Goal: Task Accomplishment & Management: Manage account settings

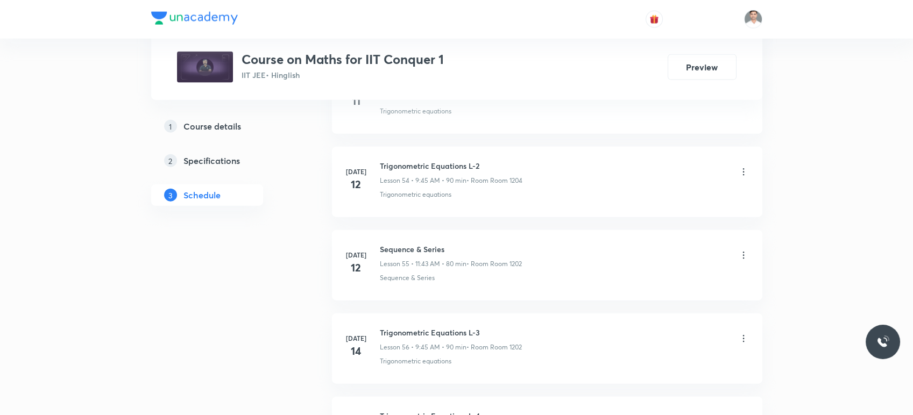
scroll to position [10020, 0]
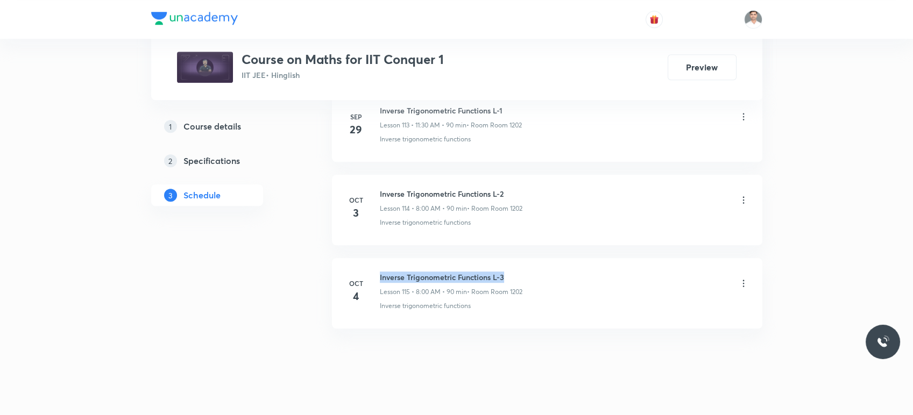
drag, startPoint x: 376, startPoint y: 259, endPoint x: 530, endPoint y: 263, distance: 153.3
click at [530, 272] on div "Oct 4 Inverse Trigonometric Functions L-3 Lesson 115 • 8:00 AM • 90 min • Room …" at bounding box center [546, 291] width 403 height 39
copy h6 "Inverse Trigonometric Functions L-3"
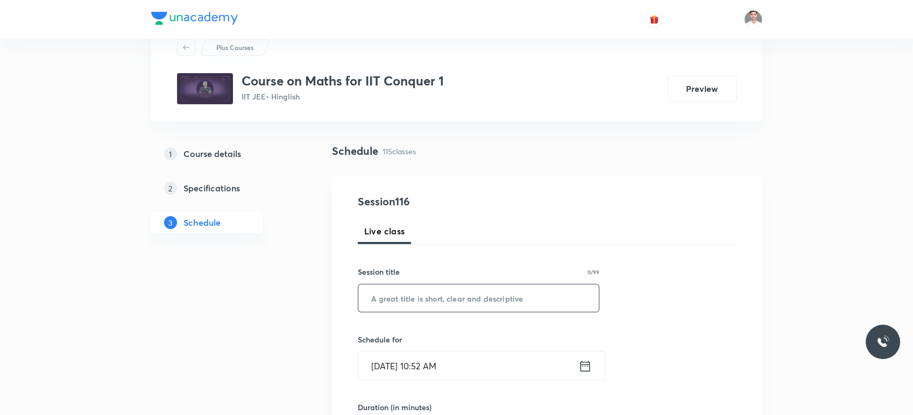
scroll to position [60, 0]
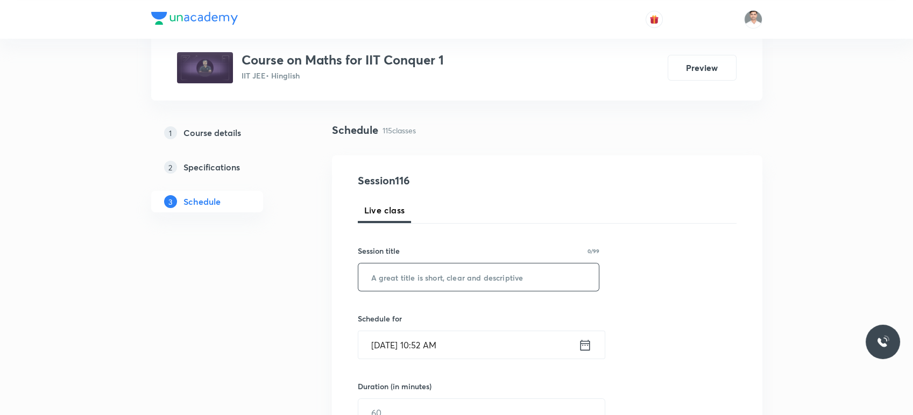
click at [477, 277] on input "text" at bounding box center [478, 277] width 241 height 27
paste input "Inverse Trigonometric Functions L-3"
type input "Inverse Trigonometric Functions L-4"
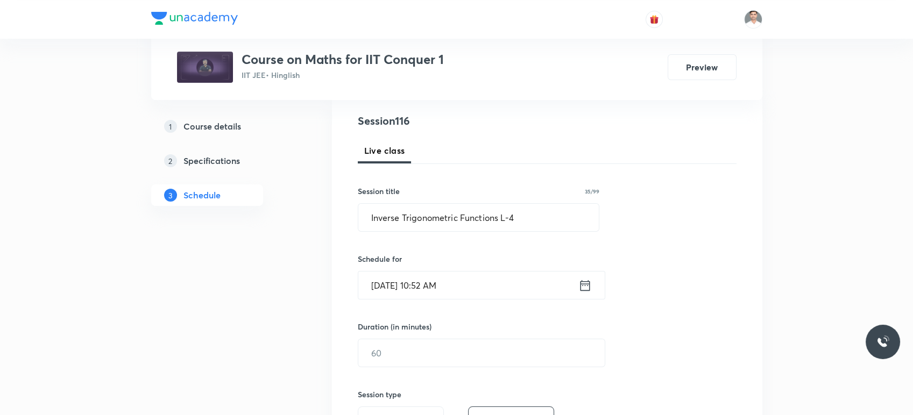
click at [585, 283] on icon at bounding box center [585, 285] width 10 height 11
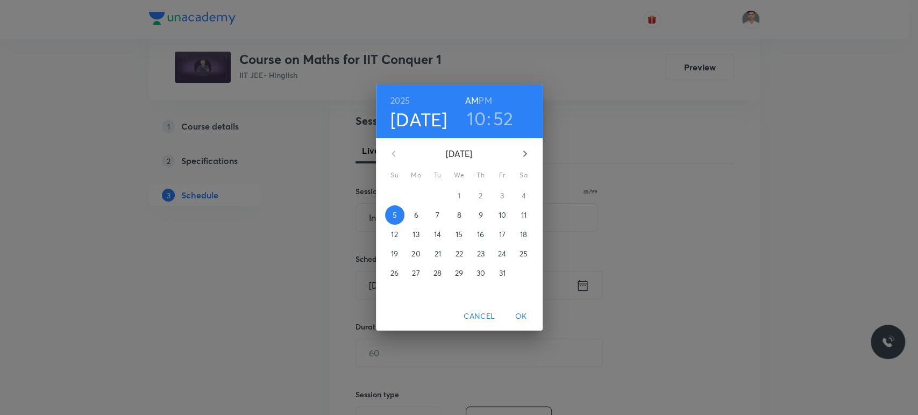
click at [422, 213] on span "6" at bounding box center [416, 215] width 19 height 11
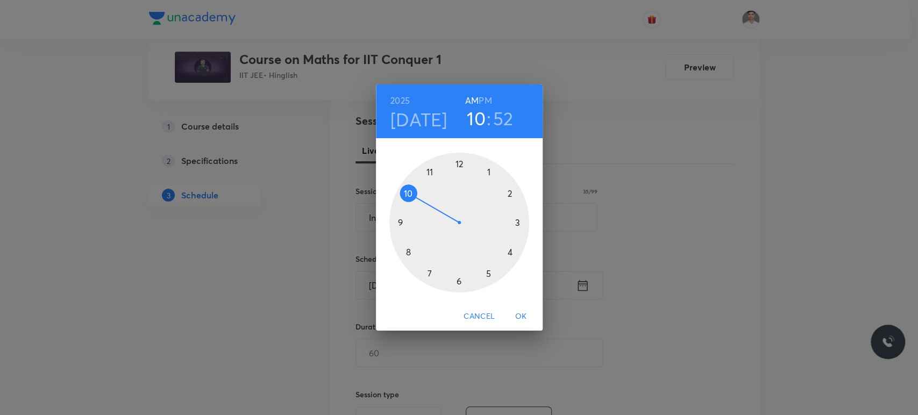
click at [432, 172] on div at bounding box center [459, 223] width 140 height 140
click at [458, 281] on div at bounding box center [459, 223] width 140 height 140
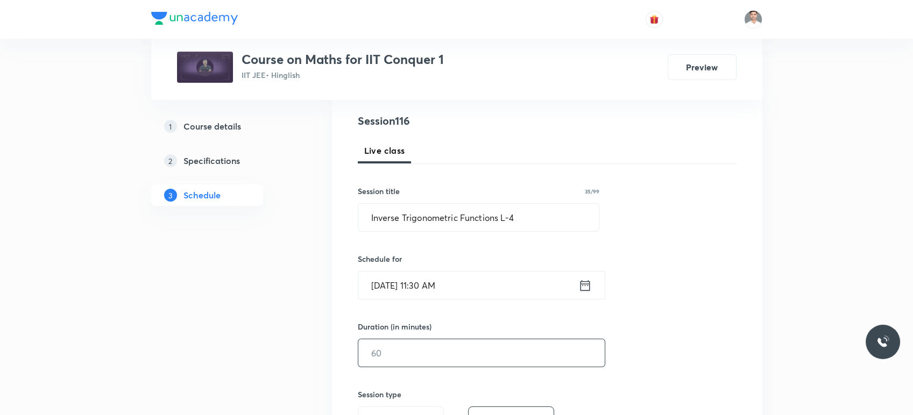
click at [438, 360] on input "text" at bounding box center [481, 352] width 246 height 27
type input "90"
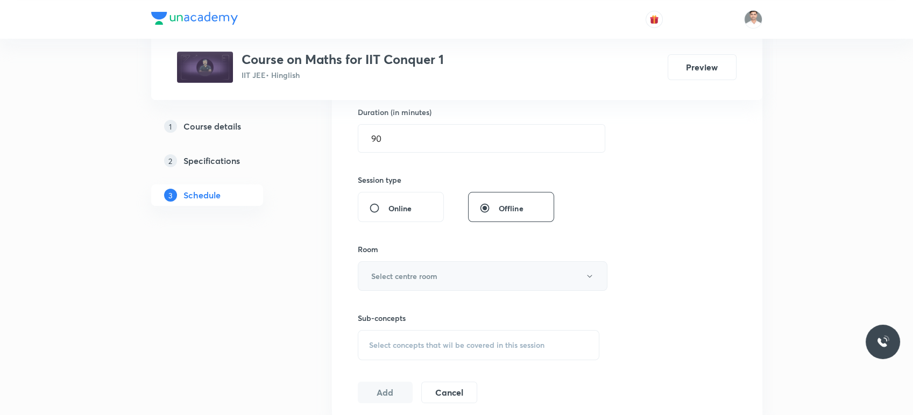
click at [436, 276] on h6 "Select centre room" at bounding box center [404, 276] width 66 height 11
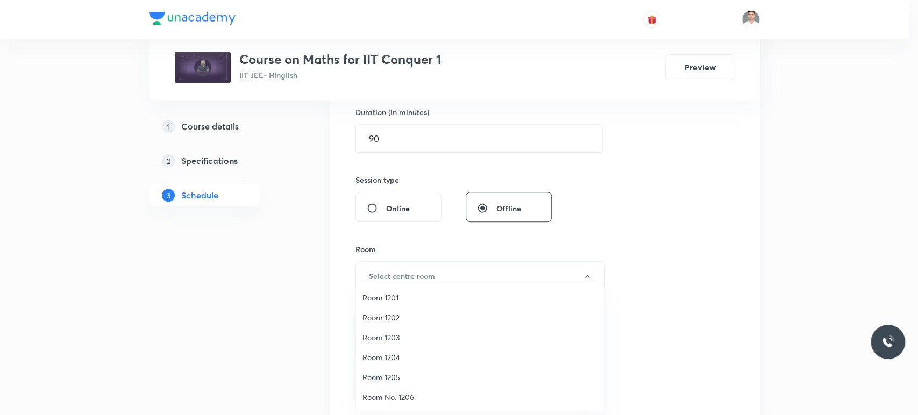
click at [387, 312] on span "Room 1202" at bounding box center [480, 317] width 236 height 11
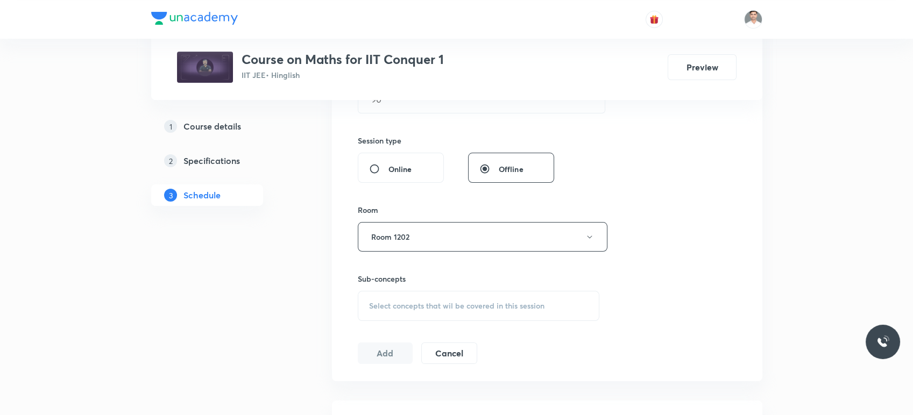
scroll to position [394, 0]
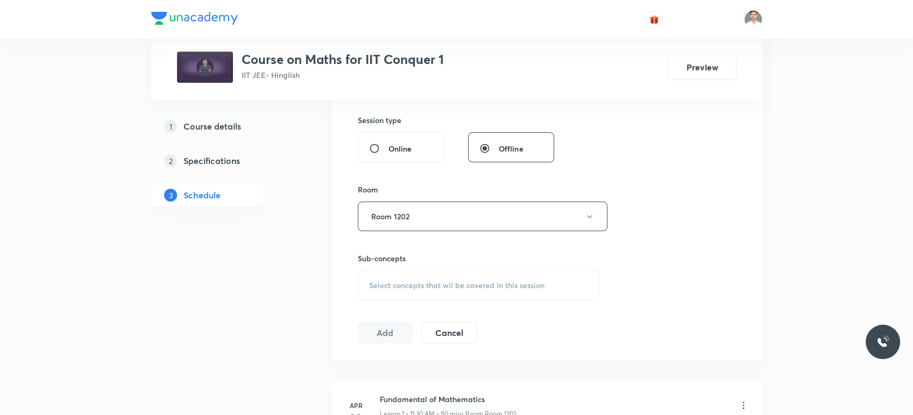
click at [412, 281] on span "Select concepts that wil be covered in this session" at bounding box center [456, 285] width 175 height 9
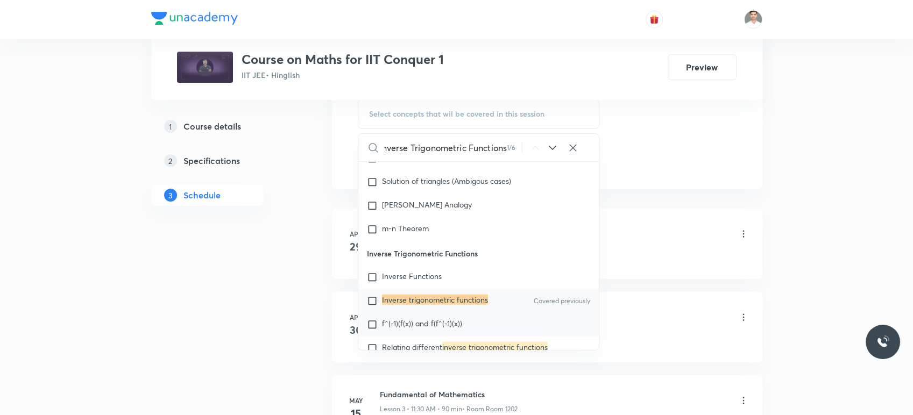
scroll to position [573, 0]
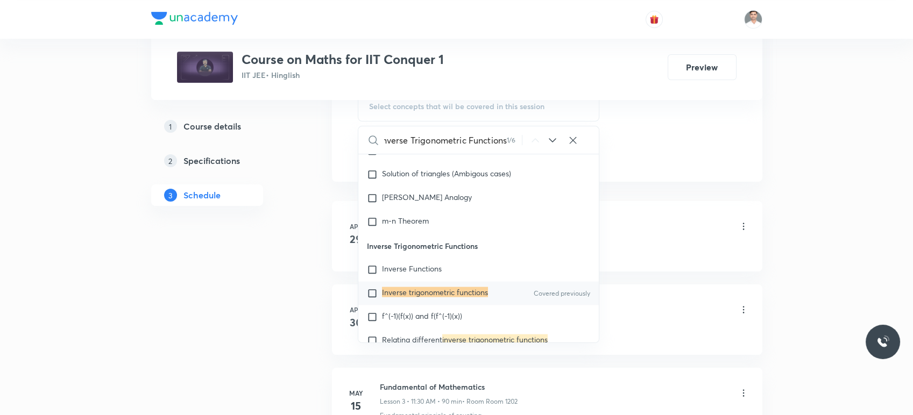
type input "Inverse Trigonometric Functions"
click at [408, 292] on mark "Inverse trigonometric functions" at bounding box center [435, 292] width 106 height 10
checkbox input "true"
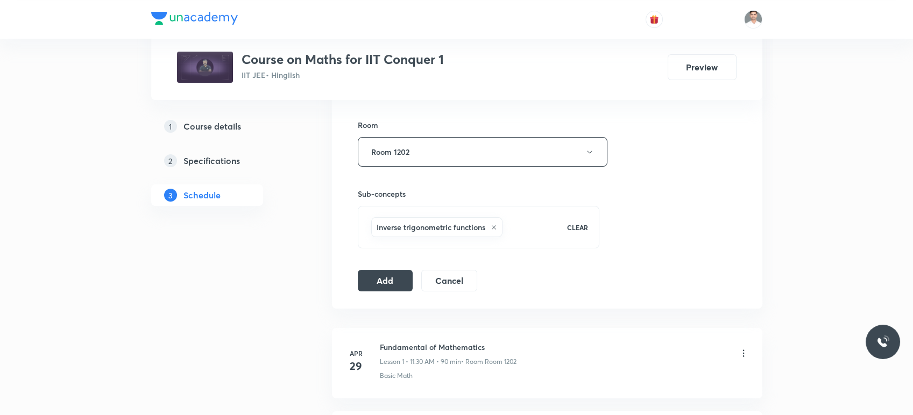
scroll to position [453, 0]
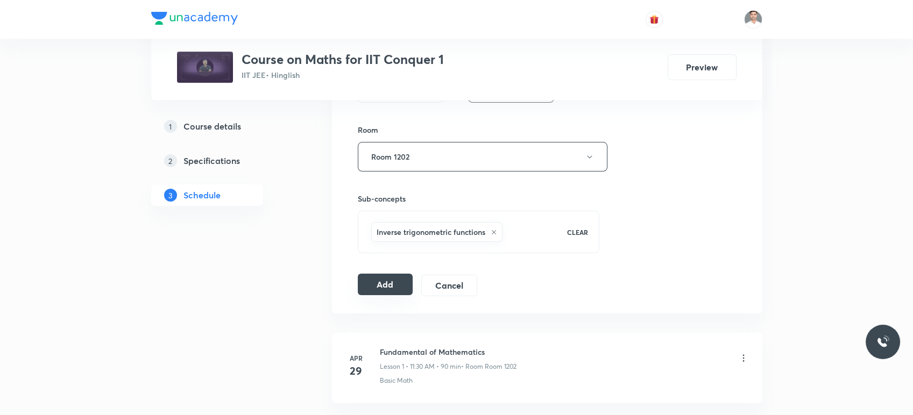
click at [376, 280] on button "Add" at bounding box center [385, 285] width 55 height 22
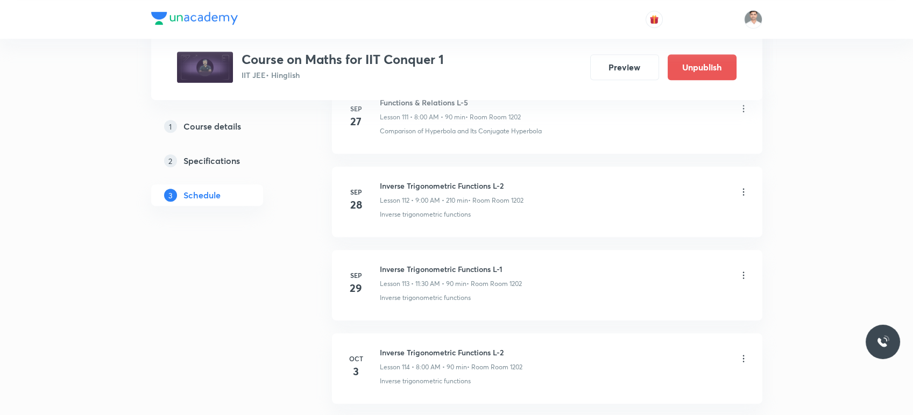
scroll to position [9609, 0]
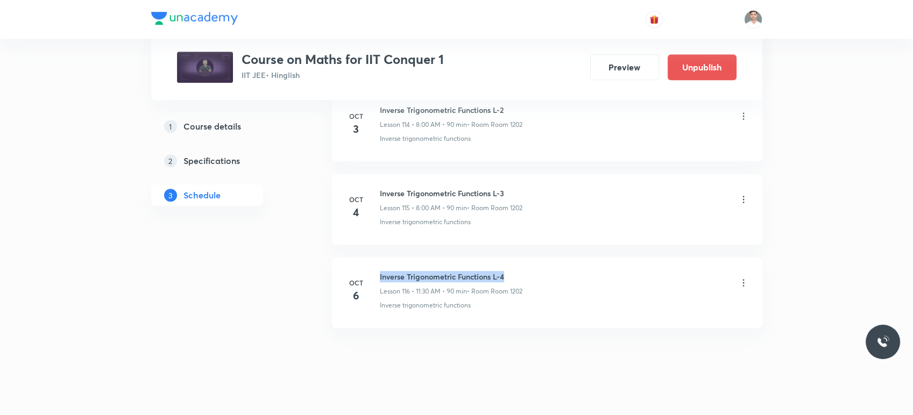
drag, startPoint x: 379, startPoint y: 262, endPoint x: 516, endPoint y: 259, distance: 137.2
click at [516, 271] on h6 "Inverse Trigonometric Functions L-4" at bounding box center [451, 276] width 143 height 11
copy h6 "Inverse Trigonometric Functions L-4"
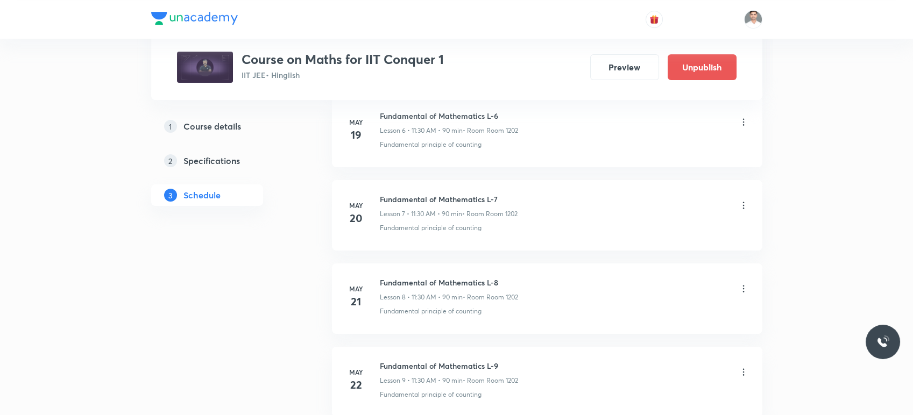
scroll to position [0, 0]
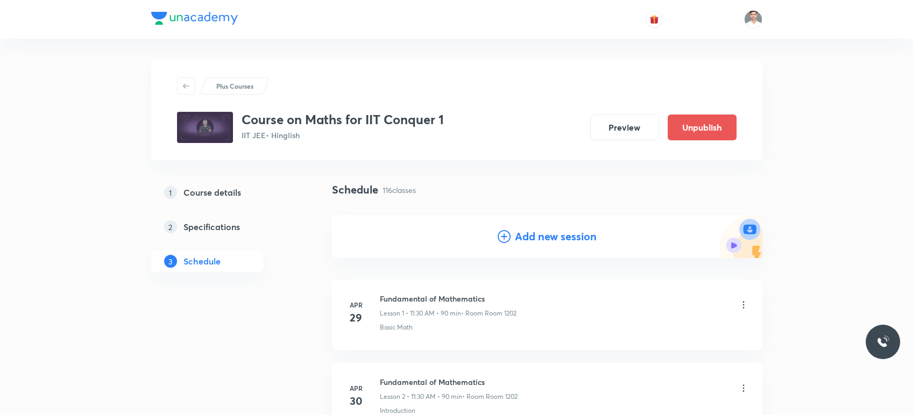
click at [535, 238] on h4 "Add new session" at bounding box center [556, 237] width 82 height 16
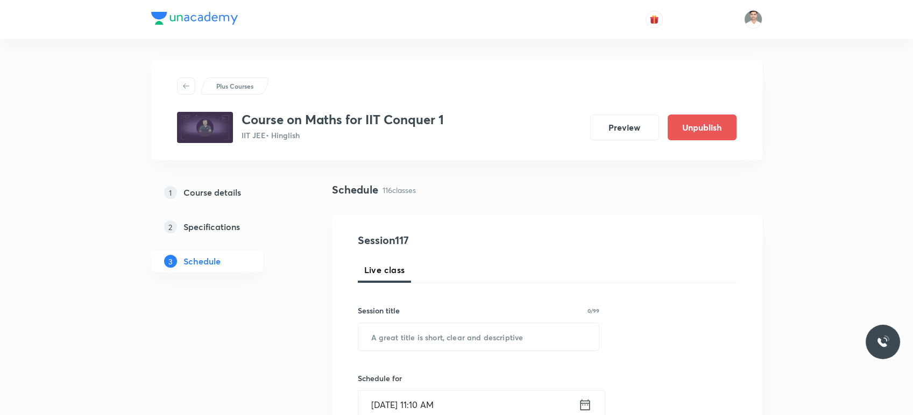
scroll to position [60, 0]
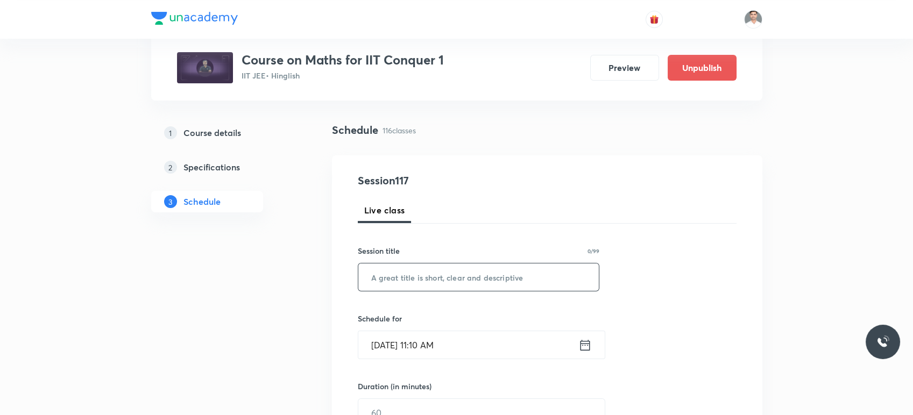
click at [440, 285] on input "text" at bounding box center [478, 277] width 241 height 27
paste input "Inverse Trigonometric Functions L-4"
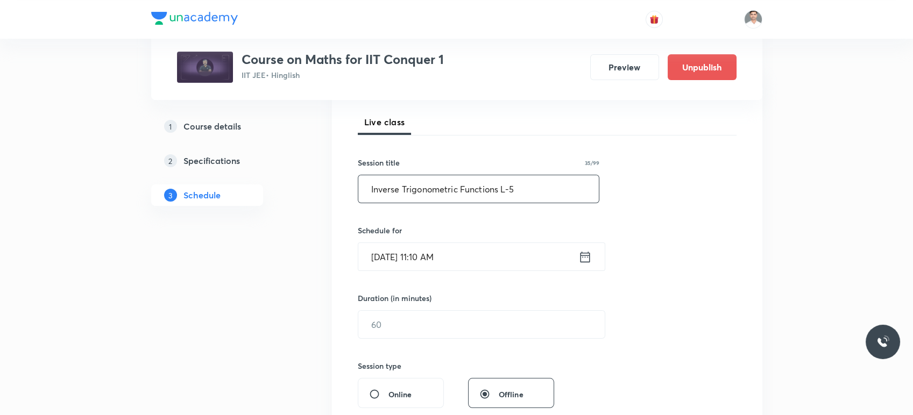
scroll to position [179, 0]
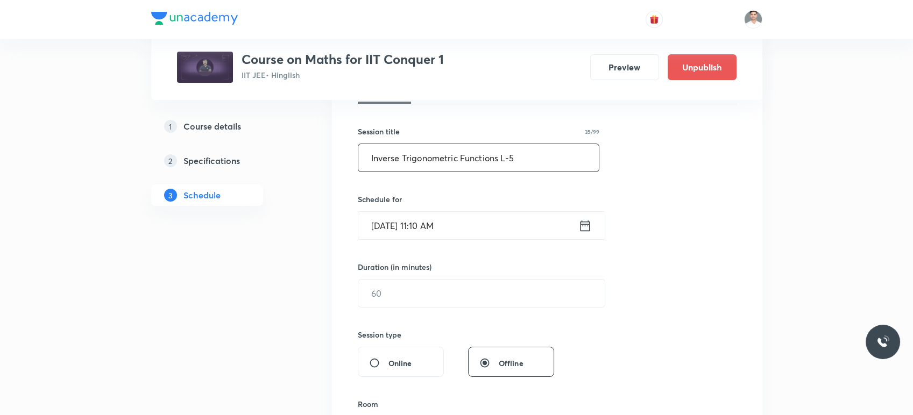
type input "Inverse Trigonometric Functions L-5"
click at [587, 227] on icon at bounding box center [584, 225] width 13 height 15
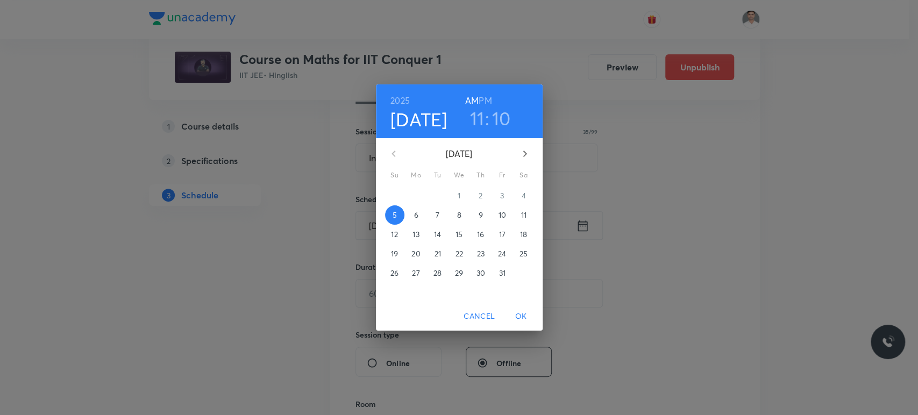
click at [419, 217] on span "6" at bounding box center [416, 215] width 19 height 11
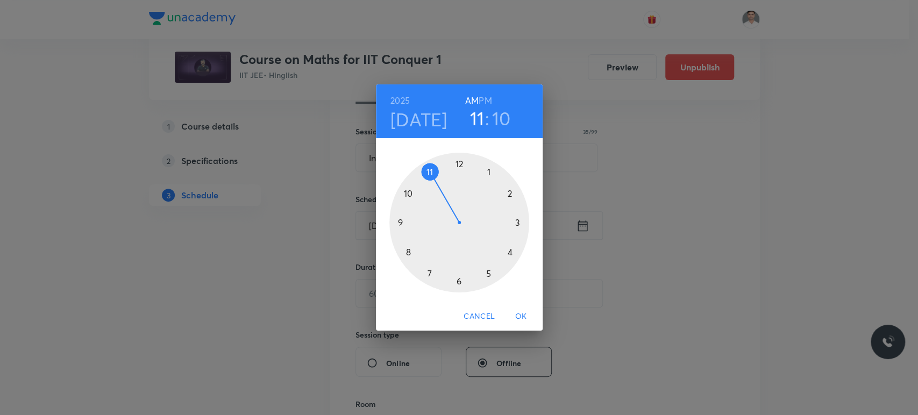
click at [482, 98] on h6 "PM" at bounding box center [485, 100] width 13 height 15
click at [489, 171] on div at bounding box center [459, 223] width 140 height 140
click at [459, 280] on div at bounding box center [459, 223] width 140 height 140
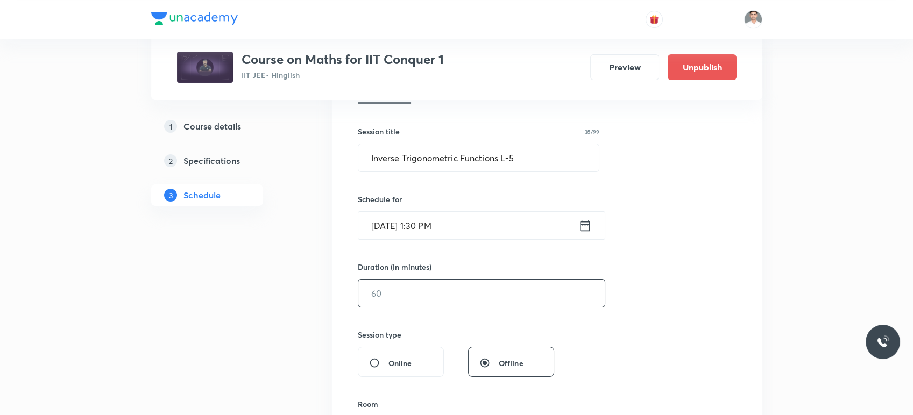
click at [452, 293] on input "text" at bounding box center [481, 293] width 246 height 27
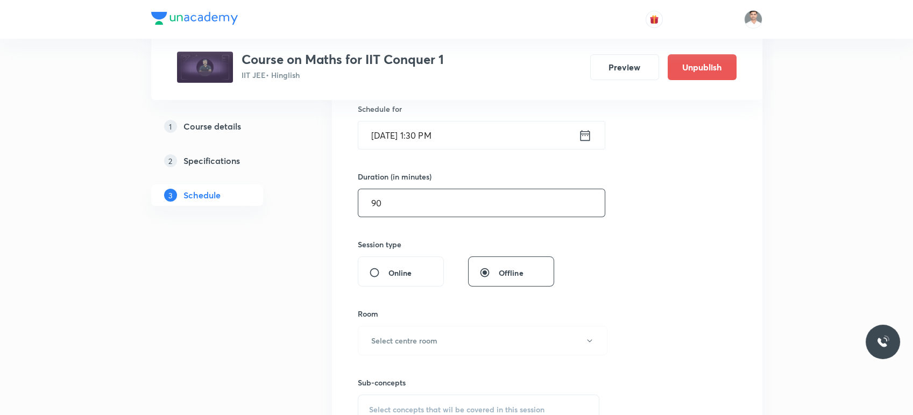
scroll to position [298, 0]
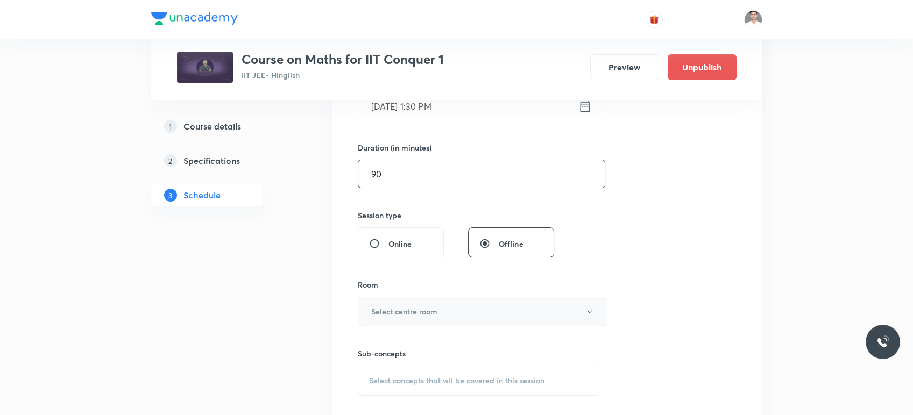
type input "90"
click at [434, 315] on h6 "Select centre room" at bounding box center [404, 311] width 66 height 11
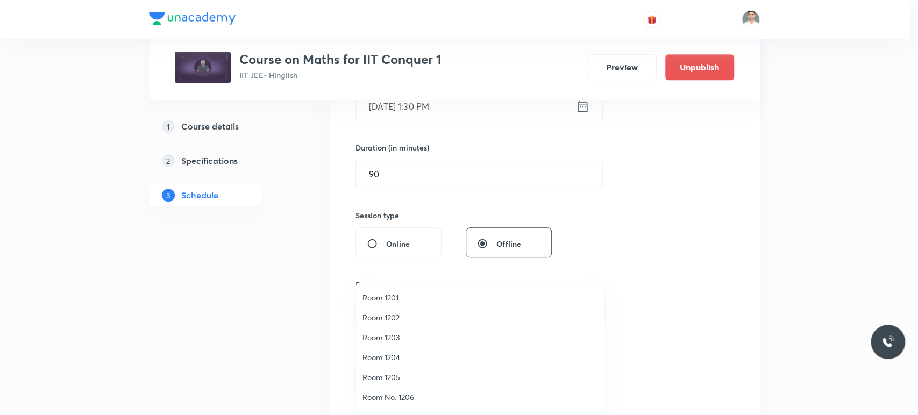
click at [385, 321] on span "Room 1202" at bounding box center [480, 317] width 236 height 11
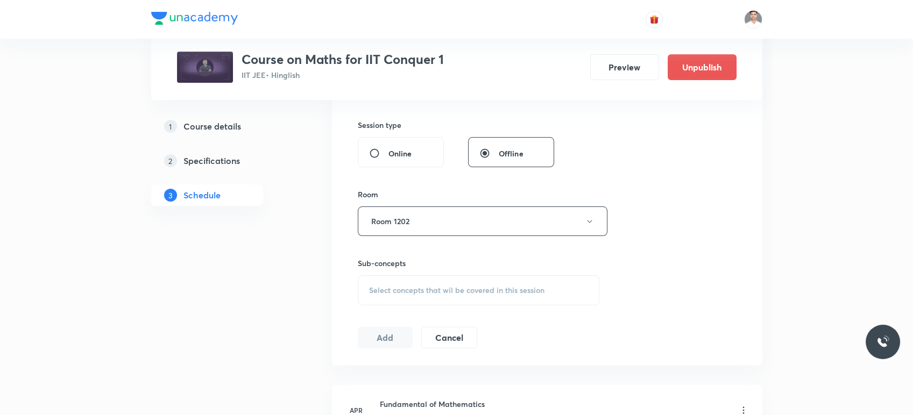
scroll to position [418, 0]
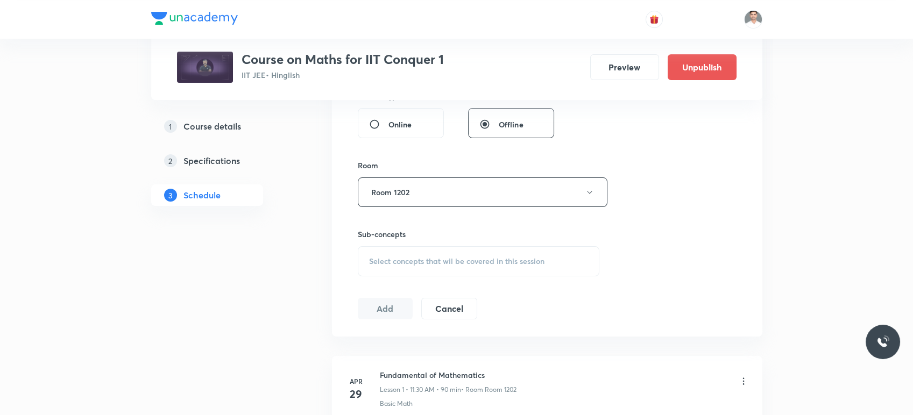
click at [413, 253] on div "Select concepts that wil be covered in this session" at bounding box center [479, 261] width 242 height 30
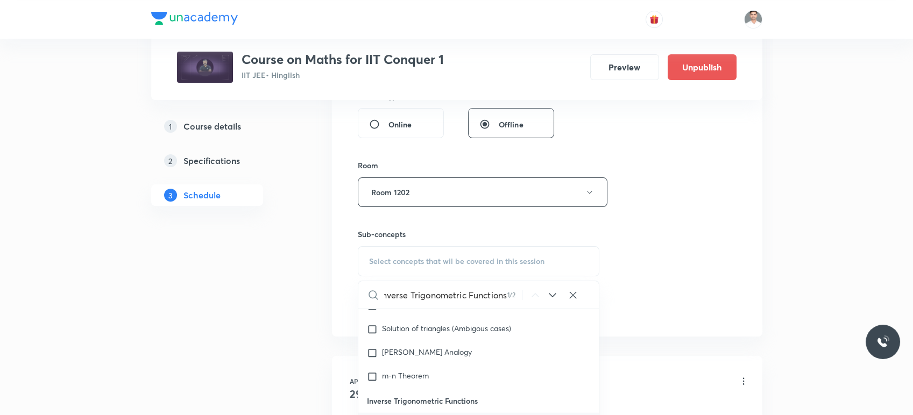
scroll to position [5323, 0]
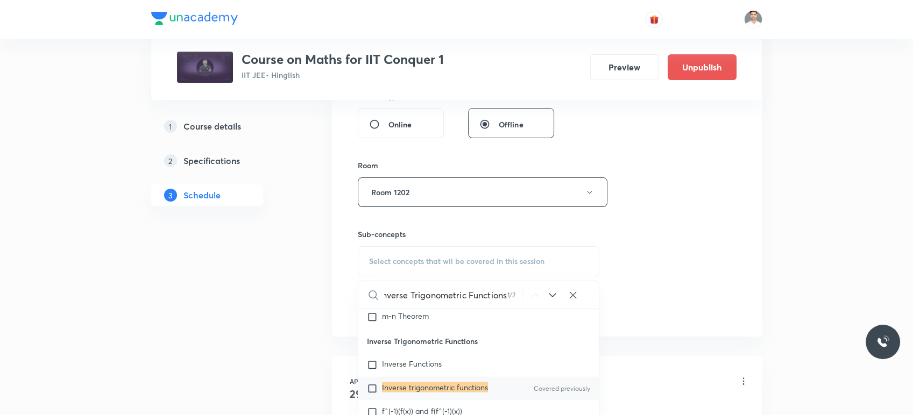
type input "Inverse Trigonometric Functions"
click at [431, 386] on mark "Inverse trigonometric functions" at bounding box center [435, 387] width 106 height 10
checkbox input "true"
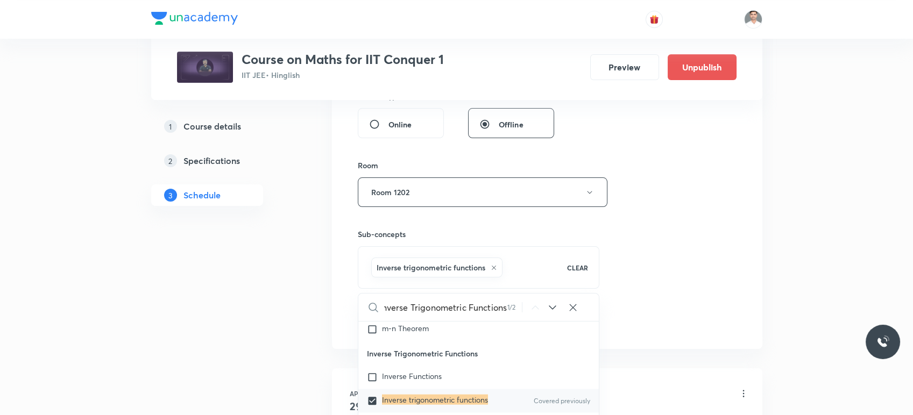
scroll to position [0, 0]
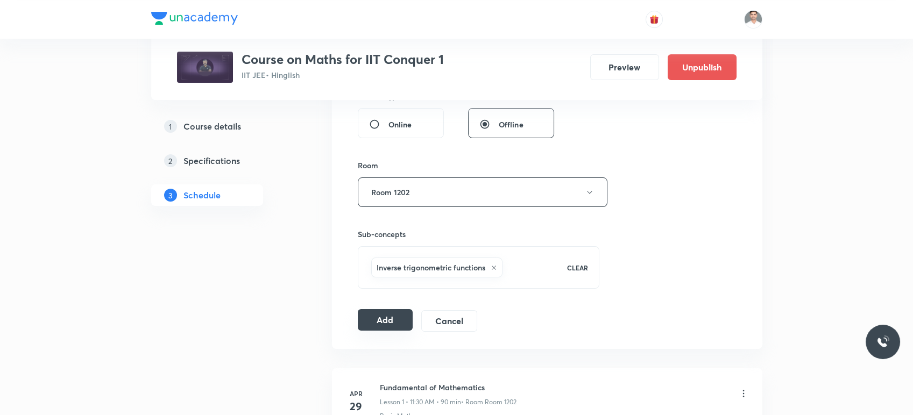
click at [388, 319] on button "Add" at bounding box center [385, 320] width 55 height 22
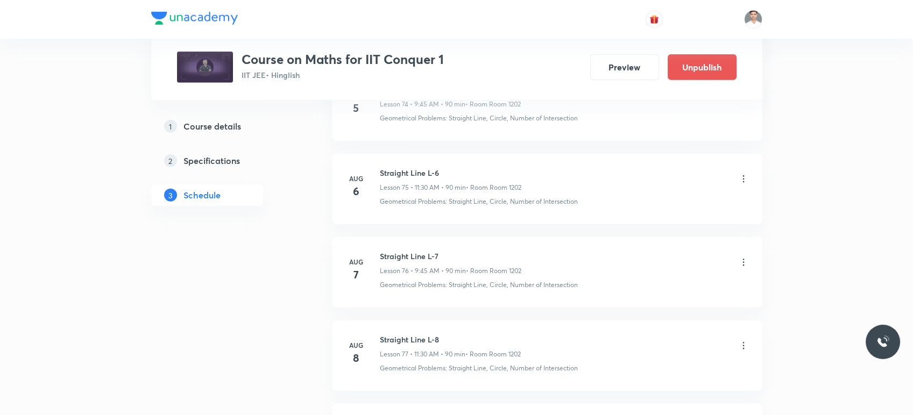
scroll to position [9693, 0]
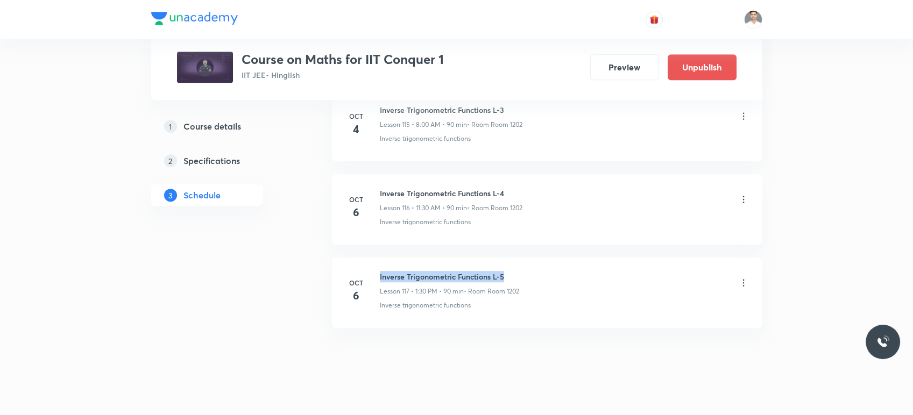
drag, startPoint x: 379, startPoint y: 259, endPoint x: 550, endPoint y: 253, distance: 171.7
click at [550, 258] on li "Oct 6 Inverse Trigonometric Functions L-5 Lesson 117 • 1:30 PM • 90 min • Room …" at bounding box center [547, 293] width 430 height 70
copy h6 "Inverse Trigonometric Functions L-5"
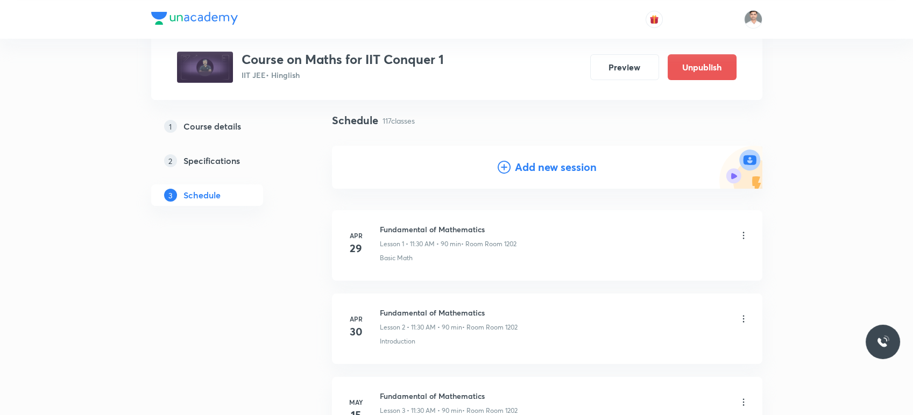
scroll to position [0, 0]
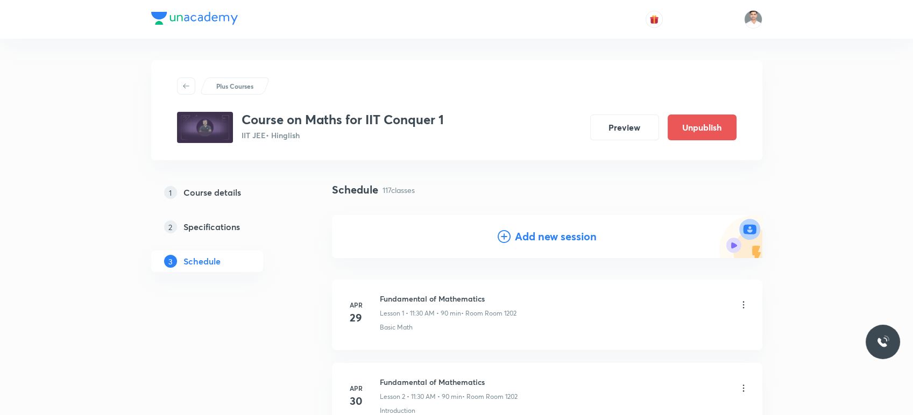
click at [540, 237] on h4 "Add new session" at bounding box center [556, 237] width 82 height 16
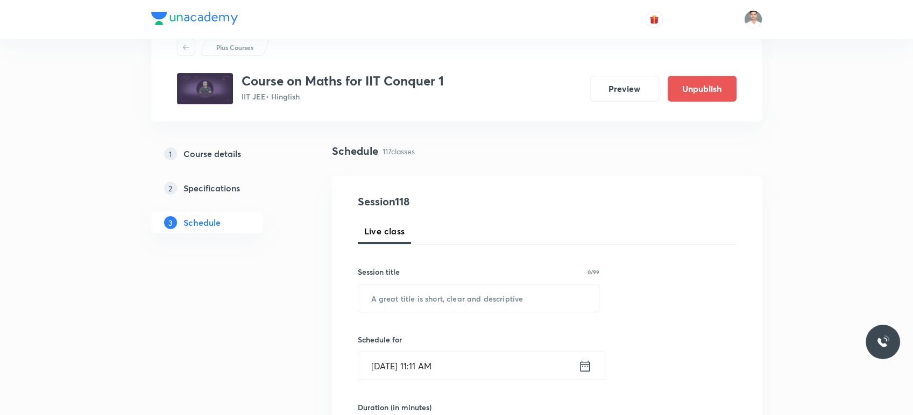
scroll to position [60, 0]
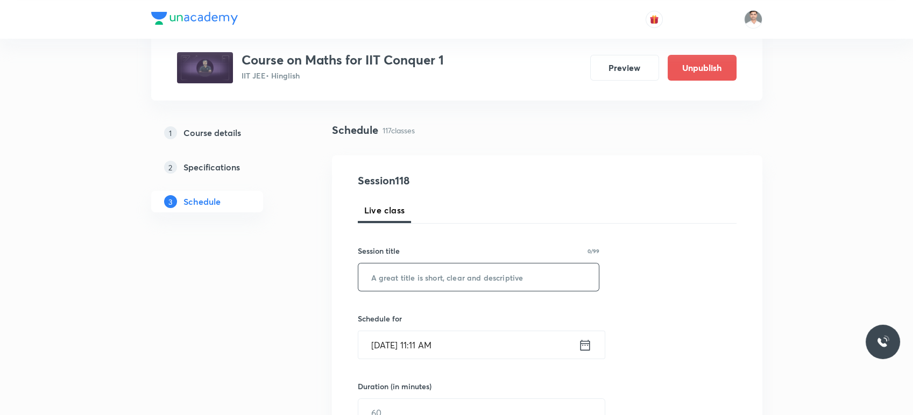
click at [426, 286] on input "text" at bounding box center [478, 277] width 241 height 27
paste input "Inverse Trigonometric Functions L-5"
type input "Inverse Trigonometric Functions L-6"
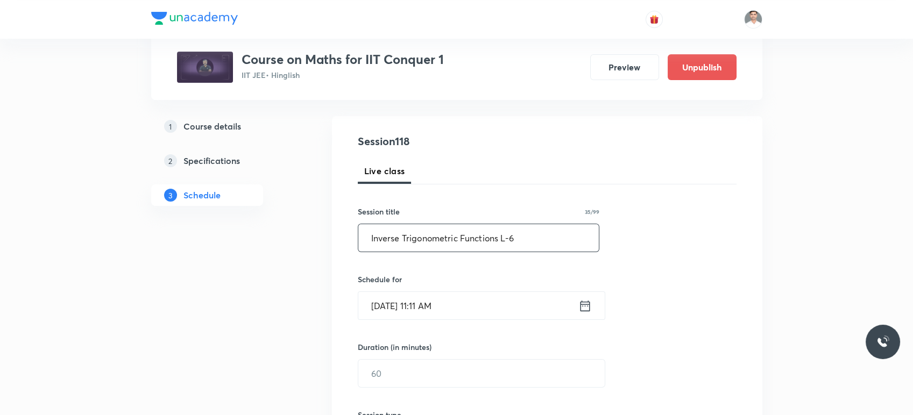
scroll to position [119, 0]
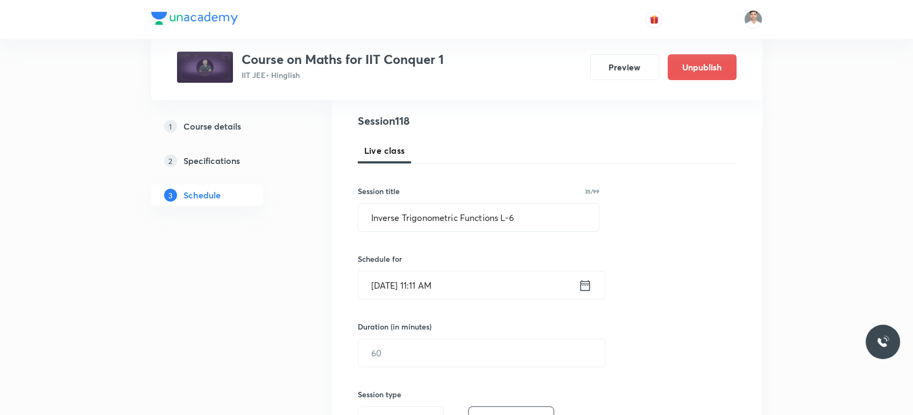
click at [581, 281] on icon at bounding box center [585, 285] width 10 height 11
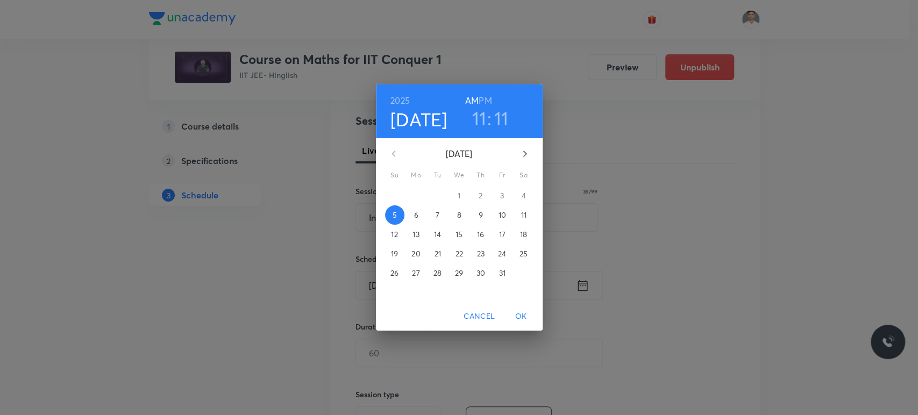
click at [437, 214] on p "7" at bounding box center [438, 215] width 4 height 11
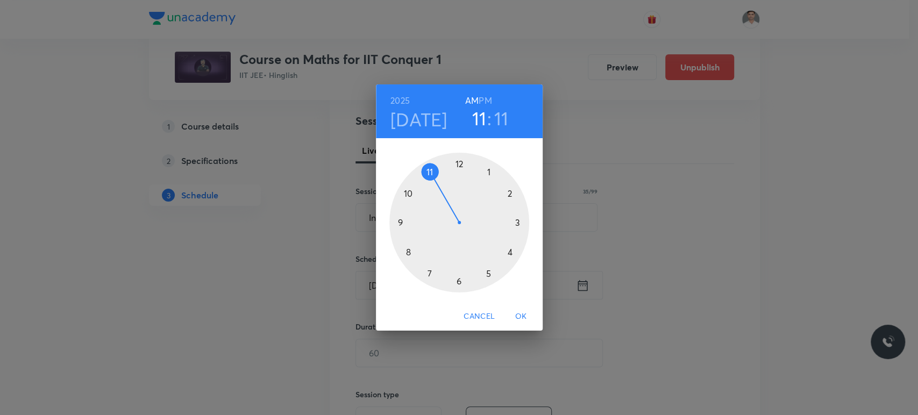
click at [481, 98] on h6 "PM" at bounding box center [485, 100] width 13 height 15
click at [488, 173] on div at bounding box center [459, 223] width 140 height 140
click at [458, 283] on div at bounding box center [459, 223] width 140 height 140
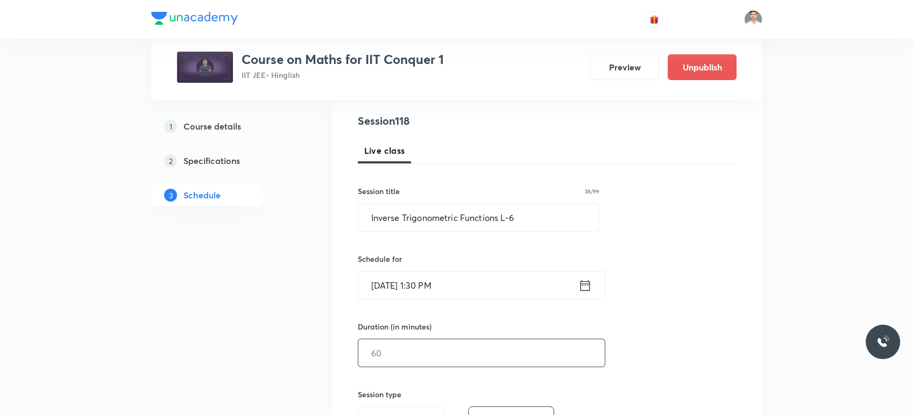
click at [435, 357] on input "text" at bounding box center [481, 352] width 246 height 27
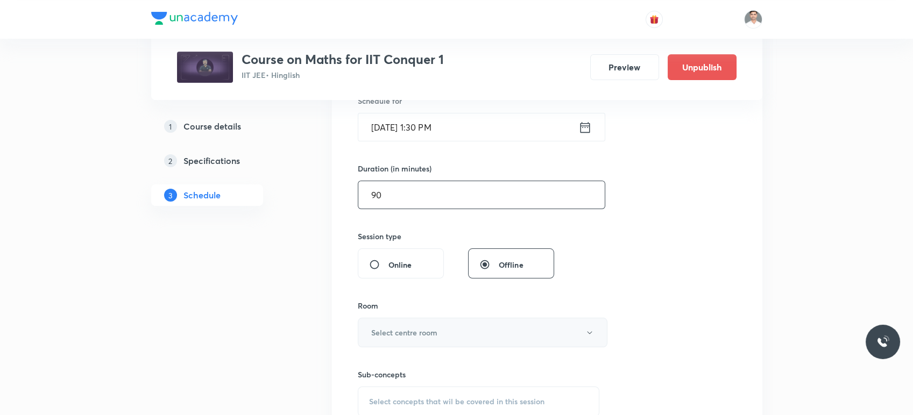
scroll to position [298, 0]
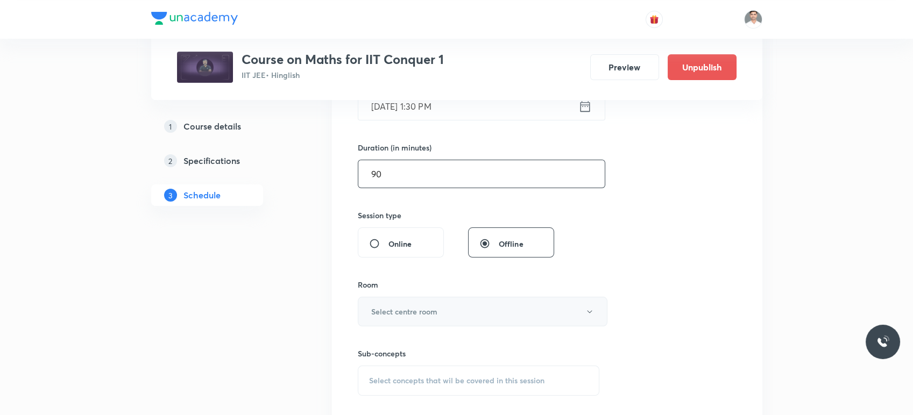
type input "90"
click at [425, 306] on h6 "Select centre room" at bounding box center [404, 311] width 66 height 11
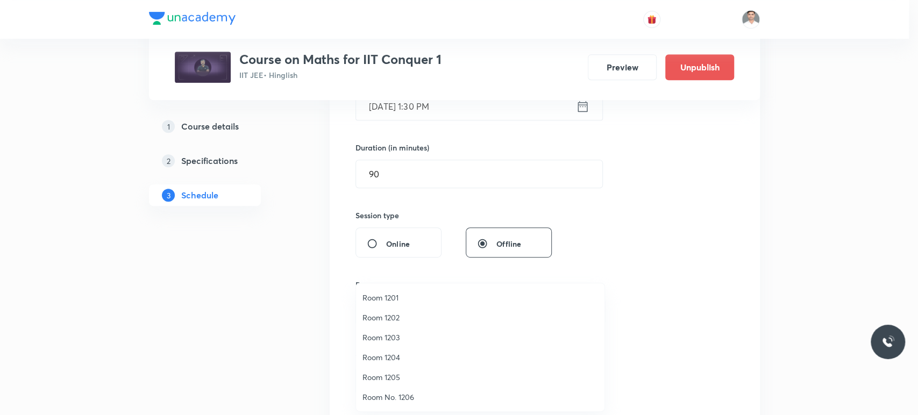
click at [373, 319] on span "Room 1202" at bounding box center [480, 317] width 236 height 11
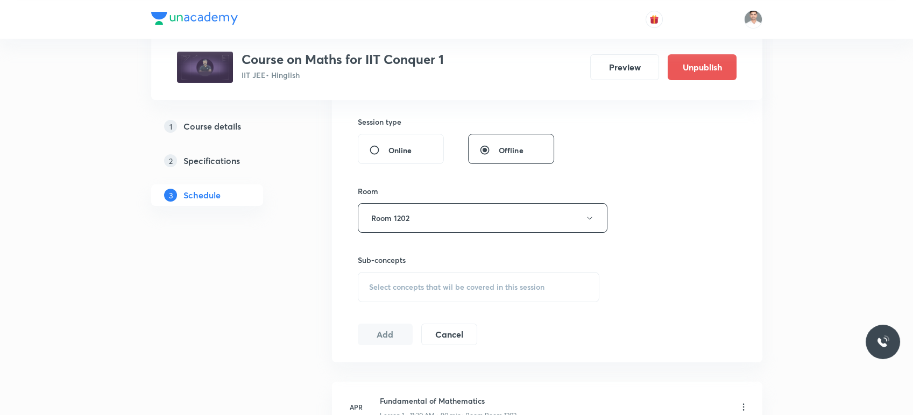
scroll to position [418, 0]
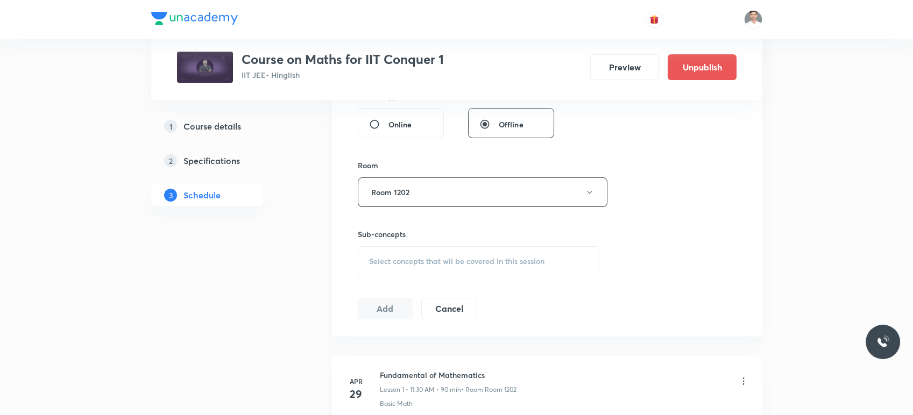
click at [423, 253] on div "Select concepts that wil be covered in this session" at bounding box center [479, 261] width 242 height 30
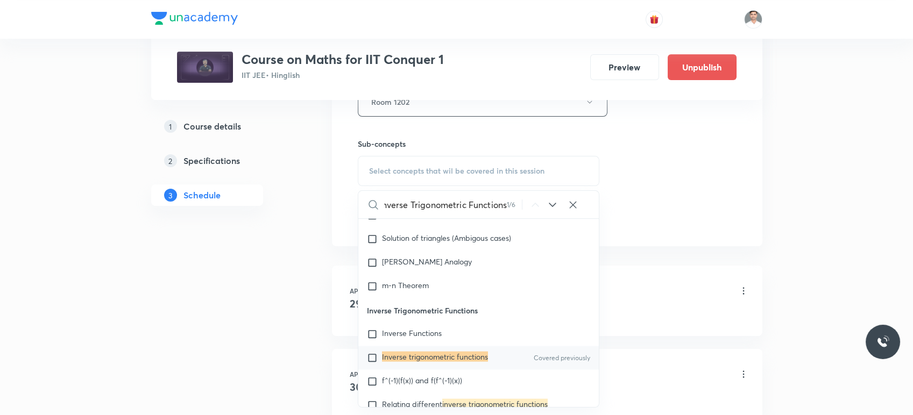
scroll to position [538, 0]
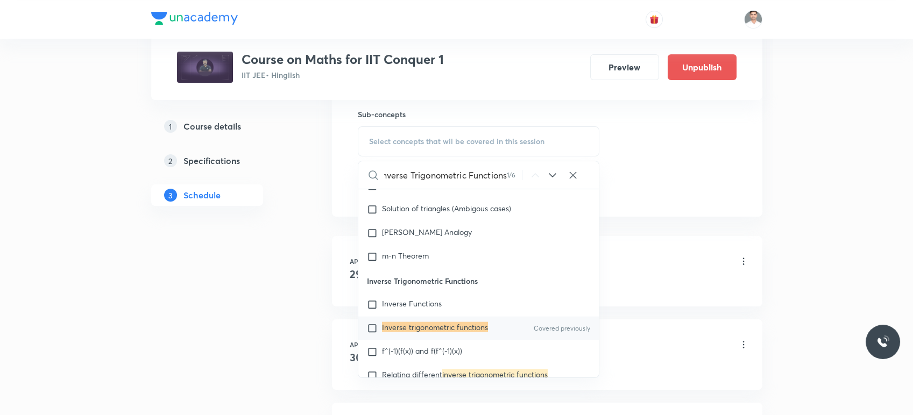
type input "Inverse Trigonometric Functions"
click at [461, 326] on mark "Inverse trigonometric functions" at bounding box center [435, 327] width 106 height 10
checkbox input "true"
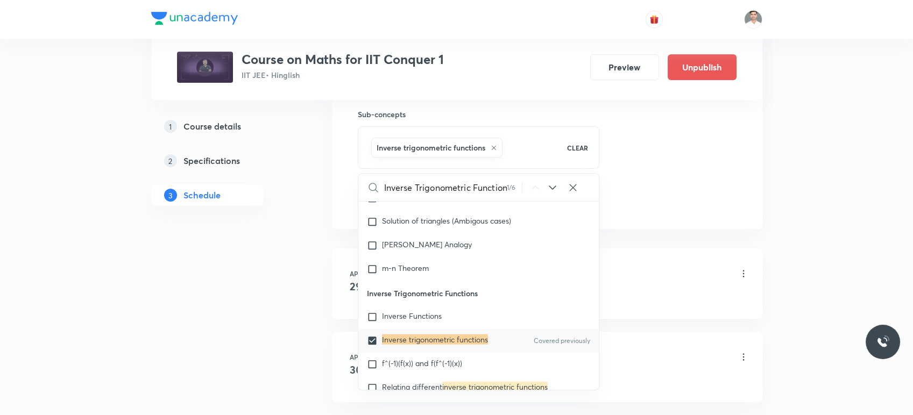
drag, startPoint x: 279, startPoint y: 335, endPoint x: 325, endPoint y: 294, distance: 61.0
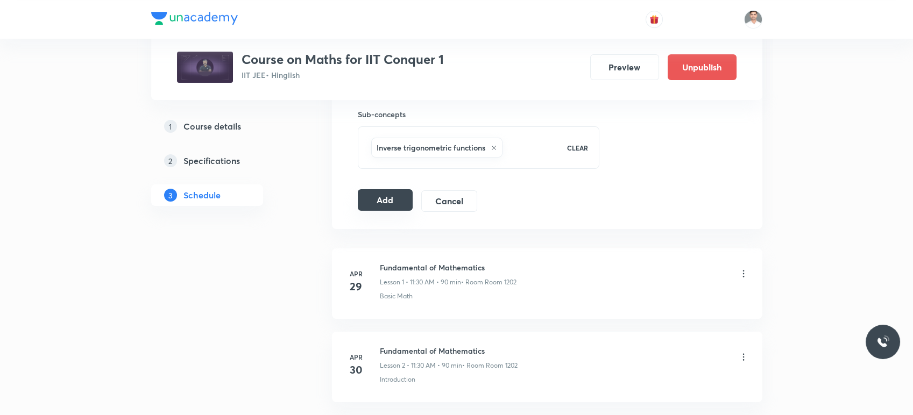
click at [377, 195] on button "Add" at bounding box center [385, 200] width 55 height 22
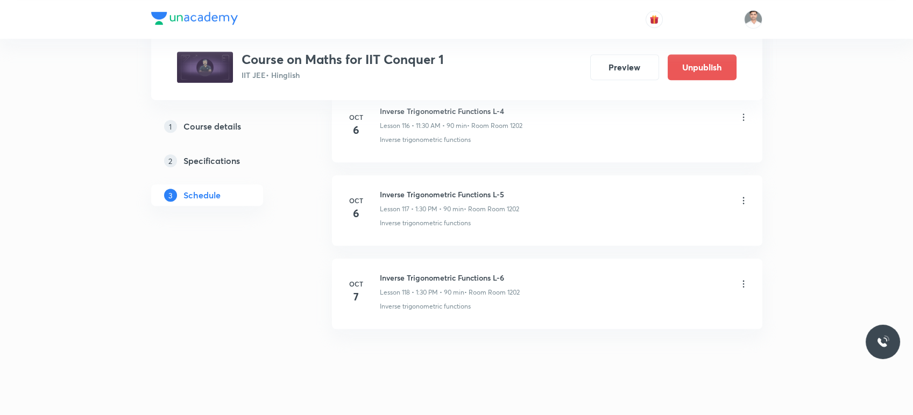
scroll to position [9776, 0]
drag, startPoint x: 379, startPoint y: 262, endPoint x: 534, endPoint y: 253, distance: 155.7
click at [534, 258] on li "Oct 7 Inverse Trigonometric Functions L-6 Lesson 118 • 1:30 PM • 90 min • Room …" at bounding box center [547, 293] width 430 height 70
copy h6 "Inverse Trigonometric Functions L-6"
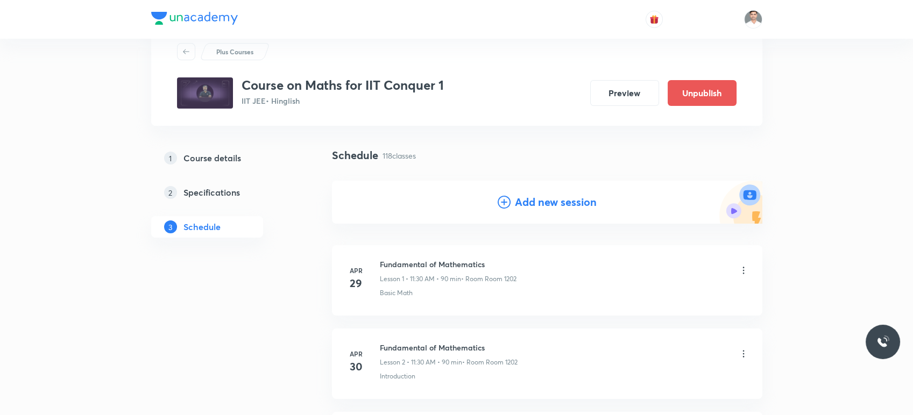
scroll to position [0, 0]
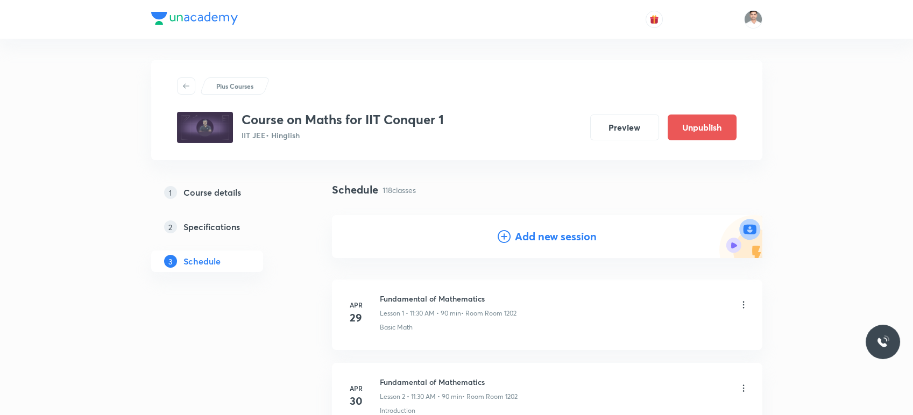
click at [558, 233] on h4 "Add new session" at bounding box center [556, 237] width 82 height 16
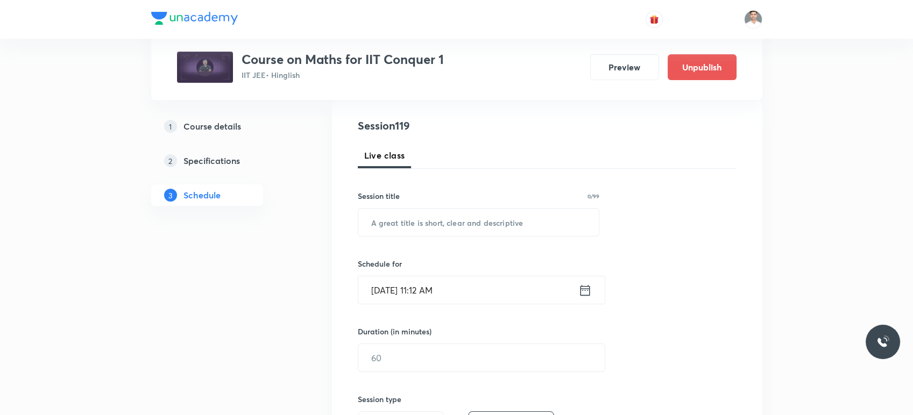
scroll to position [119, 0]
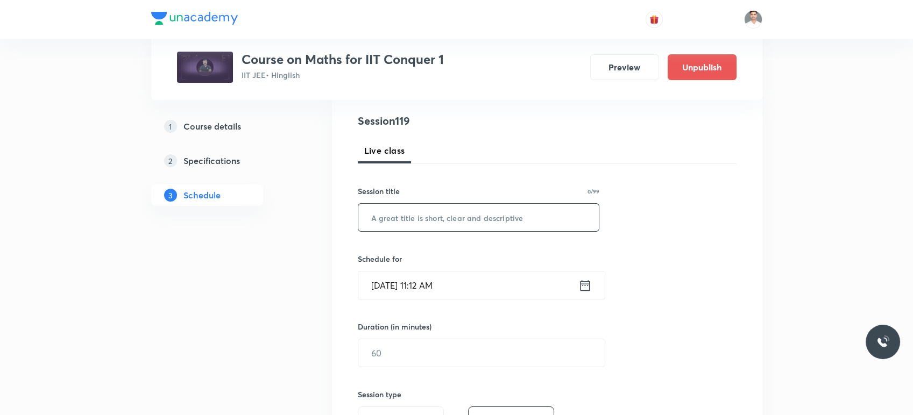
click at [469, 225] on input "text" at bounding box center [478, 217] width 241 height 27
paste input "Inverse Trigonometric Functions L-6"
type input "Inverse Trigonometric Functions L-7"
click at [586, 287] on icon at bounding box center [584, 285] width 13 height 15
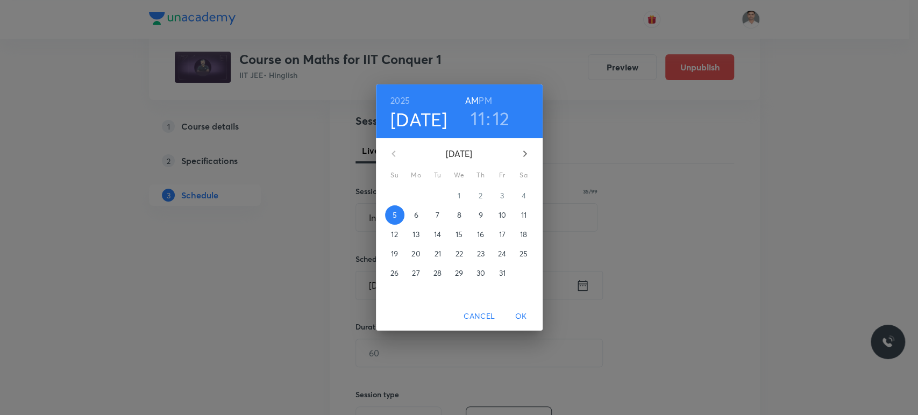
click at [462, 211] on span "8" at bounding box center [459, 215] width 19 height 11
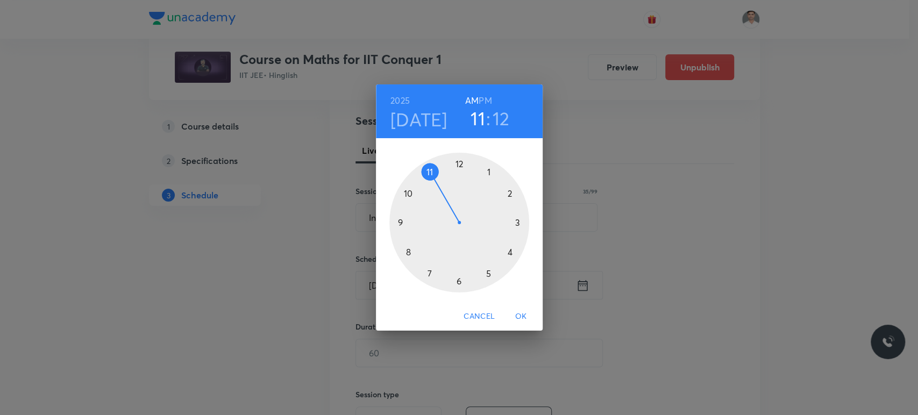
click at [428, 174] on div at bounding box center [459, 223] width 140 height 140
click at [457, 281] on div at bounding box center [459, 223] width 140 height 140
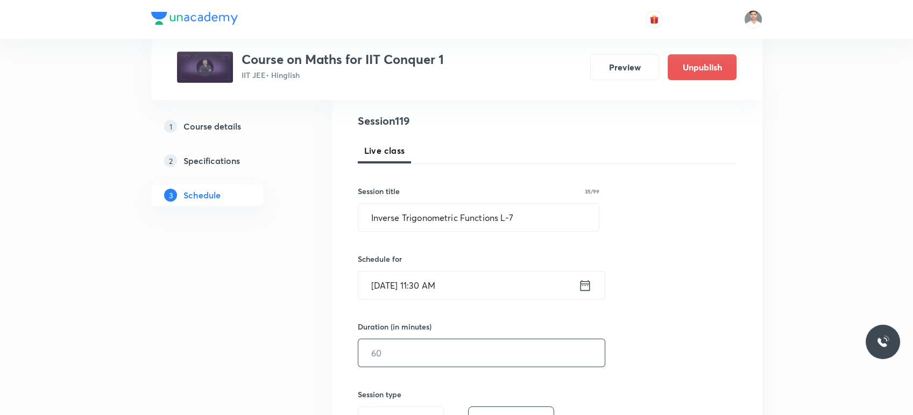
click at [417, 350] on input "text" at bounding box center [481, 352] width 246 height 27
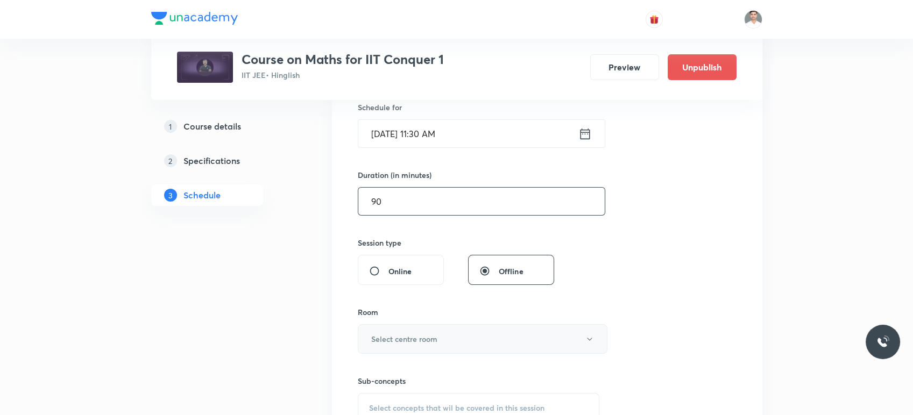
scroll to position [298, 0]
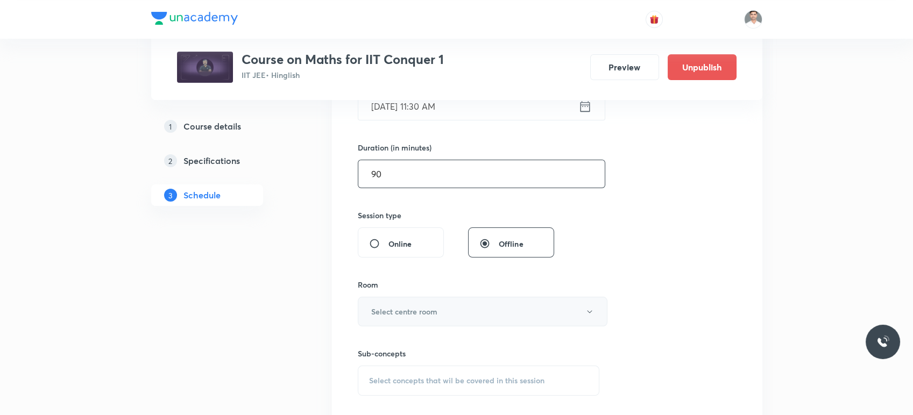
type input "90"
click at [437, 313] on h6 "Select centre room" at bounding box center [404, 311] width 66 height 11
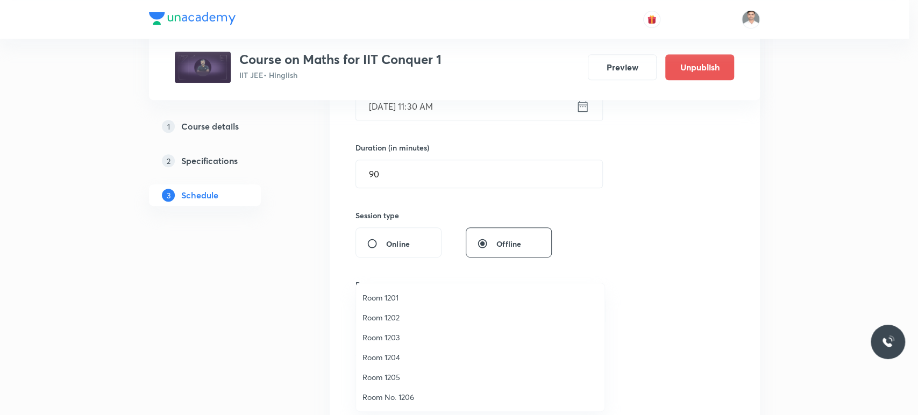
click at [390, 321] on span "Room 1202" at bounding box center [480, 317] width 236 height 11
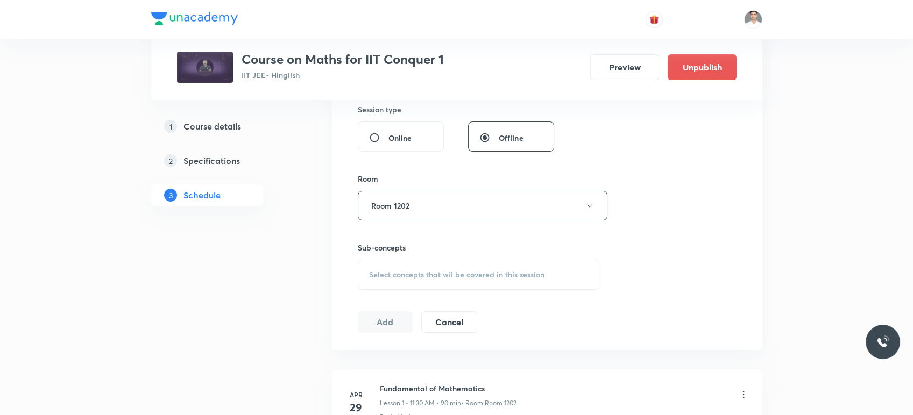
scroll to position [418, 0]
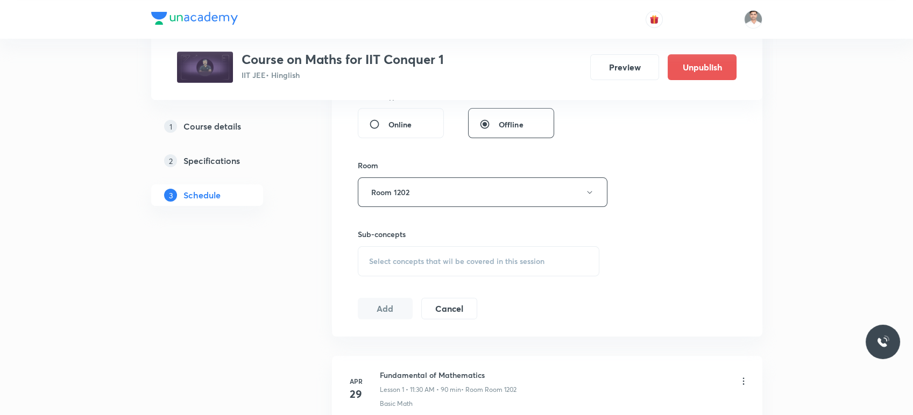
click at [449, 265] on span "Select concepts that wil be covered in this session" at bounding box center [456, 261] width 175 height 9
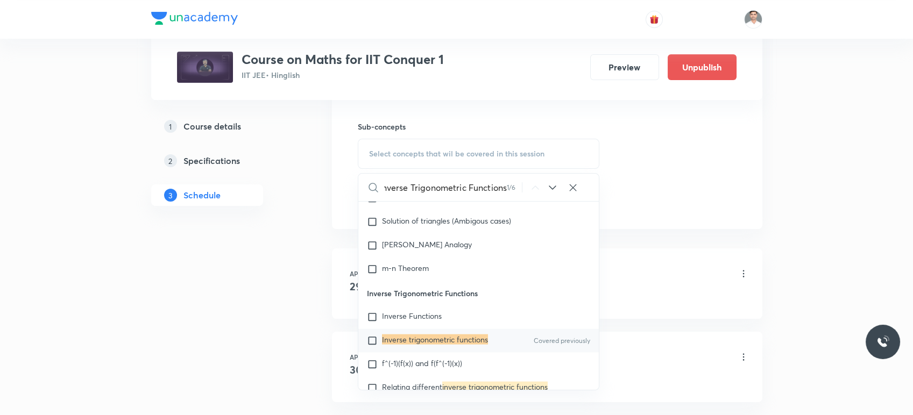
scroll to position [538, 0]
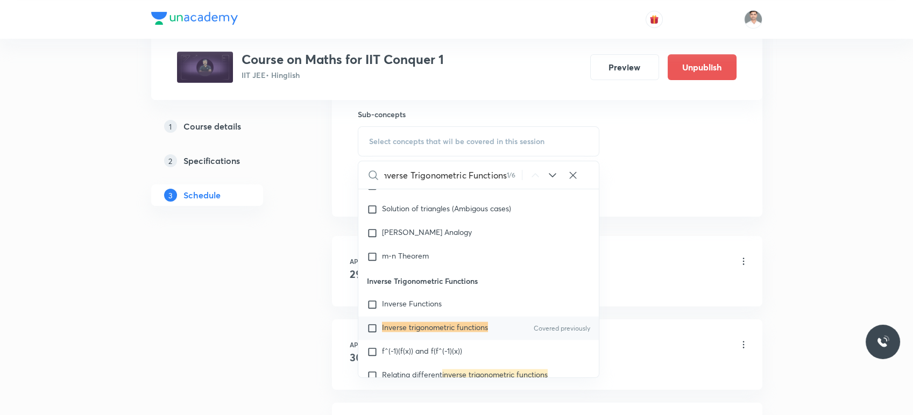
type input "Inverse Trigonometric Functions"
click at [460, 327] on mark "Inverse trigonometric functions" at bounding box center [435, 327] width 106 height 10
checkbox input "true"
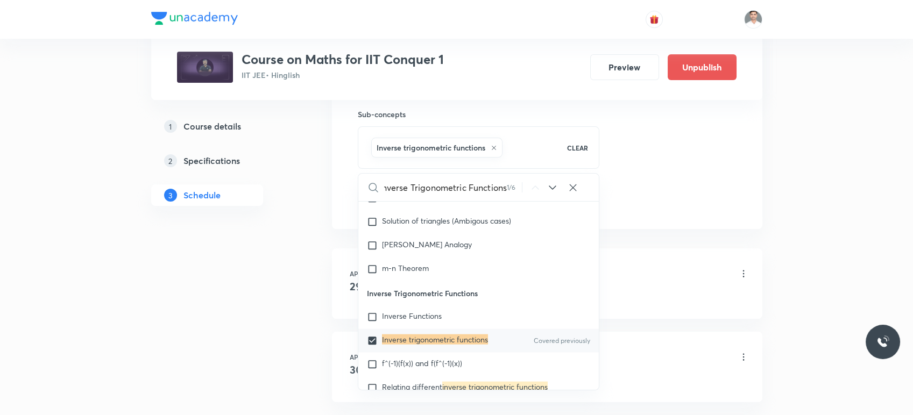
scroll to position [0, 0]
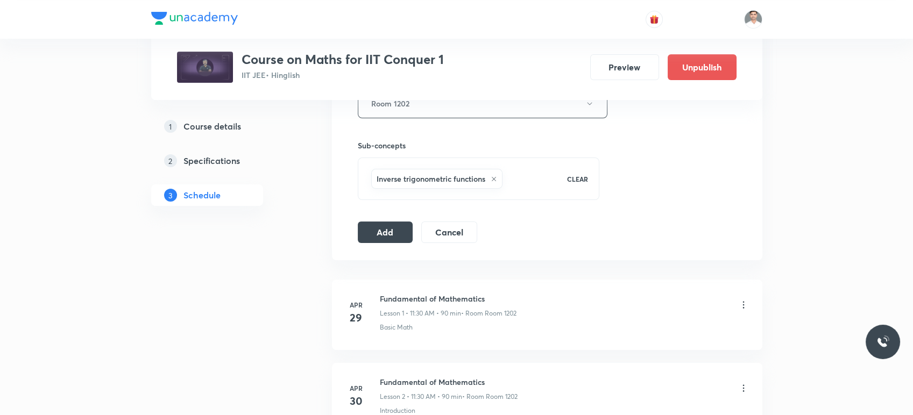
scroll to position [478, 0]
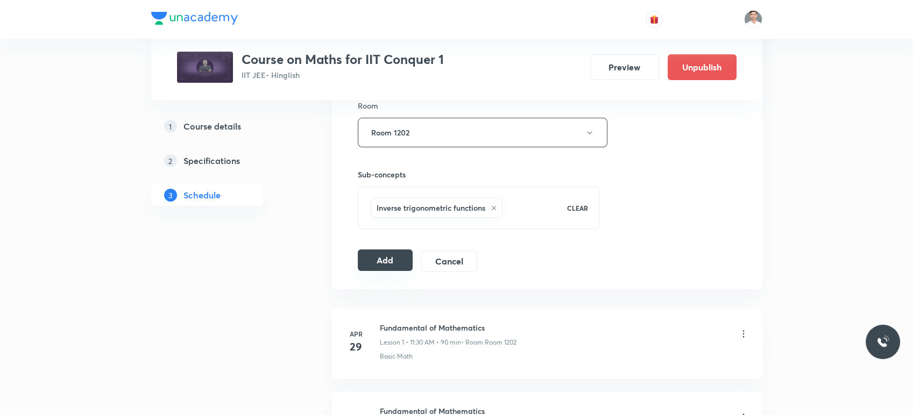
click at [376, 267] on button "Add" at bounding box center [385, 261] width 55 height 22
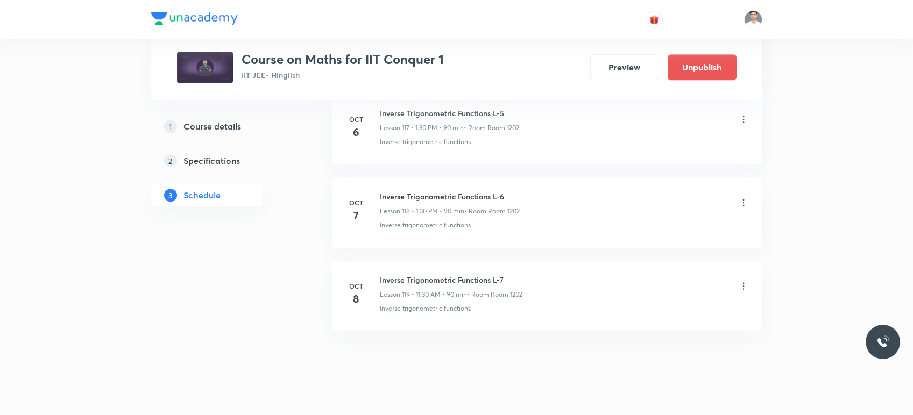
scroll to position [9859, 0]
drag, startPoint x: 379, startPoint y: 262, endPoint x: 589, endPoint y: 257, distance: 209.8
click at [589, 272] on div "Inverse Trigonometric Functions L-7 Lesson 119 • 11:30 AM • 90 min • Room Room …" at bounding box center [564, 284] width 369 height 25
copy h6 "Inverse Trigonometric Functions L-7"
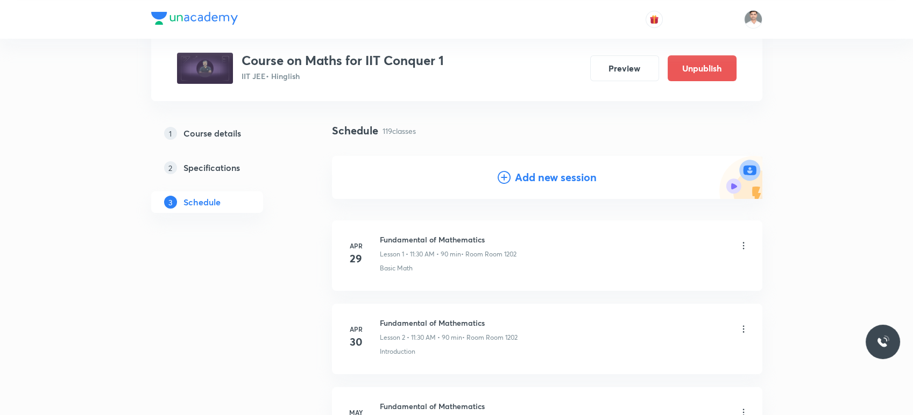
scroll to position [0, 0]
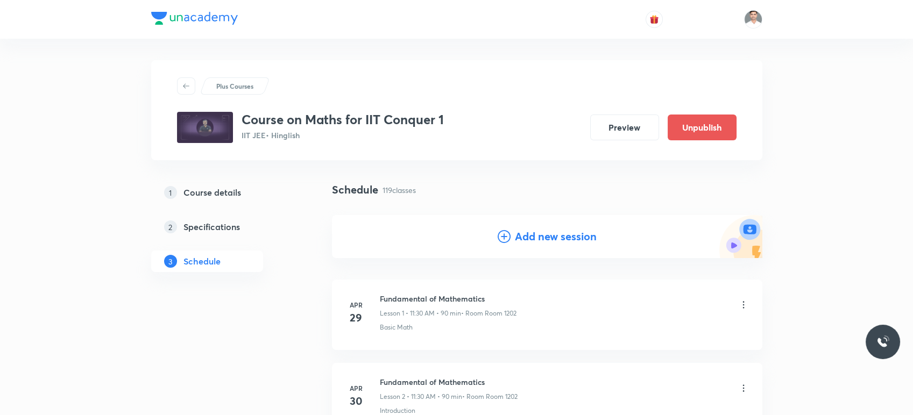
click at [549, 234] on h4 "Add new session" at bounding box center [556, 237] width 82 height 16
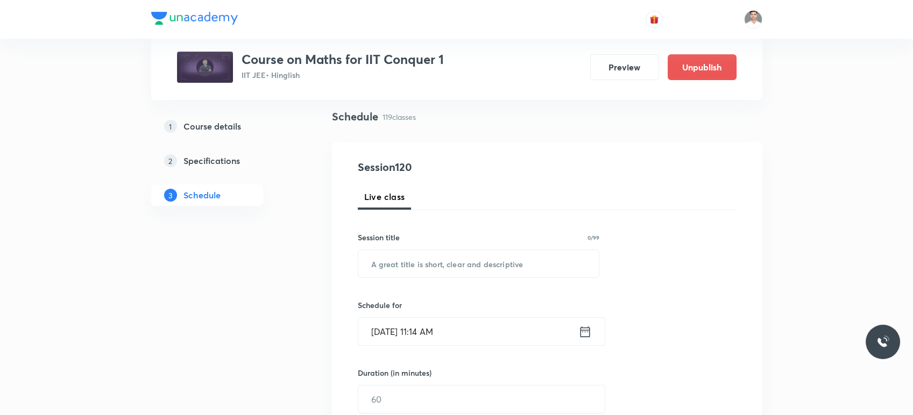
scroll to position [119, 0]
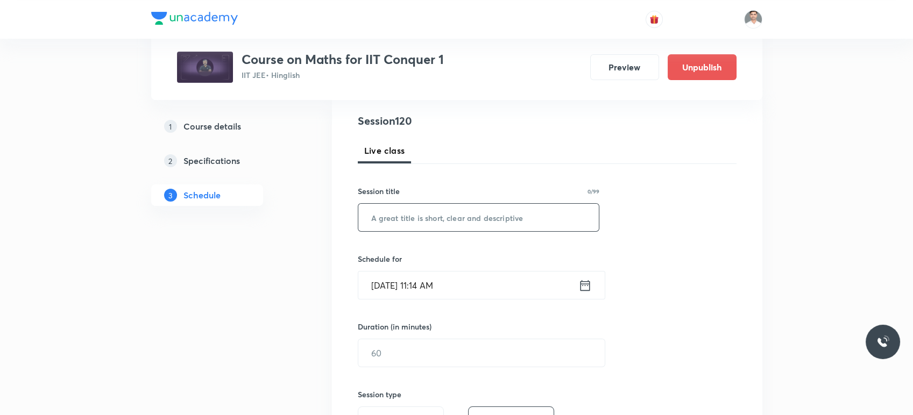
click at [437, 218] on input "text" at bounding box center [478, 217] width 241 height 27
paste input "Inverse Trigonometric Functions L-7"
type input "Inverse Trigonometric Functions L-8"
click at [581, 284] on icon at bounding box center [584, 285] width 13 height 15
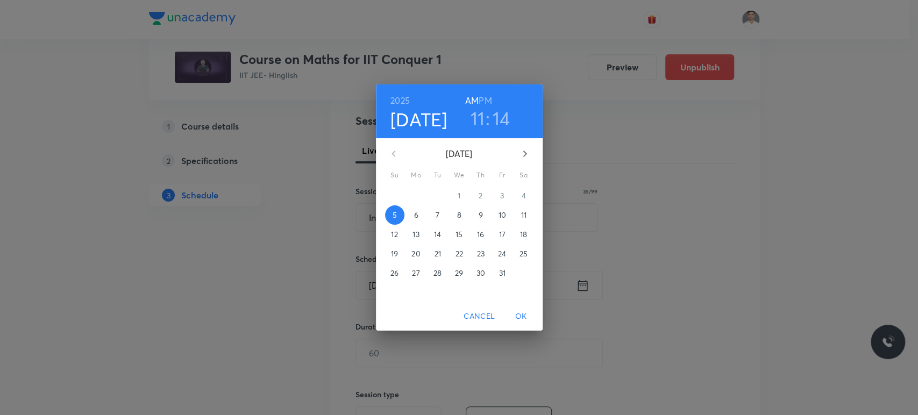
click at [458, 212] on p "8" at bounding box center [459, 215] width 4 height 11
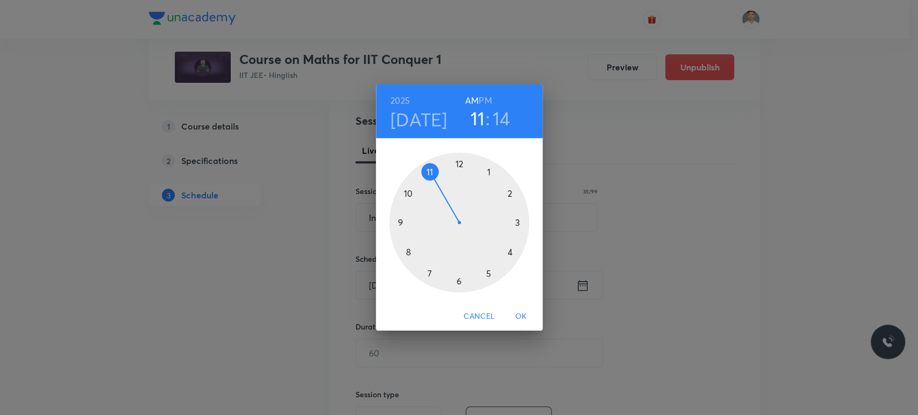
click at [483, 95] on h6 "PM" at bounding box center [485, 100] width 13 height 15
click at [488, 169] on div at bounding box center [459, 223] width 140 height 140
click at [459, 278] on div at bounding box center [459, 223] width 140 height 140
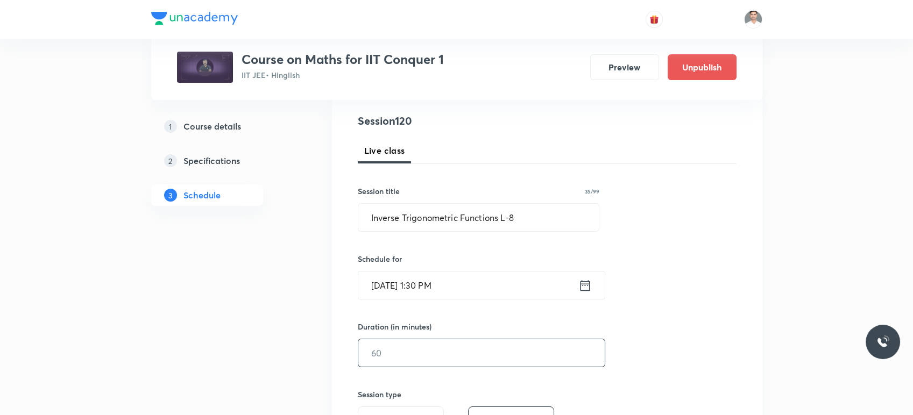
click at [445, 347] on input "text" at bounding box center [481, 352] width 246 height 27
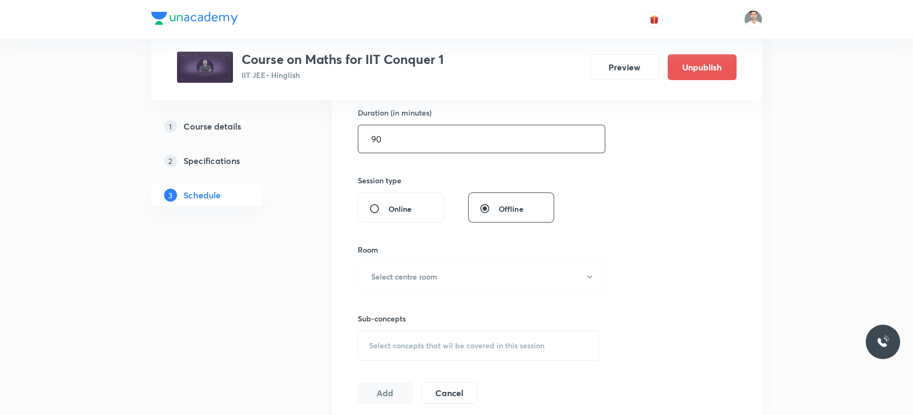
scroll to position [358, 0]
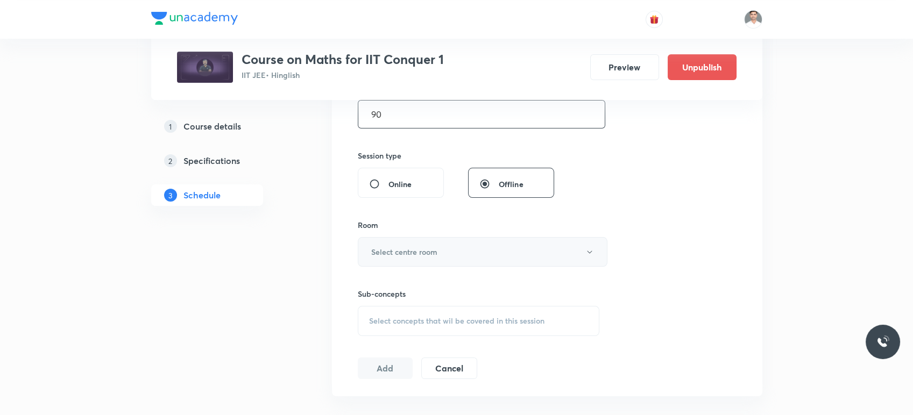
type input "90"
click at [431, 253] on h6 "Select centre room" at bounding box center [404, 251] width 66 height 11
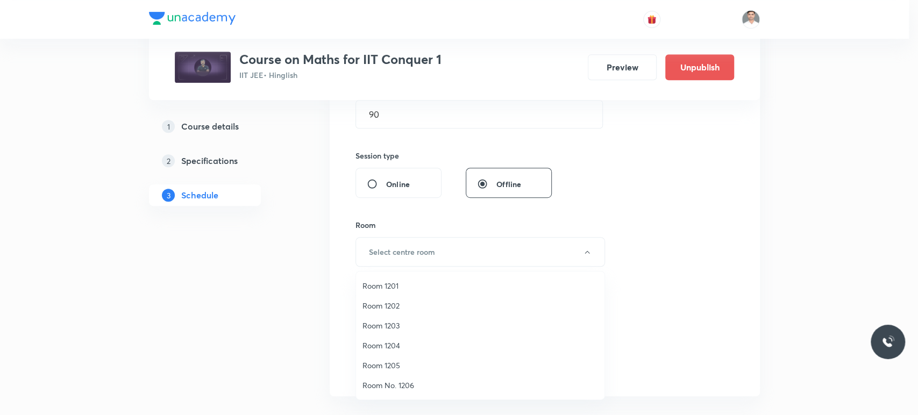
click at [390, 310] on span "Room 1202" at bounding box center [480, 305] width 236 height 11
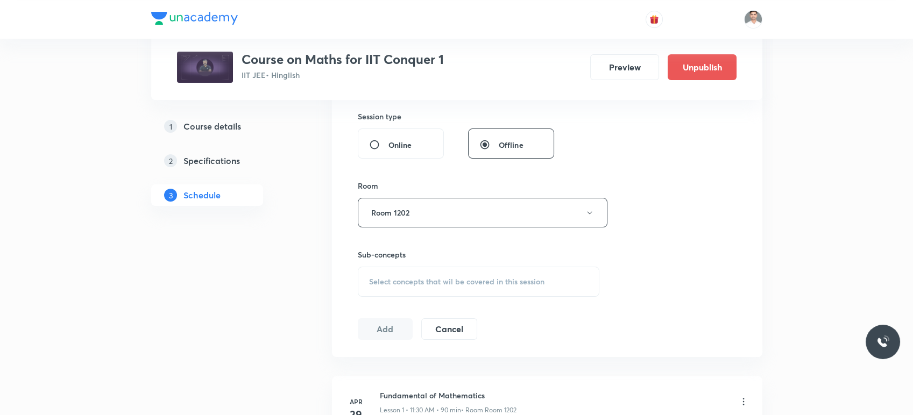
scroll to position [418, 0]
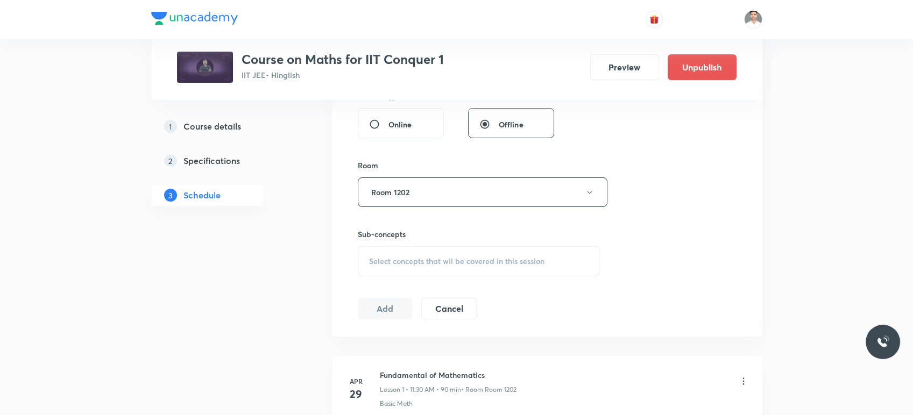
click at [414, 258] on span "Select concepts that wil be covered in this session" at bounding box center [456, 261] width 175 height 9
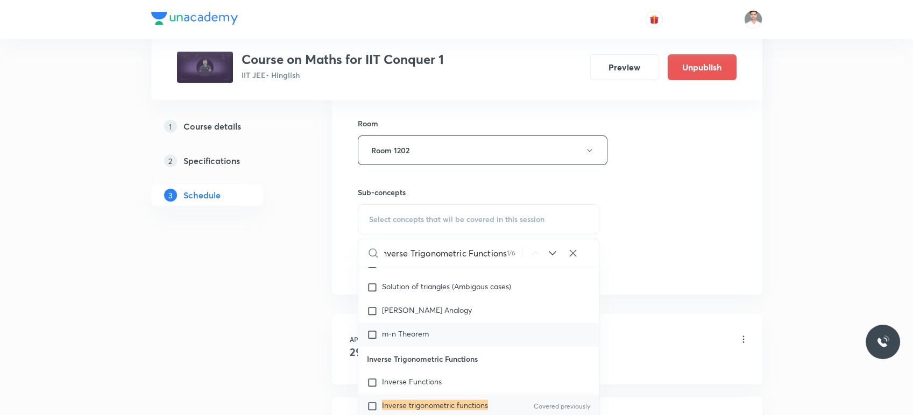
scroll to position [478, 0]
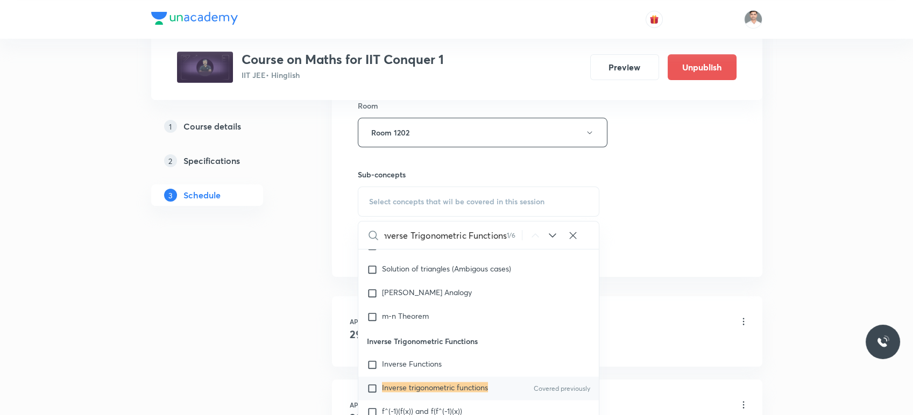
type input "Inverse Trigonometric Functions"
click at [468, 383] on mark "Inverse trigonometric functions" at bounding box center [435, 387] width 106 height 10
checkbox input "true"
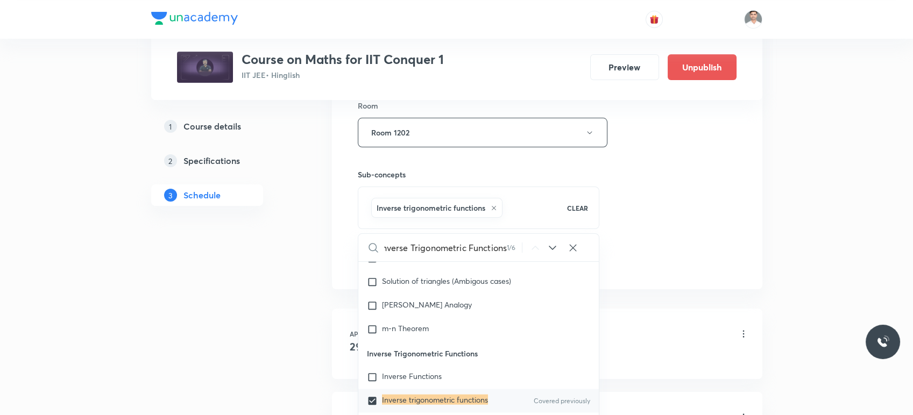
scroll to position [0, 0]
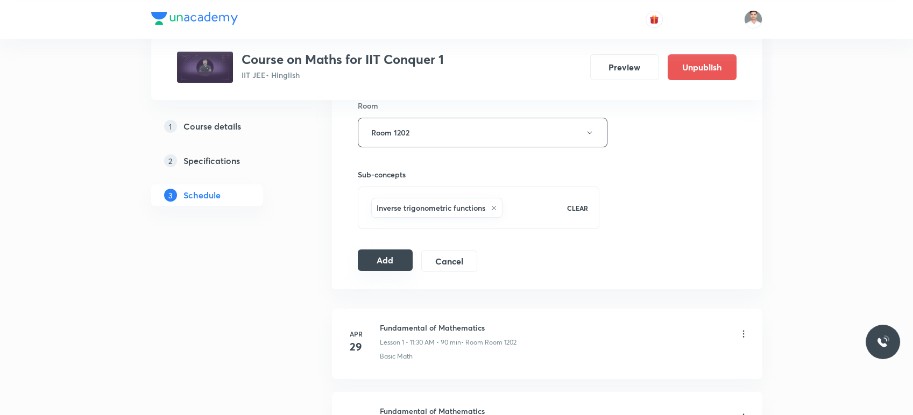
click at [396, 250] on button "Add" at bounding box center [385, 261] width 55 height 22
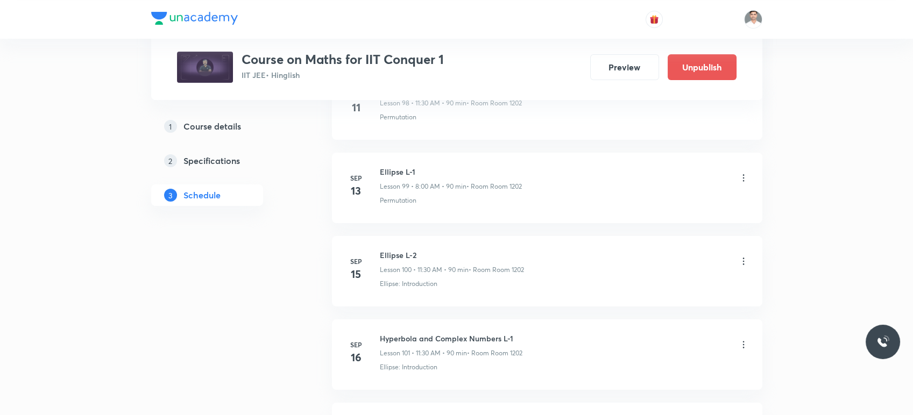
scroll to position [9942, 0]
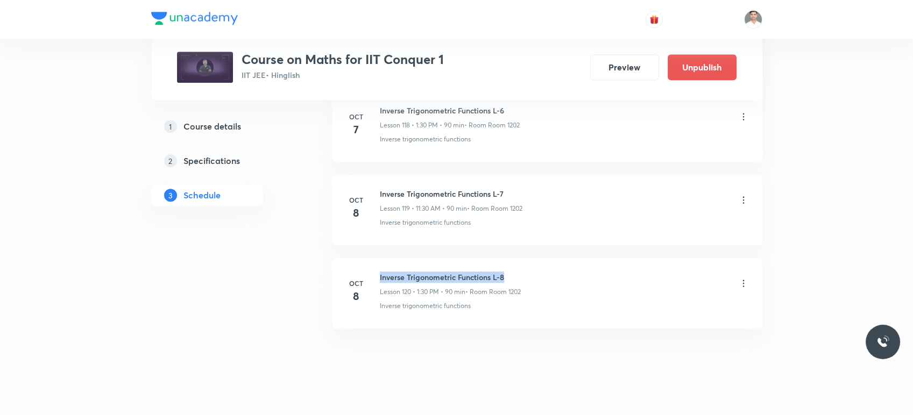
drag, startPoint x: 377, startPoint y: 261, endPoint x: 523, endPoint y: 268, distance: 146.4
click at [523, 272] on div "Oct 8 Inverse Trigonometric Functions L-8 Lesson 120 • 1:30 PM • 90 min • Room …" at bounding box center [546, 291] width 403 height 39
copy h6 "Inverse Trigonometric Functions L-8"
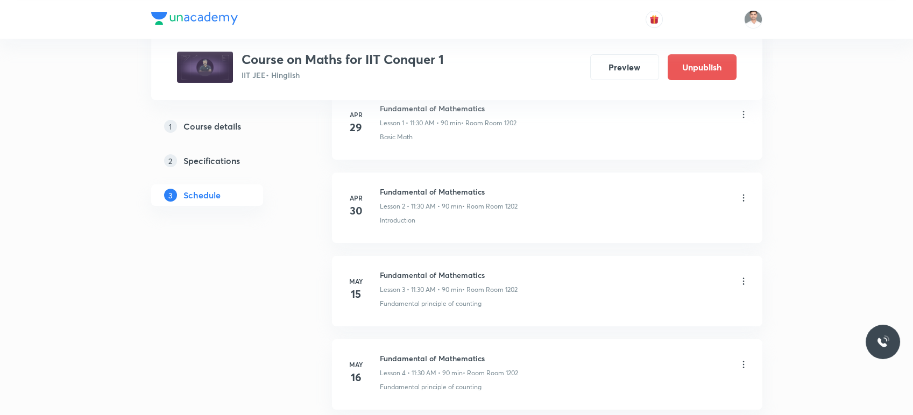
scroll to position [0, 0]
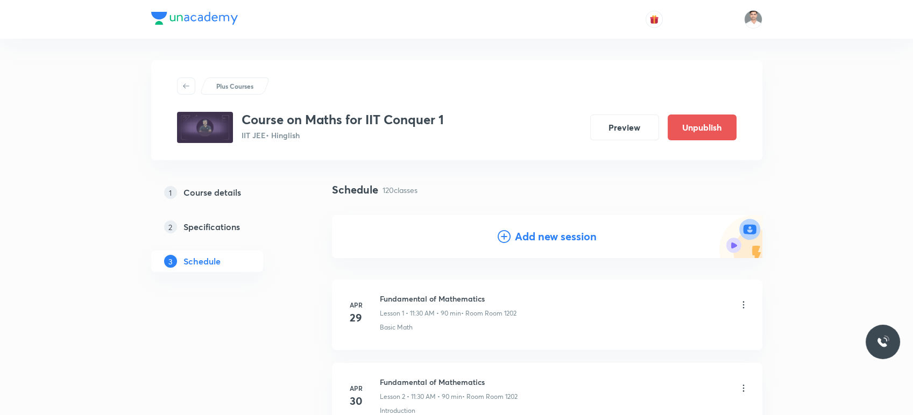
click at [530, 241] on h4 "Add new session" at bounding box center [556, 237] width 82 height 16
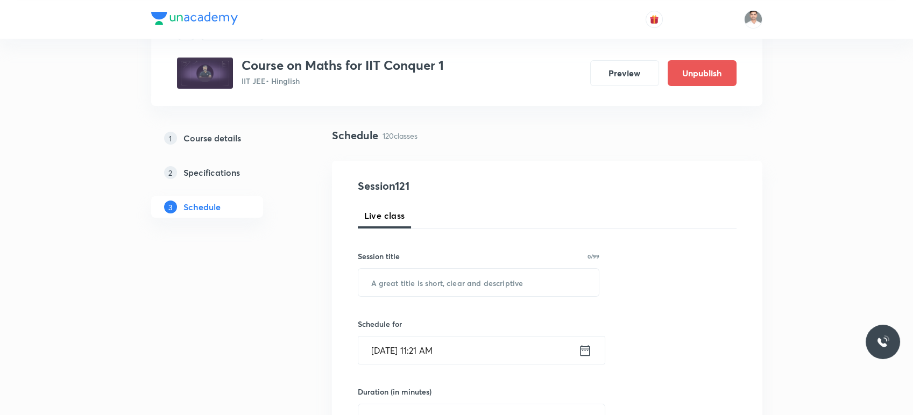
scroll to position [179, 0]
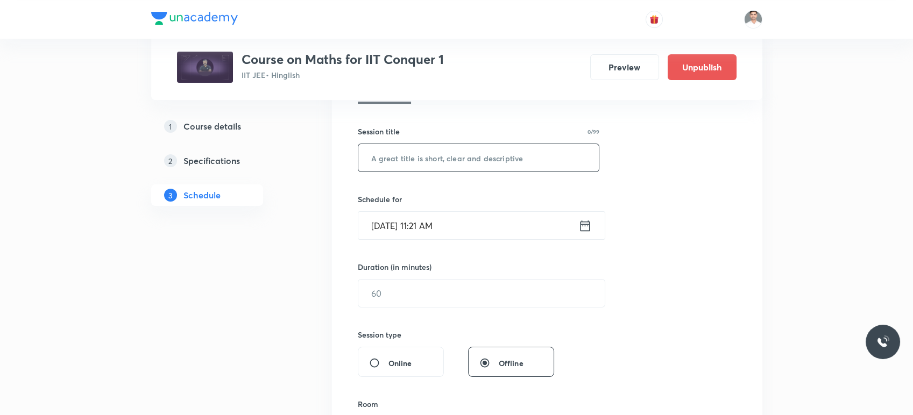
click at [438, 158] on input "text" at bounding box center [478, 157] width 241 height 27
paste input "Inverse Trigonometric Functions L-8"
type input "Inverse Trigonometric Functions L-9"
click at [588, 232] on icon at bounding box center [584, 225] width 13 height 15
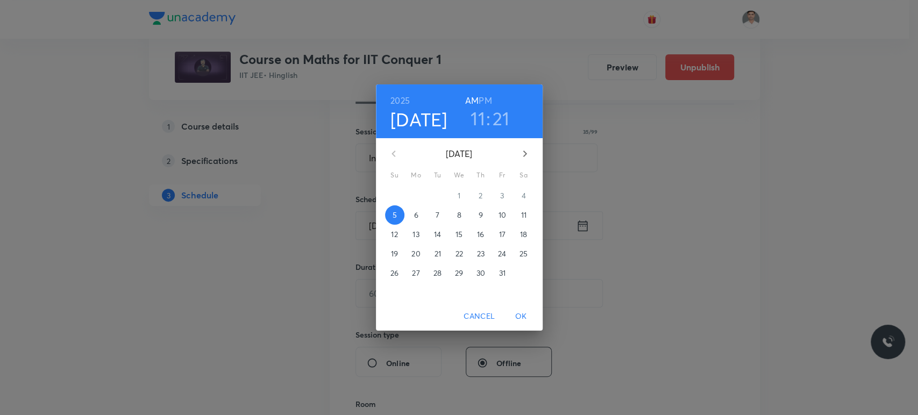
click at [482, 218] on span "9" at bounding box center [480, 215] width 19 height 11
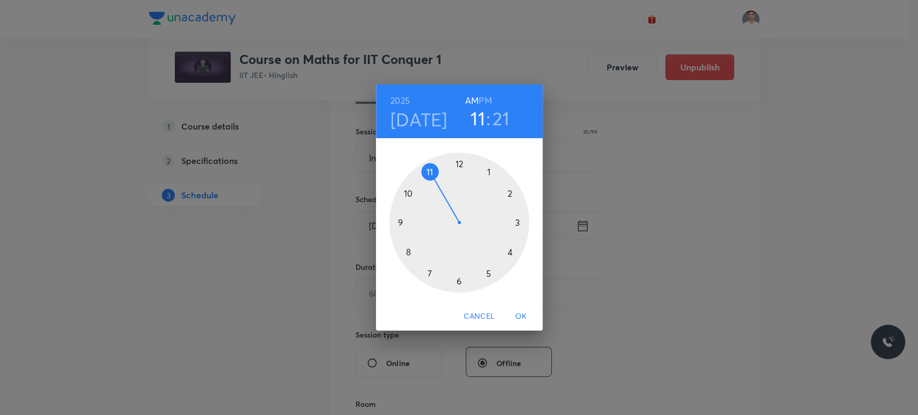
click at [429, 169] on div at bounding box center [459, 223] width 140 height 140
click at [459, 283] on div at bounding box center [459, 223] width 140 height 140
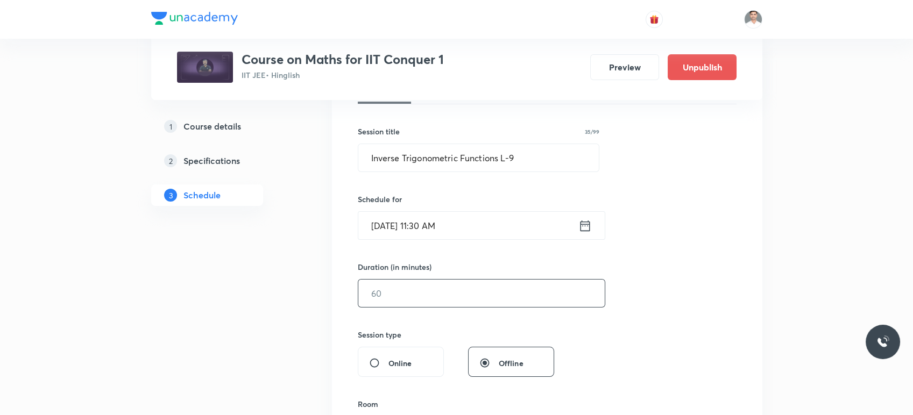
click at [428, 300] on input "text" at bounding box center [481, 293] width 246 height 27
type input "90"
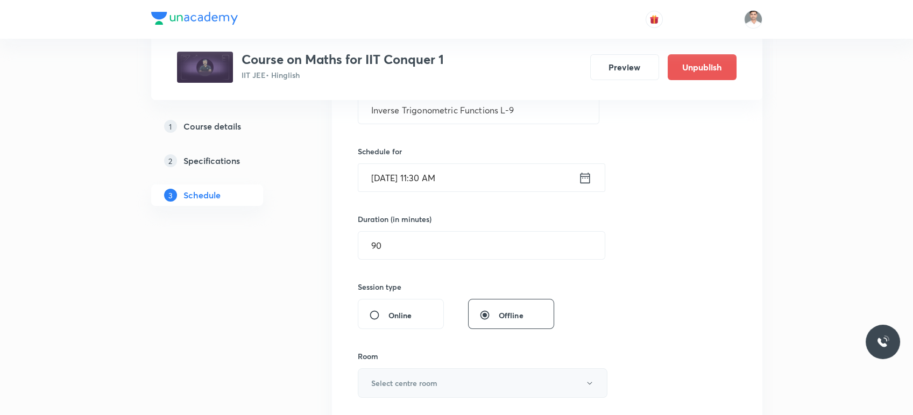
scroll to position [298, 0]
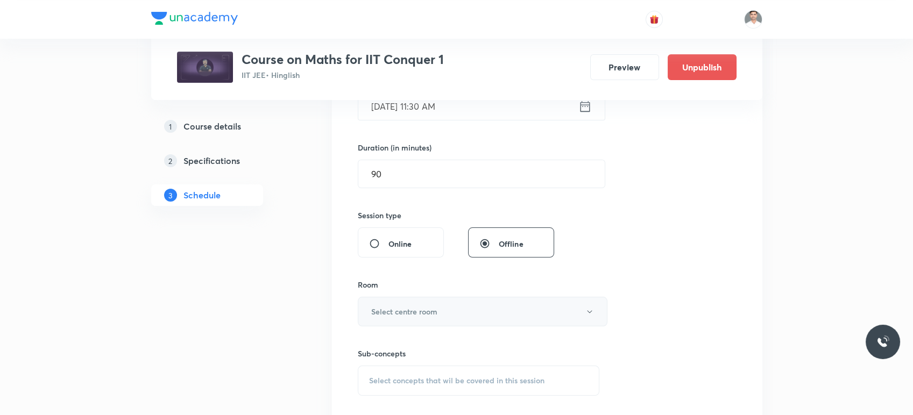
click at [388, 310] on h6 "Select centre room" at bounding box center [404, 311] width 66 height 11
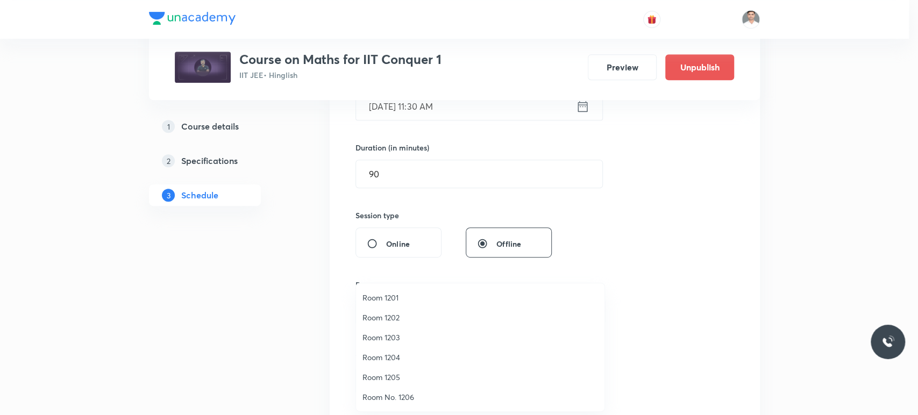
click at [390, 317] on span "Room 1202" at bounding box center [480, 317] width 236 height 11
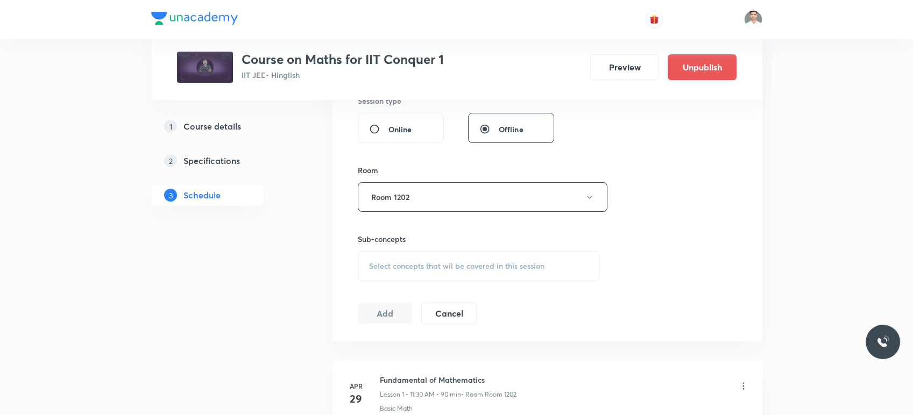
scroll to position [418, 0]
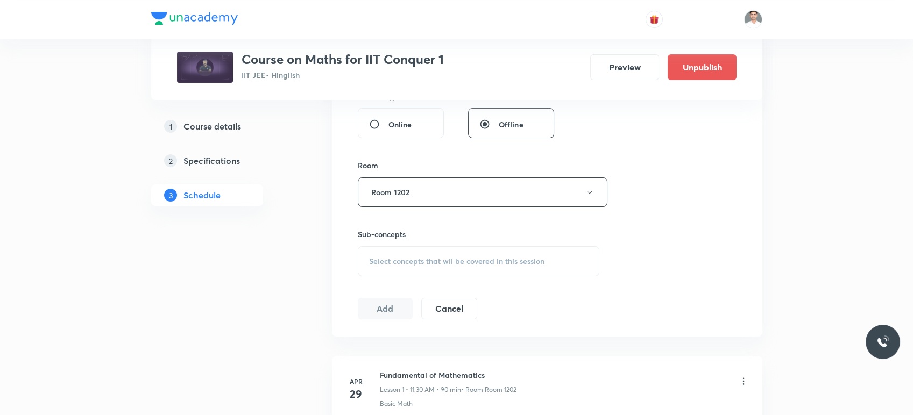
click at [412, 262] on span "Select concepts that wil be covered in this session" at bounding box center [456, 261] width 175 height 9
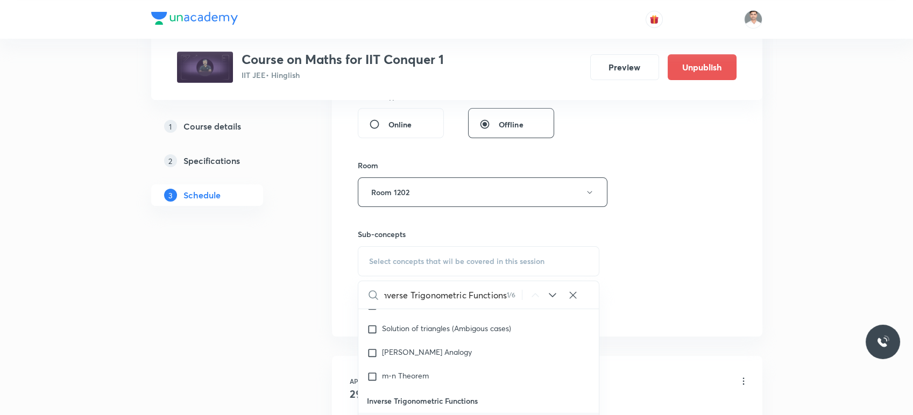
scroll to position [5323, 0]
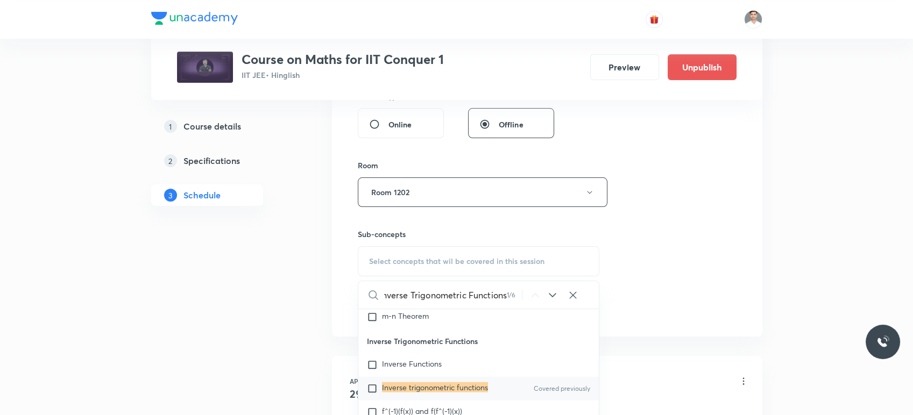
type input "Inverse Trigonometric Functions"
click at [454, 386] on mark "Inverse trigonometric functions" at bounding box center [435, 387] width 106 height 10
checkbox input "true"
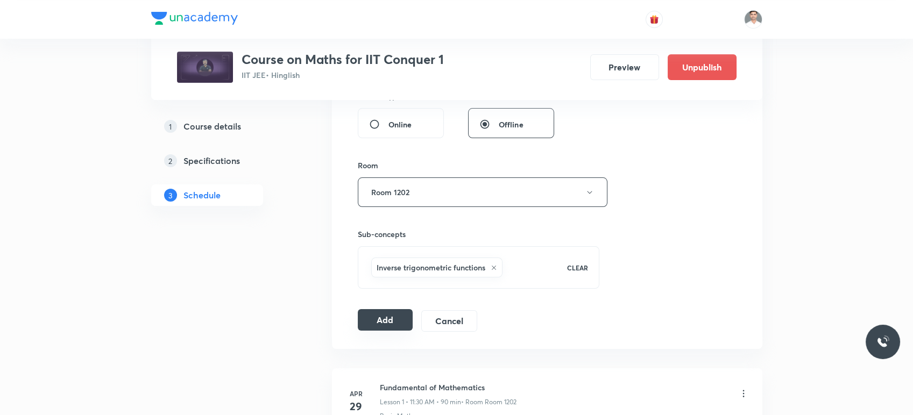
click at [387, 322] on button "Add" at bounding box center [385, 320] width 55 height 22
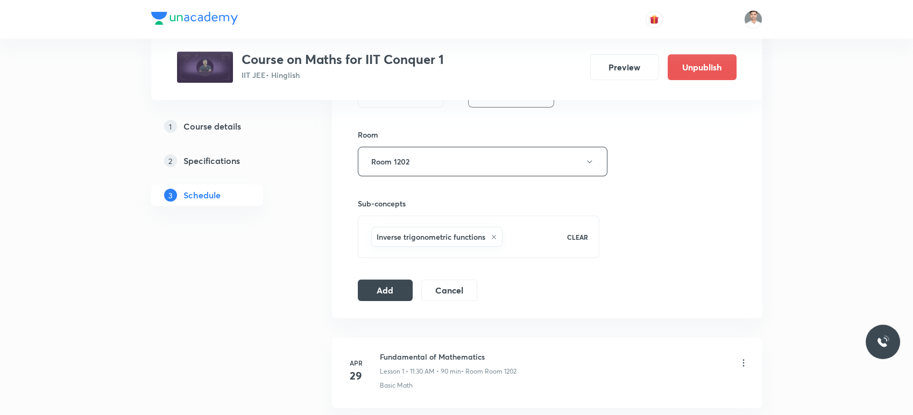
scroll to position [478, 0]
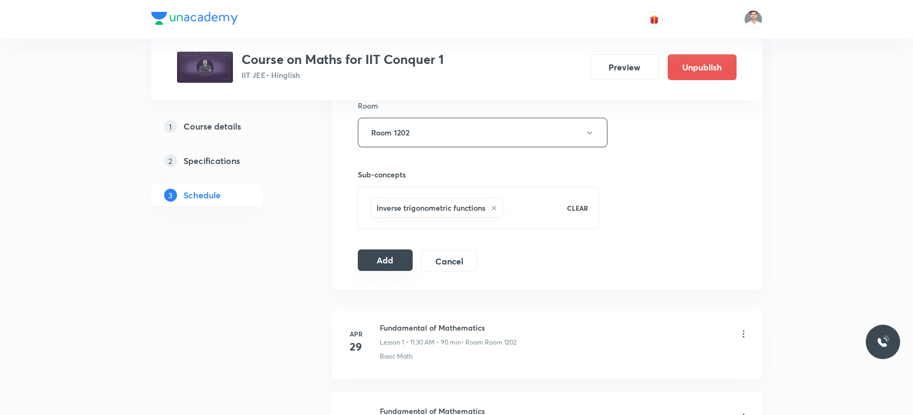
click at [387, 259] on button "Add" at bounding box center [385, 261] width 55 height 22
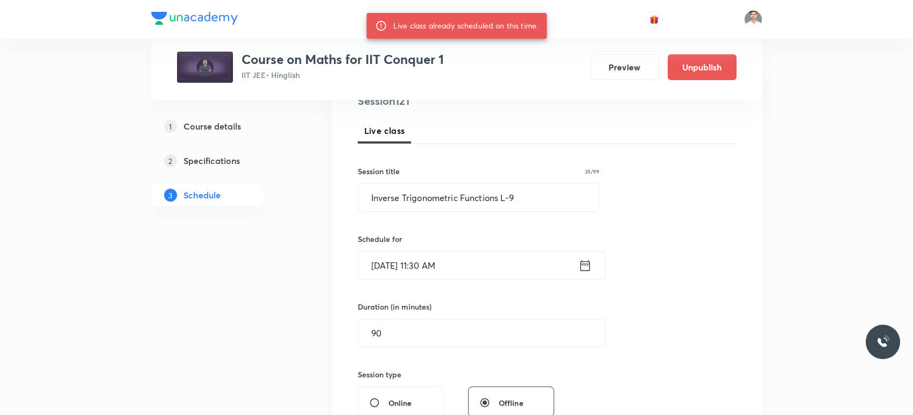
scroll to position [119, 0]
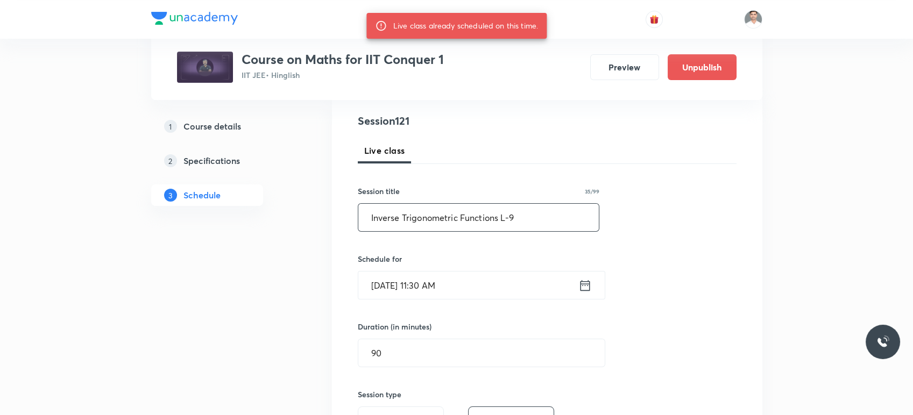
drag, startPoint x: 520, startPoint y: 219, endPoint x: 330, endPoint y: 219, distance: 189.8
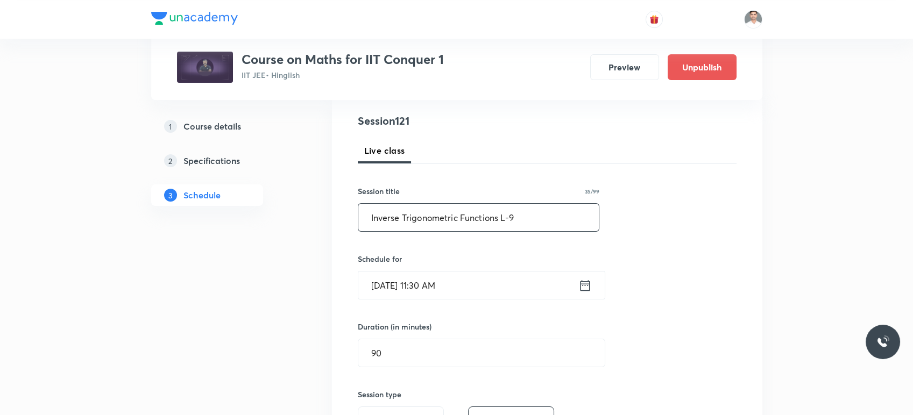
click at [517, 218] on input "Inverse Trigonometric Functions L-9" at bounding box center [478, 217] width 241 height 27
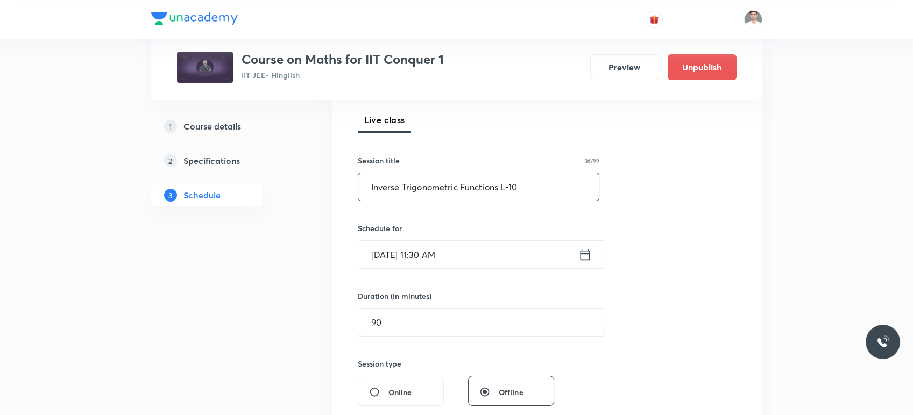
scroll to position [179, 0]
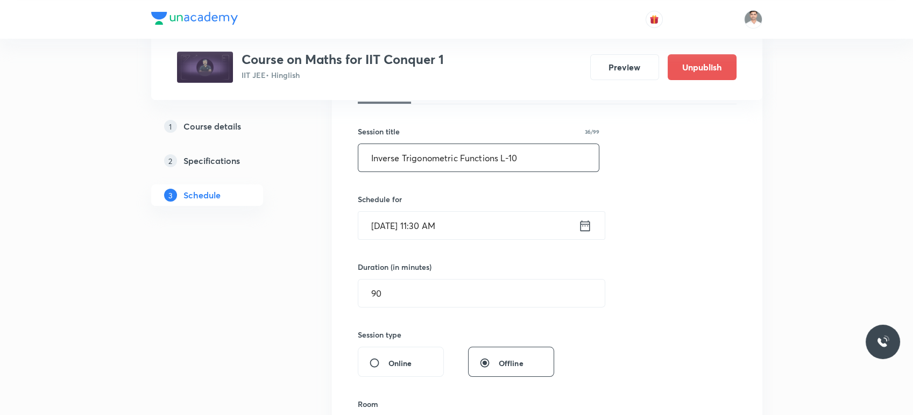
type input "Inverse Trigonometric Functions L-10"
click at [524, 227] on input "Oct 9, 2025, 11:30 AM" at bounding box center [468, 225] width 220 height 27
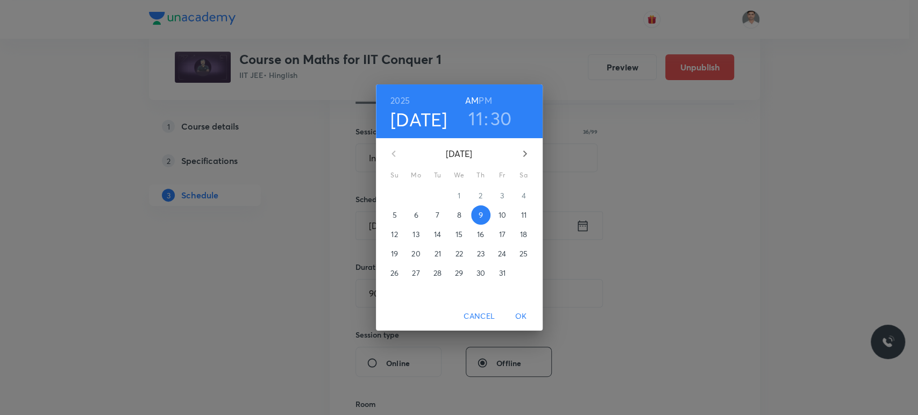
click at [503, 215] on p "10" at bounding box center [502, 215] width 8 height 11
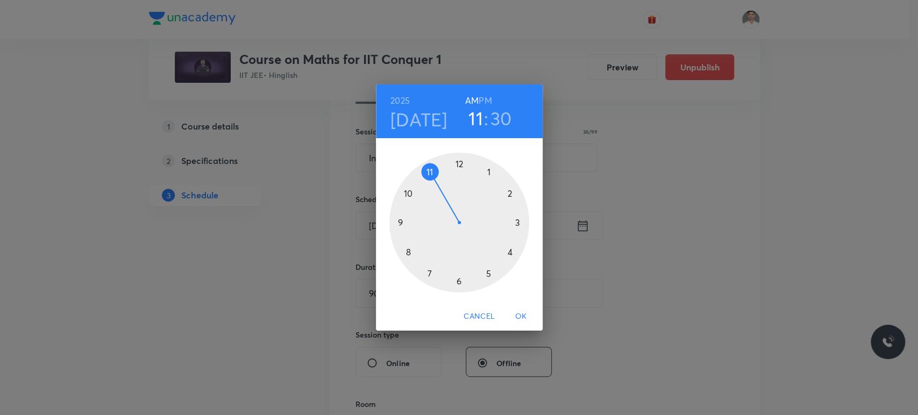
click at [486, 98] on h6 "PM" at bounding box center [485, 100] width 13 height 15
click at [489, 170] on div at bounding box center [459, 223] width 140 height 140
click at [457, 282] on div at bounding box center [459, 223] width 140 height 140
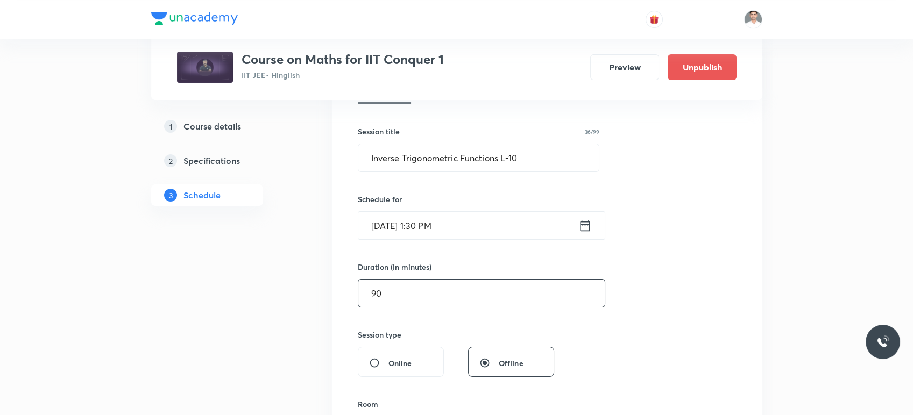
click at [450, 304] on input "90" at bounding box center [481, 293] width 246 height 27
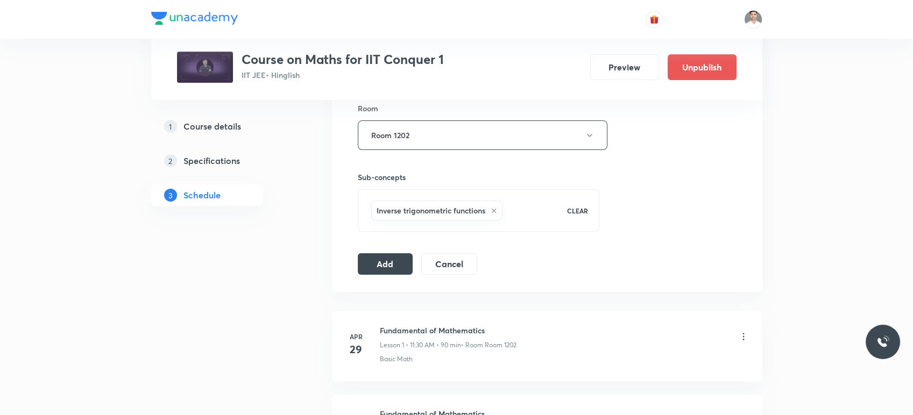
scroll to position [478, 0]
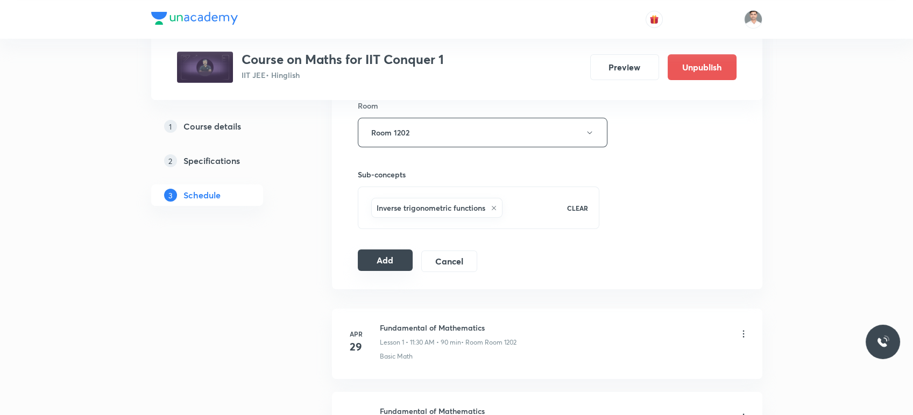
click at [392, 261] on button "Add" at bounding box center [385, 261] width 55 height 22
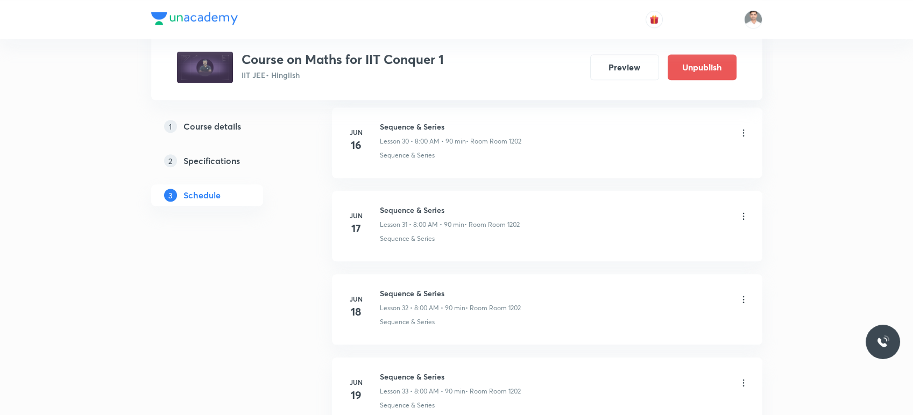
scroll to position [0, 0]
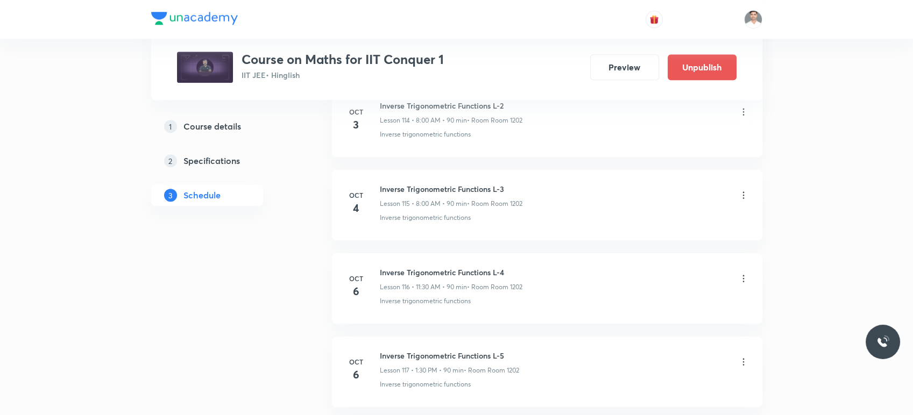
scroll to position [10602, 0]
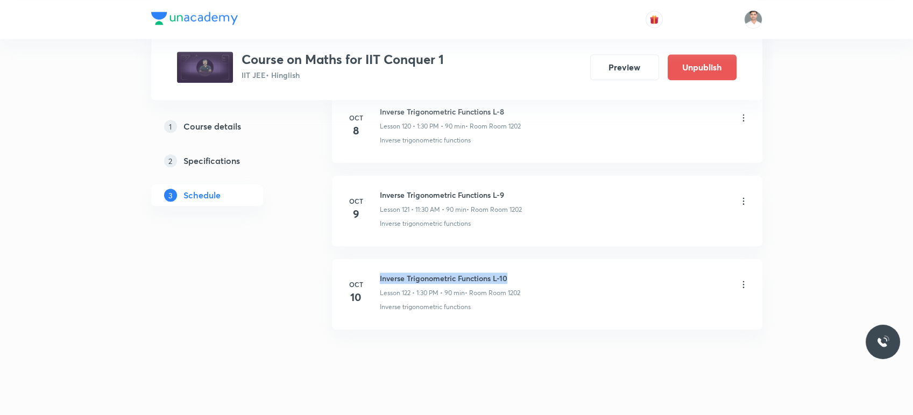
drag, startPoint x: 379, startPoint y: 261, endPoint x: 516, endPoint y: 254, distance: 137.9
click at [516, 259] on li "Oct 10 Inverse Trigonometric Functions L-10 Lesson 122 • 1:30 PM • 90 min • Roo…" at bounding box center [547, 294] width 430 height 70
copy h6 "Inverse Trigonometric Functions L-10"
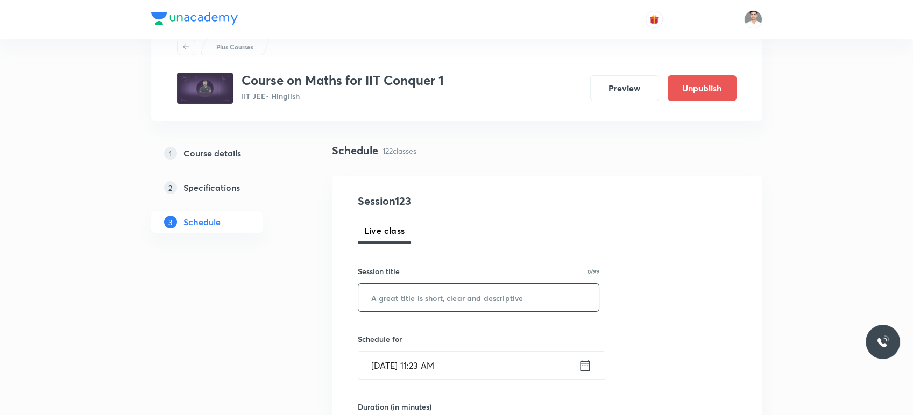
scroll to position [60, 0]
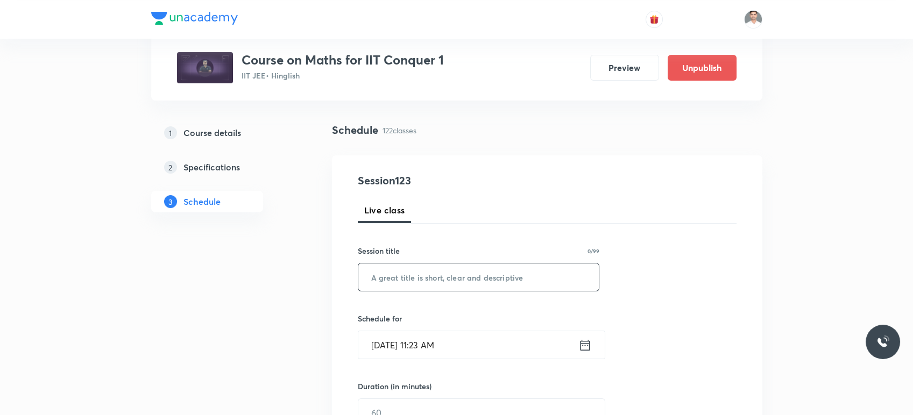
click at [446, 279] on input "text" at bounding box center [478, 277] width 241 height 27
paste input "Inverse Trigonometric Functions L-10"
type input "Inverse Trigonometric Functions L-11"
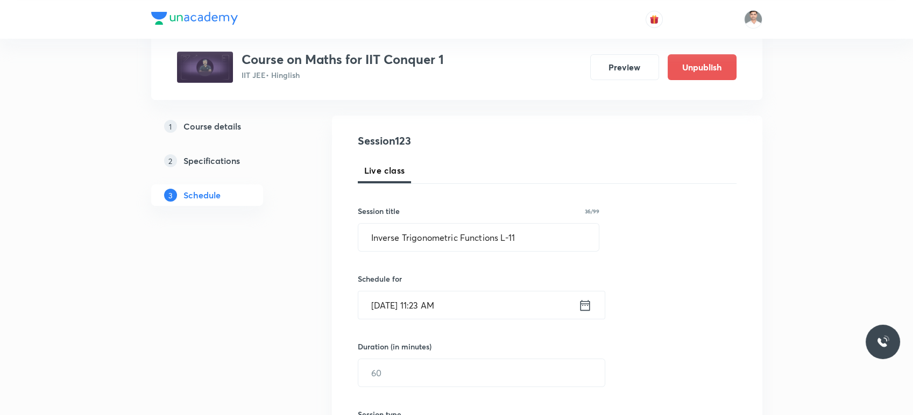
scroll to position [119, 0]
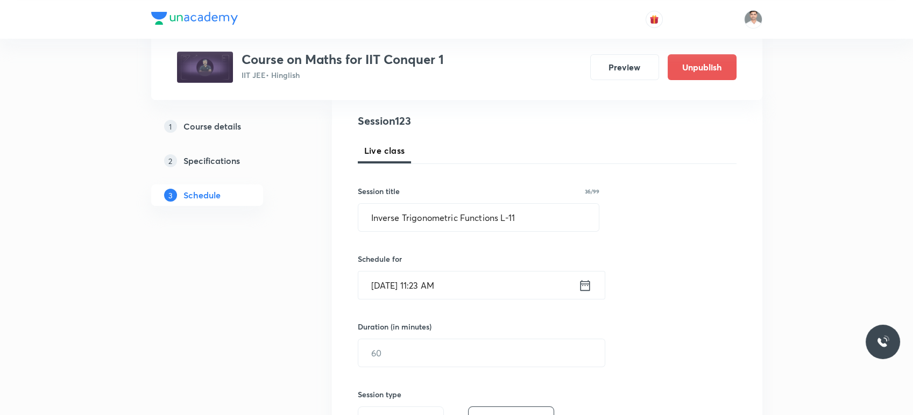
click at [587, 284] on icon at bounding box center [585, 285] width 10 height 11
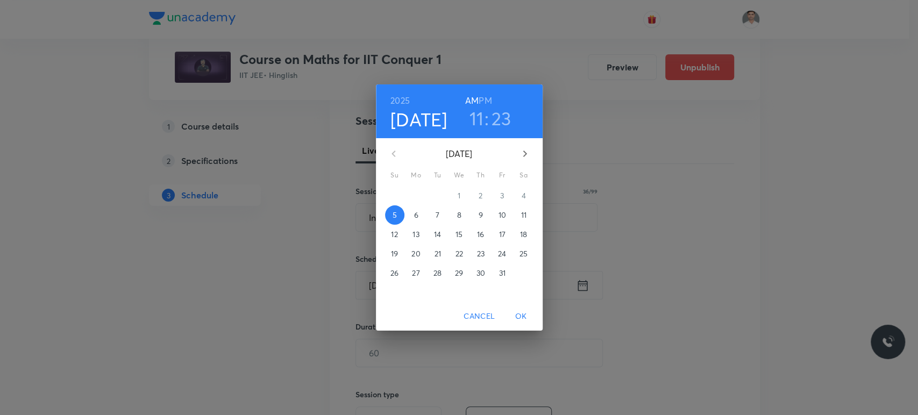
click at [518, 210] on span "11" at bounding box center [523, 215] width 19 height 11
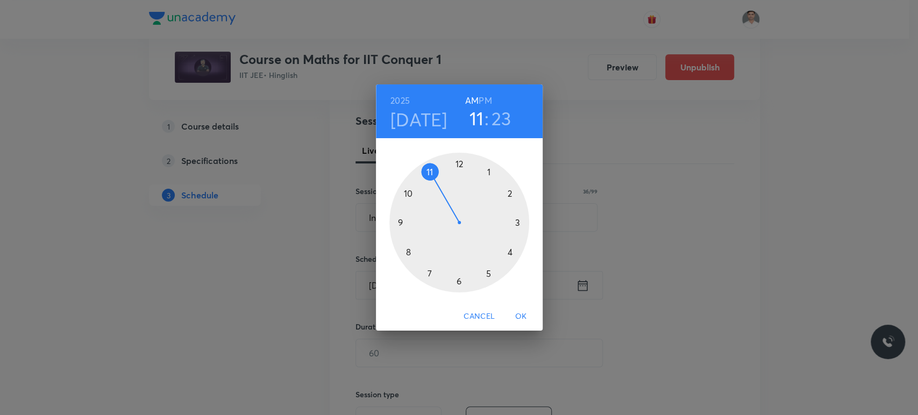
click at [409, 250] on div at bounding box center [459, 223] width 140 height 140
click at [458, 164] on div at bounding box center [459, 223] width 140 height 140
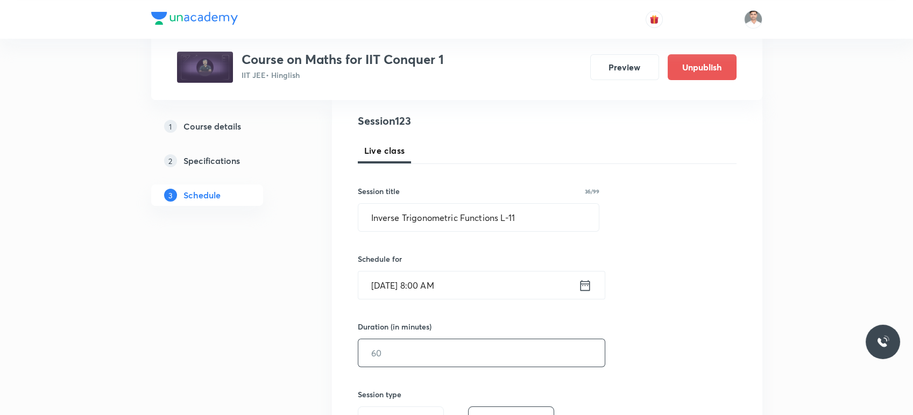
click at [413, 355] on input "text" at bounding box center [481, 352] width 246 height 27
type input "90"
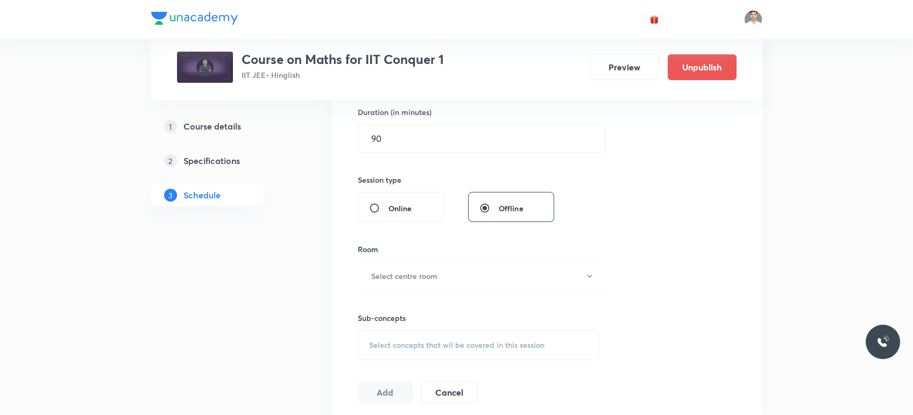
click at [416, 260] on div "Room Select centre room" at bounding box center [479, 267] width 242 height 47
click at [416, 275] on h6 "Select centre room" at bounding box center [404, 276] width 66 height 11
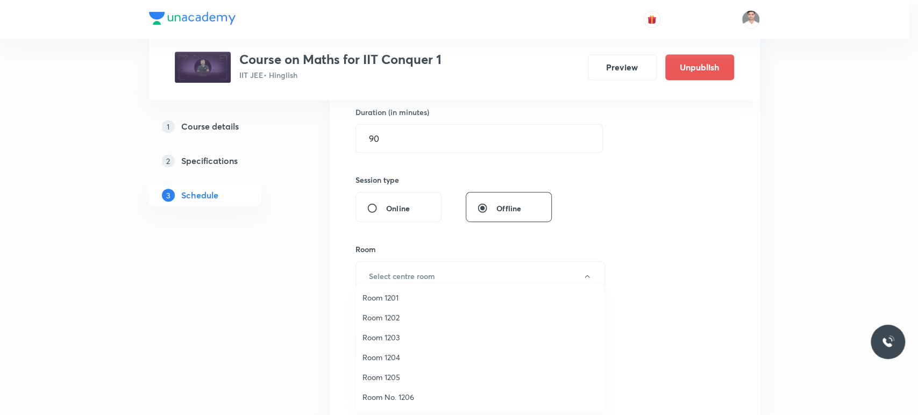
click at [400, 313] on span "Room 1202" at bounding box center [480, 317] width 236 height 11
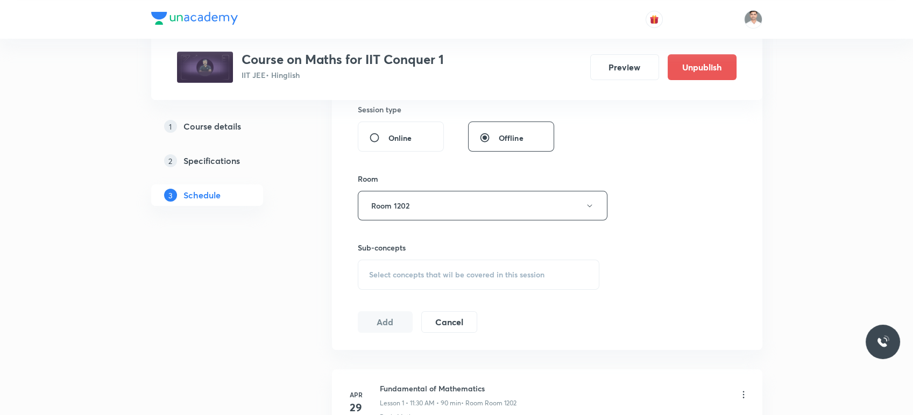
scroll to position [453, 0]
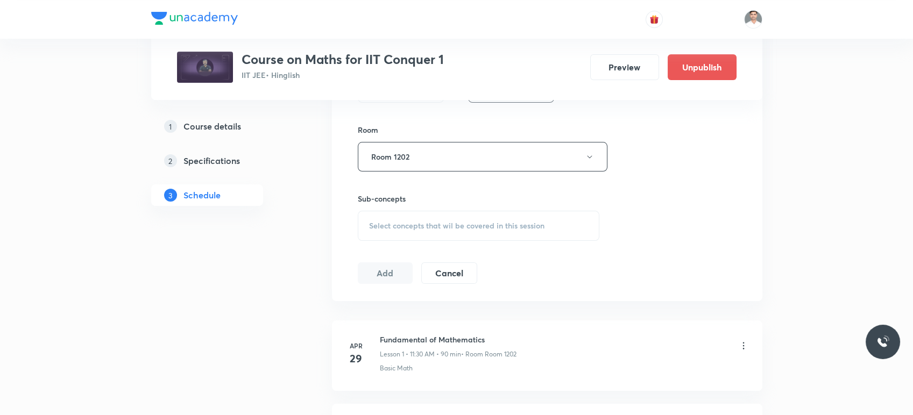
click at [428, 232] on div "Select concepts that wil be covered in this session" at bounding box center [479, 226] width 242 height 30
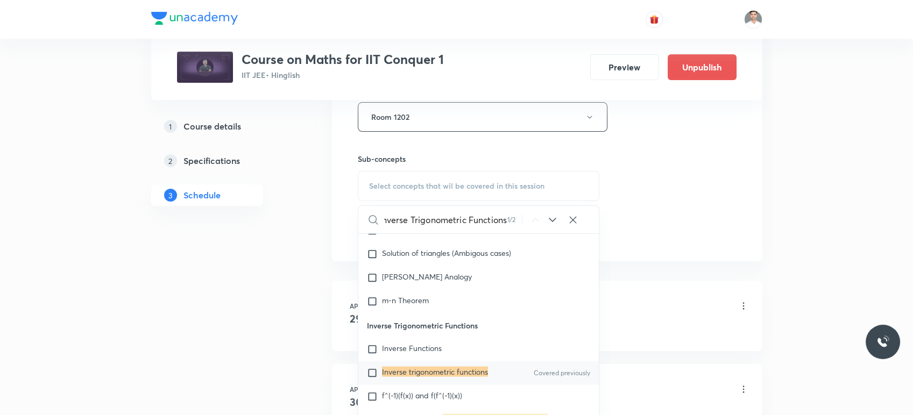
scroll to position [513, 0]
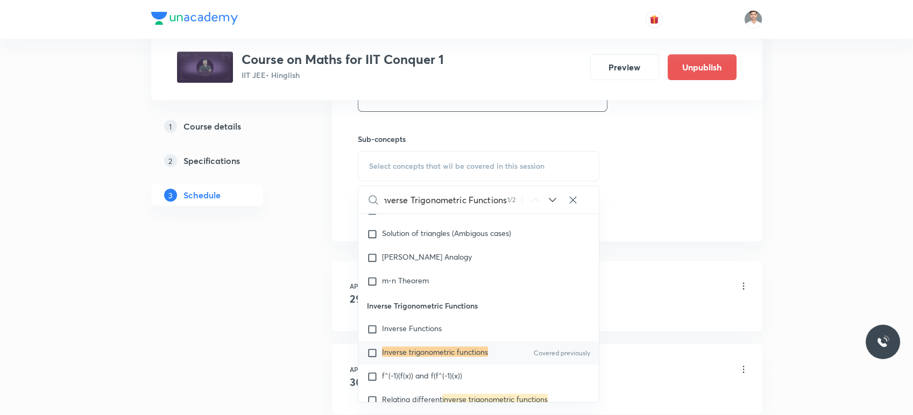
type input "Inverse Trigonometric Functions"
drag, startPoint x: 411, startPoint y: 347, endPoint x: 315, endPoint y: 301, distance: 106.8
click at [411, 347] on mark "Inverse trigonometric functions" at bounding box center [435, 352] width 106 height 10
checkbox input "true"
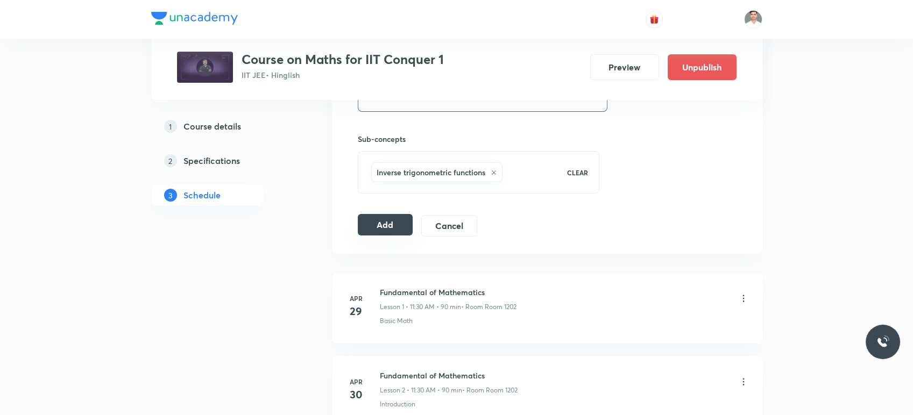
click at [389, 226] on button "Add" at bounding box center [385, 225] width 55 height 22
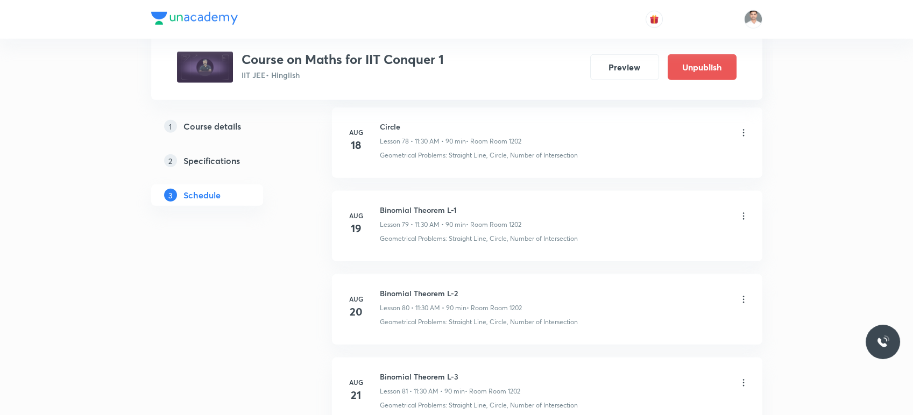
scroll to position [10192, 0]
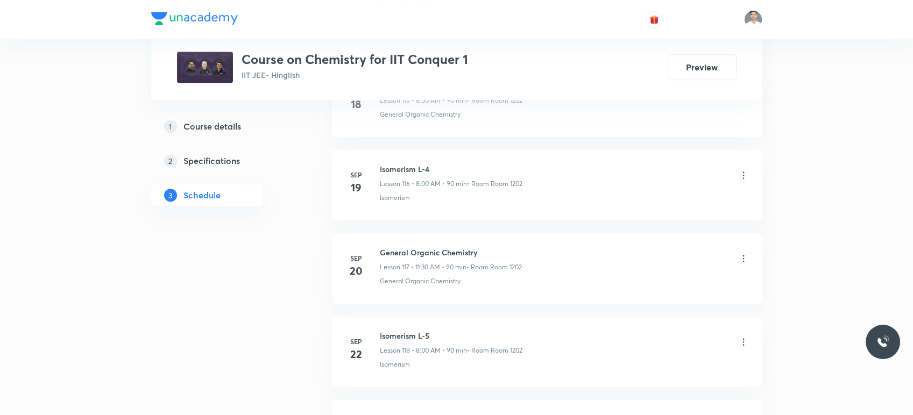
scroll to position [11087, 0]
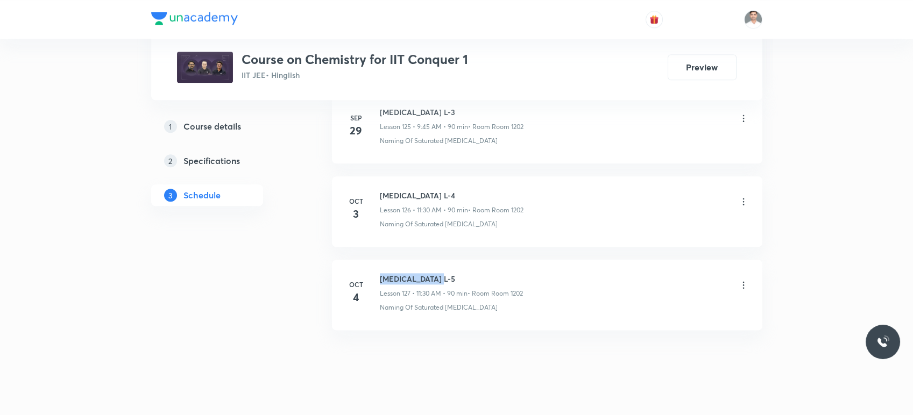
drag, startPoint x: 376, startPoint y: 260, endPoint x: 476, endPoint y: 257, distance: 100.1
click at [476, 260] on li "Oct 4 Hydrocarbon L-5 Lesson 127 • 11:30 AM • 90 min • Room Room 1202 Naming Of…" at bounding box center [547, 295] width 430 height 70
copy h6 "Hydrocarbon L-5"
click at [742, 280] on icon at bounding box center [743, 285] width 11 height 11
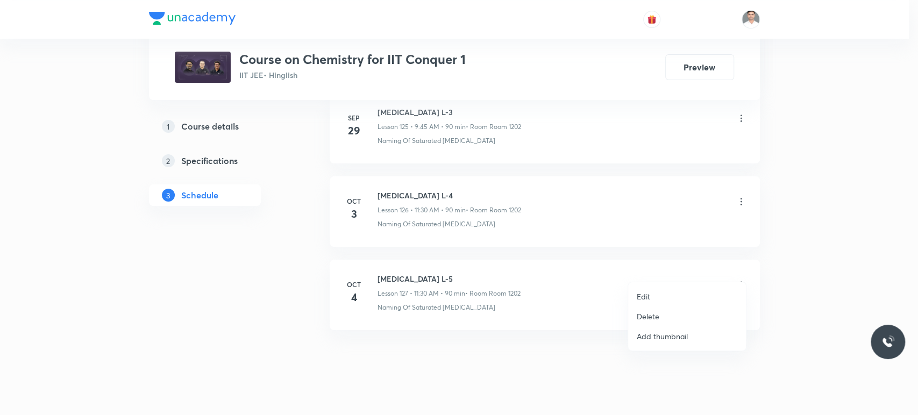
click at [649, 296] on p "Edit" at bounding box center [643, 296] width 13 height 11
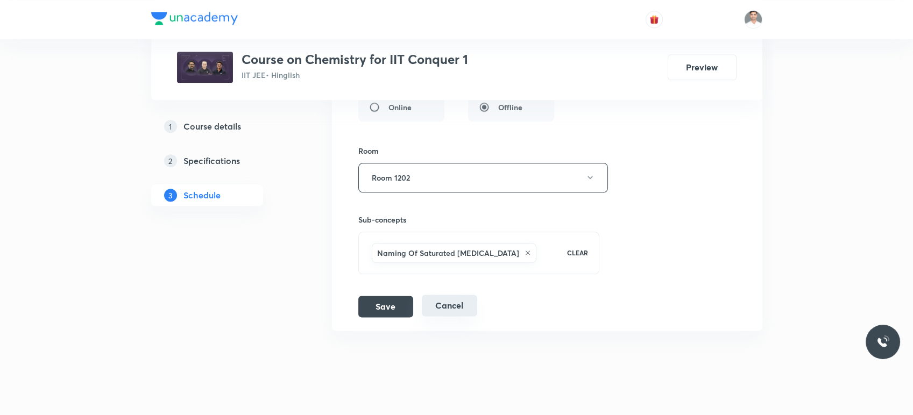
click at [452, 295] on button "Cancel" at bounding box center [449, 306] width 55 height 22
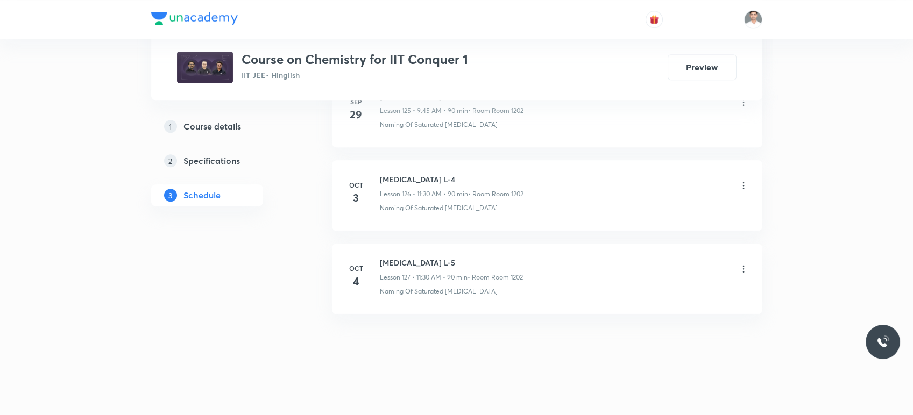
scroll to position [10525, 0]
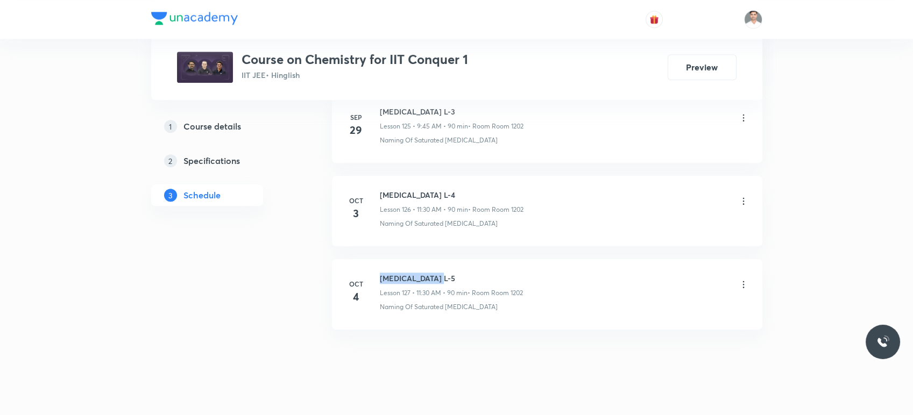
drag, startPoint x: 379, startPoint y: 264, endPoint x: 472, endPoint y: 264, distance: 93.0
click at [472, 273] on h6 "Hydrocarbon L-5" at bounding box center [451, 278] width 143 height 11
copy h6 "Hydrocarbon L-5"
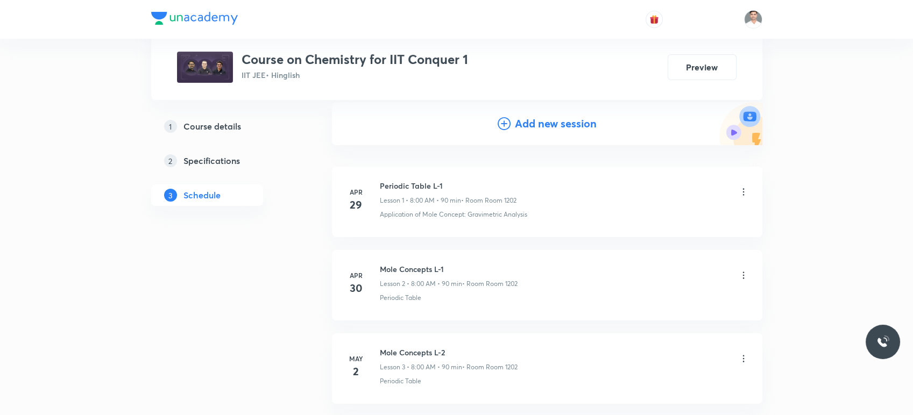
scroll to position [0, 0]
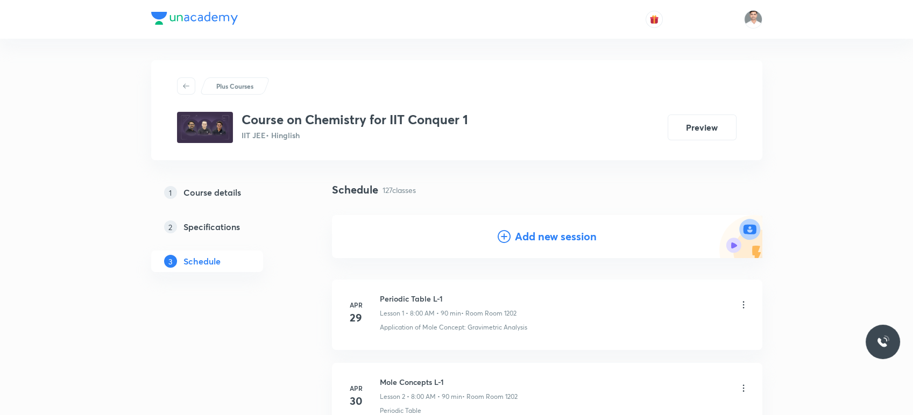
click at [574, 234] on h4 "Add new session" at bounding box center [556, 237] width 82 height 16
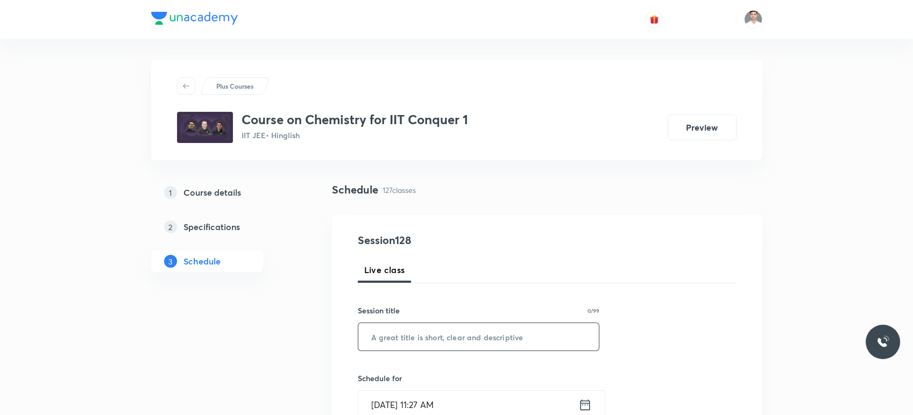
click at [433, 351] on div "​" at bounding box center [479, 337] width 242 height 29
paste input "Hydrocarbon L-5"
type input "Hydrocarbon L-6"
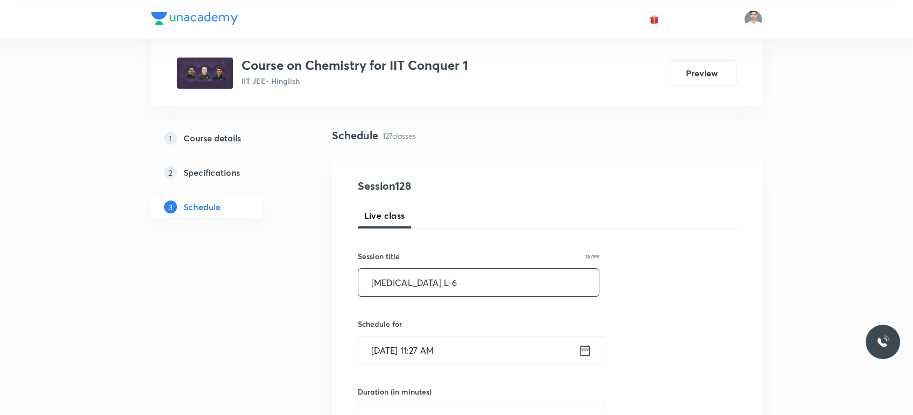
scroll to position [119, 0]
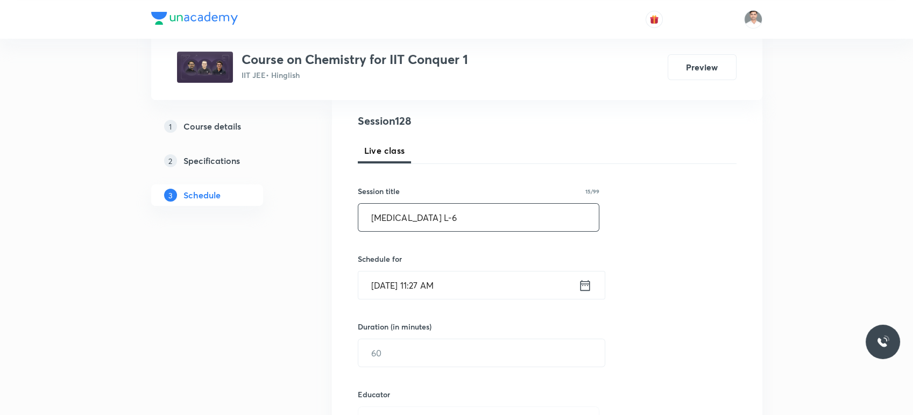
click at [586, 275] on div "Oct 5, 2025, 11:27 AM ​" at bounding box center [481, 285] width 247 height 29
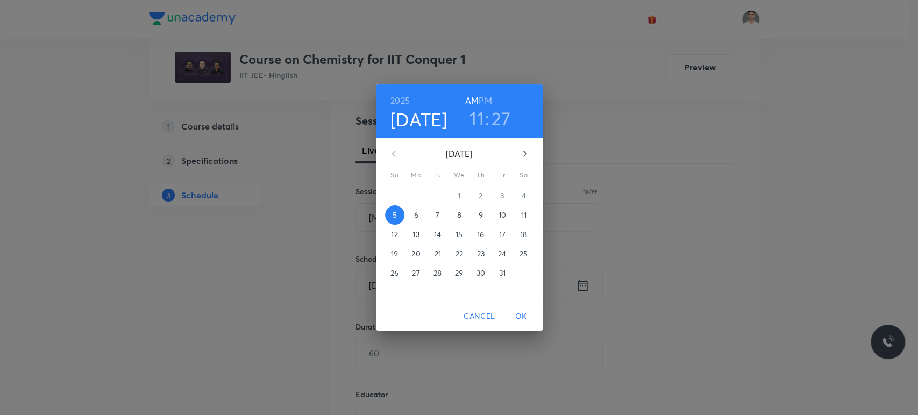
click at [415, 219] on p "6" at bounding box center [416, 215] width 4 height 11
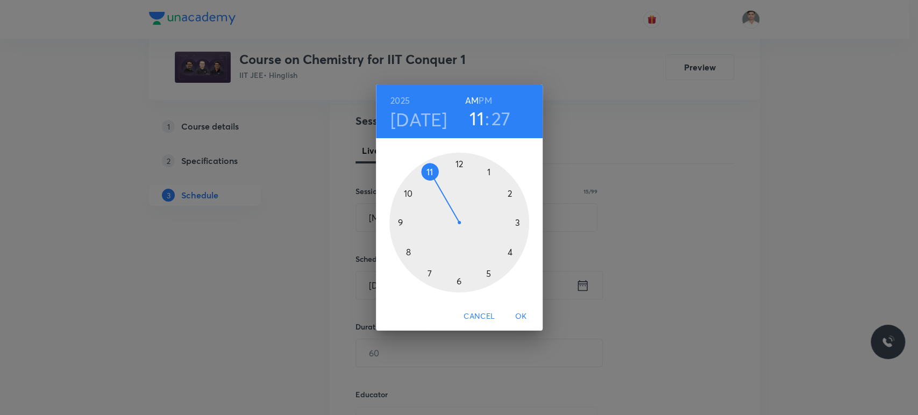
click at [400, 221] on div at bounding box center [459, 223] width 140 height 140
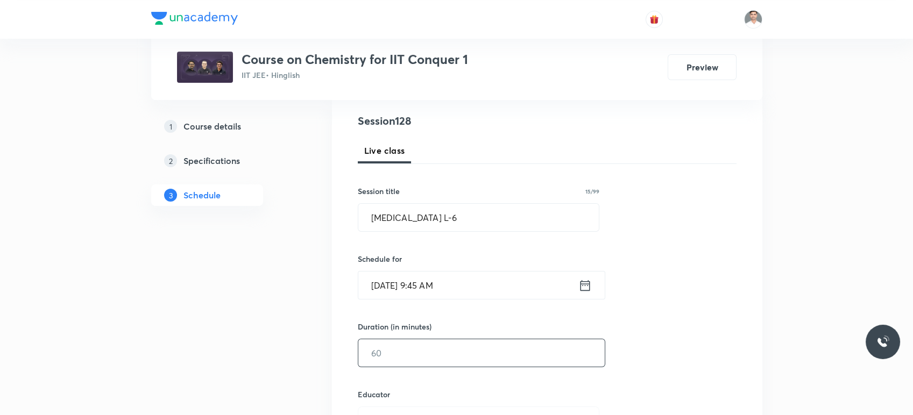
click at [398, 346] on input "text" at bounding box center [481, 352] width 246 height 27
type input "90"
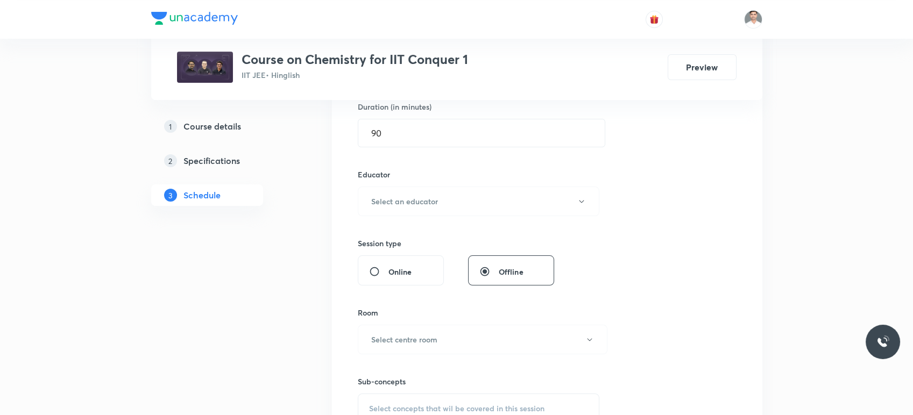
scroll to position [318, 0]
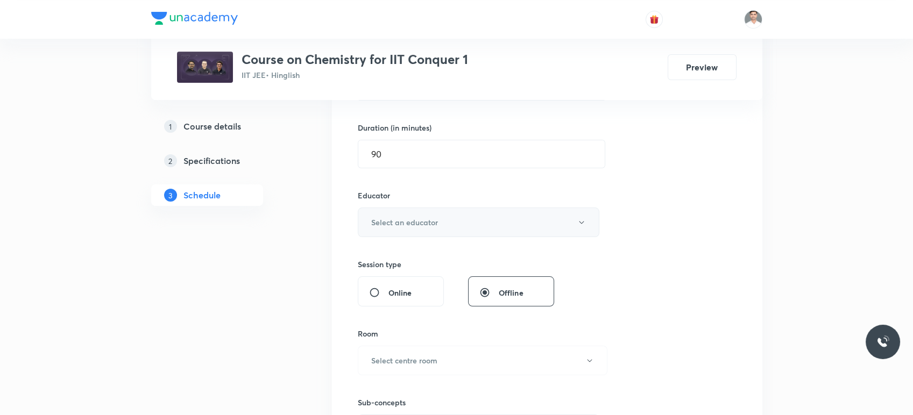
click at [407, 220] on h6 "Select an educator" at bounding box center [404, 222] width 67 height 11
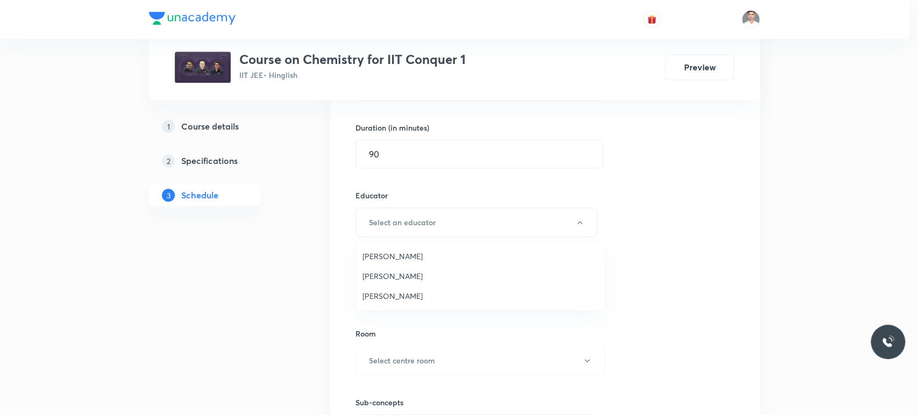
click at [415, 255] on span "Amit Kumar Bajya" at bounding box center [480, 256] width 236 height 11
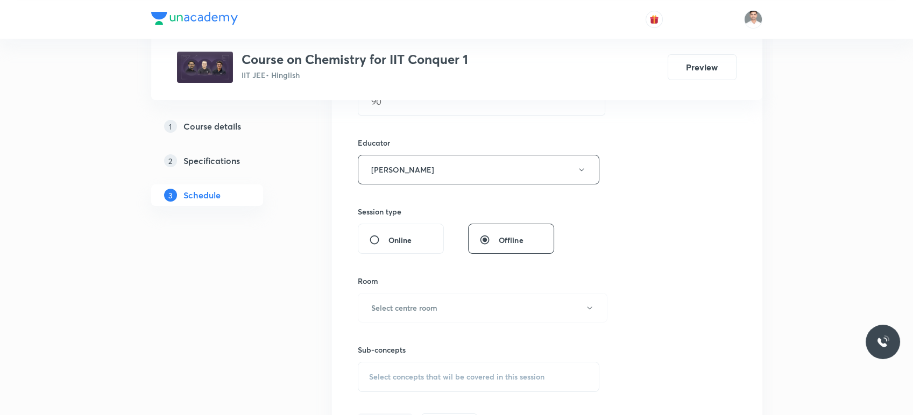
scroll to position [379, 0]
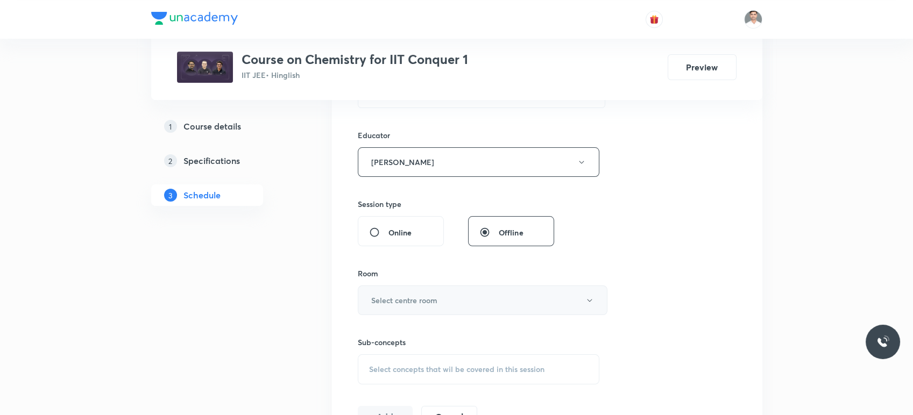
click at [413, 300] on h6 "Select centre room" at bounding box center [404, 300] width 66 height 11
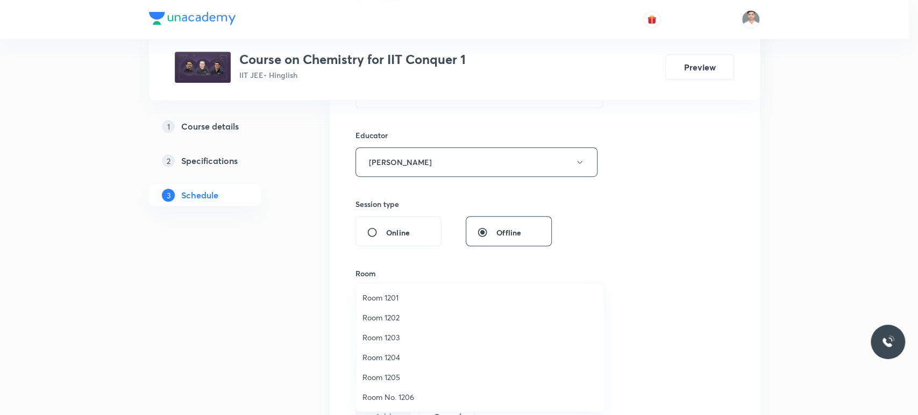
click at [392, 315] on span "Room 1202" at bounding box center [480, 317] width 236 height 11
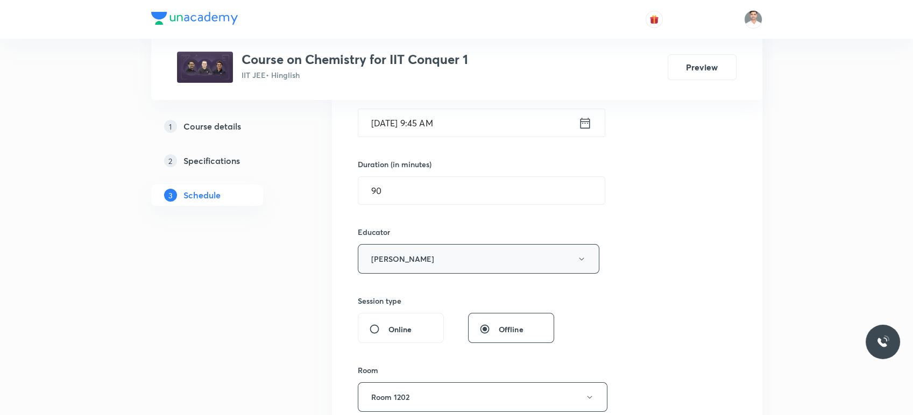
scroll to position [498, 0]
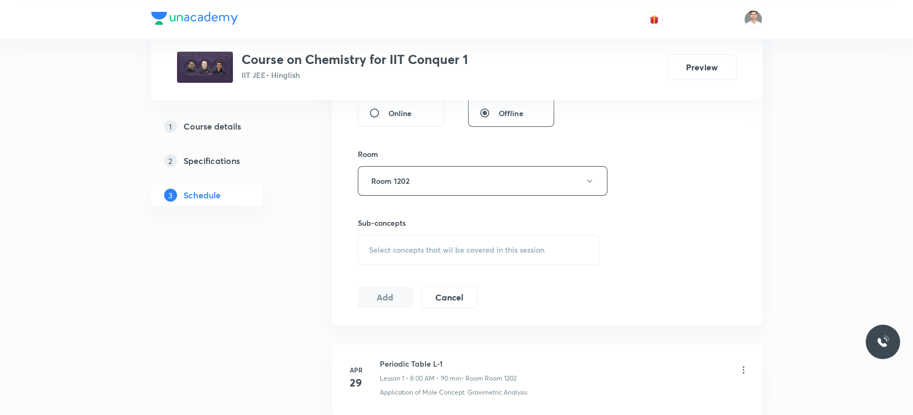
click at [422, 252] on span "Select concepts that wil be covered in this session" at bounding box center [456, 250] width 175 height 9
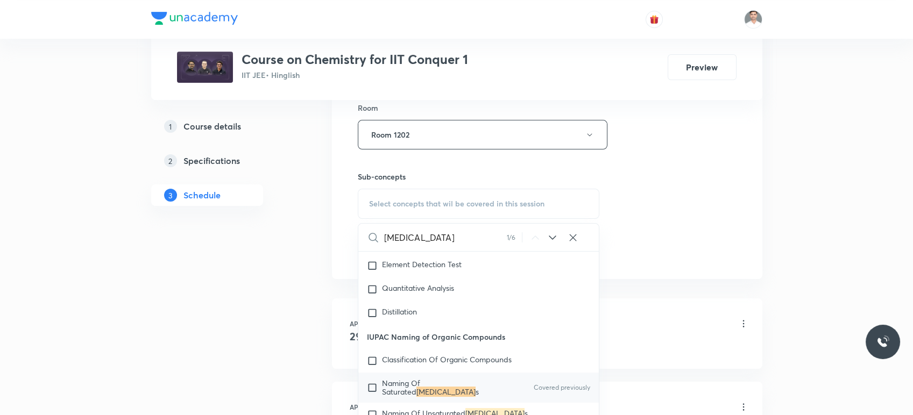
scroll to position [617, 0]
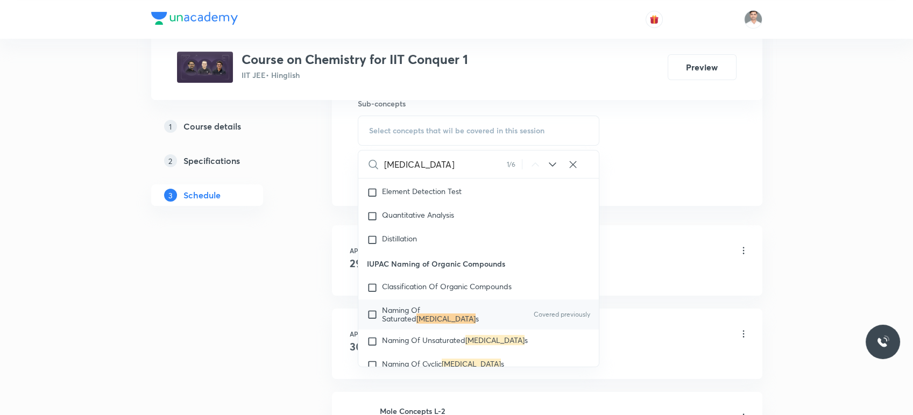
type input "Hydrocarbon"
click at [423, 324] on mark "Hydrocarbon" at bounding box center [445, 319] width 59 height 10
checkbox input "true"
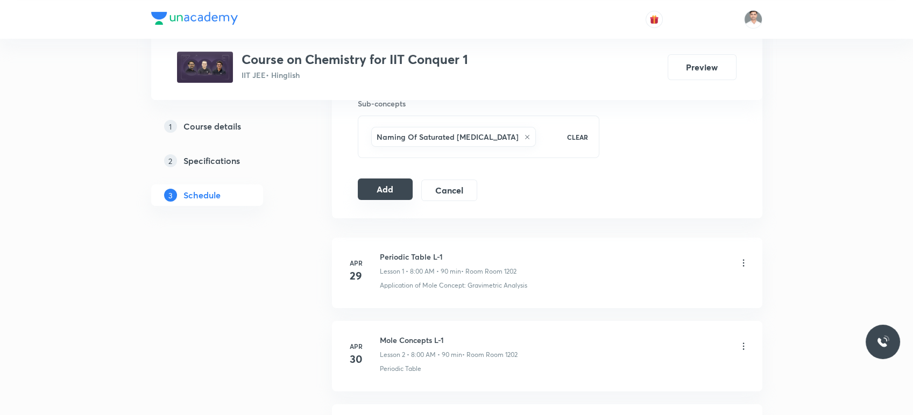
click at [396, 180] on button "Add" at bounding box center [385, 190] width 55 height 22
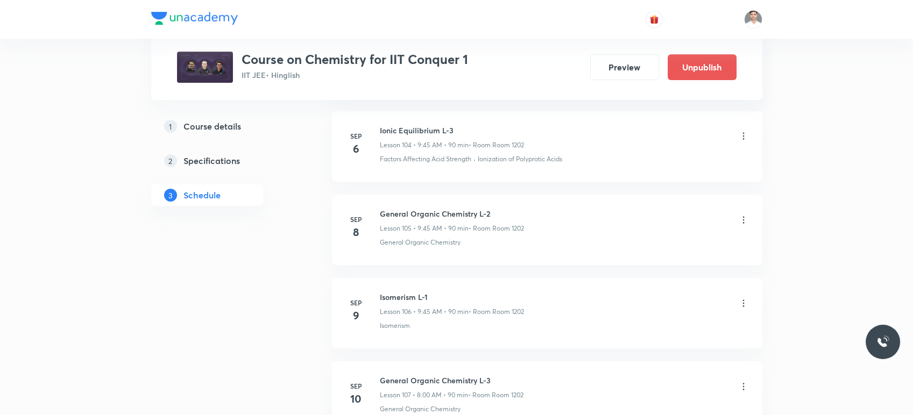
scroll to position [10608, 0]
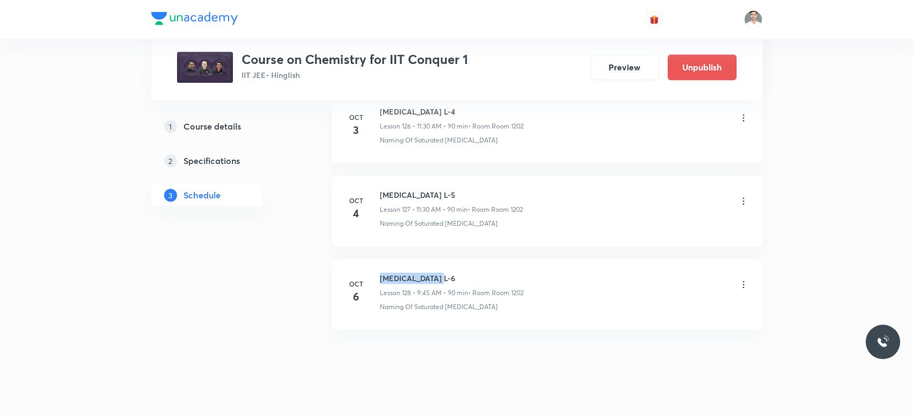
drag, startPoint x: 379, startPoint y: 262, endPoint x: 487, endPoint y: 261, distance: 108.1
click at [487, 273] on h6 "Hydrocarbon L-6" at bounding box center [452, 278] width 144 height 11
copy h6 "Hydrocarbon L-6"
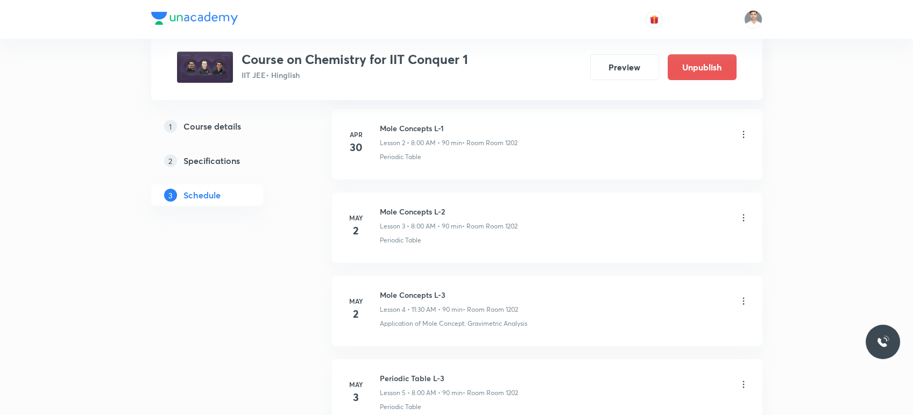
scroll to position [0, 0]
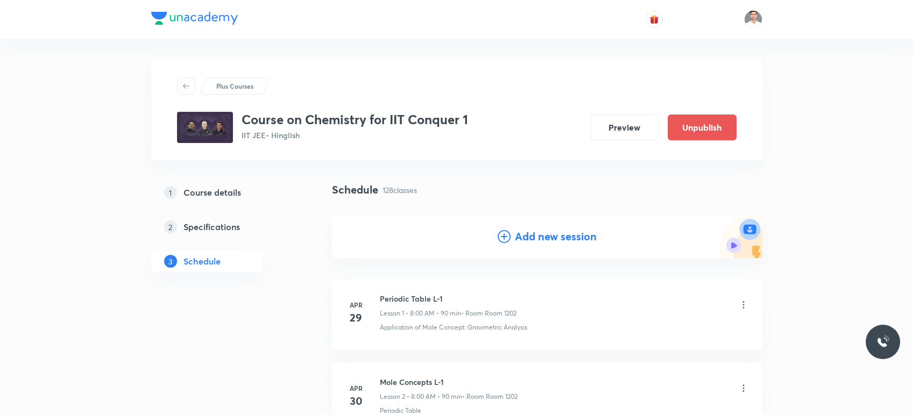
click at [560, 232] on h4 "Add new session" at bounding box center [556, 237] width 82 height 16
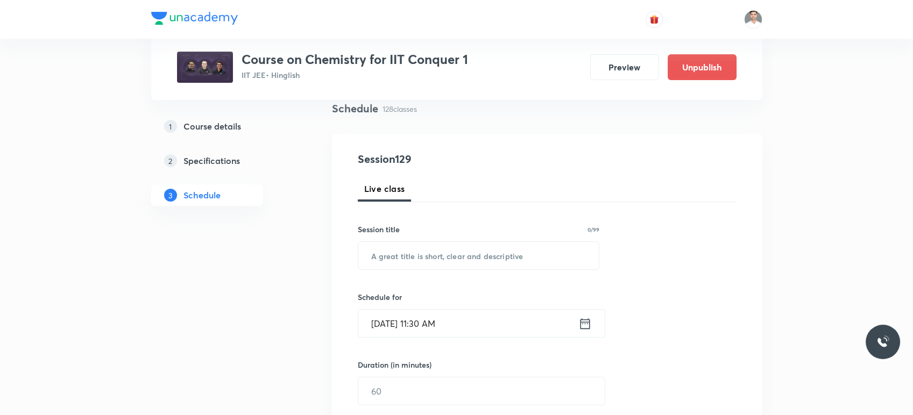
scroll to position [119, 0]
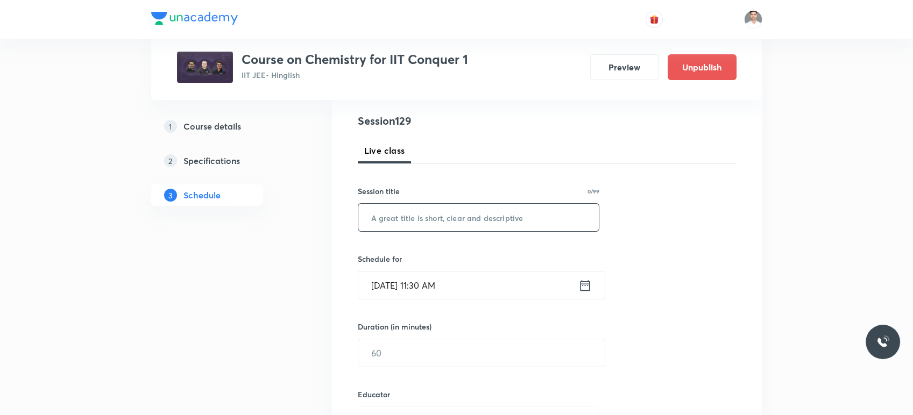
click at [428, 221] on input "text" at bounding box center [478, 217] width 241 height 27
paste input "Hydrocarbon L-6"
type input "Hydrocarbon L-7"
click at [590, 282] on icon at bounding box center [584, 285] width 13 height 15
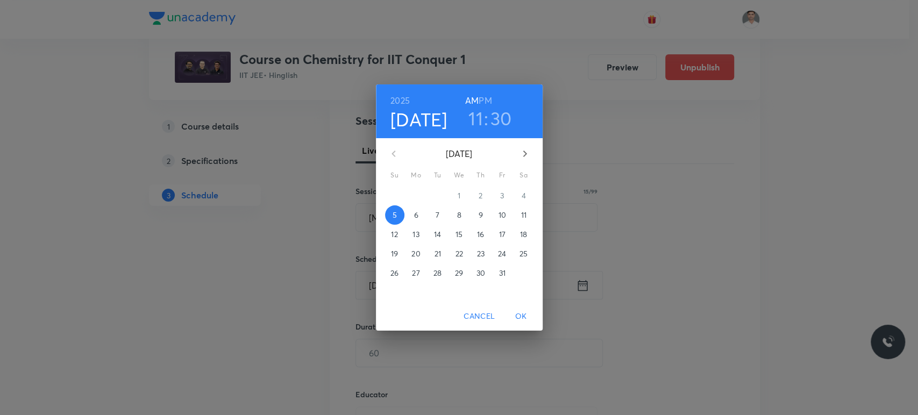
click at [436, 218] on p "7" at bounding box center [438, 215] width 4 height 11
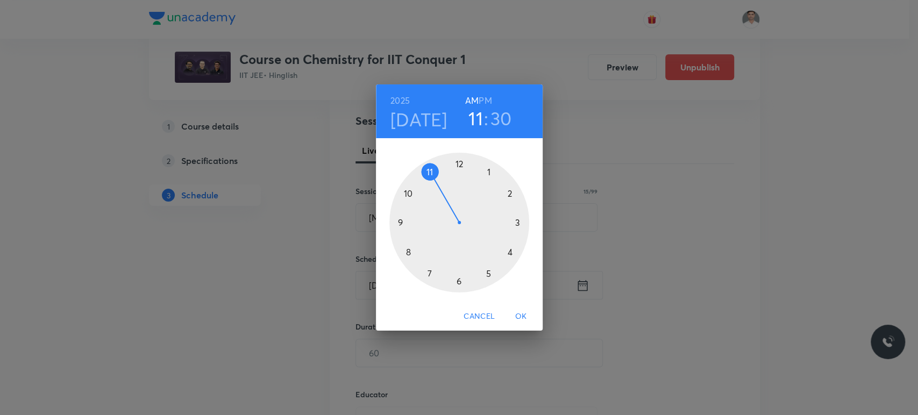
click at [409, 252] on div at bounding box center [459, 223] width 140 height 140
click at [459, 166] on div at bounding box center [459, 223] width 140 height 140
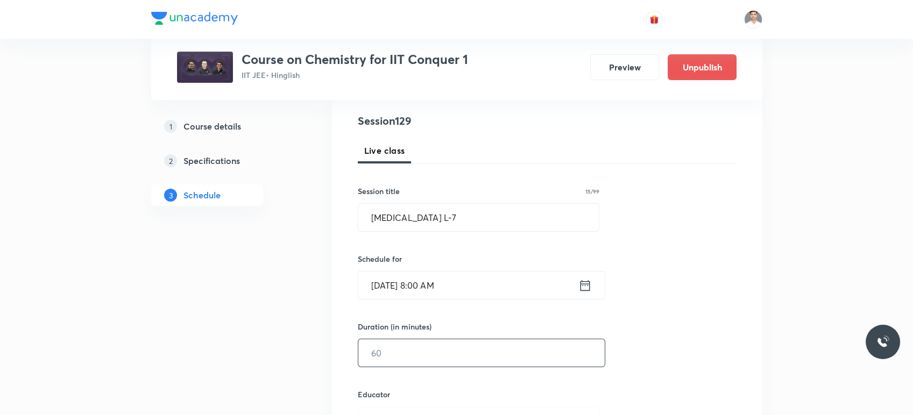
click at [429, 353] on input "text" at bounding box center [481, 352] width 246 height 27
type input "90"
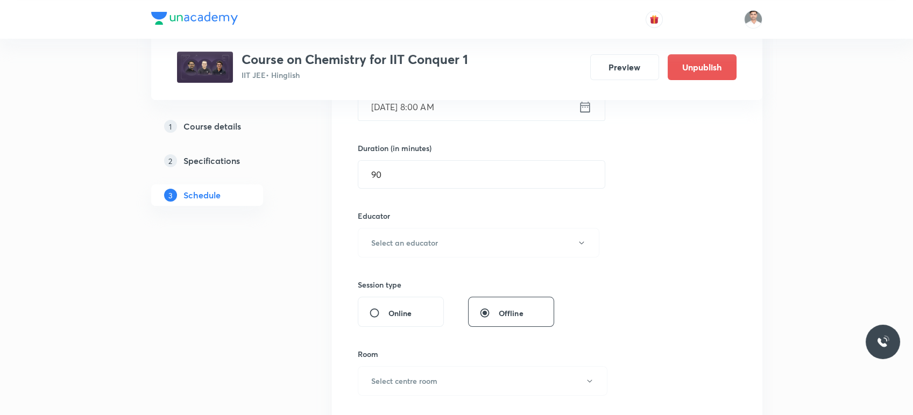
scroll to position [318, 0]
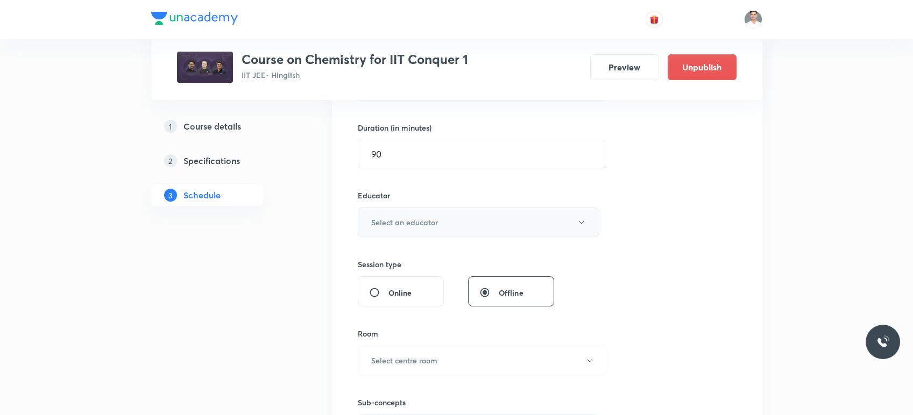
click at [412, 217] on h6 "Select an educator" at bounding box center [404, 222] width 67 height 11
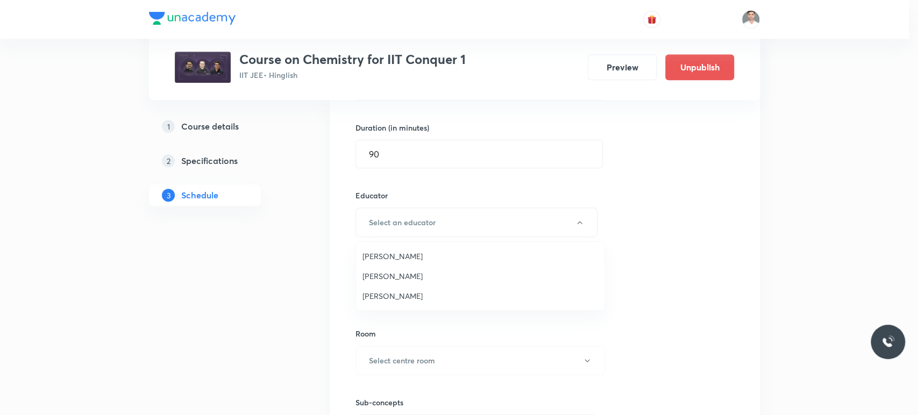
click at [408, 259] on span "Amit Kumar Bajya" at bounding box center [480, 256] width 236 height 11
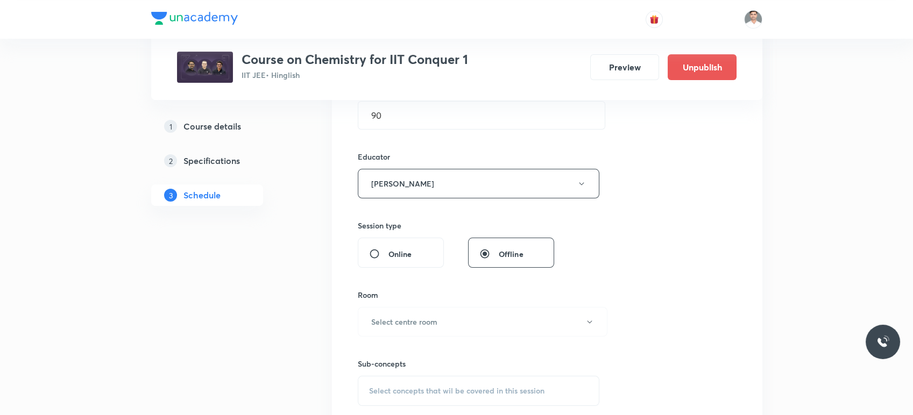
scroll to position [379, 0]
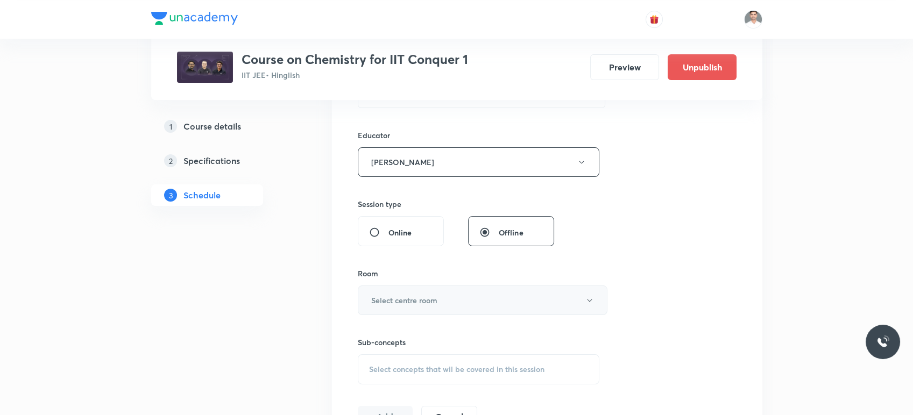
click at [440, 295] on button "Select centre room" at bounding box center [483, 301] width 250 height 30
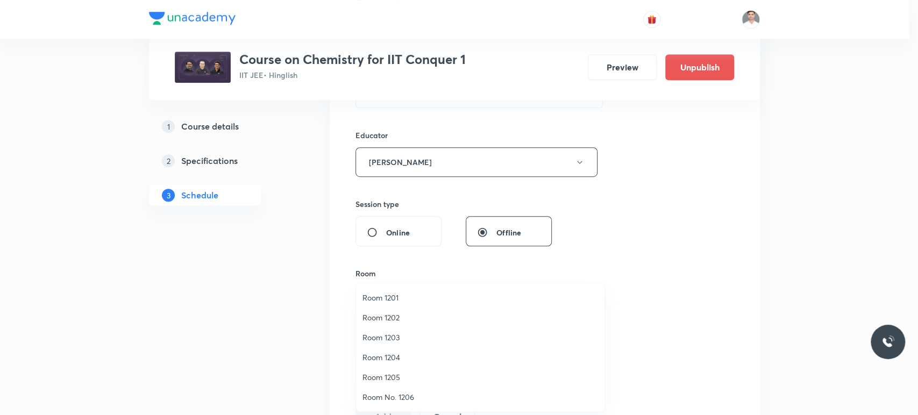
click at [383, 318] on span "Room 1202" at bounding box center [480, 317] width 236 height 11
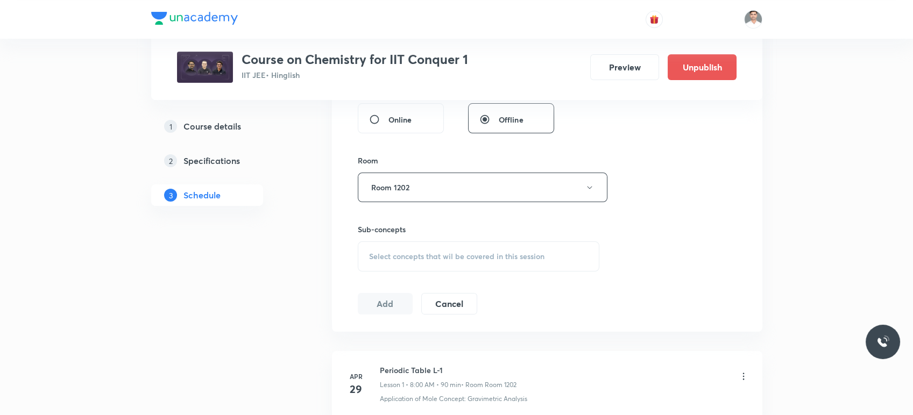
scroll to position [498, 0]
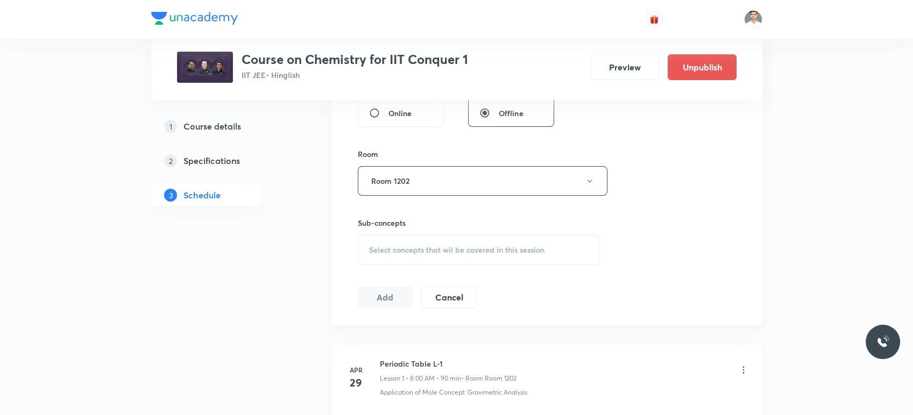
click at [399, 248] on span "Select concepts that wil be covered in this session" at bounding box center [456, 250] width 175 height 9
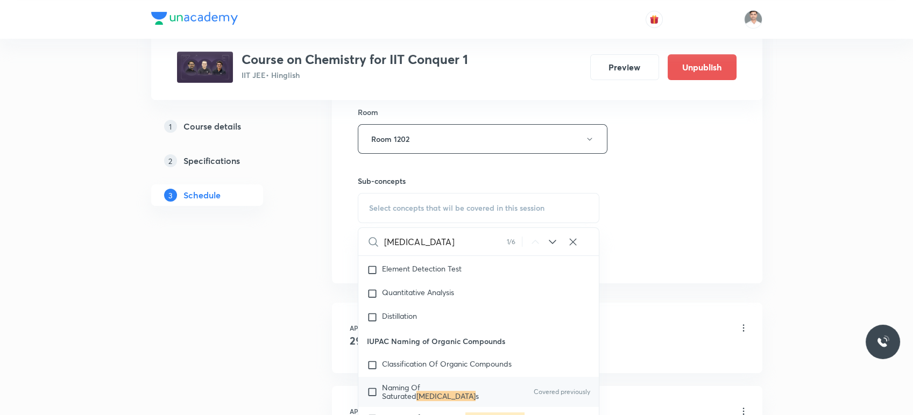
scroll to position [617, 0]
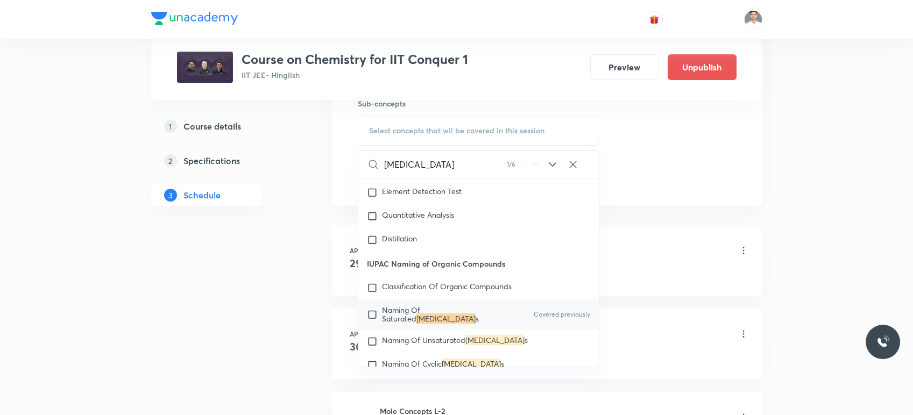
type input "Hydrocarbon"
click at [416, 324] on mark "Hydrocarbon" at bounding box center [445, 319] width 59 height 10
checkbox input "true"
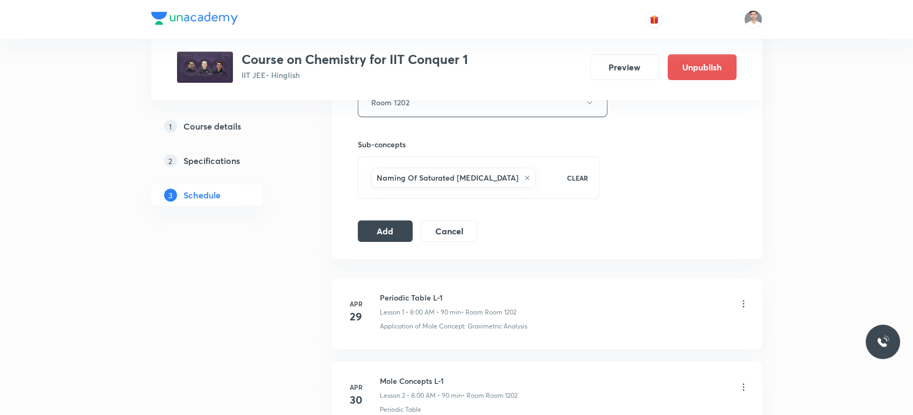
scroll to position [558, 0]
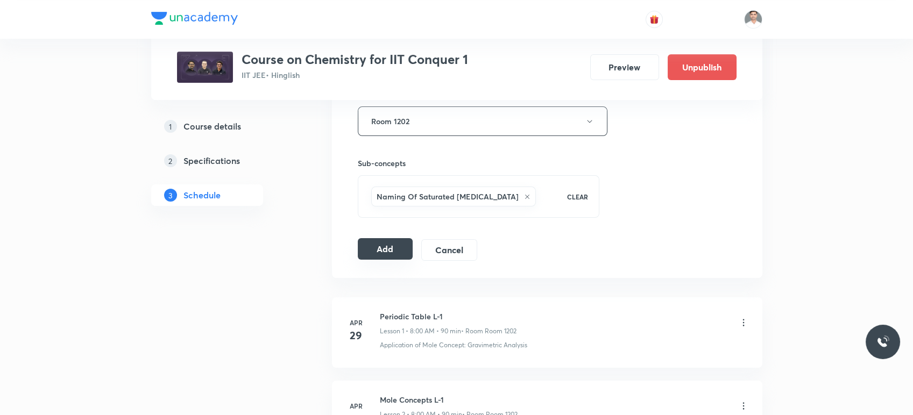
click at [387, 248] on button "Add" at bounding box center [385, 249] width 55 height 22
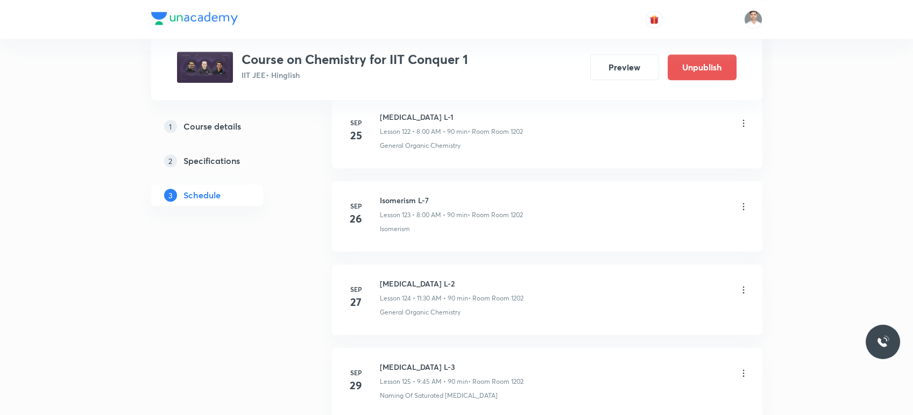
scroll to position [10824, 0]
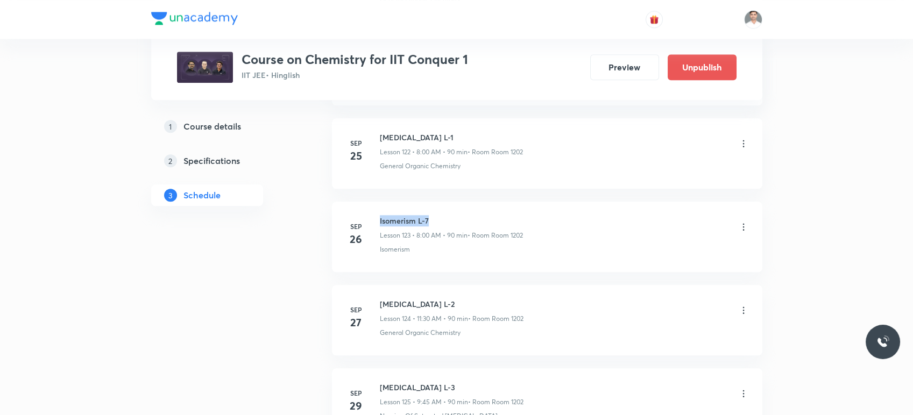
drag, startPoint x: 378, startPoint y: 202, endPoint x: 466, endPoint y: 190, distance: 88.4
click at [466, 202] on li "Sep 26 Isomerism L-7 Lesson 123 • 8:00 AM • 90 min • Room Room 1202 Isomerism" at bounding box center [547, 237] width 430 height 70
copy h6 "Isomerism L-7"
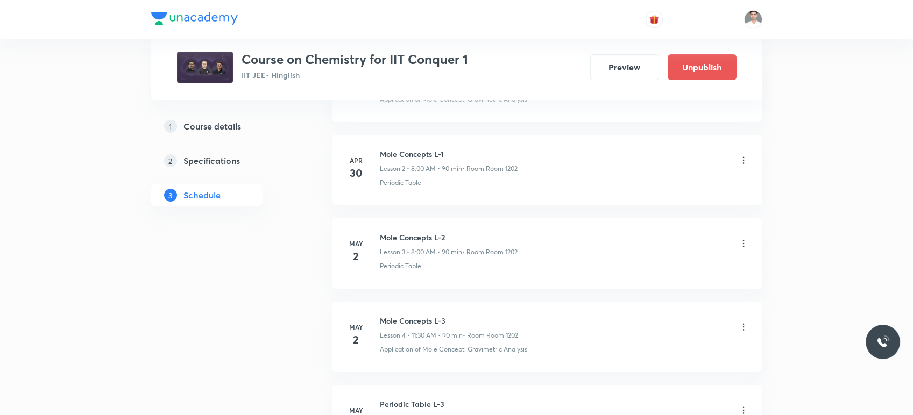
scroll to position [0, 0]
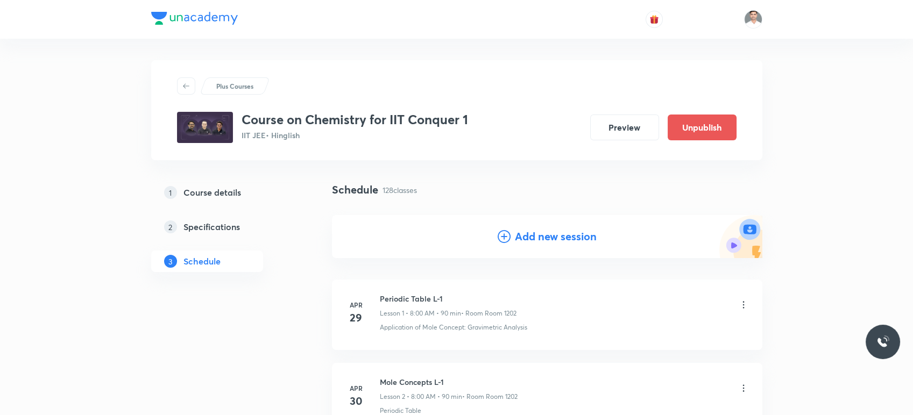
click at [544, 234] on h4 "Add new session" at bounding box center [556, 237] width 82 height 16
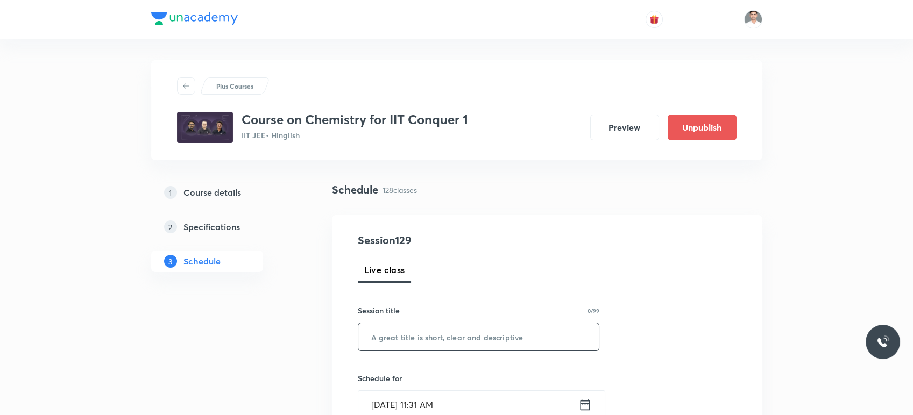
click at [397, 337] on input "text" at bounding box center [478, 336] width 241 height 27
paste input "Isomerism L-7"
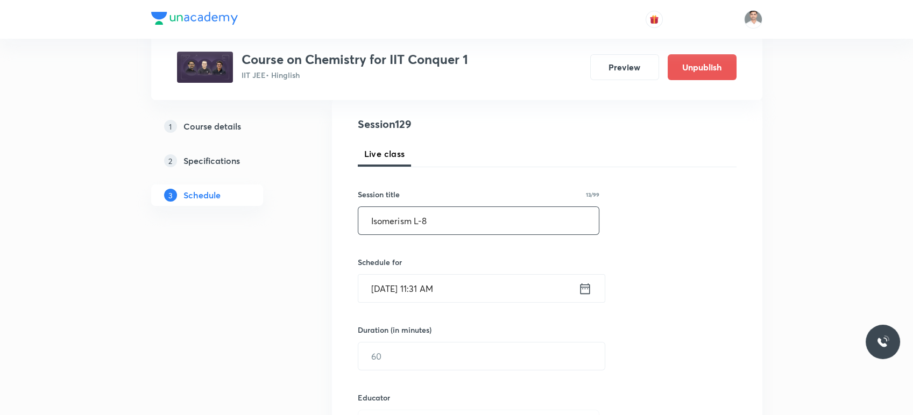
scroll to position [119, 0]
type input "Isomerism L-8"
click at [577, 287] on input "Oct 5, 2025, 11:31 AM" at bounding box center [468, 285] width 220 height 27
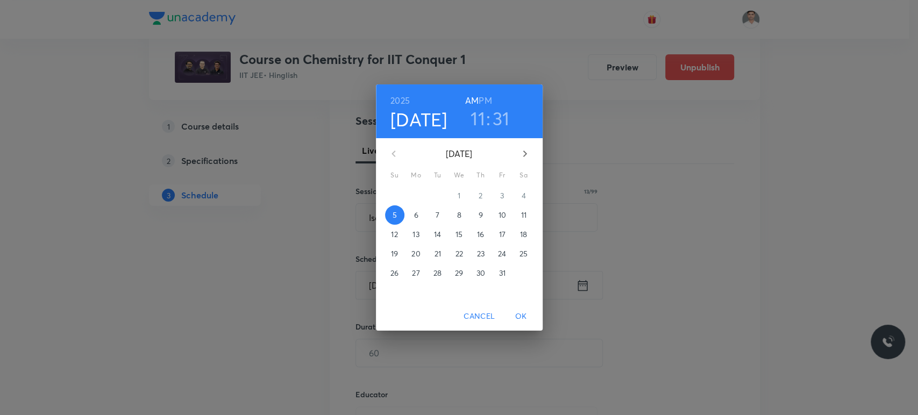
click at [439, 214] on p "7" at bounding box center [438, 215] width 4 height 11
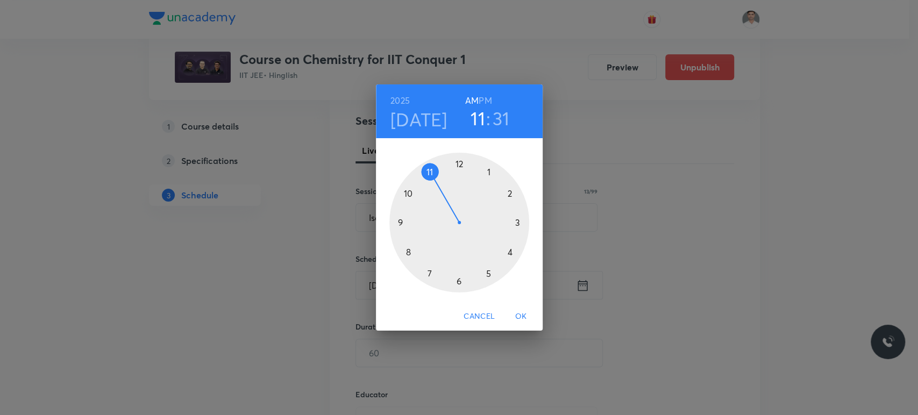
click at [400, 223] on div at bounding box center [459, 223] width 140 height 140
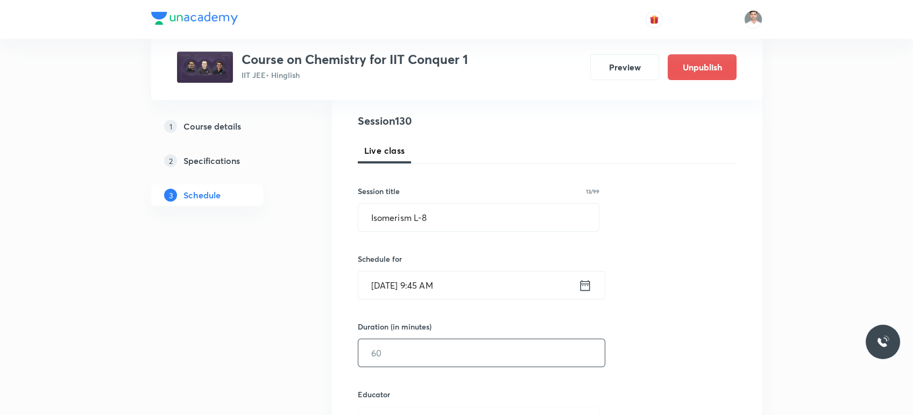
click at [409, 363] on input "text" at bounding box center [481, 352] width 246 height 27
type input "90"
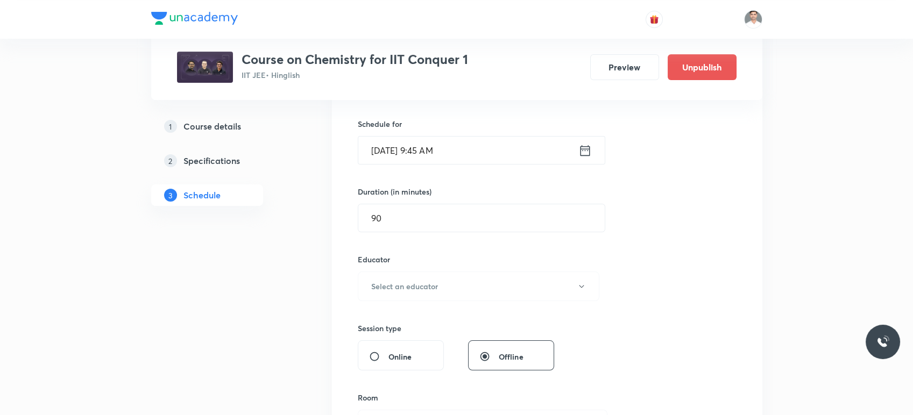
scroll to position [259, 0]
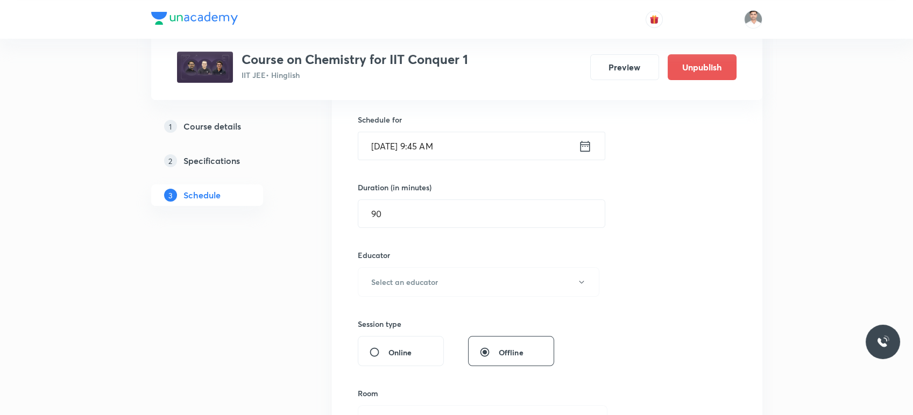
click at [395, 296] on div "Session 130 Live class Session title 13/99 Isomerism L-8 ​ Schedule for Oct 7, …" at bounding box center [547, 261] width 379 height 574
click at [401, 286] on h6 "Select an educator" at bounding box center [404, 281] width 67 height 11
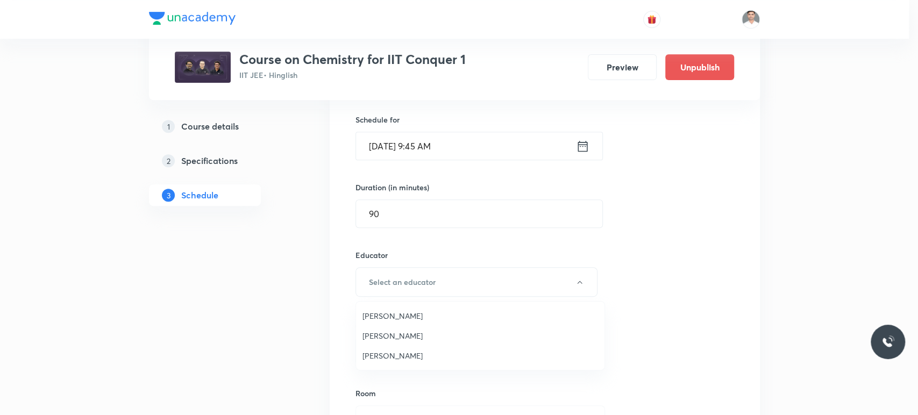
click at [396, 358] on span "Hari Narayan Tiwari" at bounding box center [480, 355] width 236 height 11
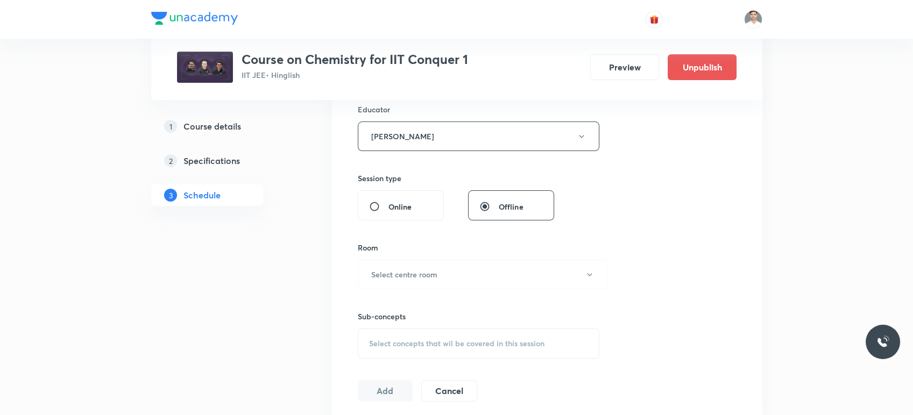
scroll to position [438, 0]
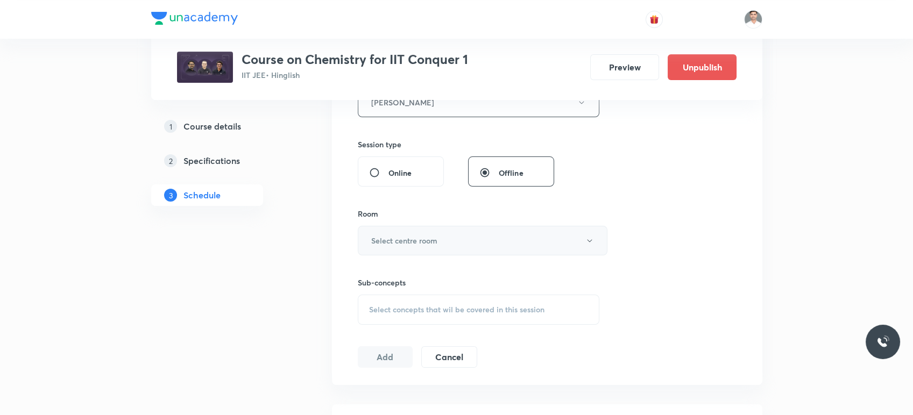
click at [436, 235] on h6 "Select centre room" at bounding box center [404, 240] width 66 height 11
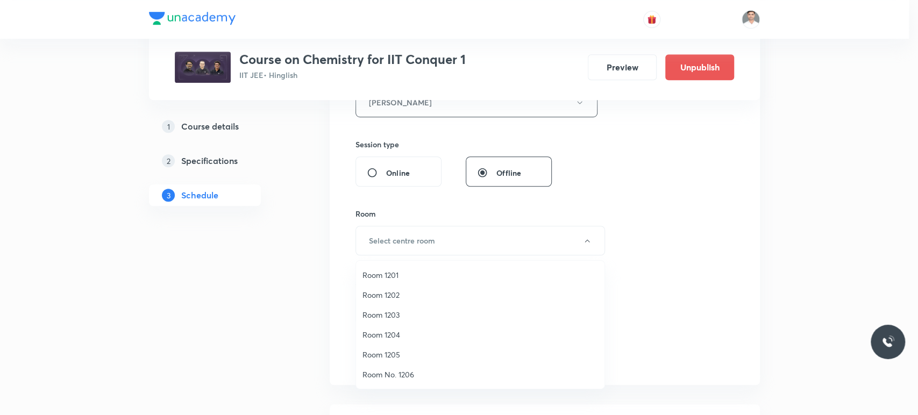
click at [374, 296] on span "Room 1202" at bounding box center [480, 294] width 236 height 11
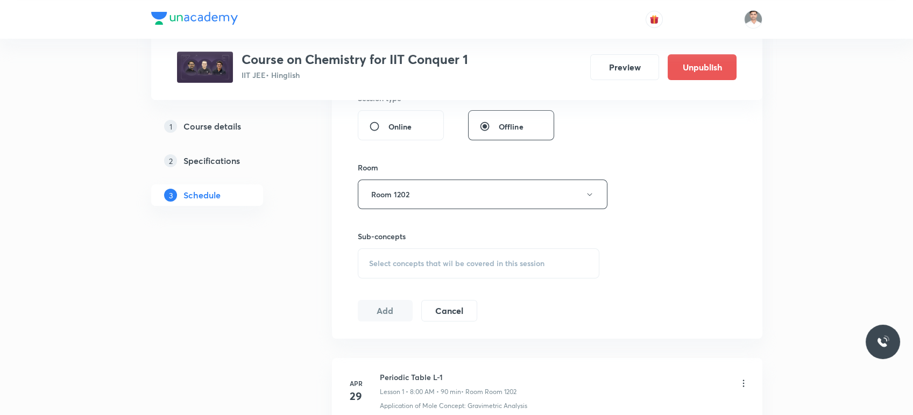
scroll to position [558, 0]
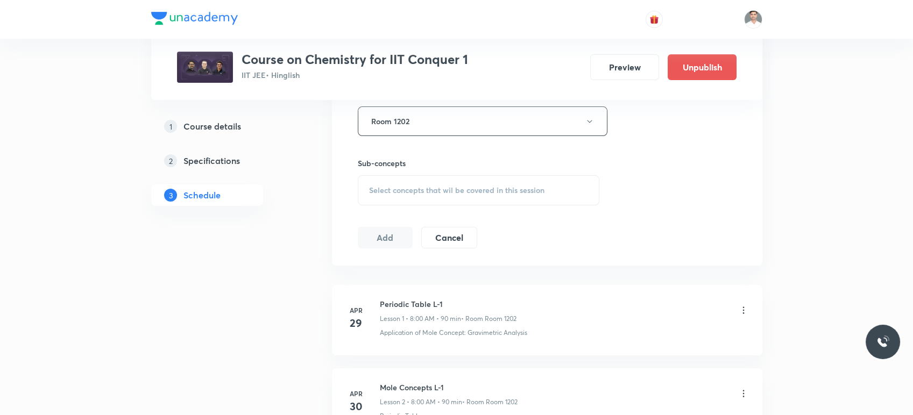
click at [428, 188] on span "Select concepts that wil be covered in this session" at bounding box center [456, 190] width 175 height 9
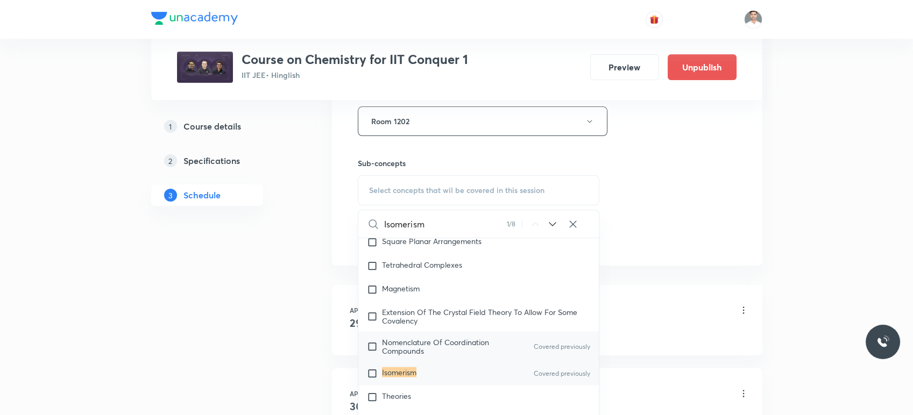
scroll to position [14343, 0]
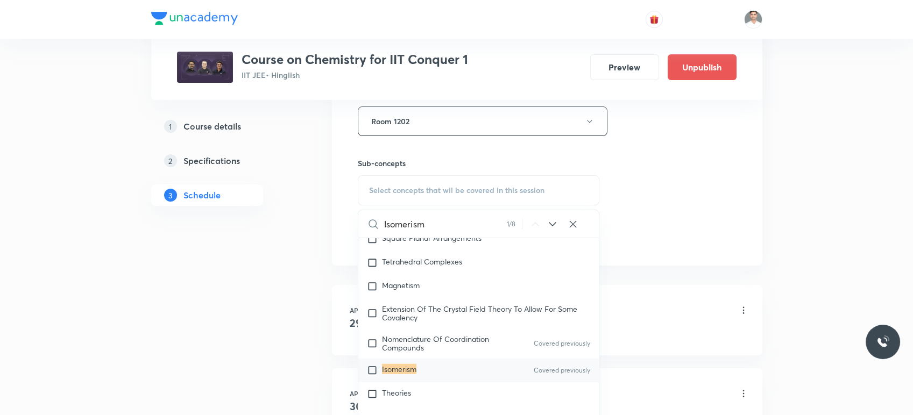
type input "Isomerism"
click at [403, 371] on mark "Isomerism" at bounding box center [399, 369] width 34 height 10
checkbox input "true"
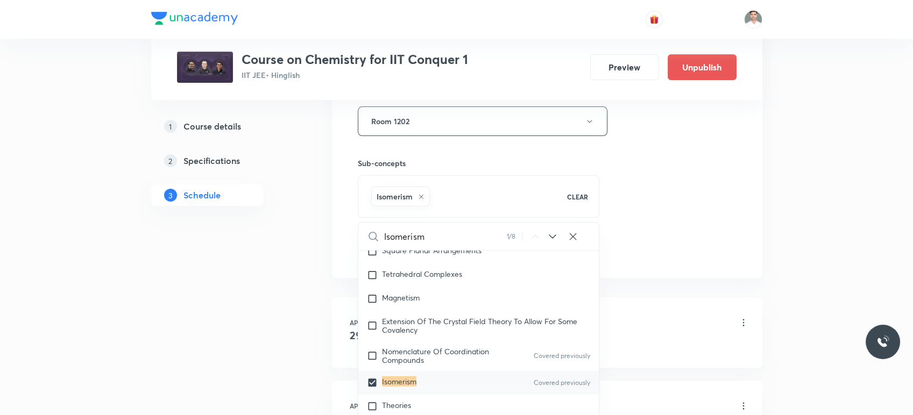
drag, startPoint x: 279, startPoint y: 290, endPoint x: 379, endPoint y: 260, distance: 104.0
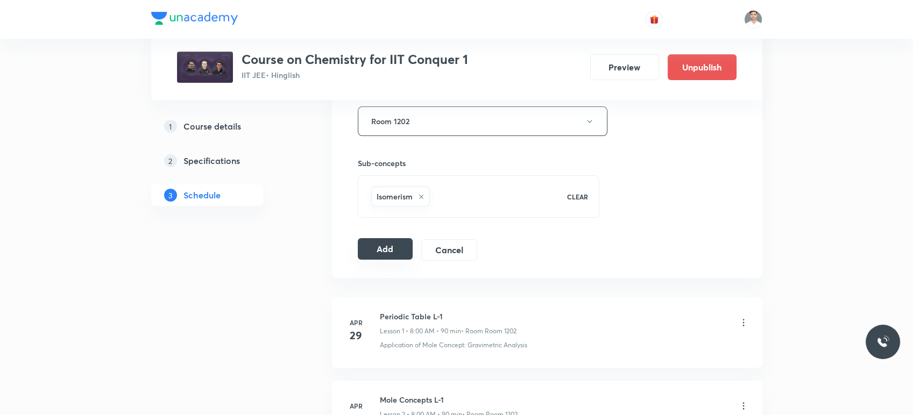
click at [387, 248] on button "Add" at bounding box center [385, 249] width 55 height 22
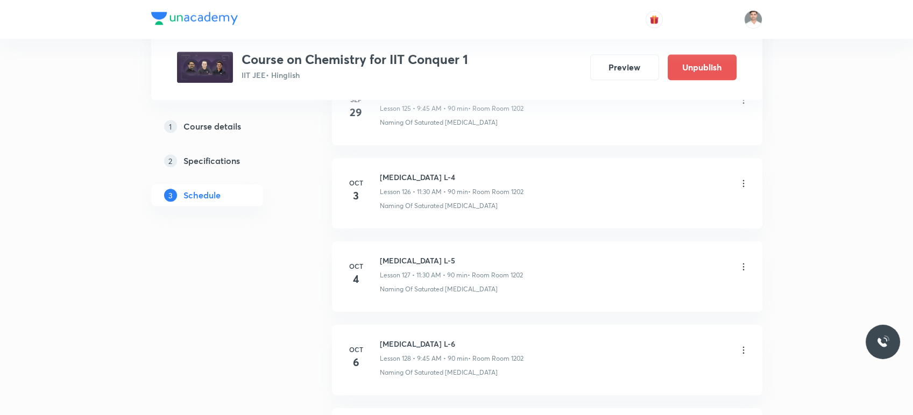
scroll to position [10774, 0]
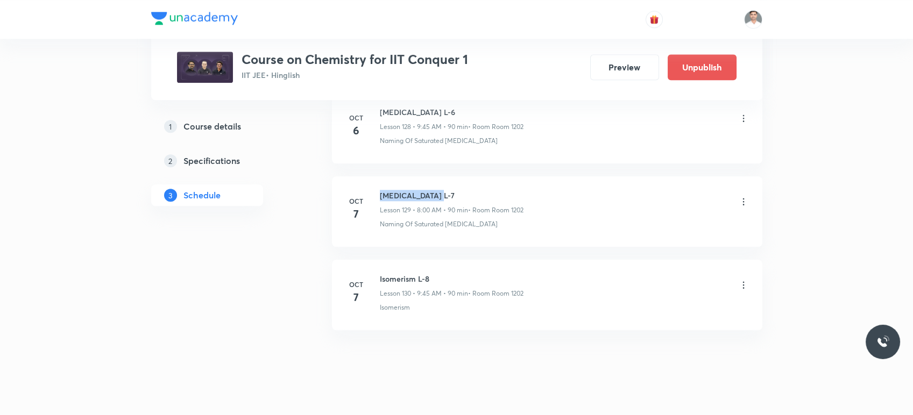
drag, startPoint x: 379, startPoint y: 176, endPoint x: 474, endPoint y: 168, distance: 95.6
click at [474, 176] on li "Oct 7 Hydrocarbon L-7 Lesson 129 • 8:00 AM • 90 min • Room Room 1202 Naming Of …" at bounding box center [547, 211] width 430 height 70
copy h6 "Hydrocarbon L-7"
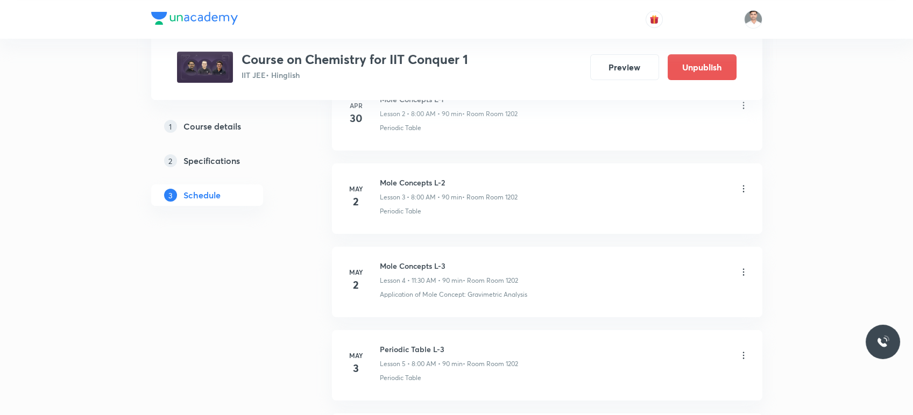
scroll to position [0, 0]
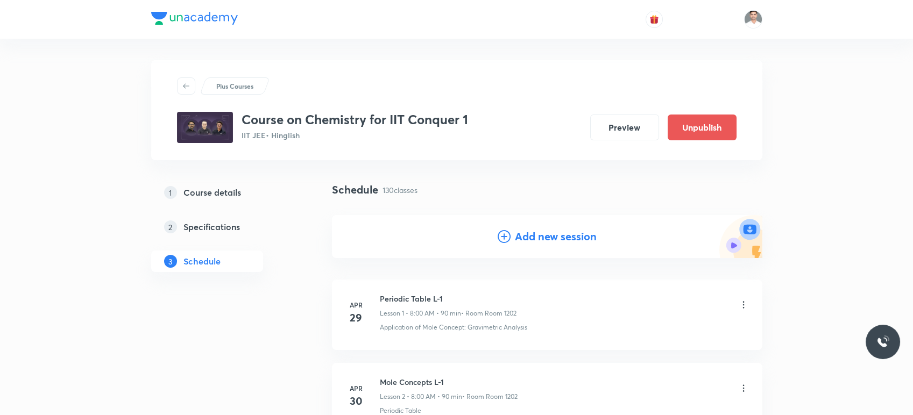
click at [567, 237] on h4 "Add new session" at bounding box center [556, 237] width 82 height 16
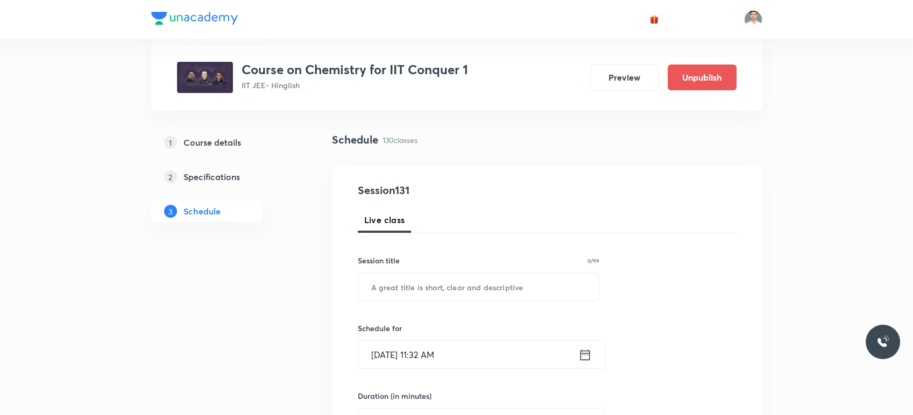
scroll to position [119, 0]
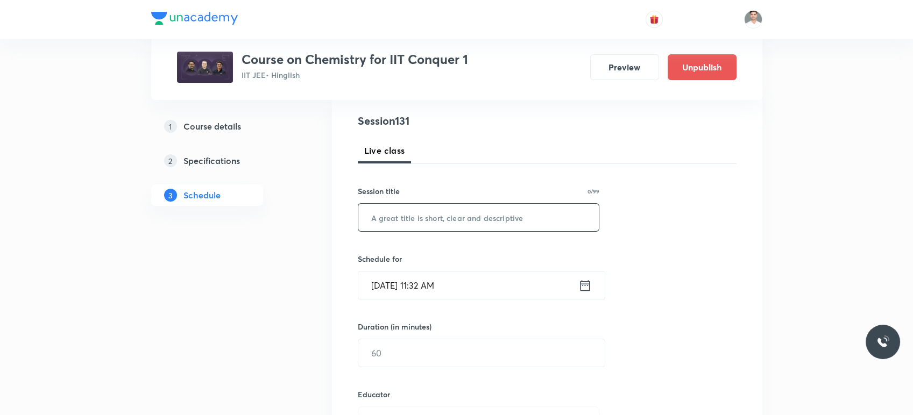
click at [423, 222] on input "text" at bounding box center [478, 217] width 241 height 27
paste input "Hydrocarbon L-7"
type input "Hydrocarbon L-8"
click at [582, 286] on icon at bounding box center [584, 285] width 13 height 15
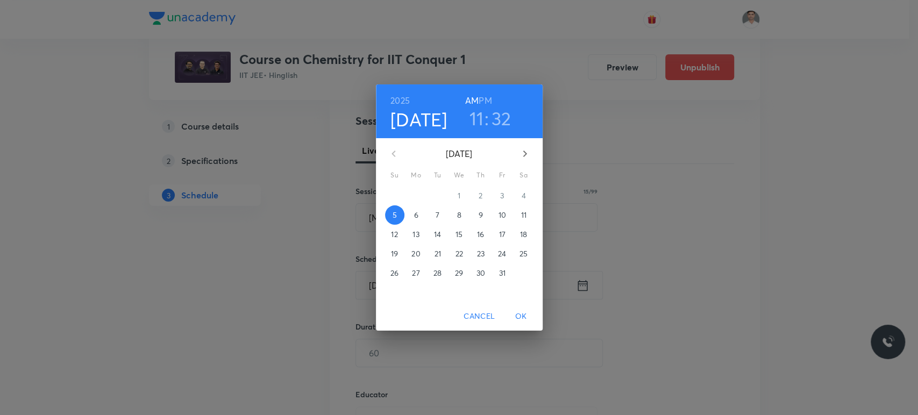
click at [462, 219] on span "8" at bounding box center [459, 215] width 19 height 11
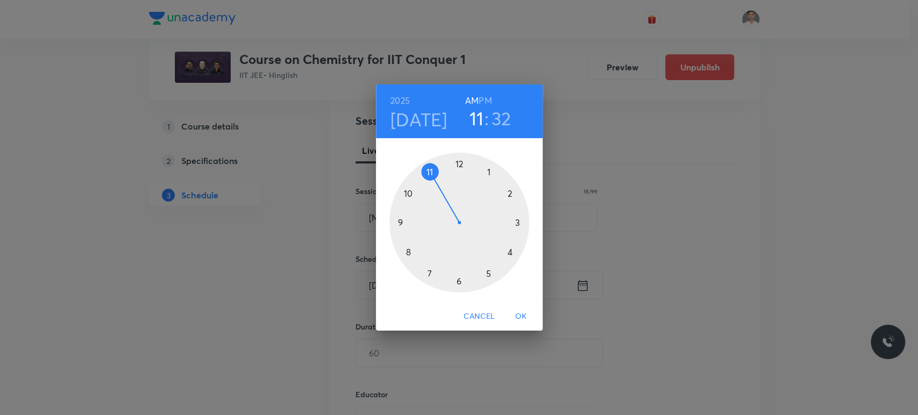
click at [401, 223] on div at bounding box center [459, 223] width 140 height 140
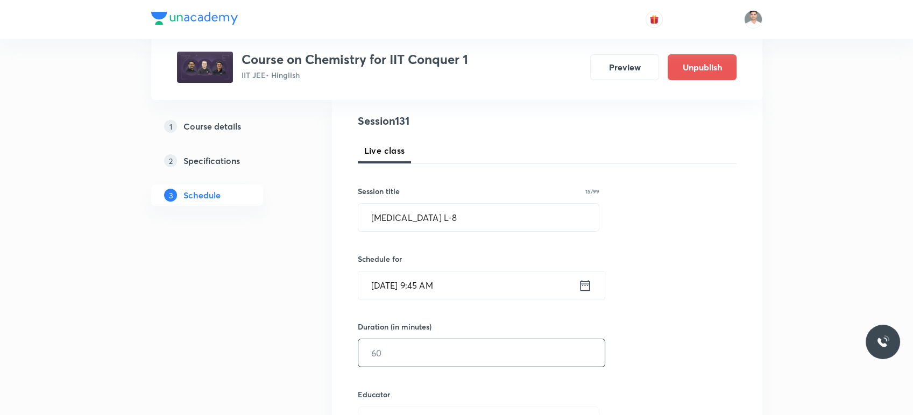
click at [423, 347] on input "text" at bounding box center [481, 352] width 246 height 27
type input "90"
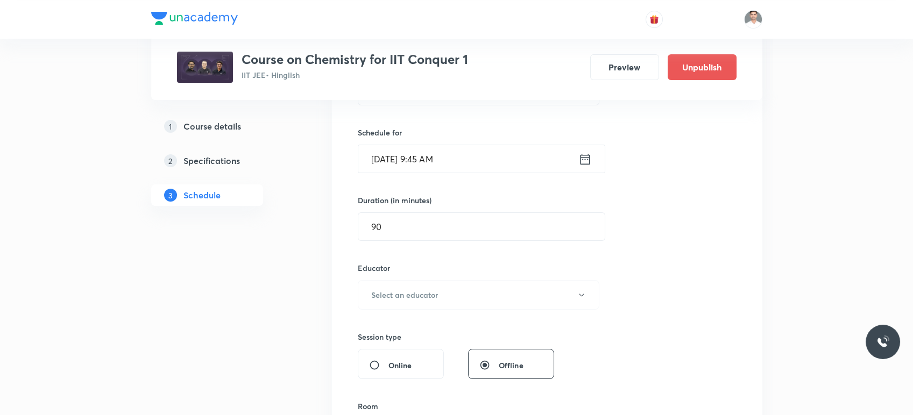
scroll to position [259, 0]
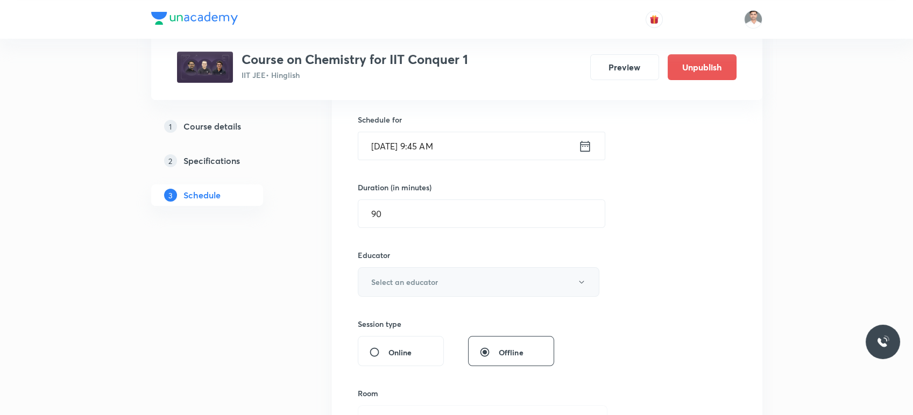
click at [456, 281] on button "Select an educator" at bounding box center [479, 282] width 242 height 30
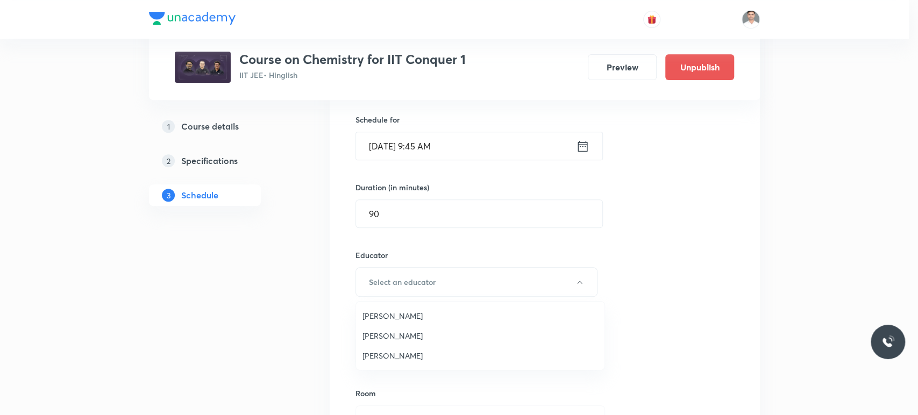
click at [413, 318] on span "Amit Kumar Bajya" at bounding box center [480, 315] width 236 height 11
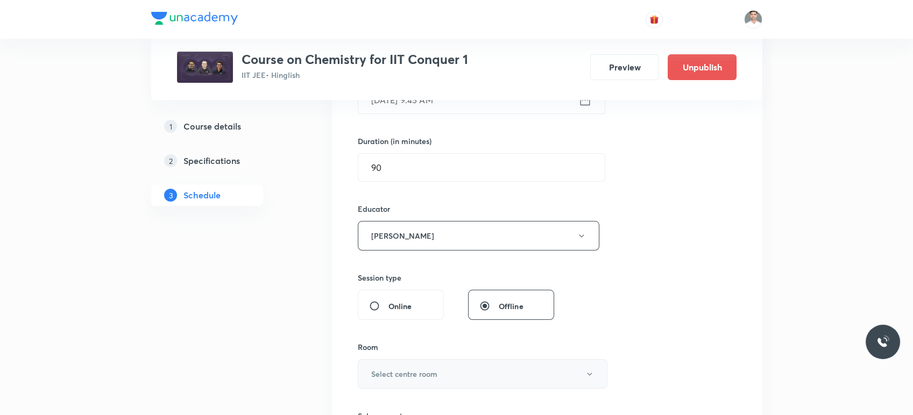
scroll to position [379, 0]
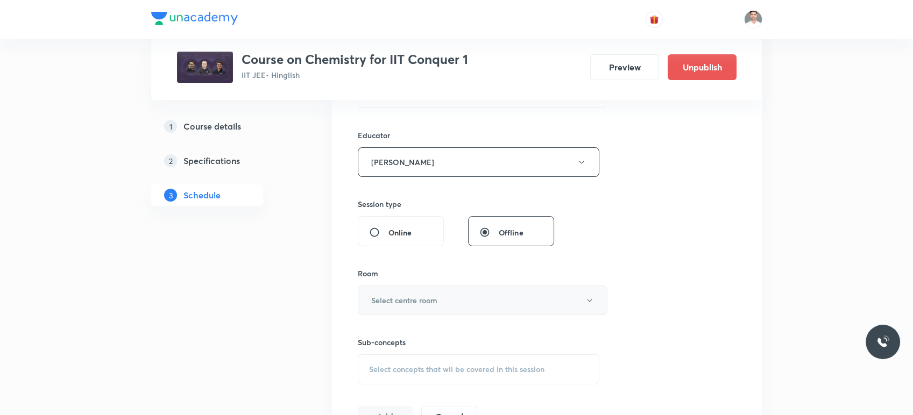
click at [398, 295] on h6 "Select centre room" at bounding box center [404, 300] width 66 height 11
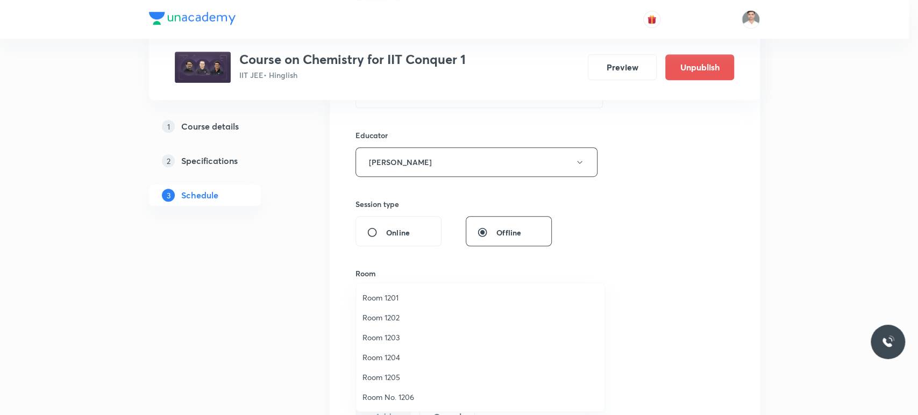
click at [393, 315] on span "Room 1202" at bounding box center [480, 317] width 236 height 11
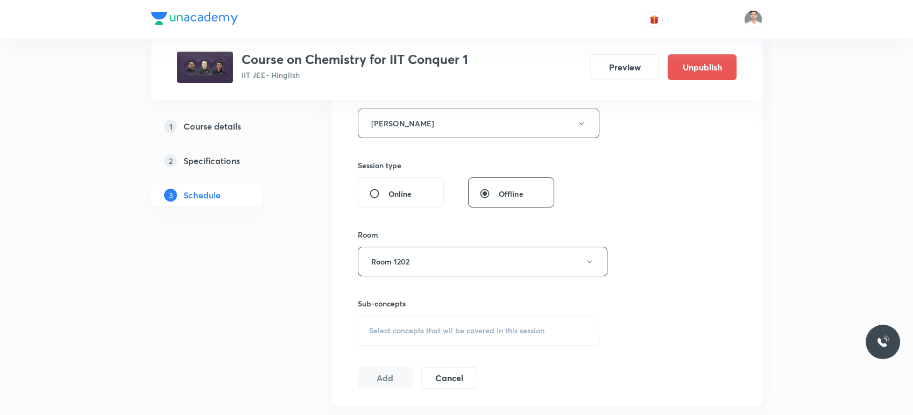
scroll to position [498, 0]
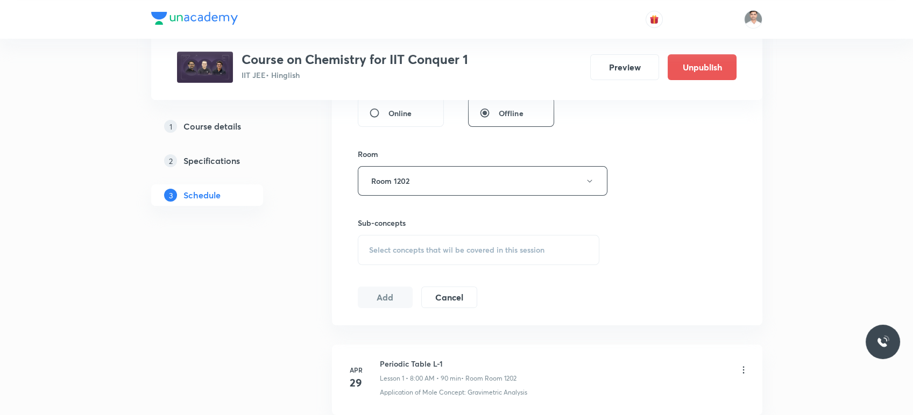
click at [437, 248] on span "Select concepts that wil be covered in this session" at bounding box center [456, 250] width 175 height 9
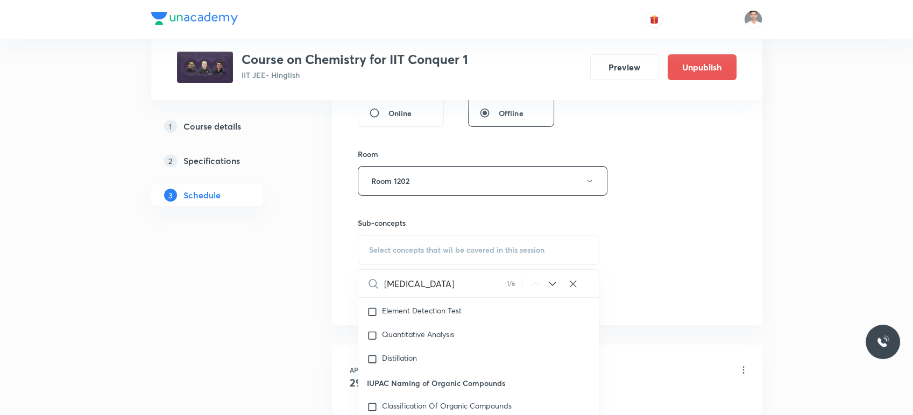
scroll to position [558, 0]
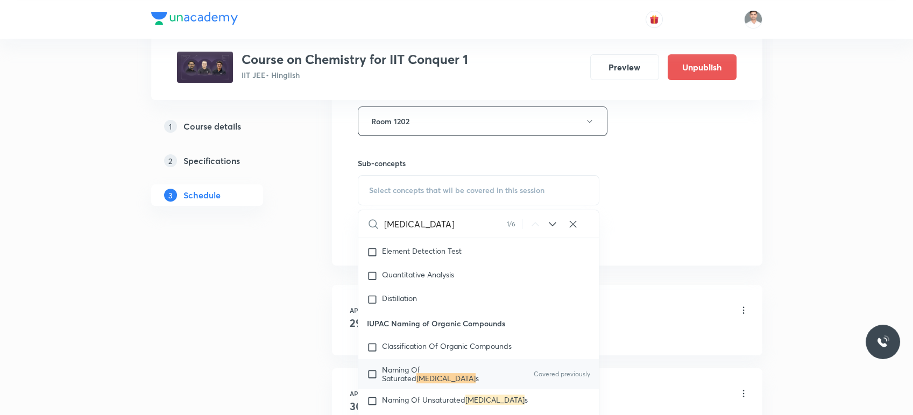
type input "Hydrocarbon"
click at [475, 382] on span "s" at bounding box center [476, 378] width 3 height 10
checkbox input "true"
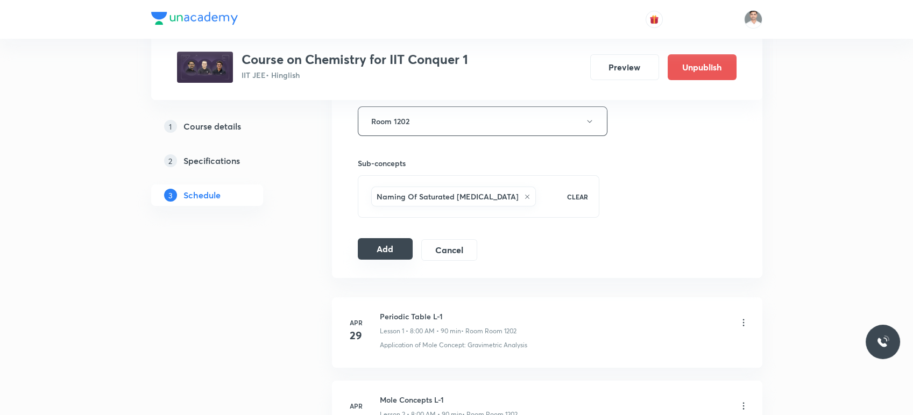
click at [378, 252] on button "Add" at bounding box center [385, 249] width 55 height 22
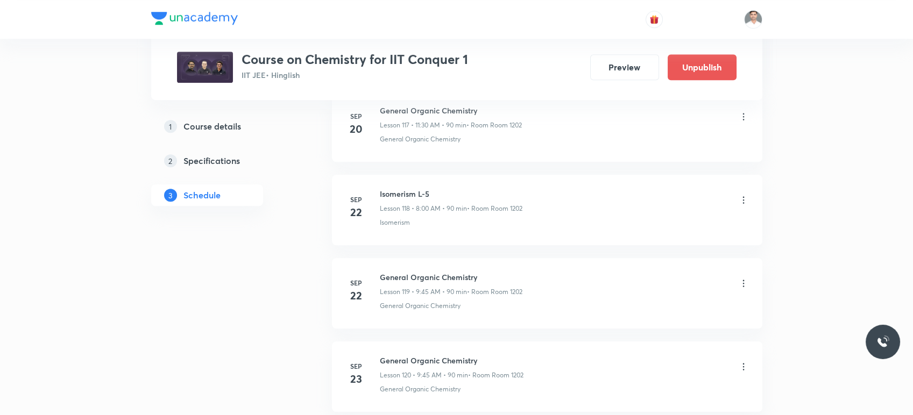
scroll to position [10858, 0]
drag, startPoint x: 379, startPoint y: 262, endPoint x: 503, endPoint y: 262, distance: 124.8
click at [503, 273] on h6 "Hydrocarbon L-8" at bounding box center [451, 278] width 142 height 11
copy h6 "Hydrocarbon L-8"
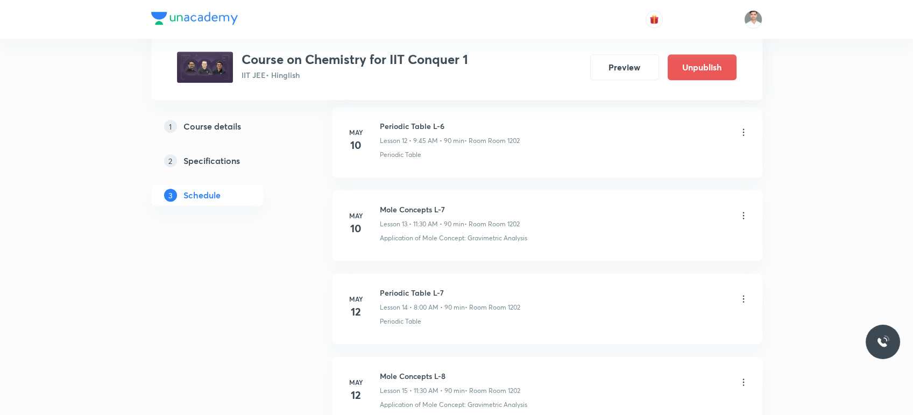
scroll to position [0, 0]
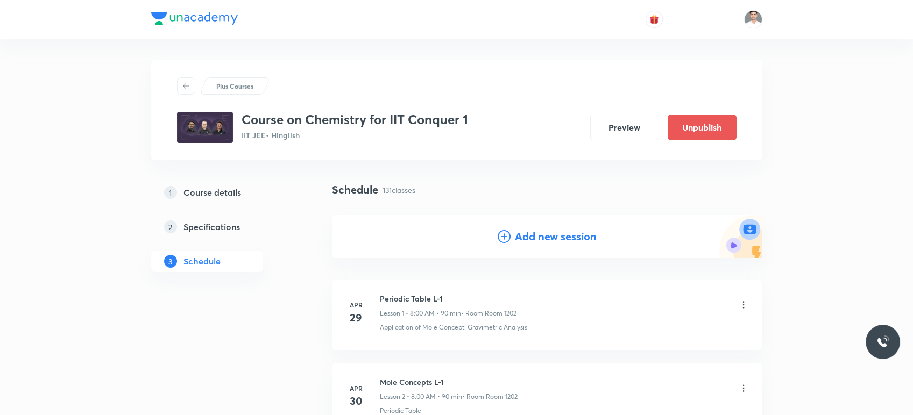
click at [545, 238] on h4 "Add new session" at bounding box center [556, 237] width 82 height 16
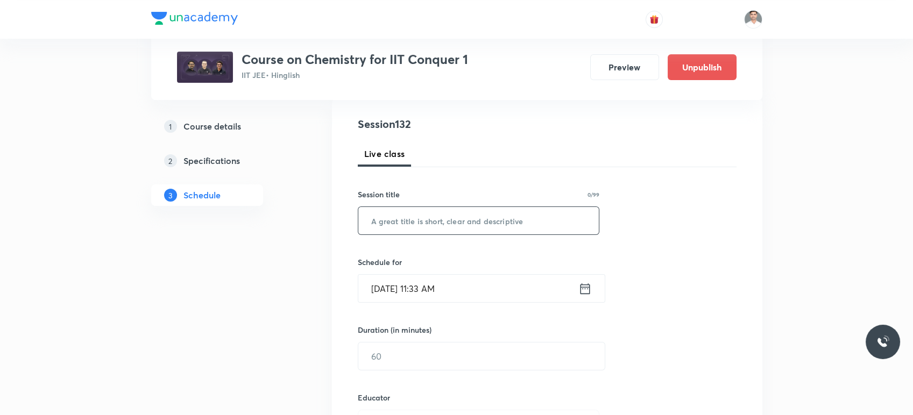
scroll to position [119, 0]
click at [446, 226] on input "text" at bounding box center [478, 217] width 241 height 27
paste input "Hydrocarbon L-8"
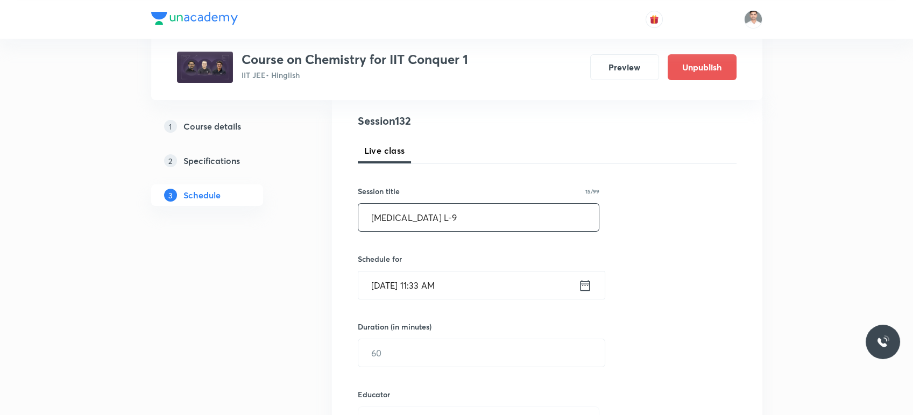
type input "Hydrocarbon L-9"
click at [591, 287] on div "Oct 5, 2025, 11:33 AM ​" at bounding box center [481, 285] width 247 height 29
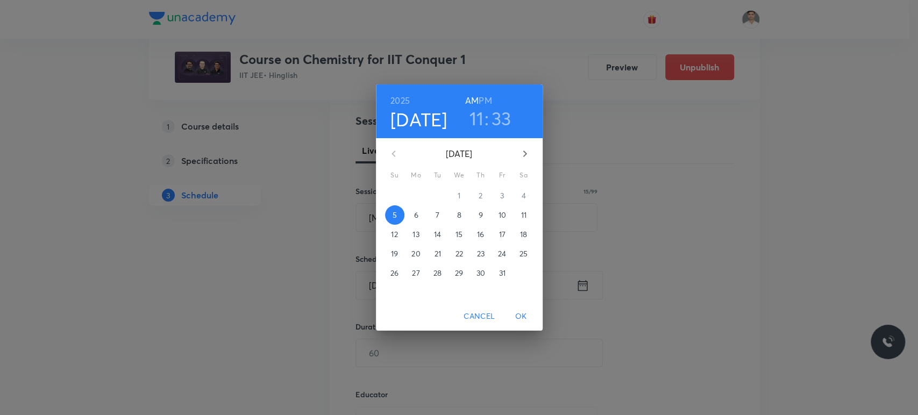
click at [479, 214] on p "9" at bounding box center [480, 215] width 4 height 11
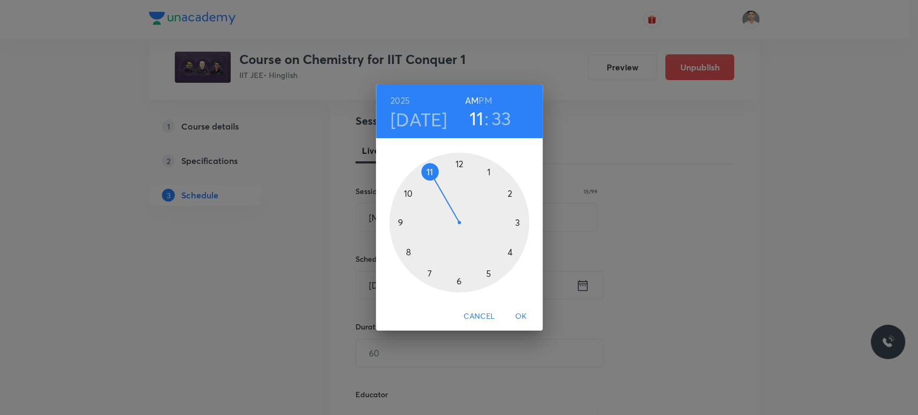
click at [400, 223] on div at bounding box center [459, 223] width 140 height 140
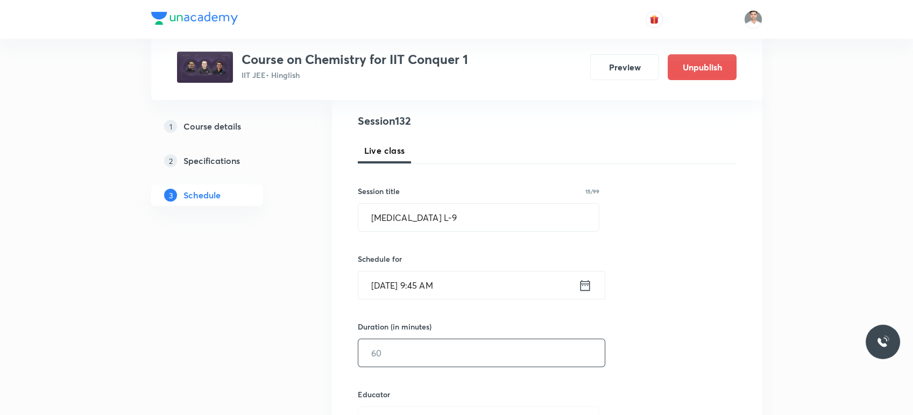
click at [435, 356] on input "text" at bounding box center [481, 352] width 246 height 27
type input "90"
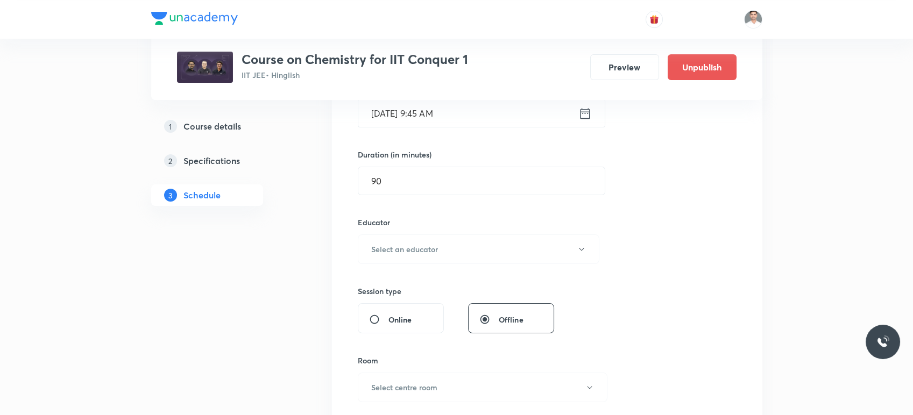
scroll to position [318, 0]
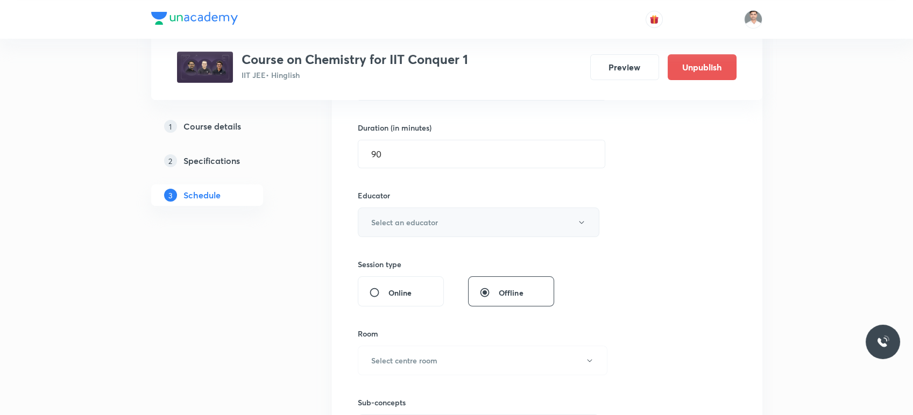
click at [434, 218] on h6 "Select an educator" at bounding box center [404, 222] width 67 height 11
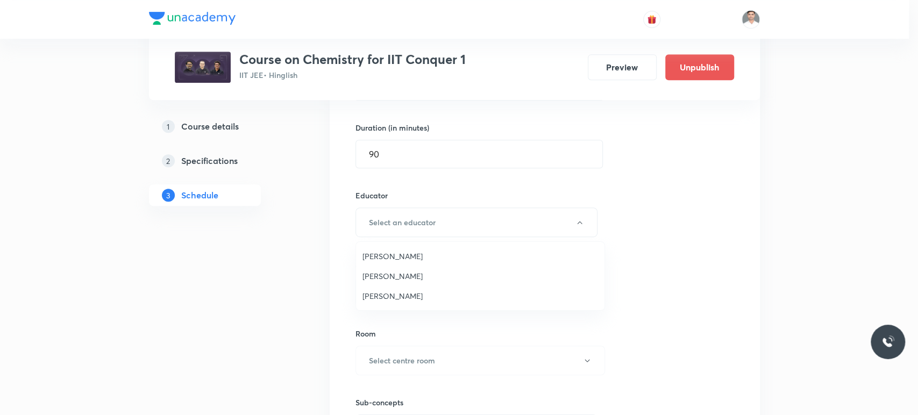
click at [401, 294] on span "Hari Narayan Tiwari" at bounding box center [480, 295] width 236 height 11
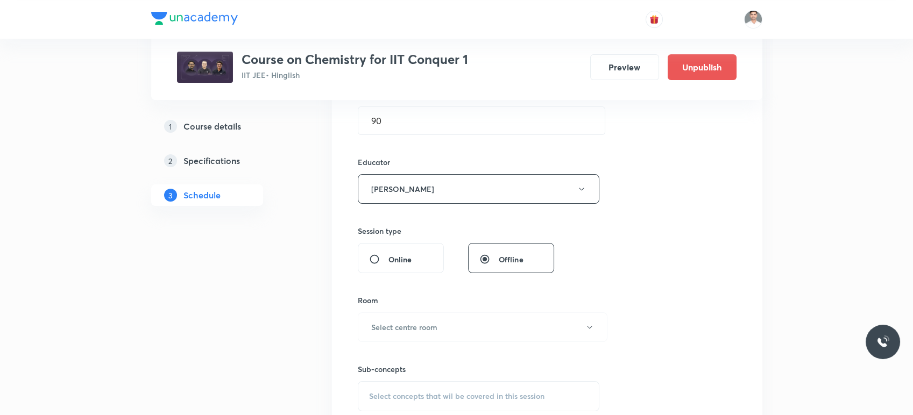
scroll to position [379, 0]
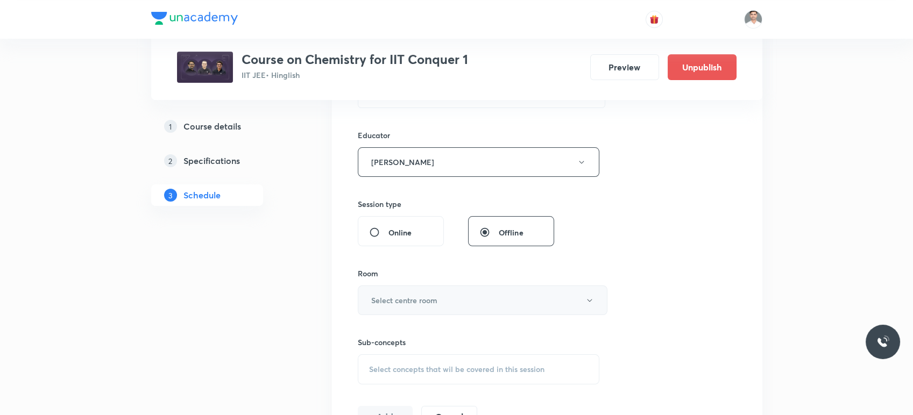
click at [419, 300] on h6 "Select centre room" at bounding box center [404, 300] width 66 height 11
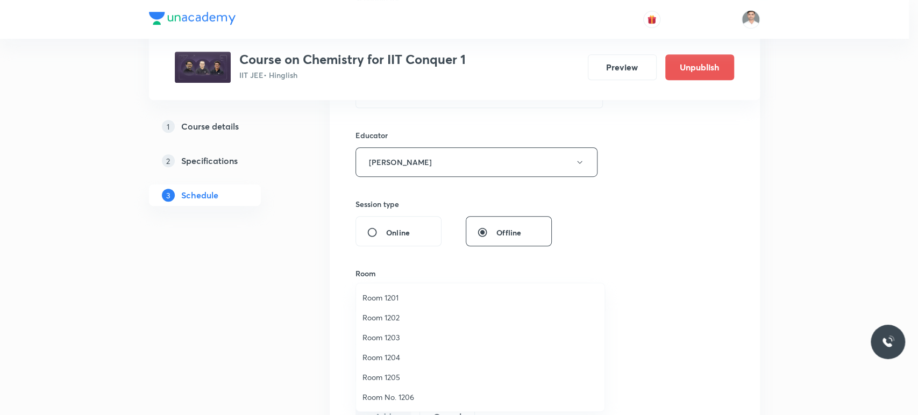
click at [393, 314] on span "Room 1202" at bounding box center [480, 317] width 236 height 11
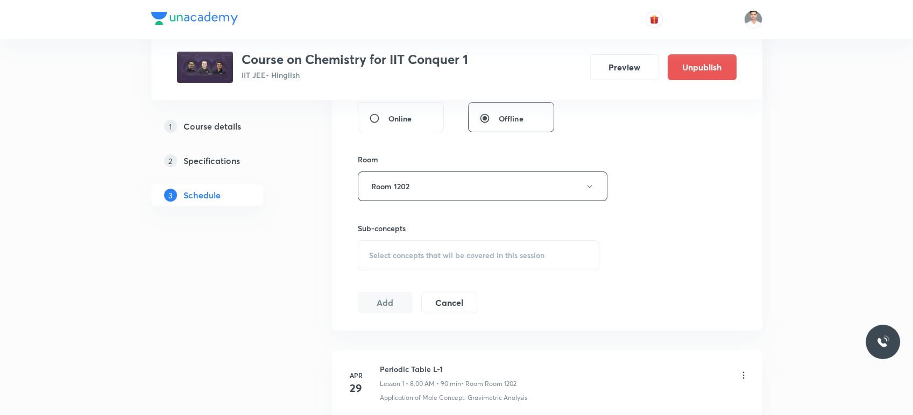
scroll to position [498, 0]
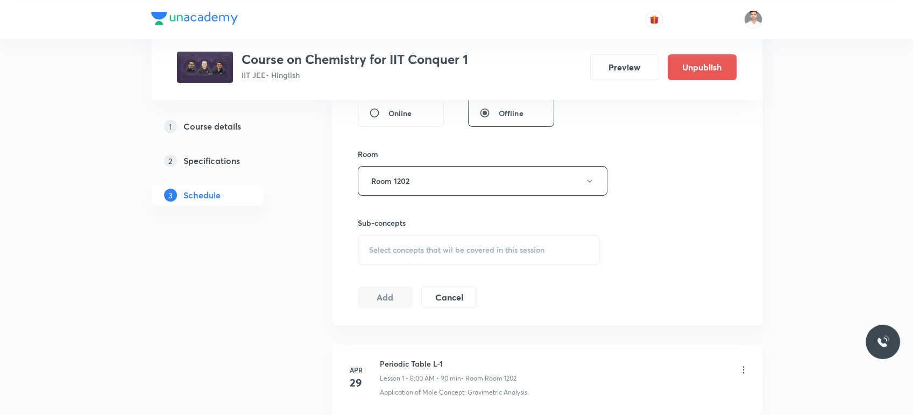
click at [400, 247] on span "Select concepts that wil be covered in this session" at bounding box center [456, 250] width 175 height 9
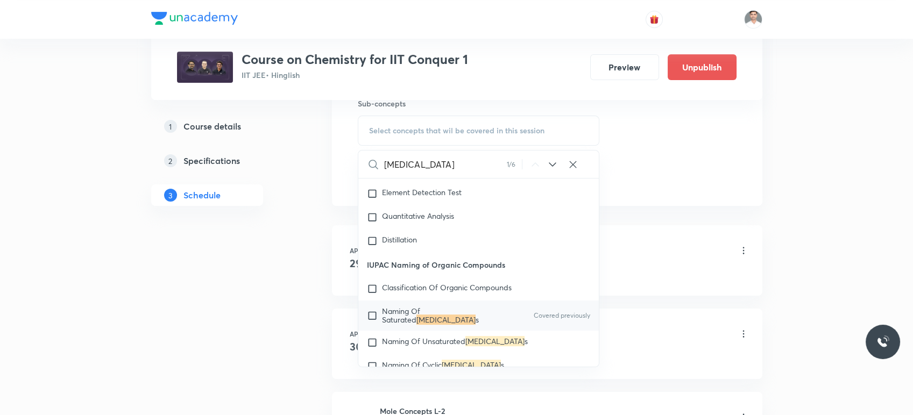
scroll to position [17482, 0]
type input "Hydrocarbon"
click at [423, 324] on mark "Hydrocarbon" at bounding box center [445, 319] width 59 height 10
checkbox input "true"
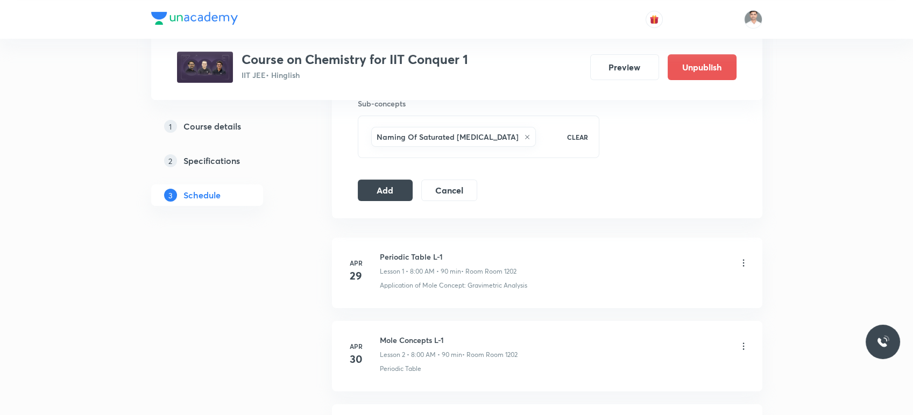
scroll to position [558, 0]
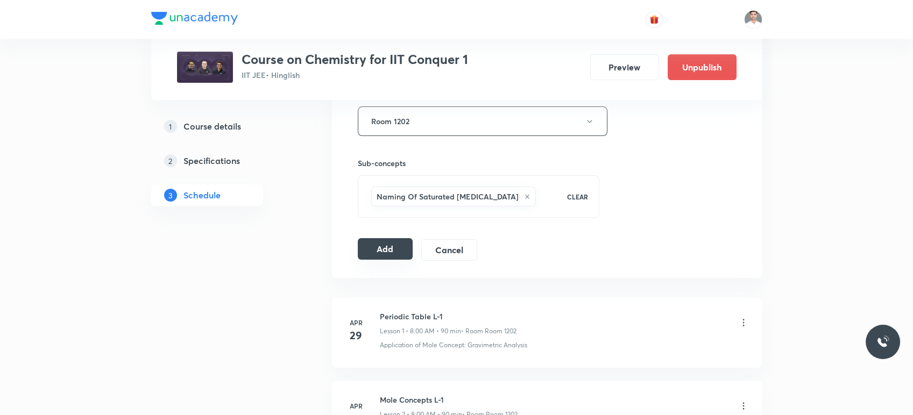
click at [390, 255] on button "Add" at bounding box center [385, 249] width 55 height 22
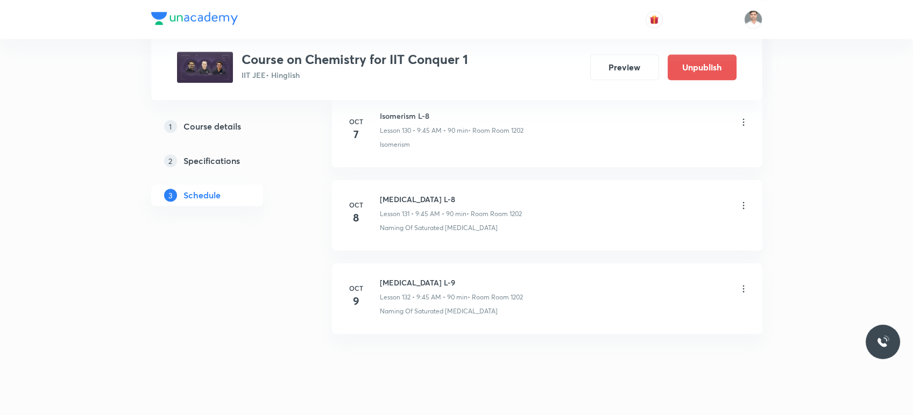
scroll to position [10941, 0]
drag, startPoint x: 377, startPoint y: 259, endPoint x: 526, endPoint y: 251, distance: 149.2
click at [526, 260] on li "Oct 9 Hydrocarbon L-9 Lesson 132 • 9:45 AM • 90 min • Room Room 1202 Naming Of …" at bounding box center [547, 295] width 430 height 70
copy h6 "Hydrocarbon L-9"
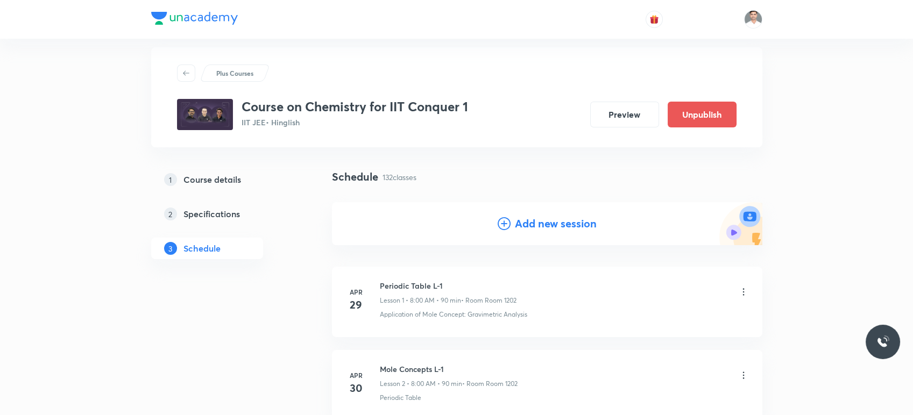
scroll to position [0, 0]
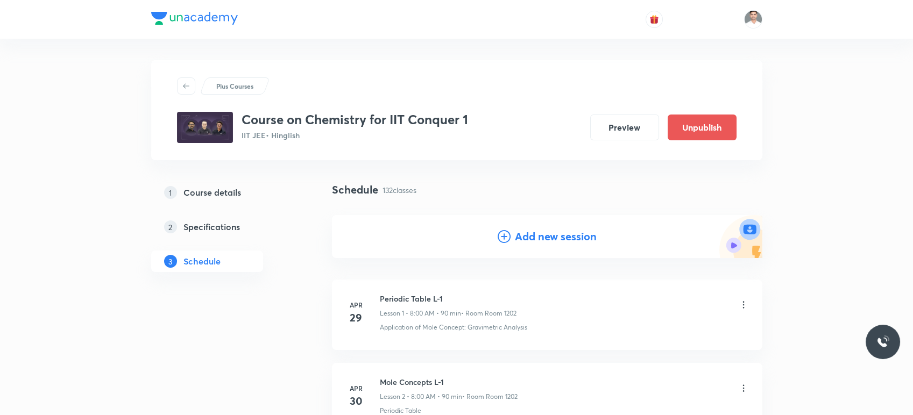
click at [570, 227] on div "Add new session" at bounding box center [547, 236] width 430 height 43
click at [568, 239] on h4 "Add new session" at bounding box center [556, 237] width 82 height 16
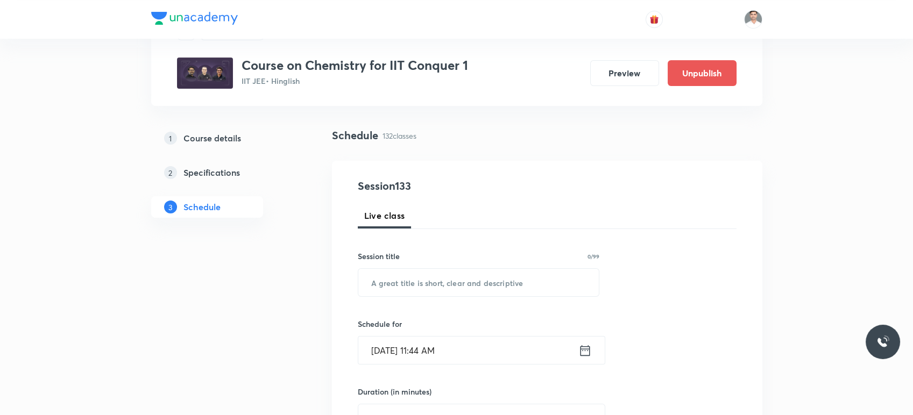
scroll to position [119, 0]
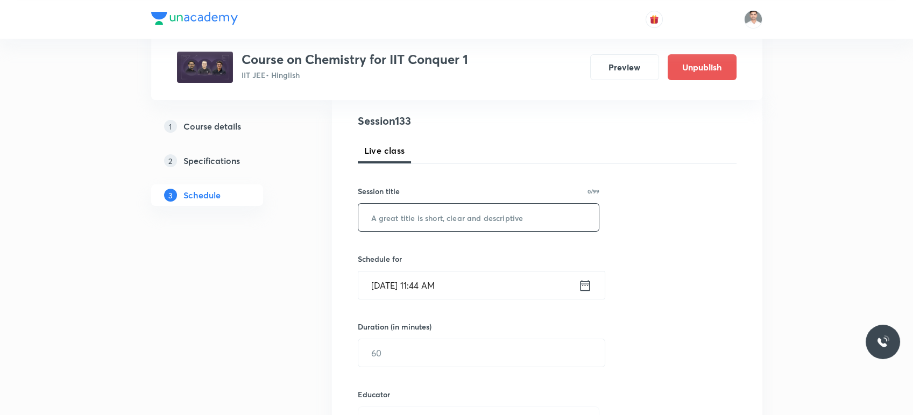
click at [447, 224] on input "text" at bounding box center [478, 217] width 241 height 27
paste input "Hydrocarbon L-9"
type input "Hydrocarbon L-10"
click at [586, 282] on icon at bounding box center [584, 285] width 13 height 15
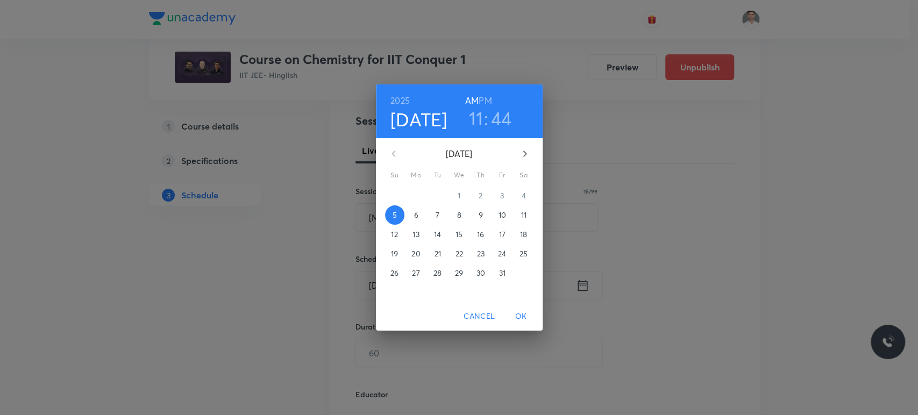
click at [503, 215] on p "10" at bounding box center [502, 215] width 8 height 11
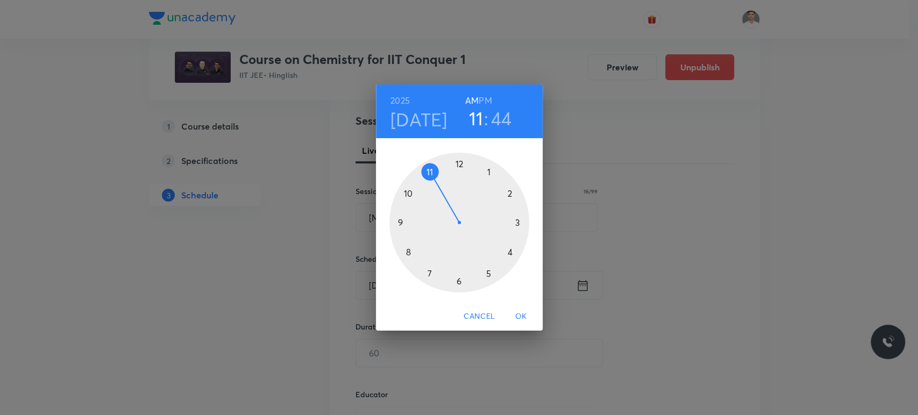
click at [408, 250] on div at bounding box center [459, 223] width 140 height 140
click at [457, 162] on div at bounding box center [459, 223] width 140 height 140
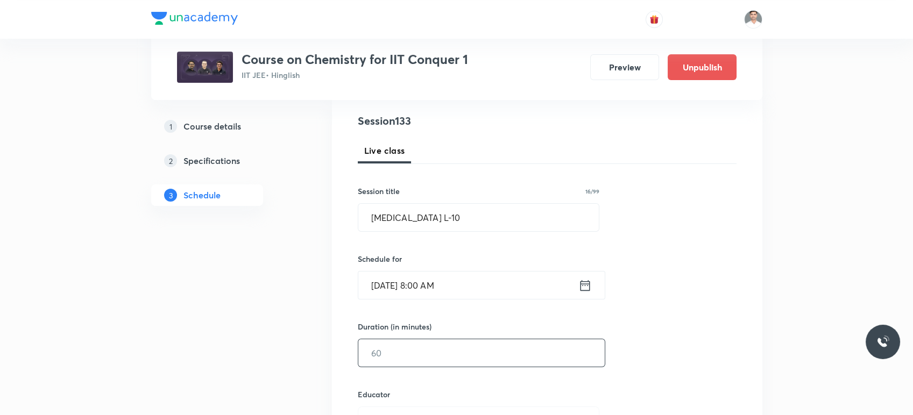
click at [435, 350] on input "text" at bounding box center [481, 352] width 246 height 27
type input "90"
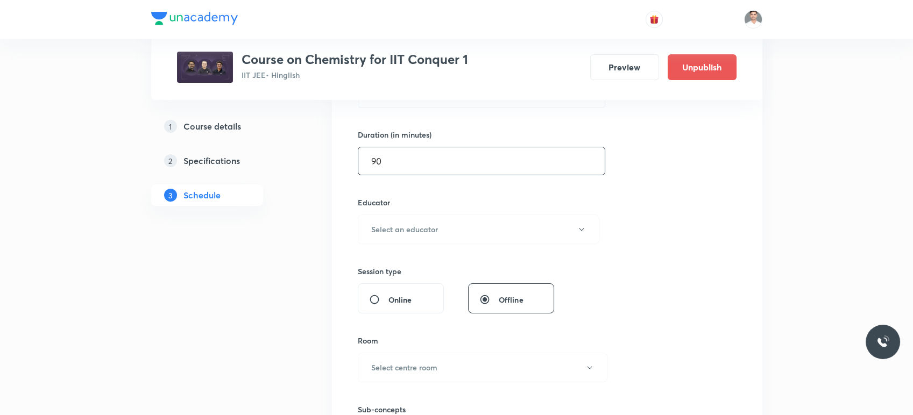
scroll to position [318, 0]
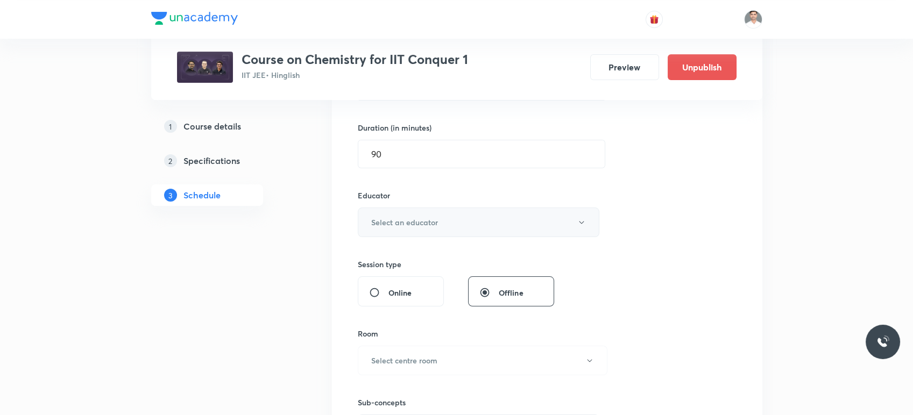
click at [435, 236] on button "Select an educator" at bounding box center [479, 223] width 242 height 30
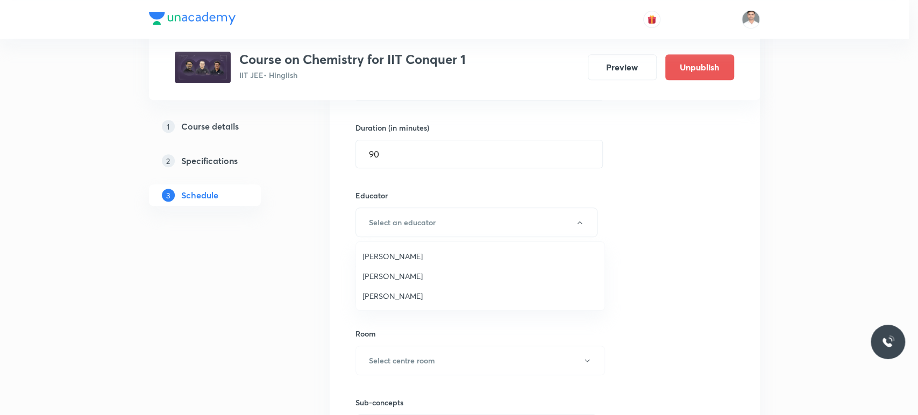
click at [412, 254] on span "Amit Kumar Bajya" at bounding box center [480, 256] width 236 height 11
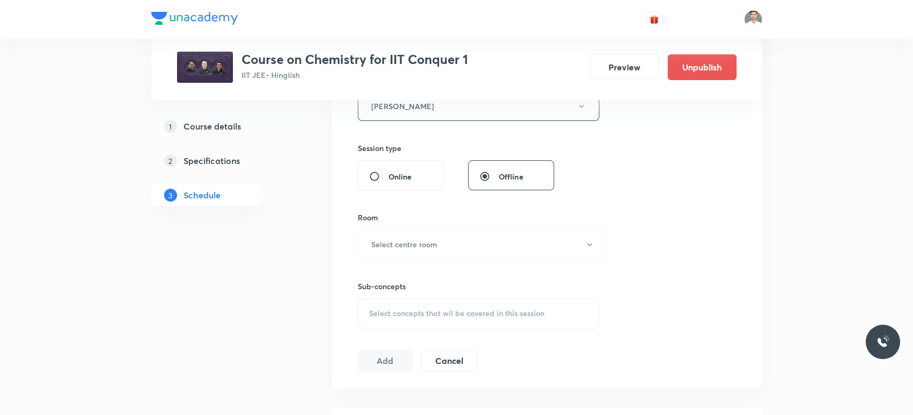
scroll to position [438, 0]
click at [426, 247] on button "Select centre room" at bounding box center [483, 241] width 250 height 30
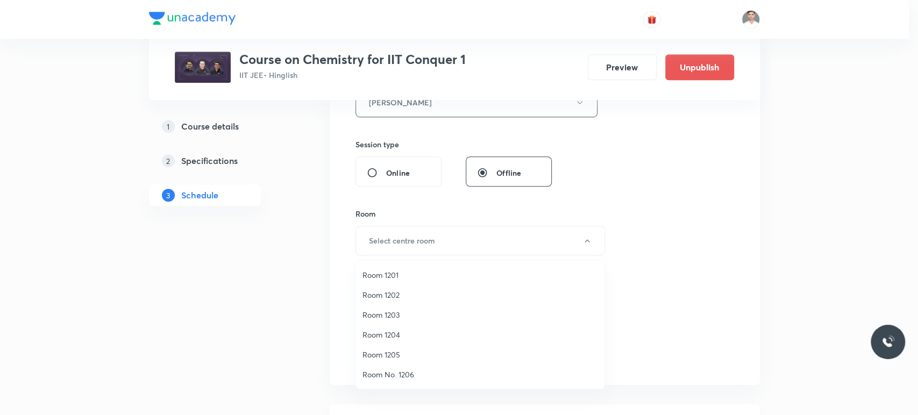
click at [392, 293] on span "Room 1202" at bounding box center [480, 294] width 236 height 11
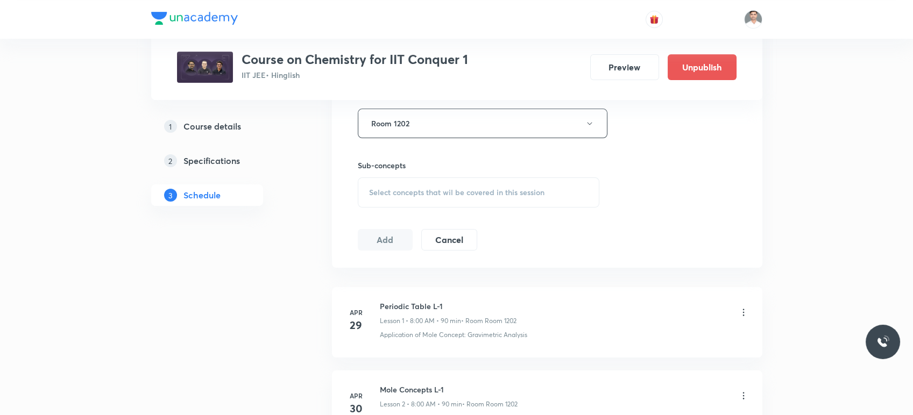
scroll to position [558, 0]
click at [423, 192] on span "Select concepts that wil be covered in this session" at bounding box center [456, 190] width 175 height 9
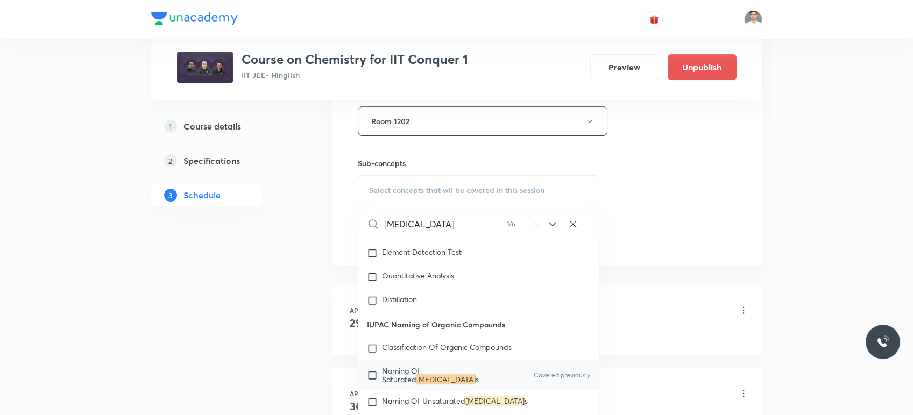
scroll to position [17482, 0]
type input "Hydrocarbon"
click at [416, 383] on mark "Hydrocarbon" at bounding box center [445, 378] width 59 height 10
checkbox input "true"
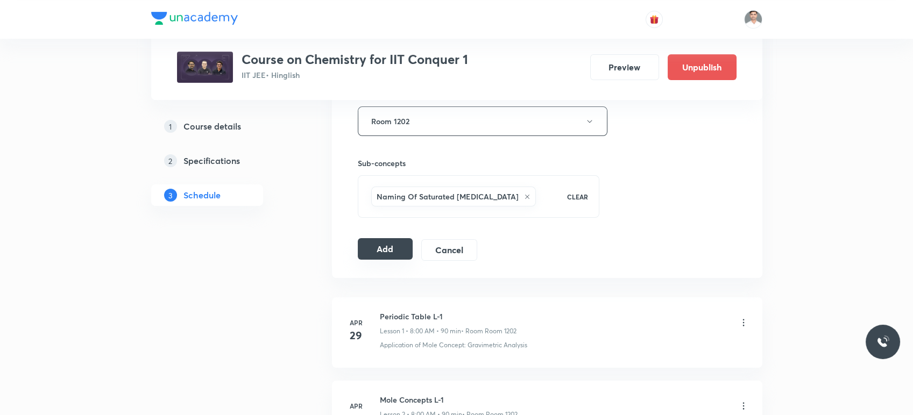
click at [382, 247] on button "Add" at bounding box center [385, 249] width 55 height 22
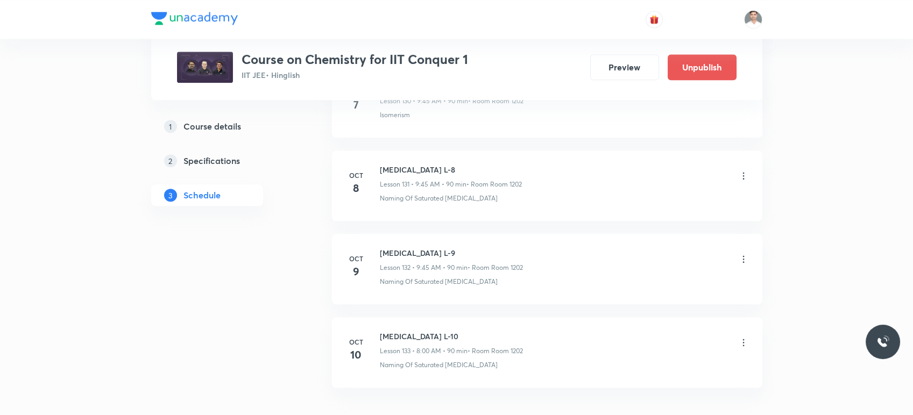
scroll to position [11024, 0]
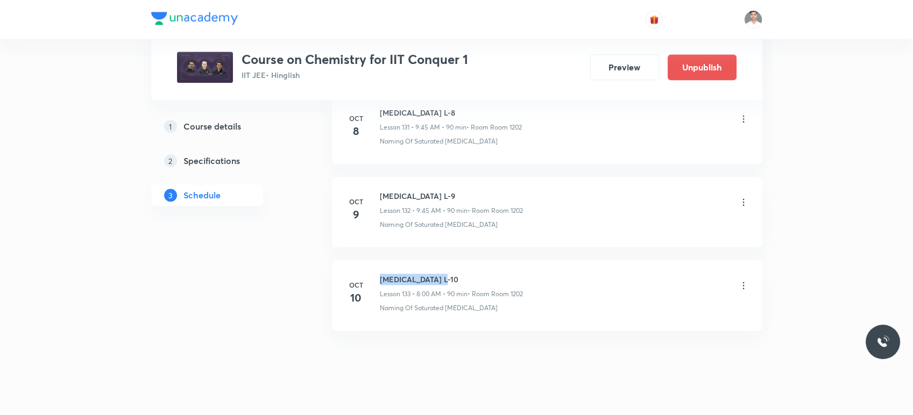
drag, startPoint x: 378, startPoint y: 262, endPoint x: 501, endPoint y: 253, distance: 123.0
click at [501, 260] on li "Oct 10 Hydrocarbon L-10 Lesson 133 • 8:00 AM • 90 min • Room Room 1202 Naming O…" at bounding box center [547, 295] width 430 height 70
copy h6 "Hydrocarbon L-10"
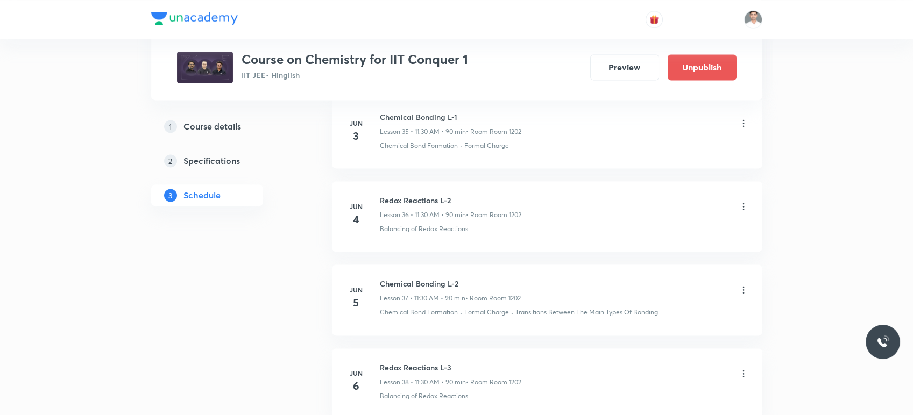
scroll to position [0, 0]
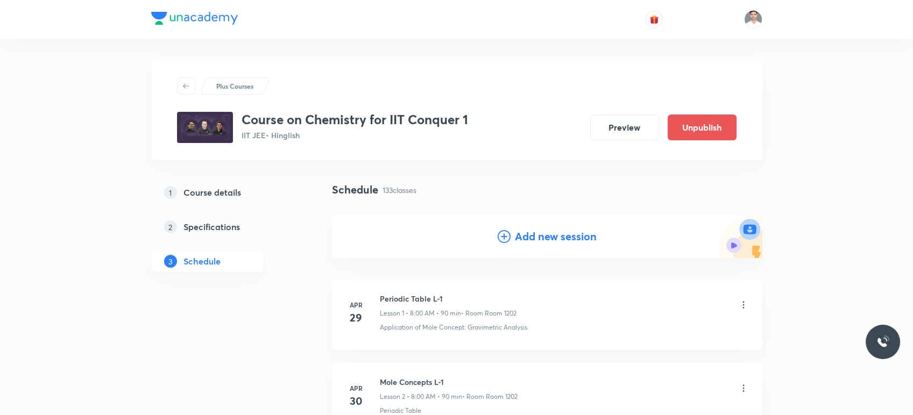
click at [533, 232] on h4 "Add new session" at bounding box center [556, 237] width 82 height 16
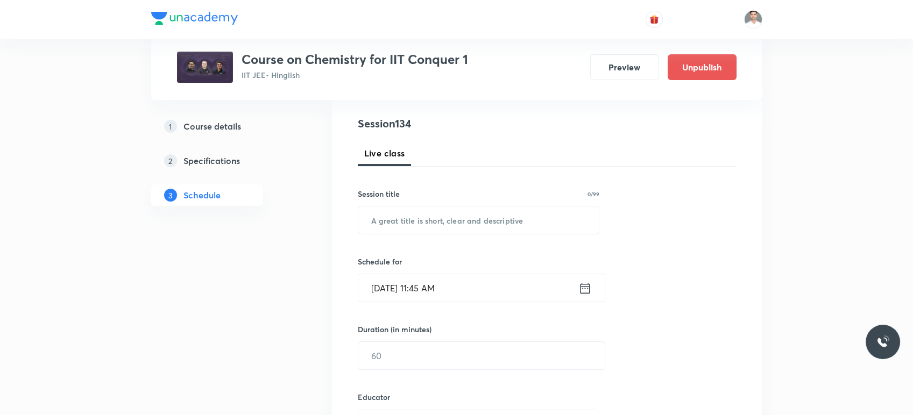
scroll to position [119, 0]
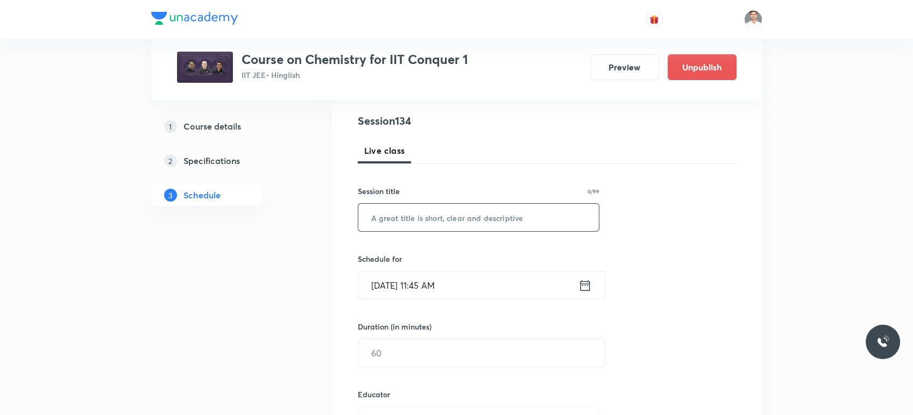
click at [461, 226] on input "text" at bounding box center [478, 217] width 241 height 27
paste input "Hydrocarbon L-10"
type input "Hydrocarbon L-11"
click at [574, 280] on input "Oct 5, 2025, 11:45 AM" at bounding box center [468, 285] width 220 height 27
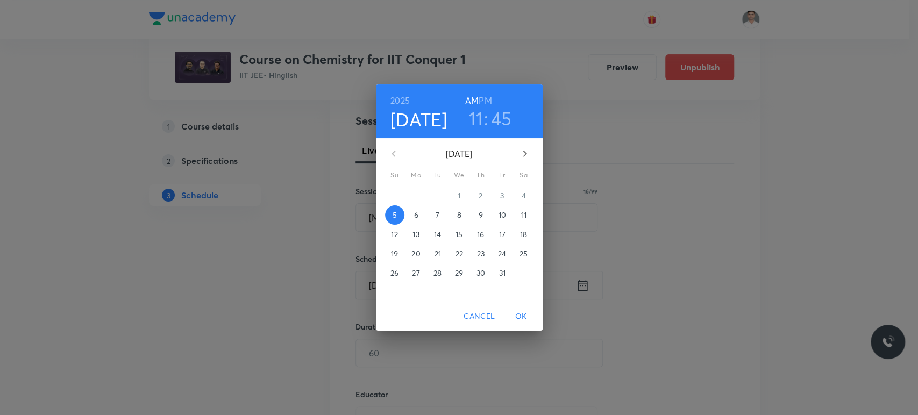
click at [524, 214] on p "11" at bounding box center [523, 215] width 5 height 11
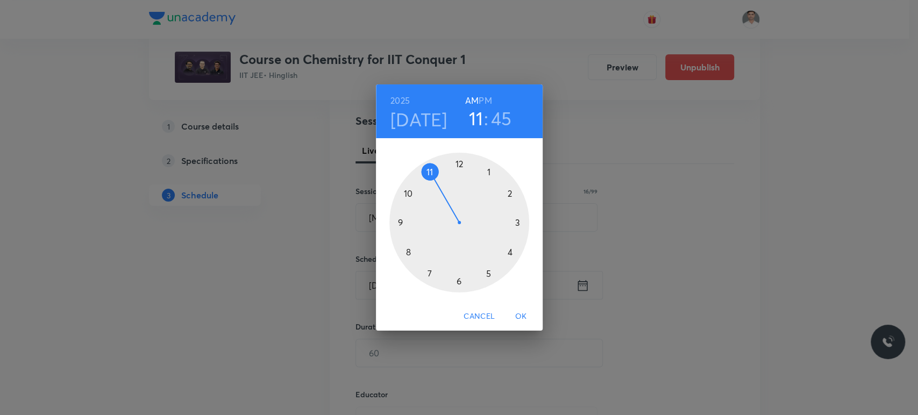
click at [426, 172] on div at bounding box center [459, 223] width 140 height 140
click at [459, 283] on div at bounding box center [459, 223] width 140 height 140
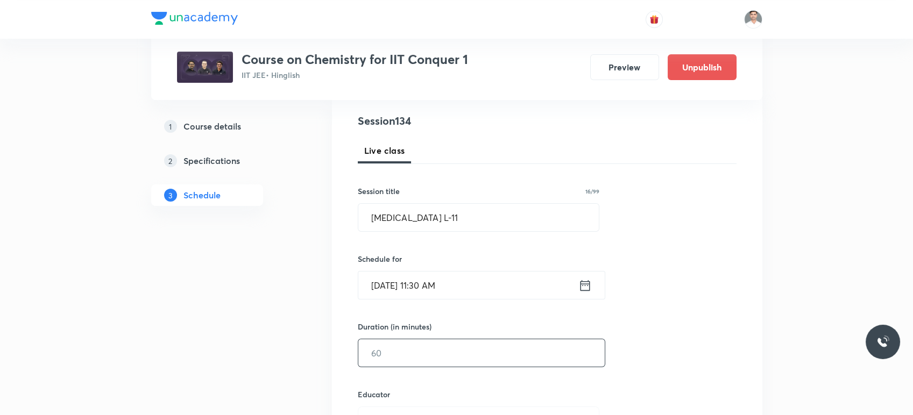
click at [429, 346] on input "text" at bounding box center [481, 352] width 246 height 27
type input "90"
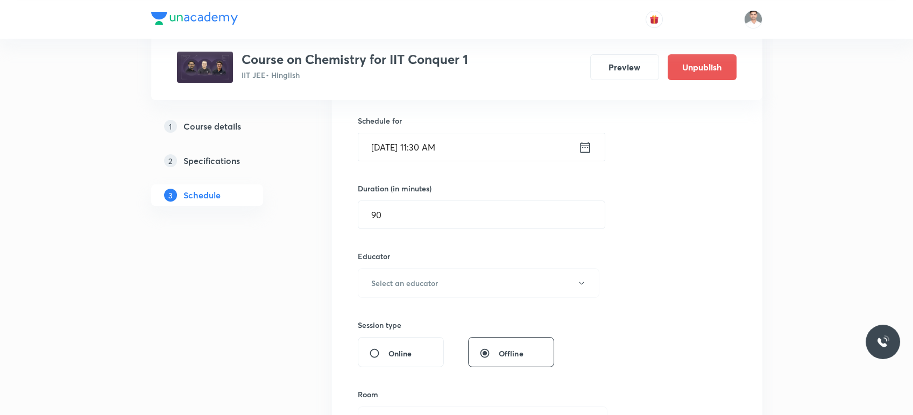
scroll to position [259, 0]
click at [437, 284] on h6 "Select an educator" at bounding box center [404, 281] width 67 height 11
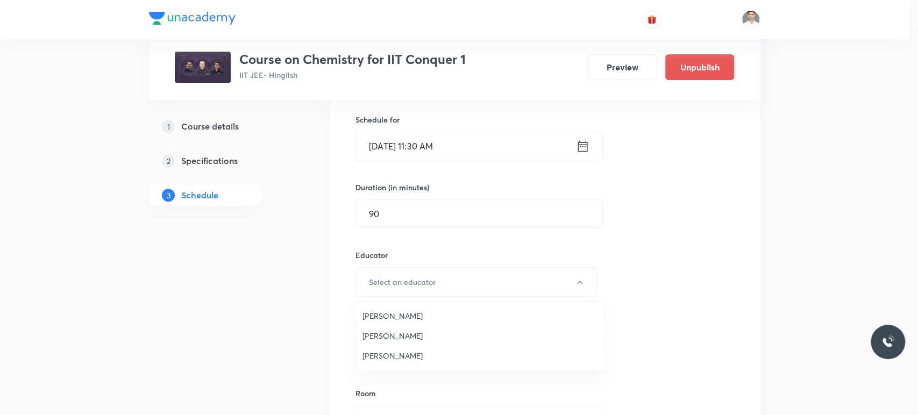
click at [396, 311] on span "Amit Kumar Bajya" at bounding box center [480, 315] width 236 height 11
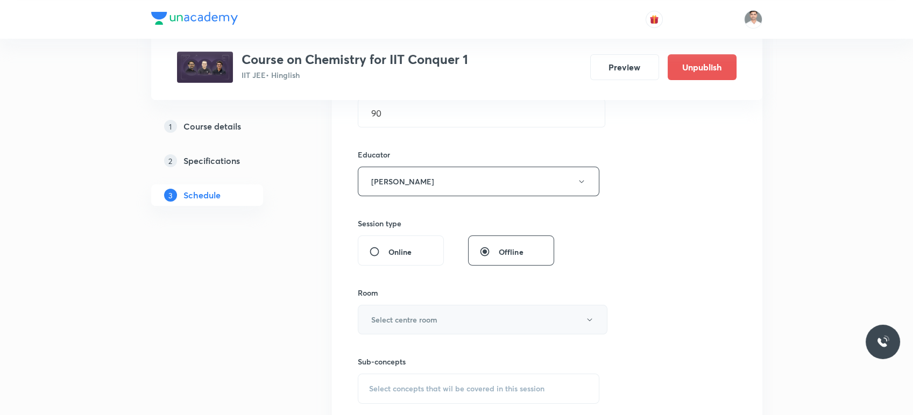
scroll to position [438, 0]
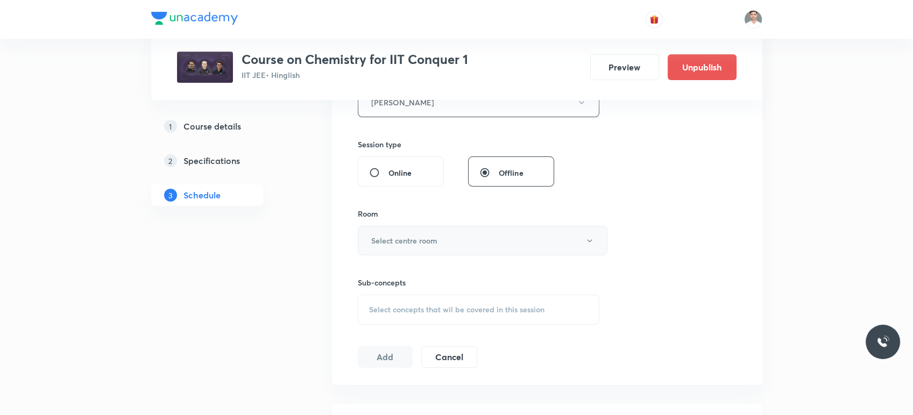
click at [423, 248] on button "Select centre room" at bounding box center [483, 241] width 250 height 30
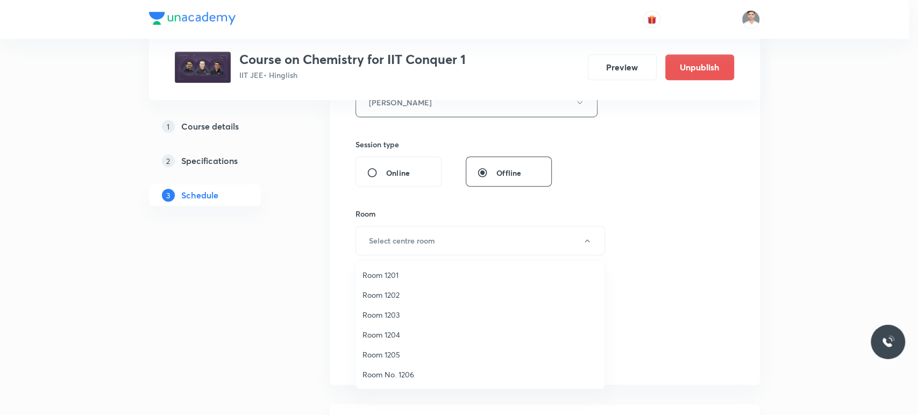
click at [395, 288] on li "Room 1202" at bounding box center [480, 295] width 248 height 20
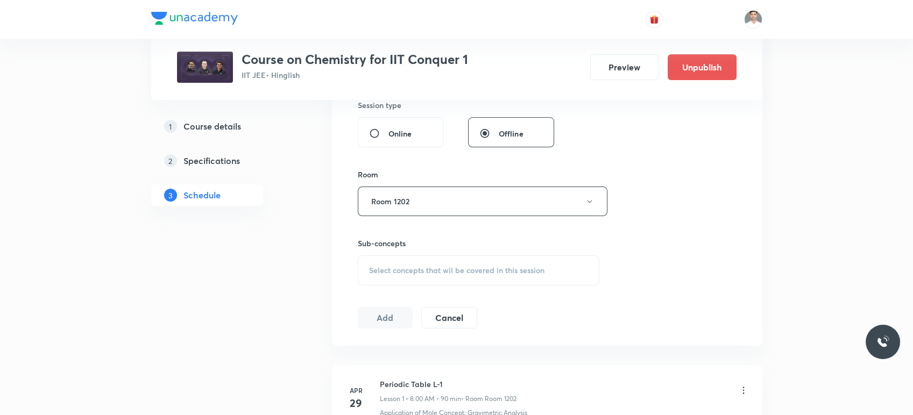
scroll to position [498, 0]
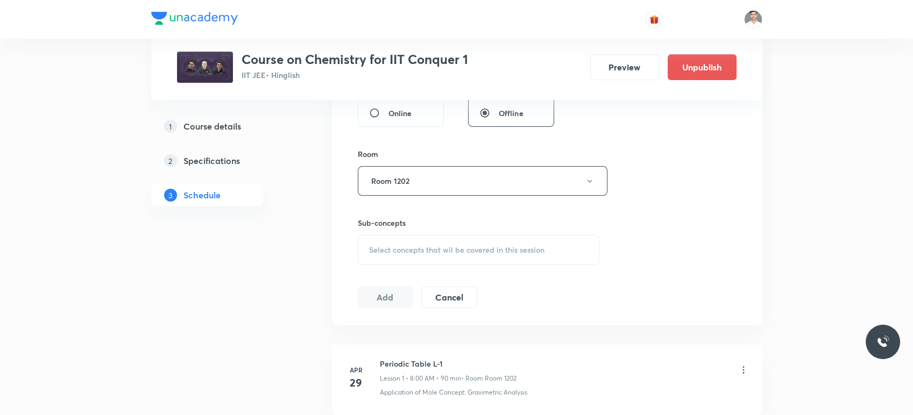
click at [408, 259] on div "Select concepts that wil be covered in this session" at bounding box center [479, 250] width 242 height 30
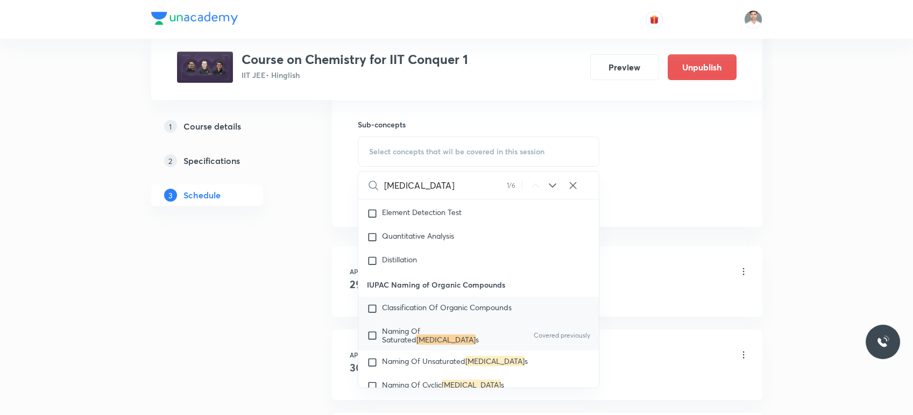
scroll to position [617, 0]
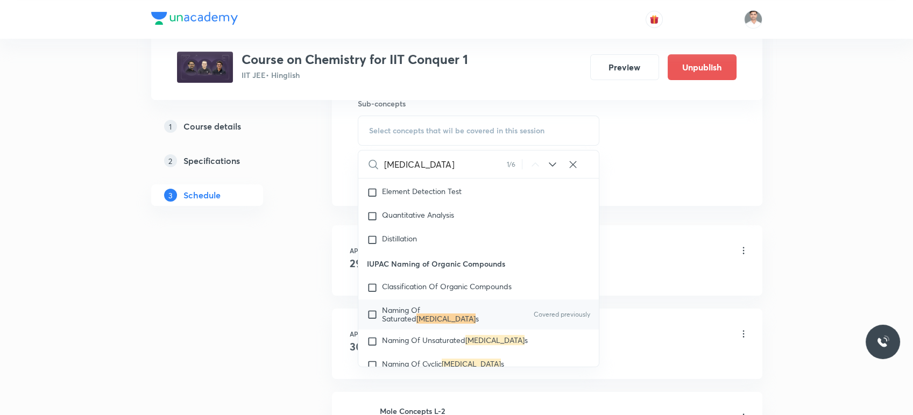
type input "Hydrocarbon"
click at [435, 322] on p "Naming Of Saturated Hydrocarbon s" at bounding box center [436, 314] width 109 height 17
checkbox input "true"
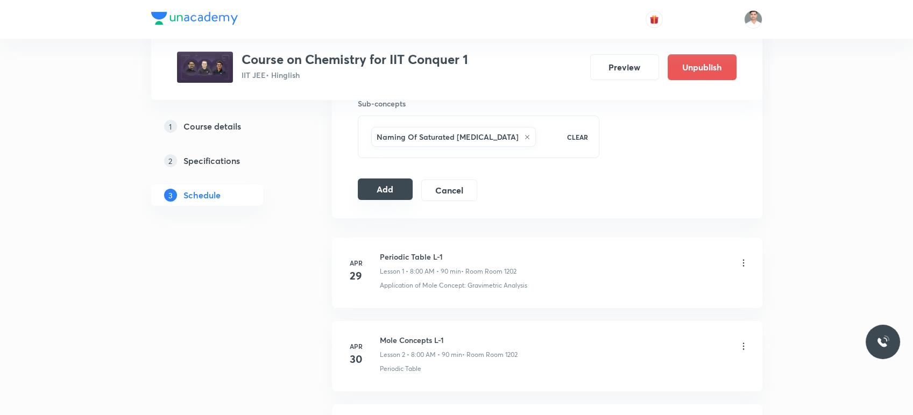
click at [402, 185] on button "Add" at bounding box center [385, 190] width 55 height 22
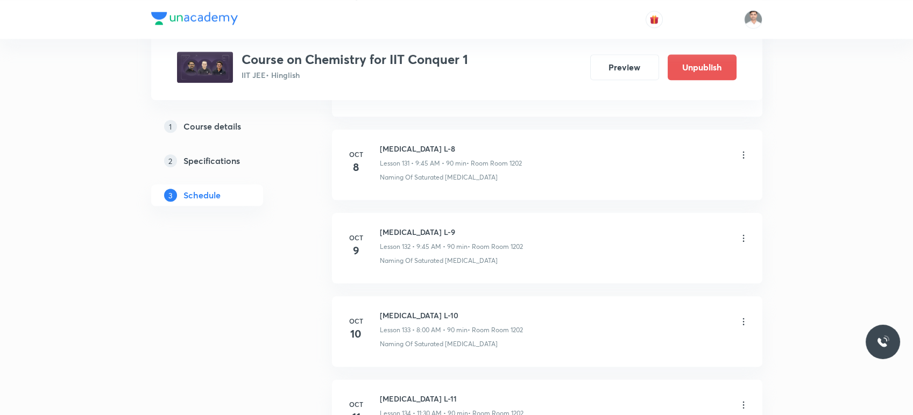
scroll to position [11107, 0]
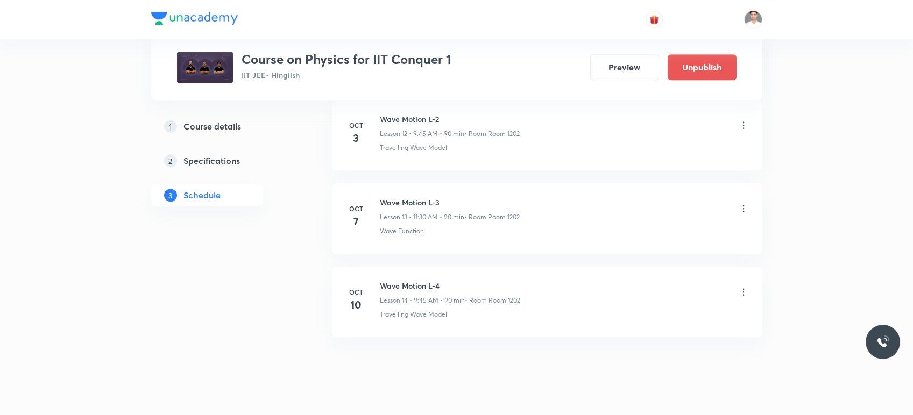
scroll to position [1680, 0]
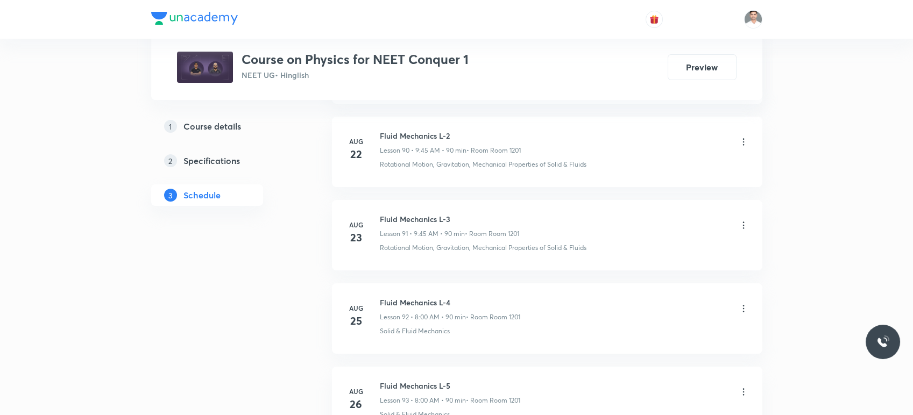
scroll to position [10754, 0]
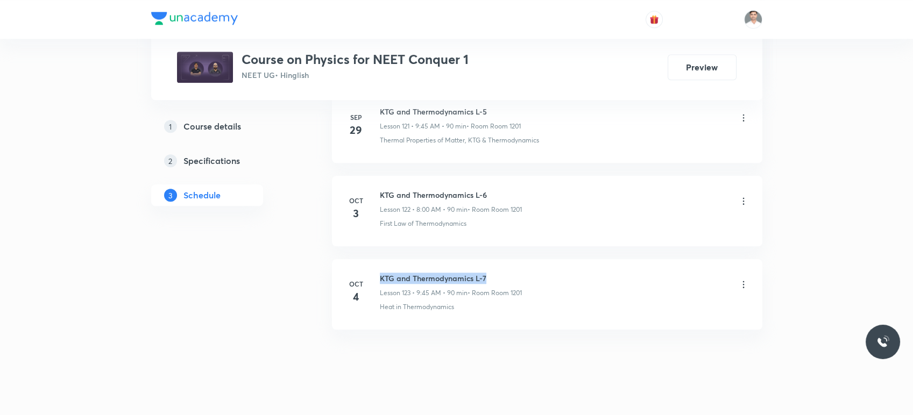
drag, startPoint x: 378, startPoint y: 258, endPoint x: 508, endPoint y: 257, distance: 129.6
click at [508, 273] on div "[DATE] KTG and Thermodynamics L-7 Lesson 123 • 9:45 AM • 90 min • Room Room 120…" at bounding box center [546, 292] width 403 height 39
copy h6 "KTG and Thermodynamics L-7"
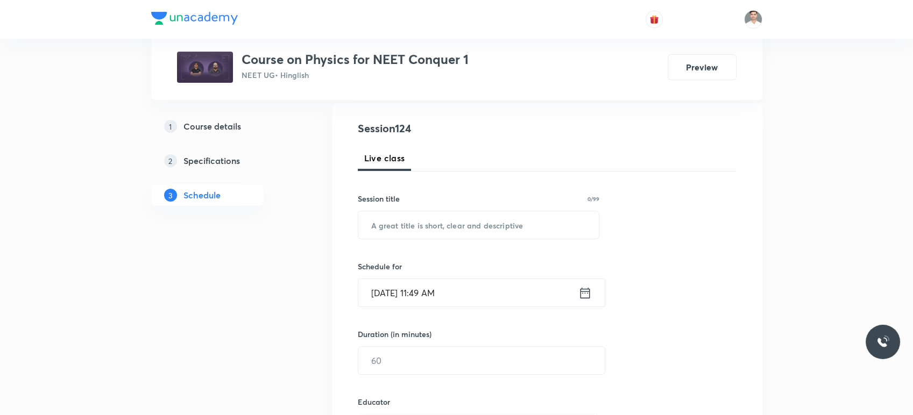
scroll to position [119, 0]
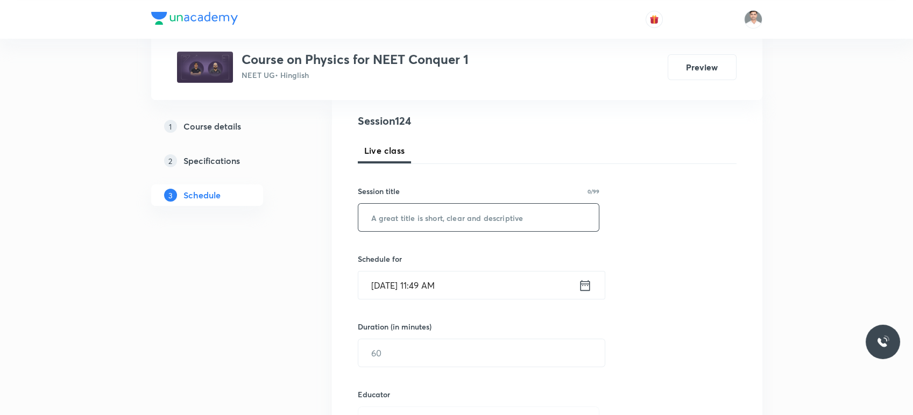
click at [450, 210] on input "text" at bounding box center [478, 217] width 241 height 27
paste input "KTG and Thermodynamics L-7"
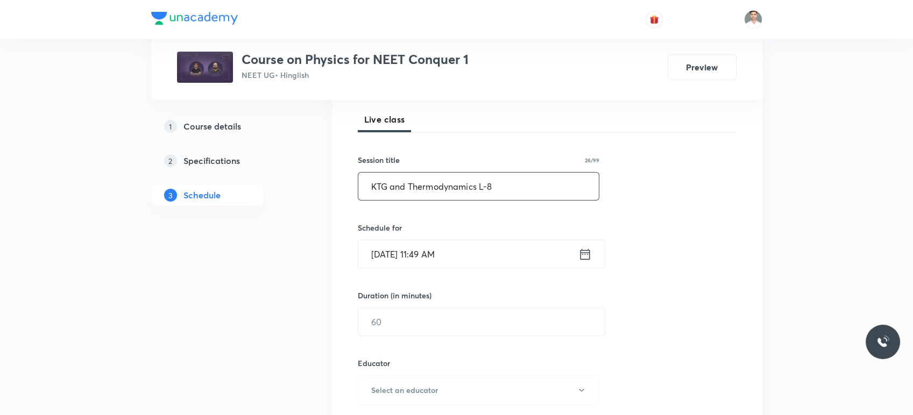
scroll to position [179, 0]
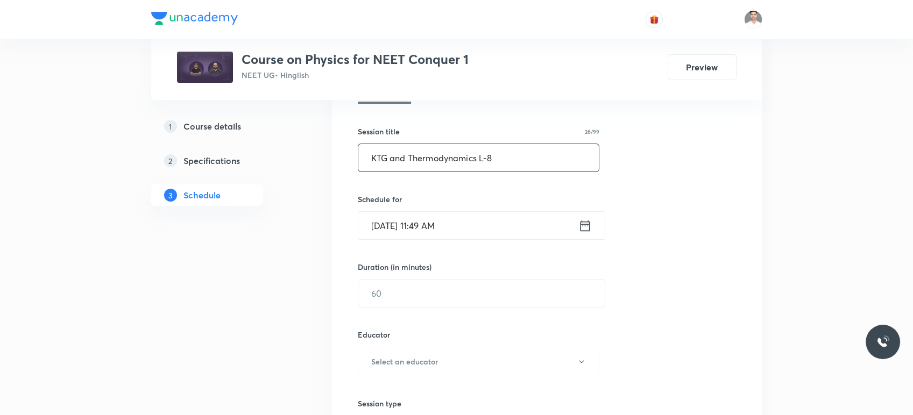
type input "KTG and Thermodynamics L-8"
click at [580, 219] on icon at bounding box center [584, 225] width 13 height 15
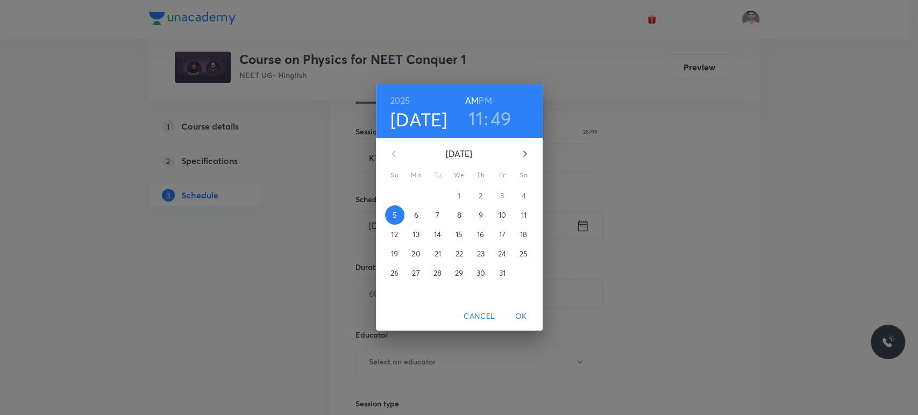
click at [414, 213] on p "6" at bounding box center [416, 215] width 4 height 11
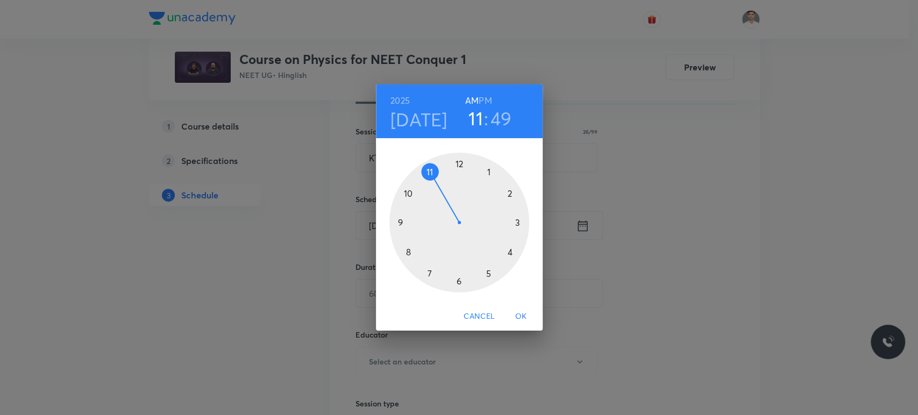
click at [432, 172] on div at bounding box center [459, 223] width 140 height 140
click at [457, 281] on div at bounding box center [459, 223] width 140 height 140
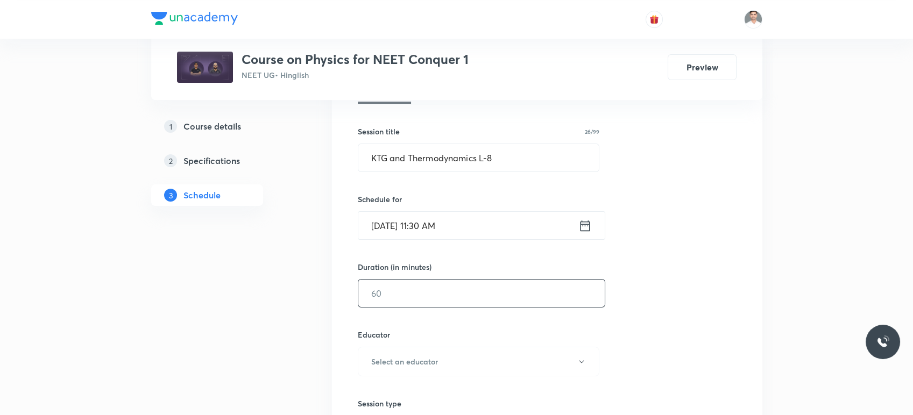
click at [445, 280] on input "text" at bounding box center [481, 293] width 246 height 27
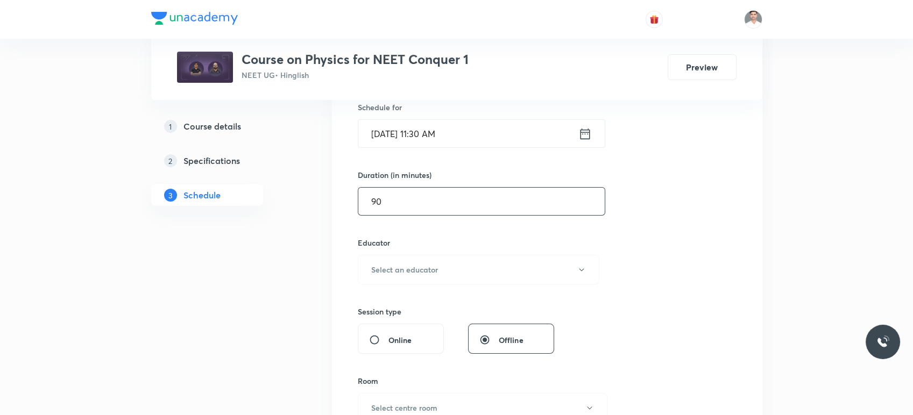
scroll to position [298, 0]
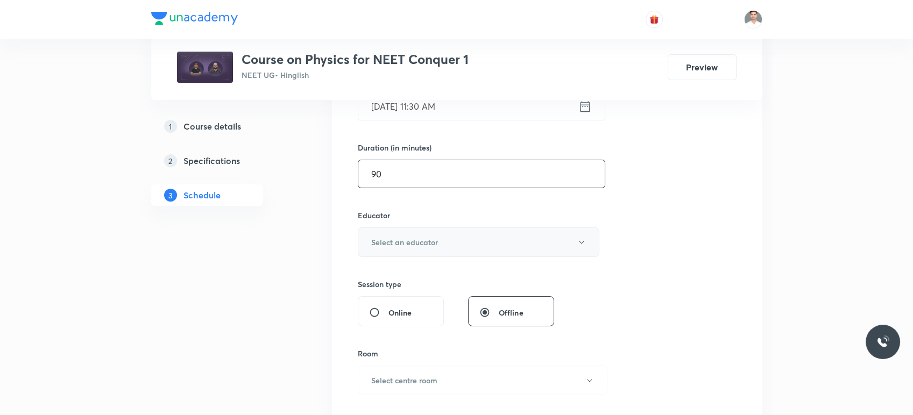
type input "90"
click at [422, 230] on button "Select an educator" at bounding box center [479, 242] width 242 height 30
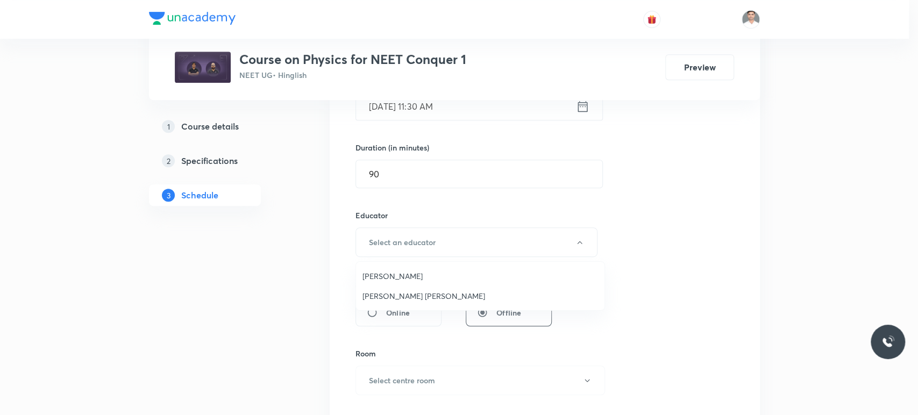
click at [413, 279] on span "[PERSON_NAME]" at bounding box center [480, 276] width 236 height 11
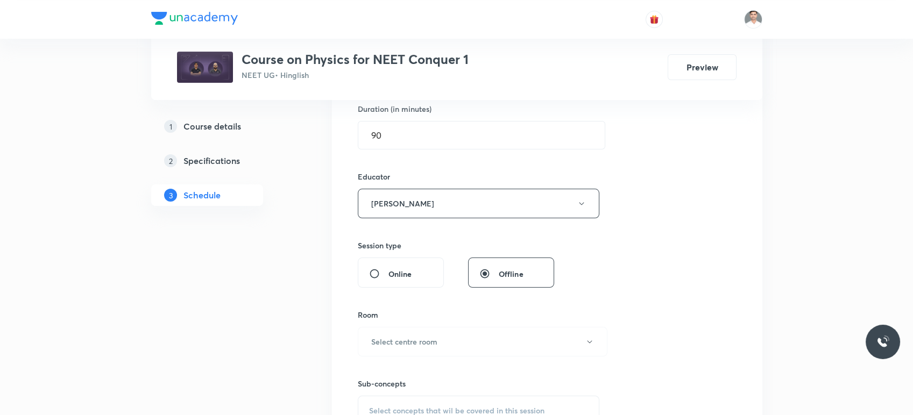
scroll to position [358, 0]
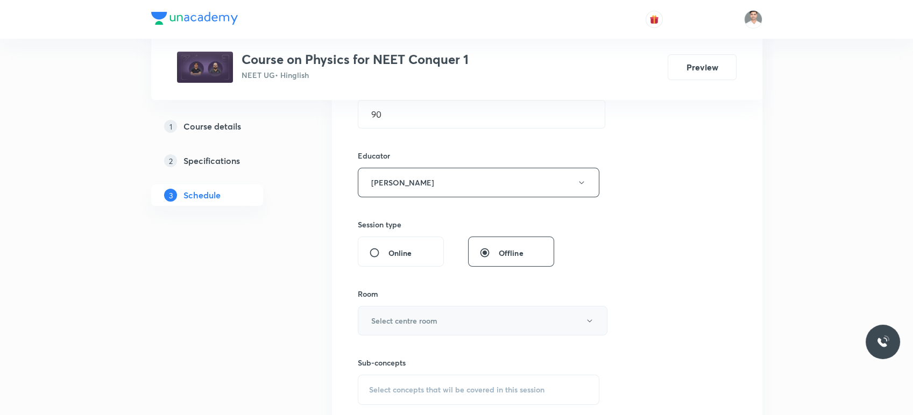
click at [440, 321] on button "Select centre room" at bounding box center [483, 321] width 250 height 30
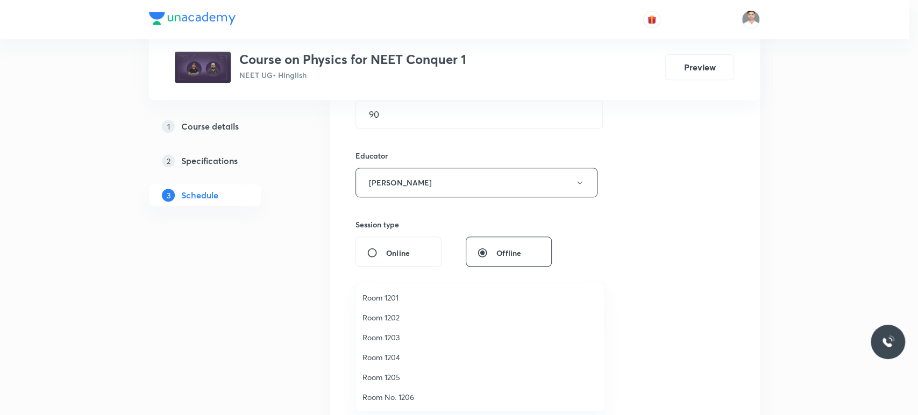
click at [393, 297] on span "Room 1201" at bounding box center [480, 297] width 236 height 11
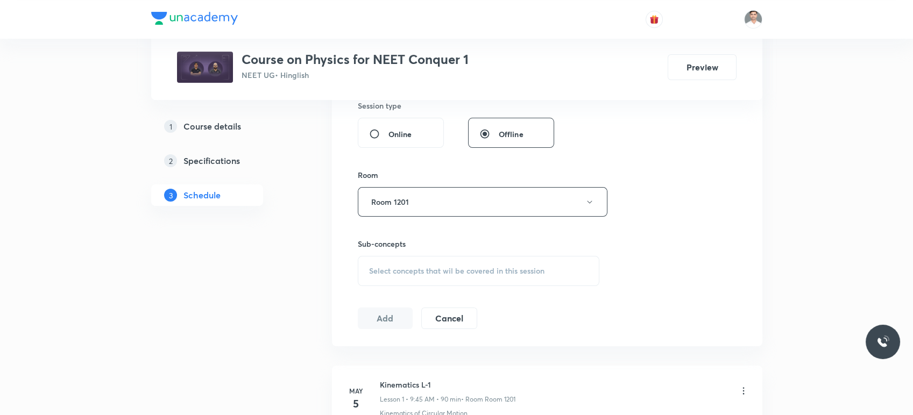
scroll to position [478, 0]
click at [406, 269] on span "Select concepts that wil be covered in this session" at bounding box center [456, 270] width 175 height 9
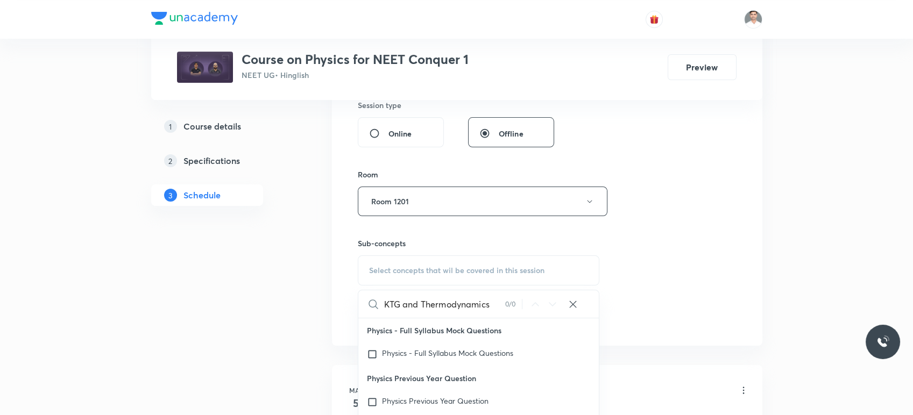
drag, startPoint x: 422, startPoint y: 302, endPoint x: 376, endPoint y: 308, distance: 45.6
click at [376, 308] on div "KTG and Thermodynamics 0 / 0 ​" at bounding box center [478, 303] width 241 height 27
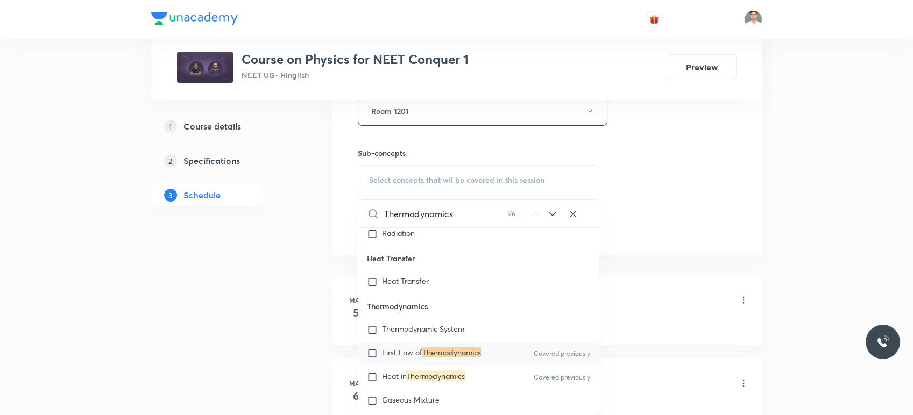
scroll to position [597, 0]
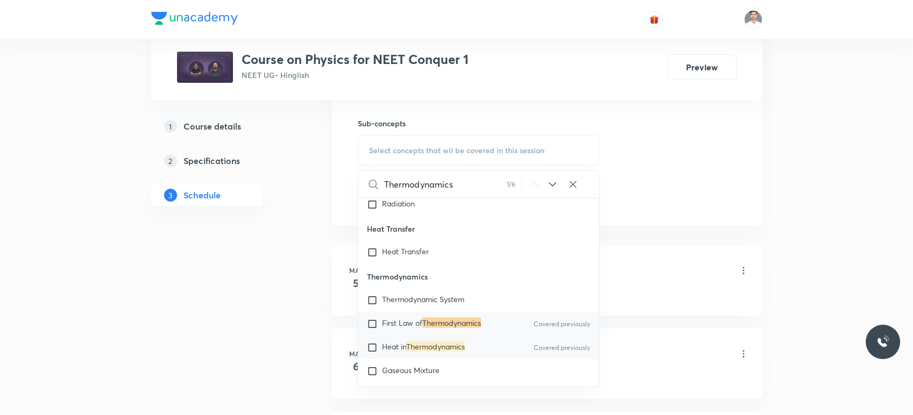
type input "Thermodynamics"
click at [443, 351] on mark "Thermodynamics" at bounding box center [435, 346] width 59 height 10
checkbox input "true"
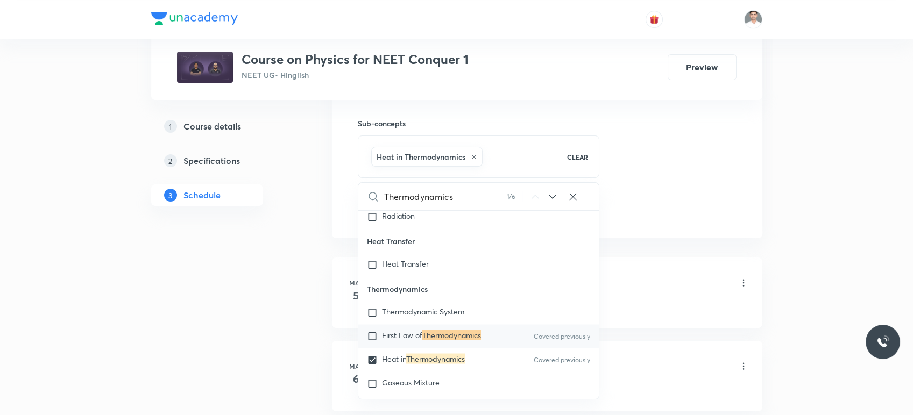
drag, startPoint x: 238, startPoint y: 288, endPoint x: 264, endPoint y: 283, distance: 26.4
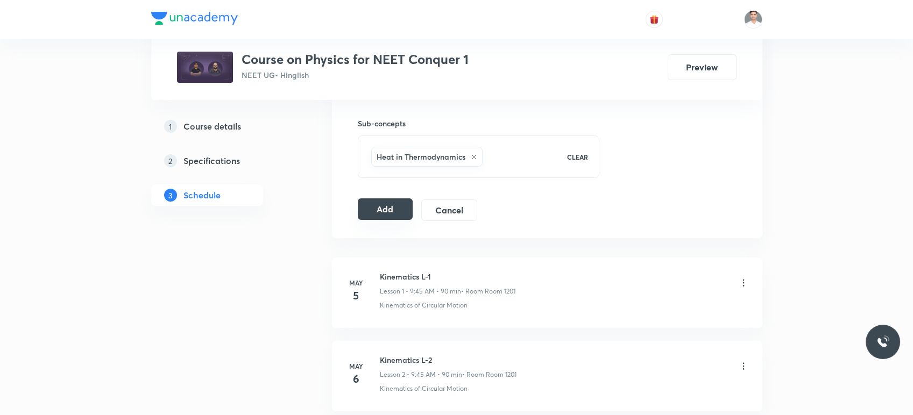
click at [388, 213] on button "Add" at bounding box center [385, 209] width 55 height 22
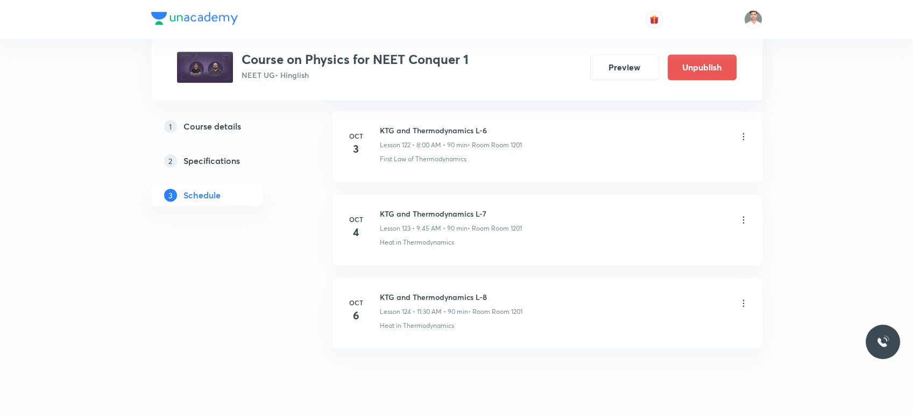
scroll to position [10275, 0]
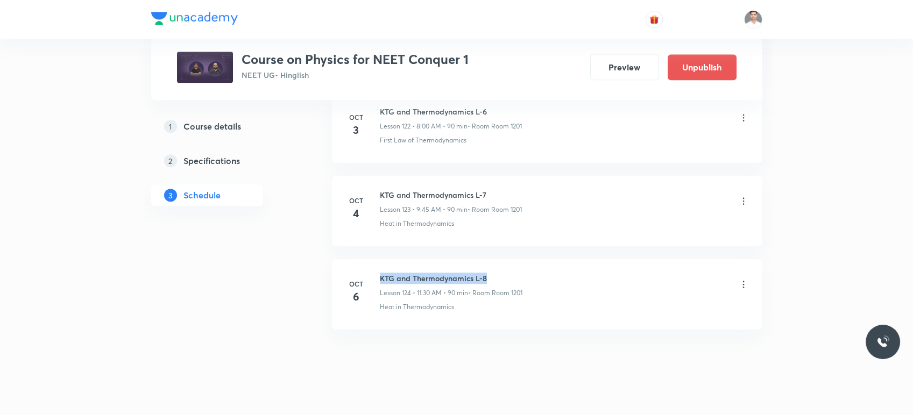
drag, startPoint x: 381, startPoint y: 261, endPoint x: 556, endPoint y: 257, distance: 174.3
click at [556, 259] on li "[DATE] KTG and Thermodynamics L-8 Lesson 124 • 11:30 AM • 90 min • Room Room 12…" at bounding box center [547, 294] width 430 height 70
copy h6 "KTG and Thermodynamics L-8"
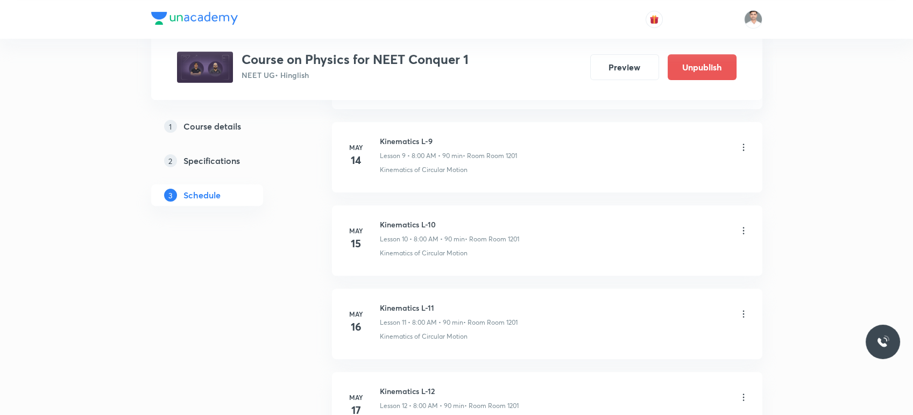
scroll to position [0, 0]
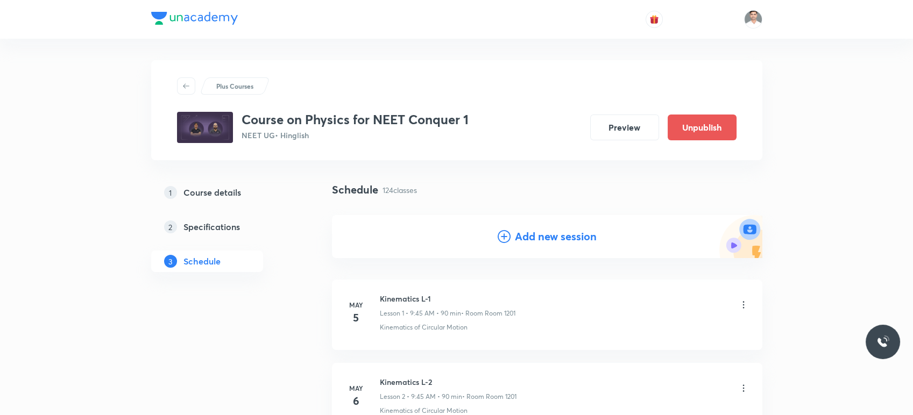
click at [553, 240] on h4 "Add new session" at bounding box center [556, 237] width 82 height 16
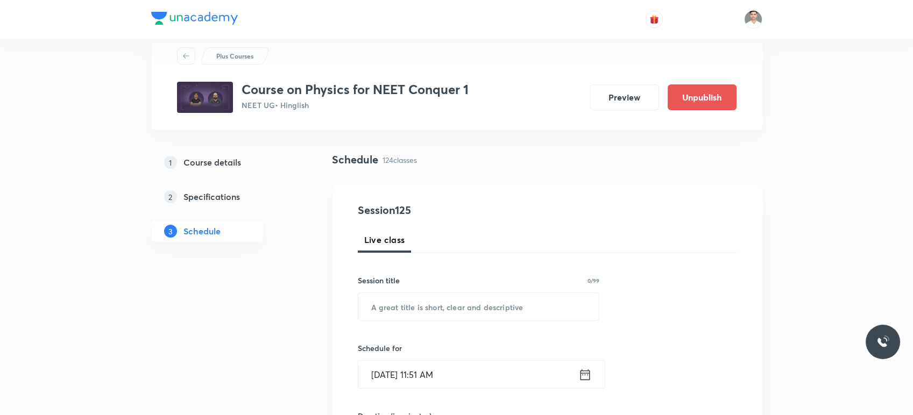
scroll to position [60, 0]
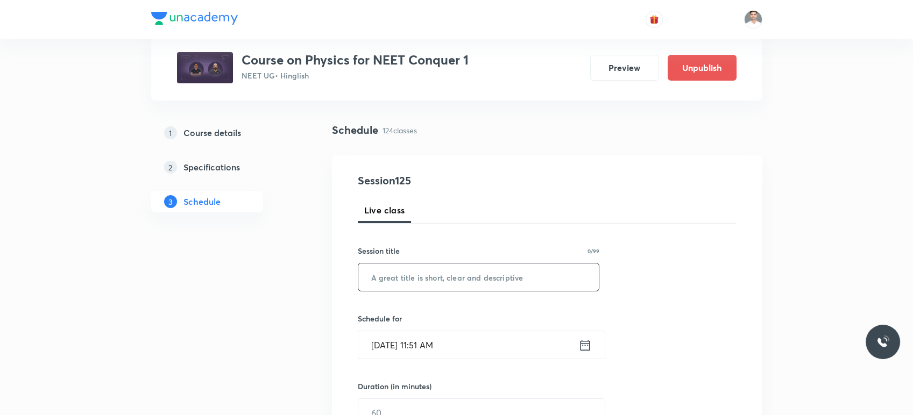
click at [446, 275] on input "text" at bounding box center [478, 277] width 241 height 27
paste input "KTG and Thermodynamics L-8"
type input "KTG and Thermodynamics L-9"
click at [588, 350] on icon at bounding box center [584, 345] width 13 height 15
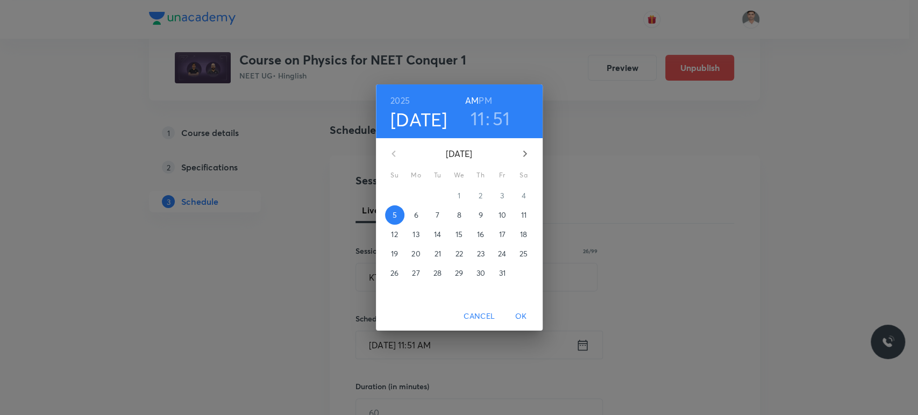
click at [437, 218] on p "7" at bounding box center [438, 215] width 4 height 11
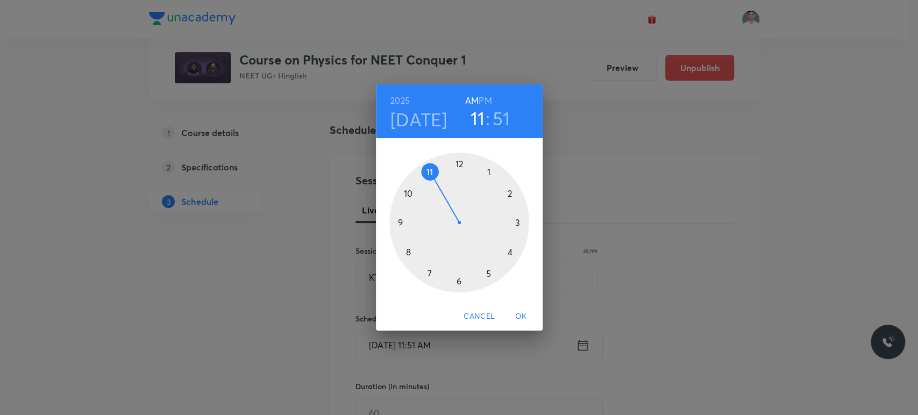
click at [428, 171] on div at bounding box center [459, 223] width 140 height 140
click at [457, 278] on div at bounding box center [459, 223] width 140 height 140
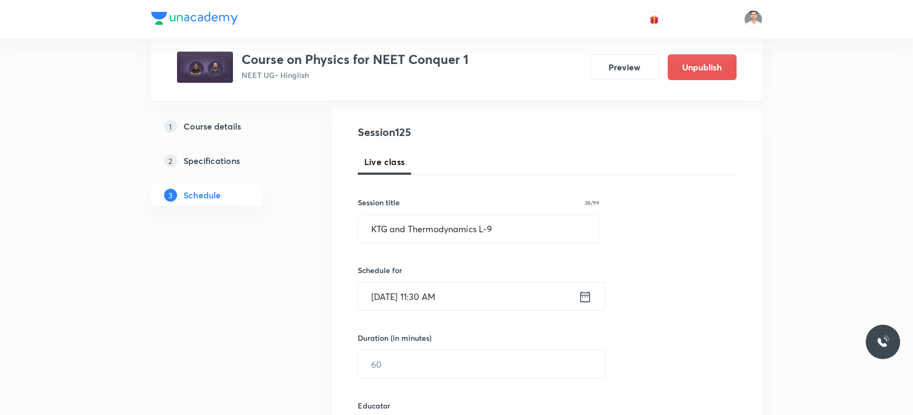
scroll to position [179, 0]
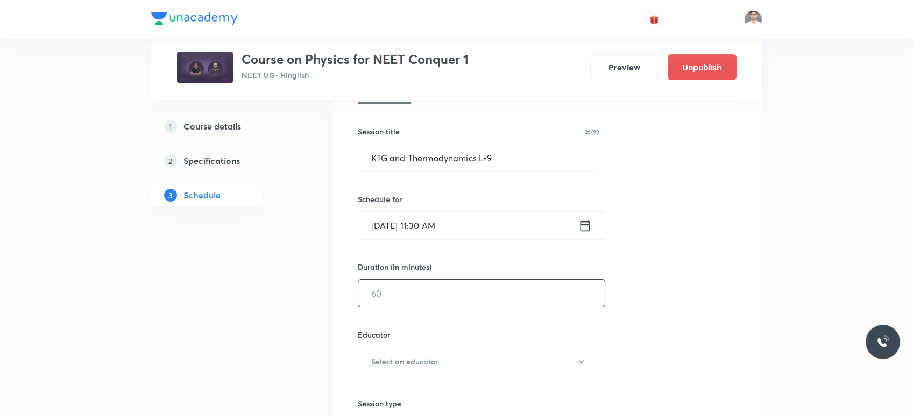
click at [419, 291] on input "text" at bounding box center [481, 293] width 246 height 27
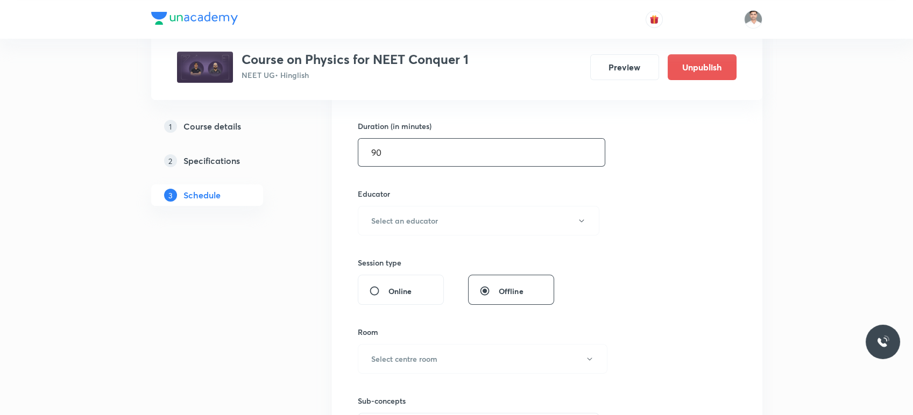
scroll to position [358, 0]
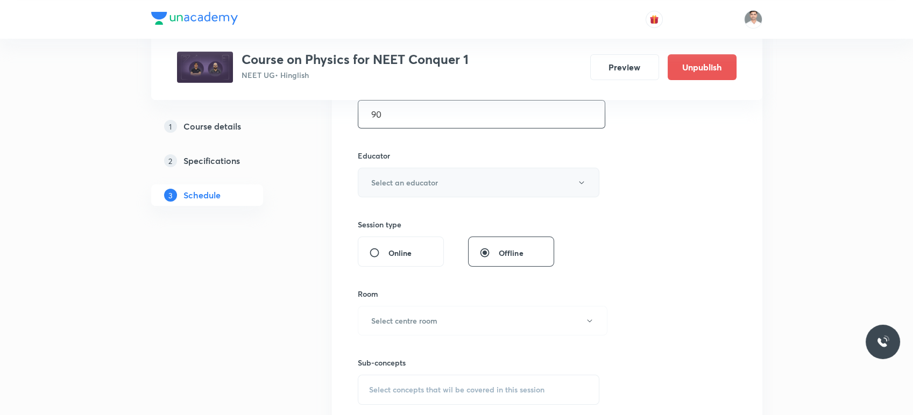
type input "90"
click at [410, 183] on h6 "Select an educator" at bounding box center [404, 182] width 67 height 11
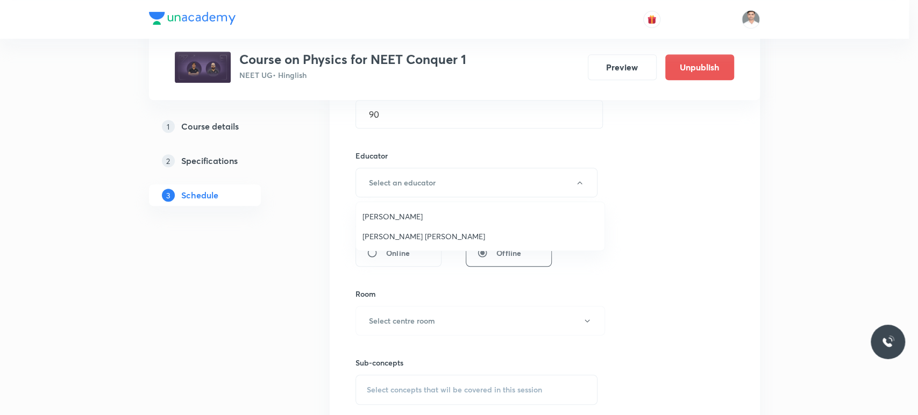
click at [401, 211] on span "[PERSON_NAME]" at bounding box center [480, 216] width 236 height 11
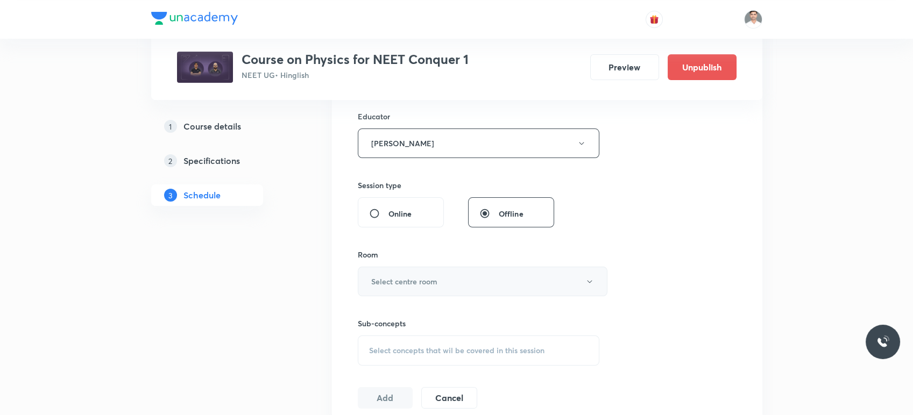
scroll to position [418, 0]
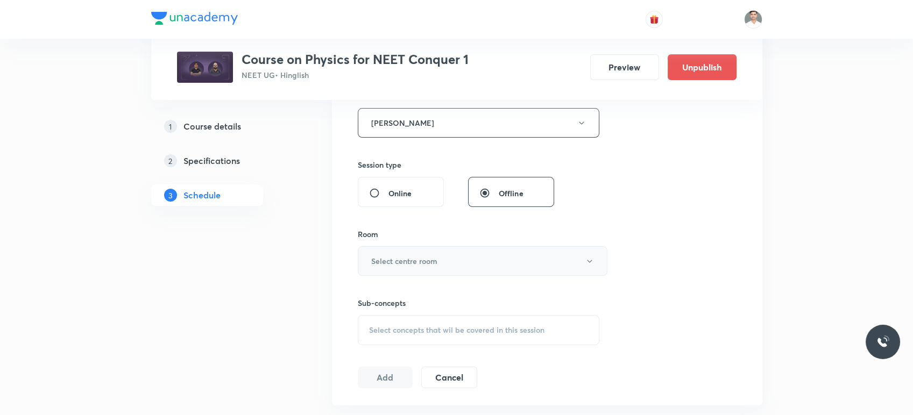
click at [425, 253] on button "Select centre room" at bounding box center [483, 261] width 250 height 30
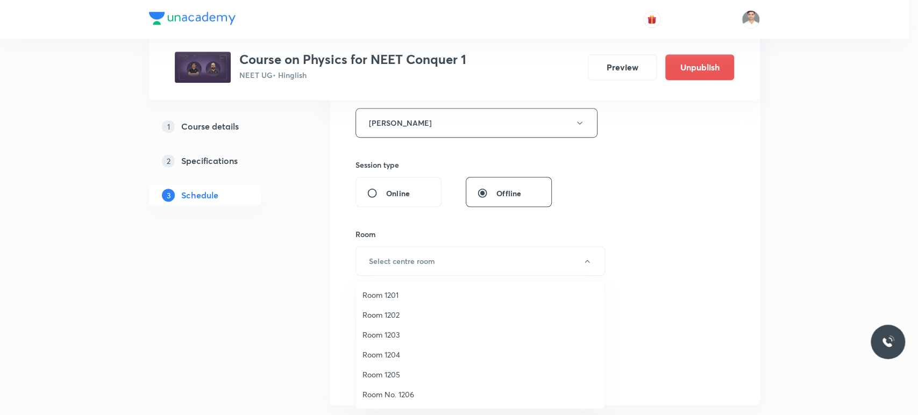
click at [400, 296] on span "Room 1201" at bounding box center [480, 294] width 236 height 11
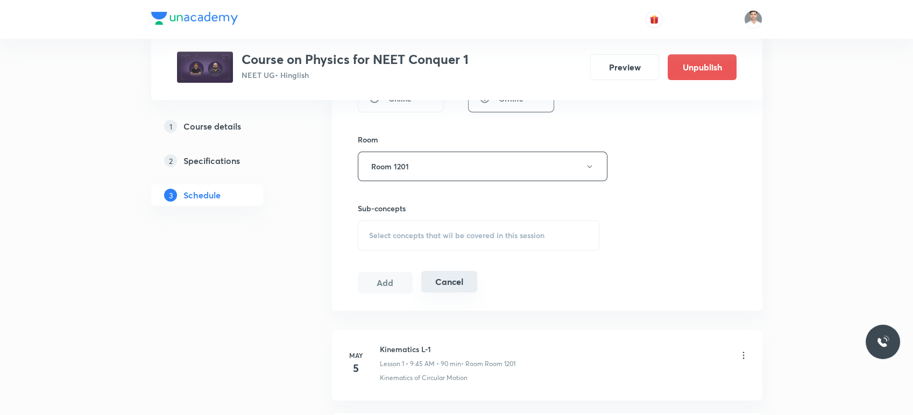
scroll to position [538, 0]
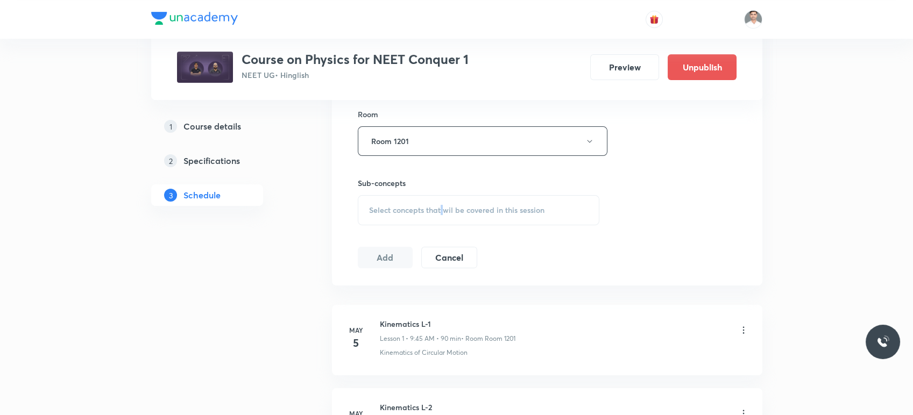
click at [442, 206] on span "Select concepts that wil be covered in this session" at bounding box center [456, 210] width 175 height 9
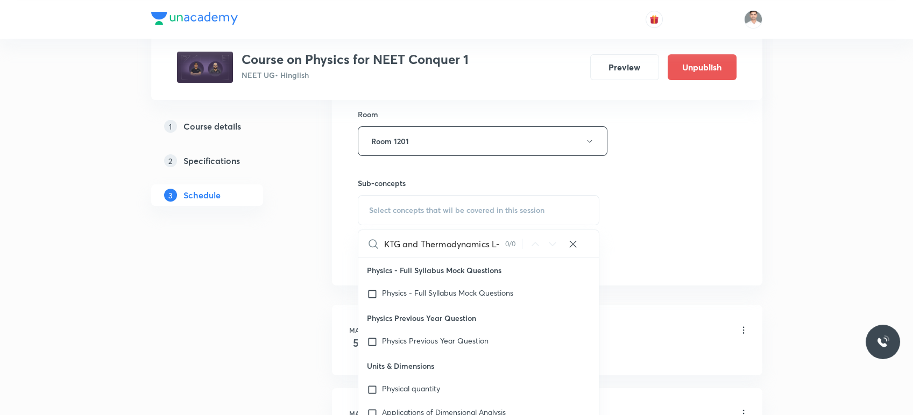
scroll to position [0, 0]
click at [422, 243] on input "KTG and Thermodynamics" at bounding box center [444, 243] width 121 height 27
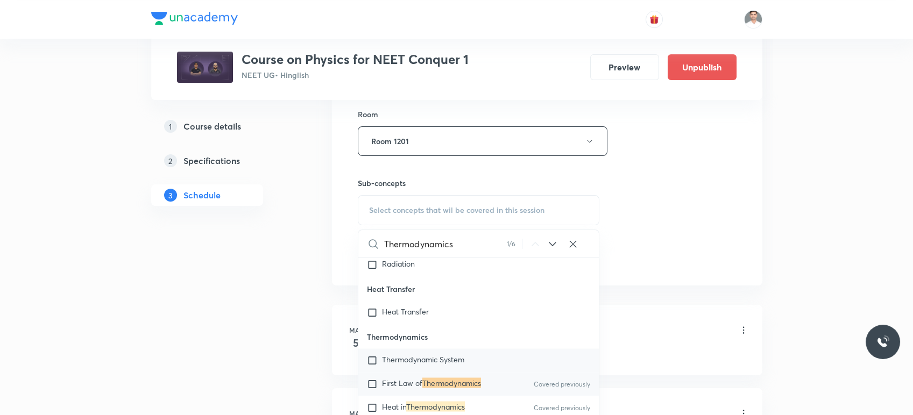
scroll to position [12445, 0]
type input "Thermodynamics"
click at [441, 387] on mark "Thermodynamics" at bounding box center [451, 382] width 59 height 10
checkbox input "true"
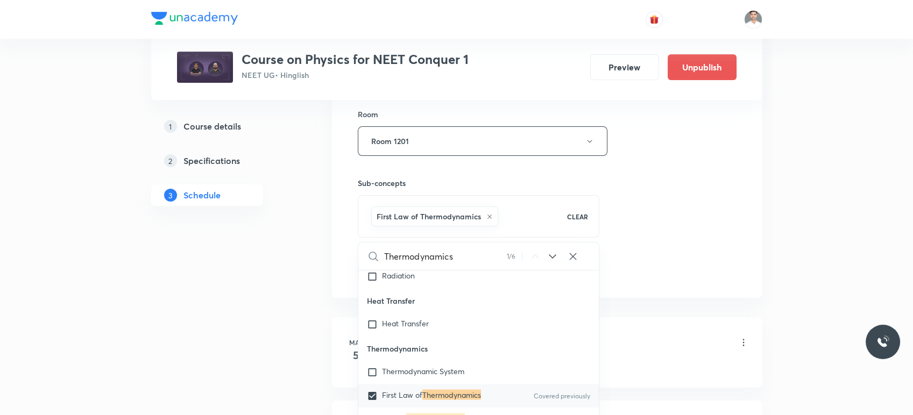
drag, startPoint x: 293, startPoint y: 324, endPoint x: 344, endPoint y: 296, distance: 58.7
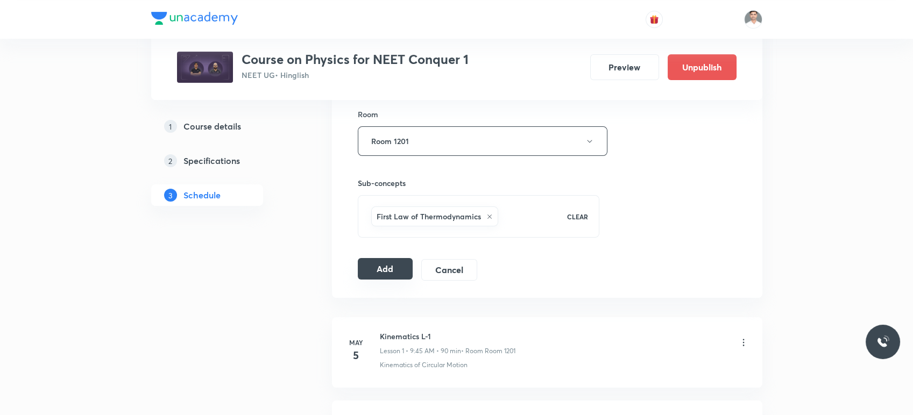
click at [371, 273] on button "Add" at bounding box center [385, 269] width 55 height 22
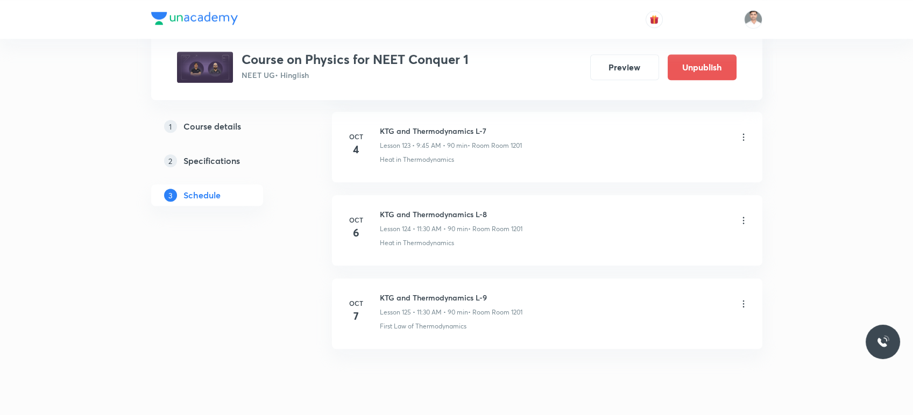
scroll to position [10358, 0]
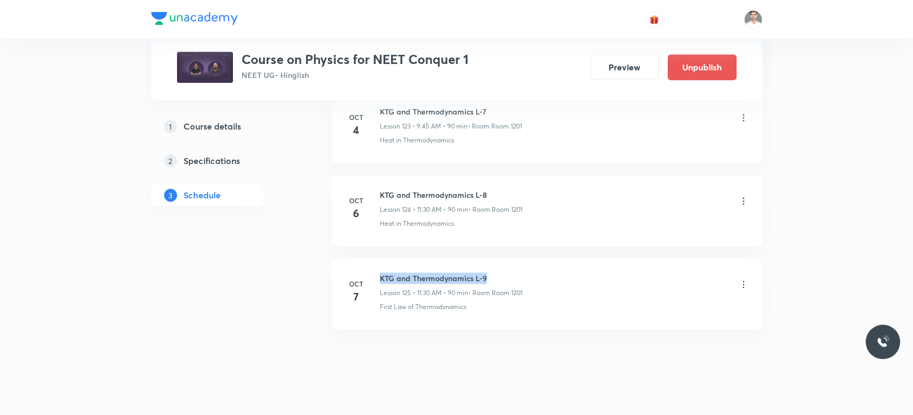
drag, startPoint x: 419, startPoint y: 258, endPoint x: 531, endPoint y: 248, distance: 112.3
click at [531, 259] on li "[DATE] KTG and Thermodynamics L-9 Lesson 125 • 11:30 AM • 90 min • Room Room 12…" at bounding box center [547, 294] width 430 height 70
copy h6 "KTG and Thermodynamics L-9"
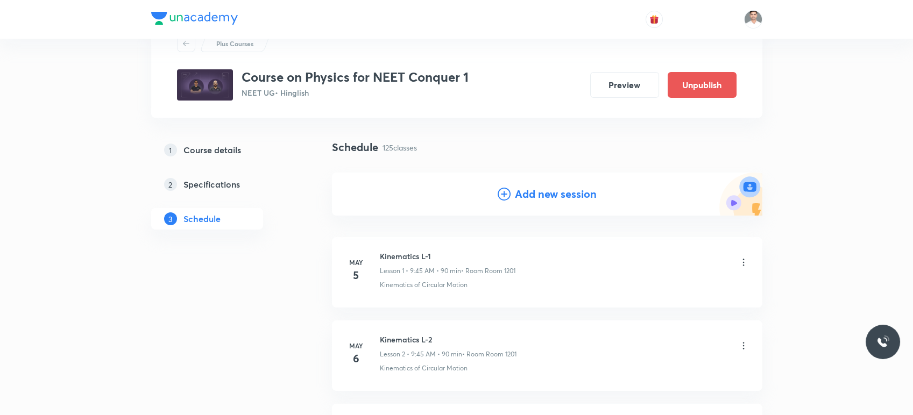
scroll to position [60, 0]
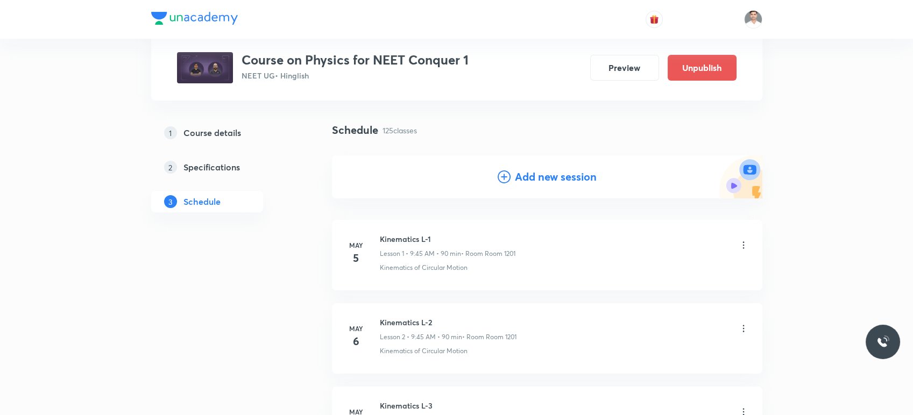
click at [556, 177] on h4 "Add new session" at bounding box center [556, 177] width 82 height 16
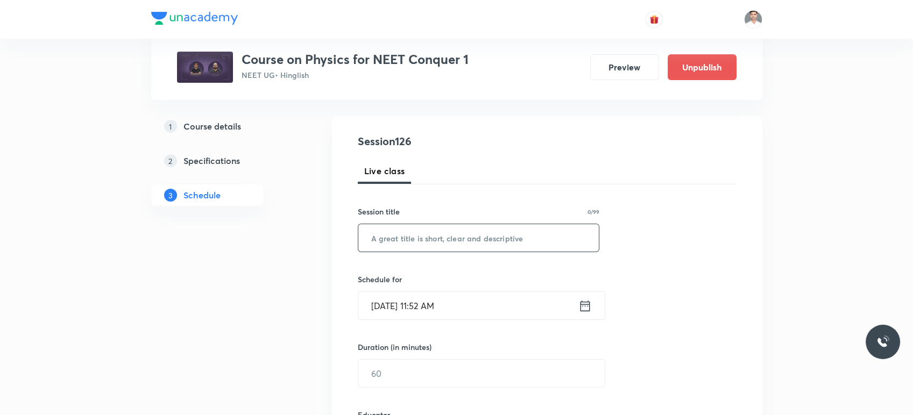
scroll to position [179, 0]
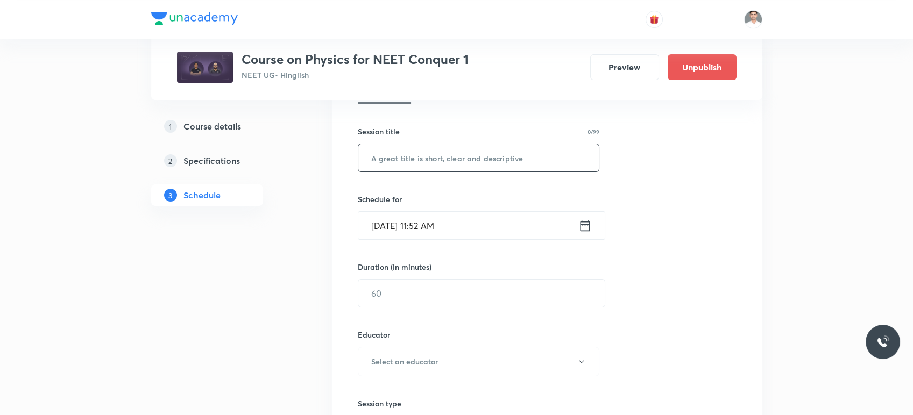
click at [487, 168] on input "text" at bounding box center [478, 157] width 241 height 27
paste input "KTG and Thermodynamics L-9"
type input "KTG and Thermodynamics L-10"
click at [587, 219] on icon at bounding box center [584, 225] width 13 height 15
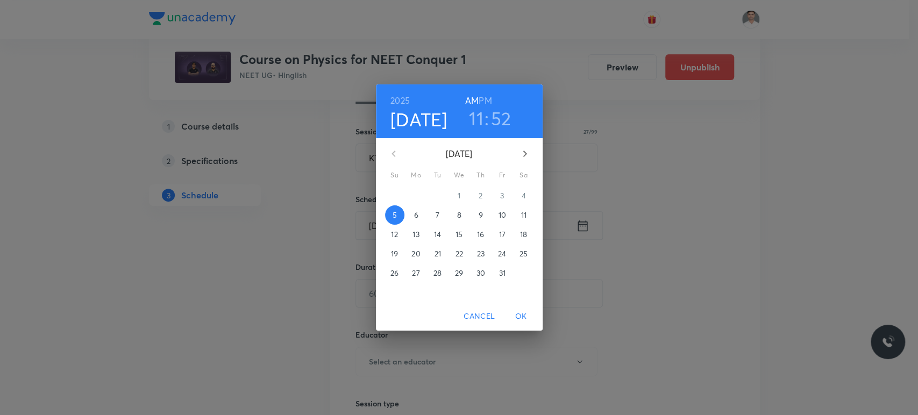
click at [435, 213] on span "7" at bounding box center [437, 215] width 19 height 11
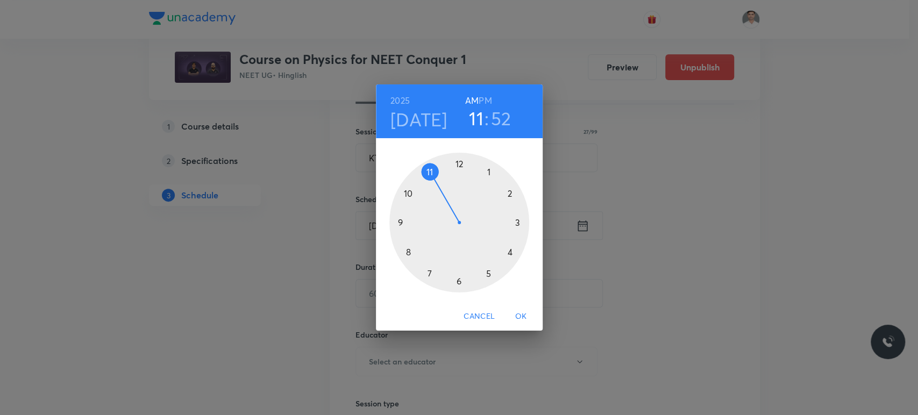
click at [486, 94] on h6 "PM" at bounding box center [485, 100] width 13 height 15
click at [489, 170] on div at bounding box center [459, 223] width 140 height 140
click at [459, 280] on div at bounding box center [459, 223] width 140 height 140
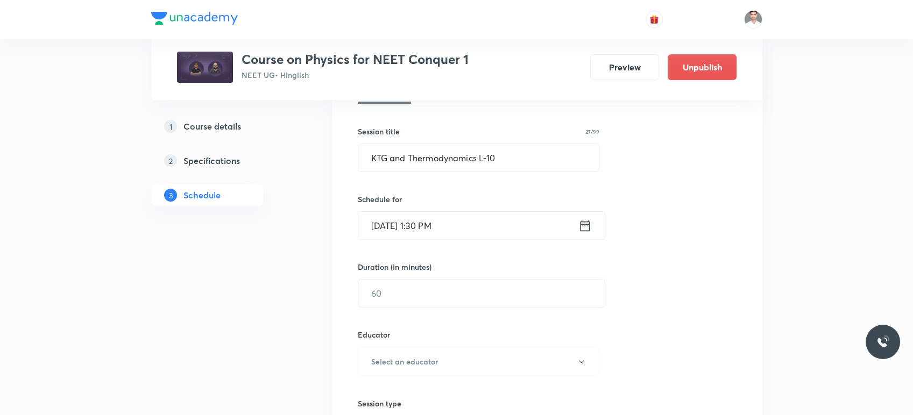
click at [432, 311] on div "Session 126 Live class Session title 27/99 KTG and Thermodynamics L-10 ​ Schedu…" at bounding box center [547, 340] width 379 height 574
click at [435, 303] on input "text" at bounding box center [481, 293] width 246 height 27
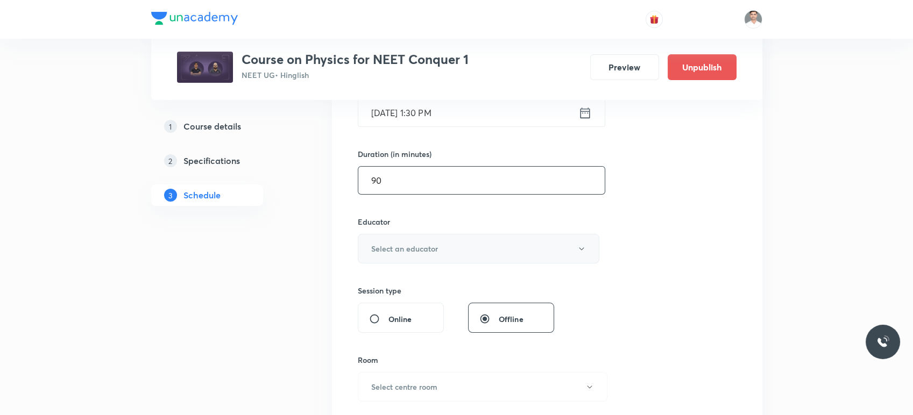
scroll to position [298, 0]
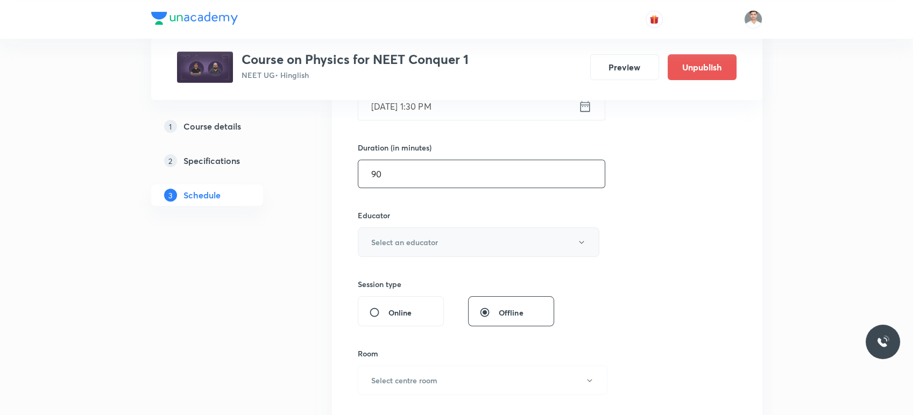
type input "90"
click at [432, 241] on h6 "Select an educator" at bounding box center [404, 242] width 67 height 11
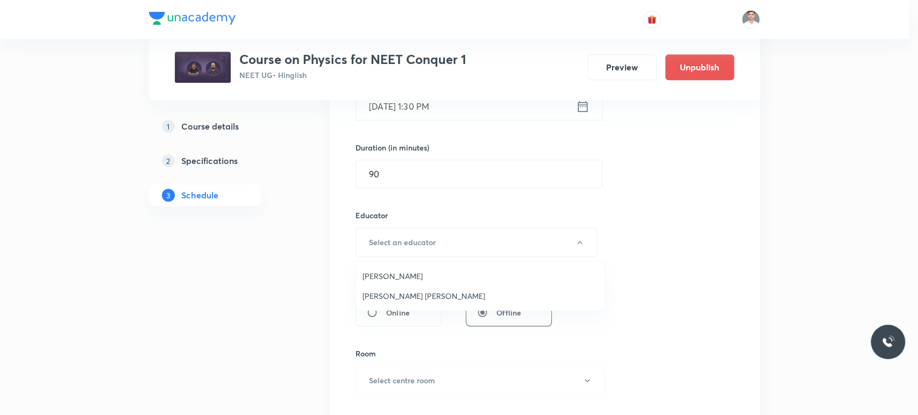
click at [415, 271] on span "[PERSON_NAME]" at bounding box center [480, 276] width 236 height 11
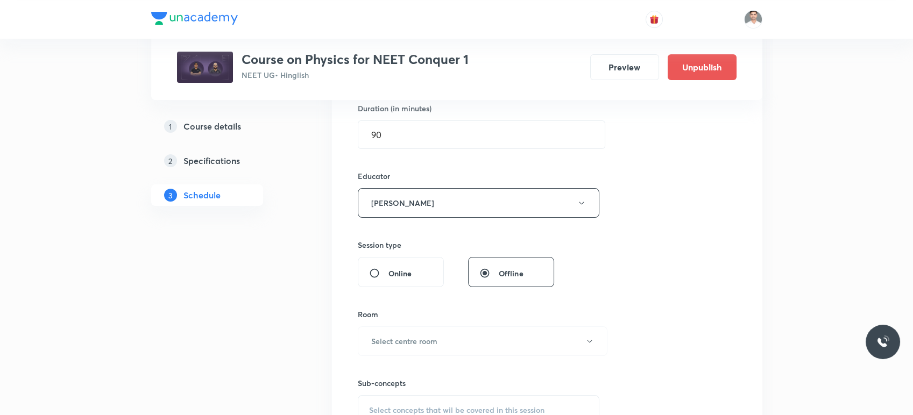
scroll to position [358, 0]
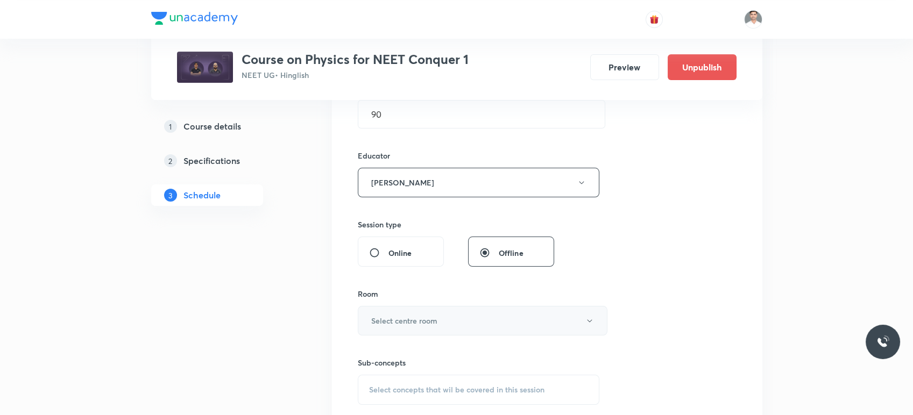
click at [416, 316] on h6 "Select centre room" at bounding box center [404, 320] width 66 height 11
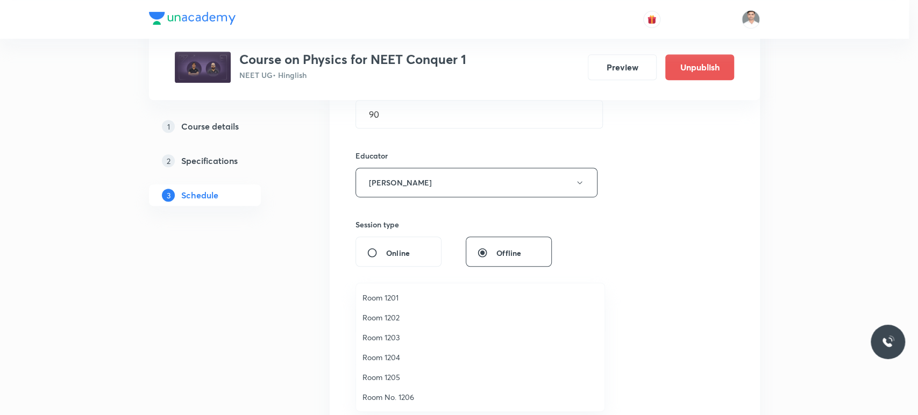
click at [395, 298] on span "Room 1201" at bounding box center [480, 297] width 236 height 11
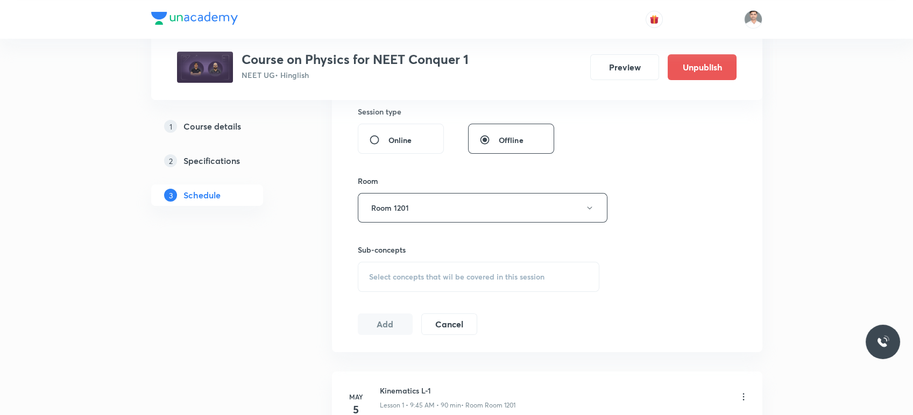
scroll to position [478, 0]
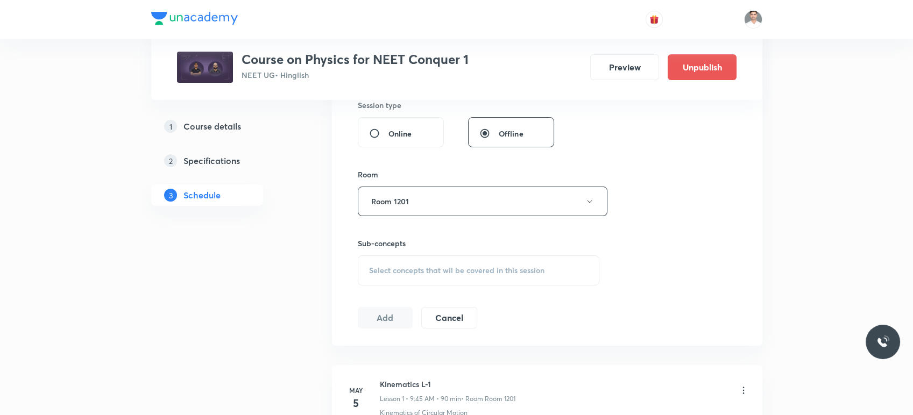
click at [403, 269] on span "Select concepts that wil be covered in this session" at bounding box center [456, 270] width 175 height 9
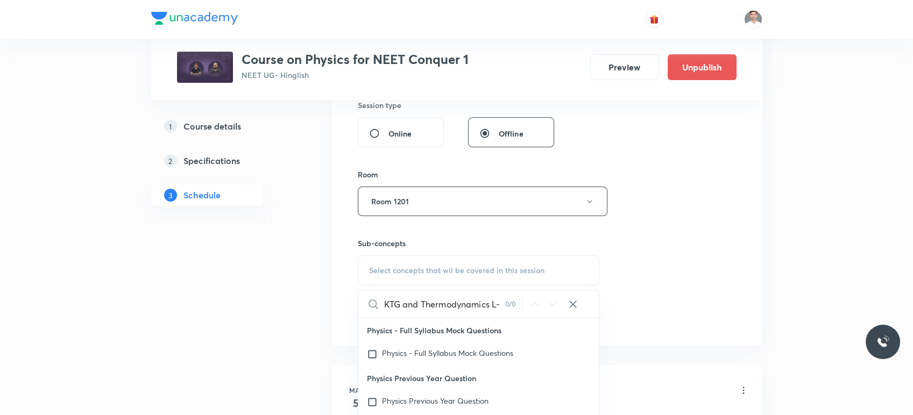
scroll to position [0, 0]
click at [422, 302] on input "KTG and Thermodynamics" at bounding box center [444, 303] width 121 height 27
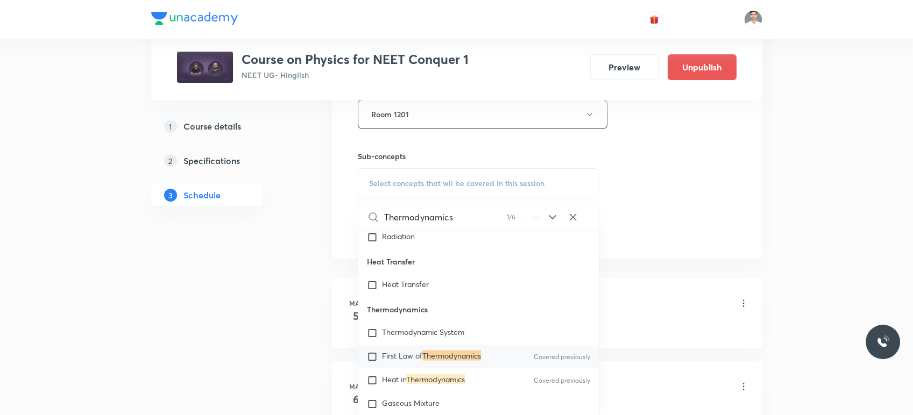
scroll to position [597, 0]
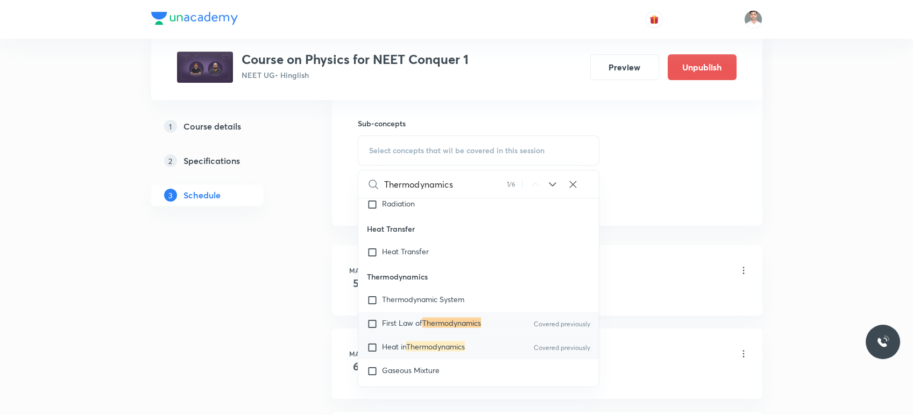
type input "Thermodynamics"
click at [440, 351] on mark "Thermodynamics" at bounding box center [435, 346] width 59 height 10
checkbox input "true"
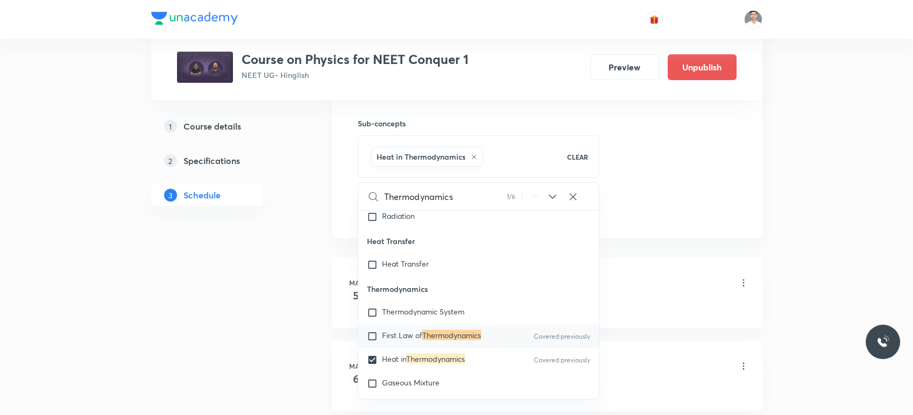
drag, startPoint x: 259, startPoint y: 282, endPoint x: 328, endPoint y: 267, distance: 70.6
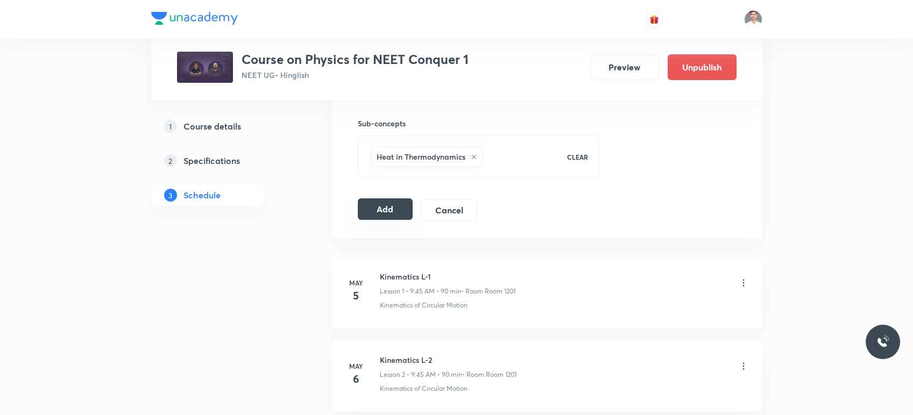
click at [381, 208] on button "Add" at bounding box center [385, 209] width 55 height 22
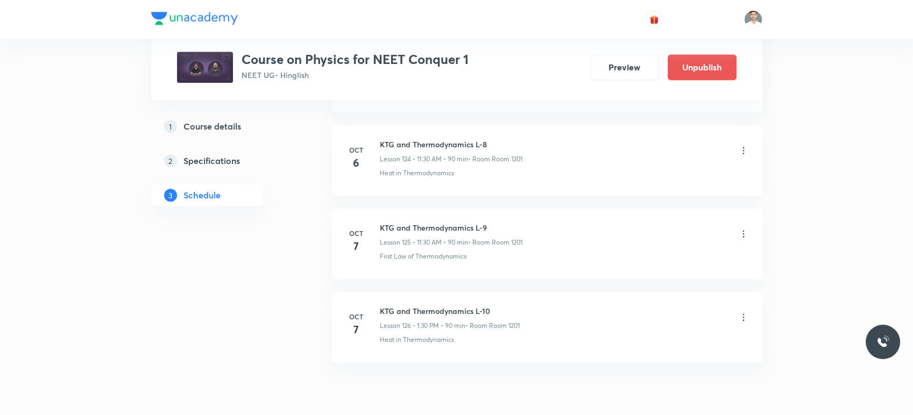
scroll to position [10441, 0]
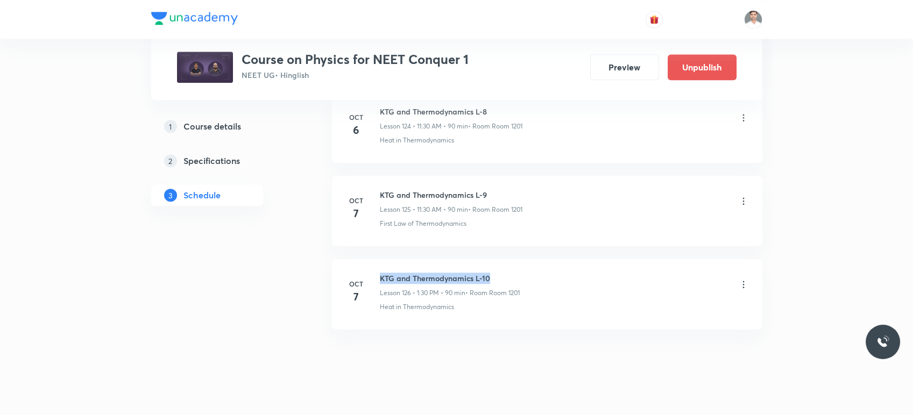
drag, startPoint x: 378, startPoint y: 260, endPoint x: 540, endPoint y: 258, distance: 161.9
click at [540, 273] on div "[DATE] KTG and Thermodynamics L-10 Lesson 126 • 1:30 PM • 90 min • Room Room 12…" at bounding box center [546, 292] width 403 height 39
copy h6 "KTG and Thermodynamics L-10"
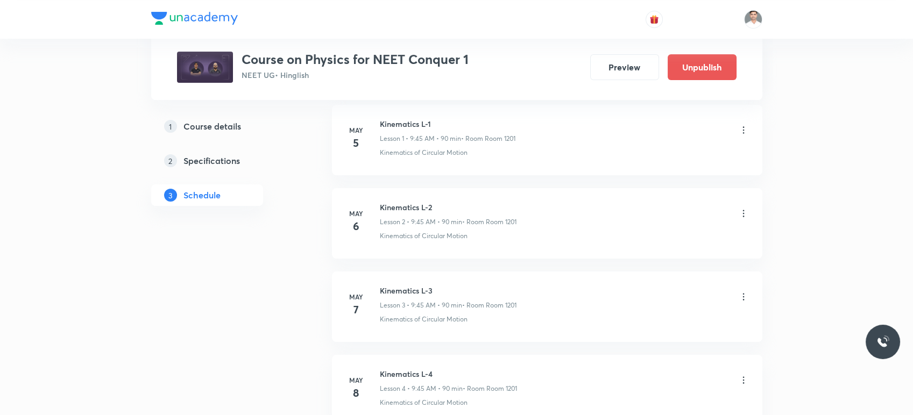
scroll to position [0, 0]
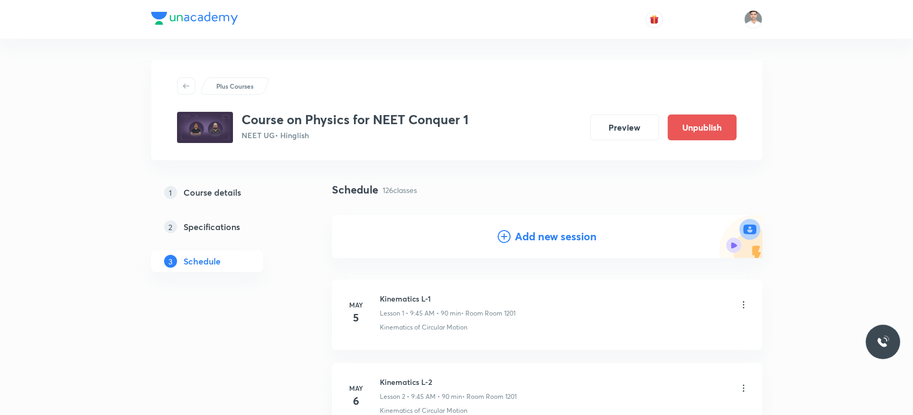
click at [560, 239] on h4 "Add new session" at bounding box center [556, 237] width 82 height 16
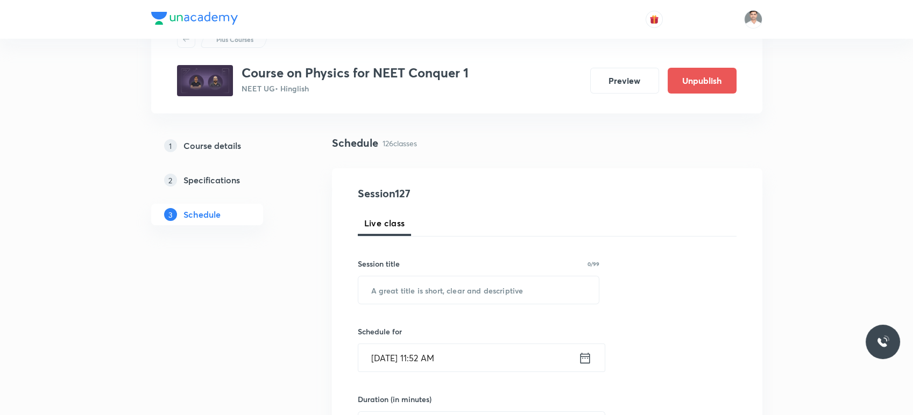
scroll to position [60, 0]
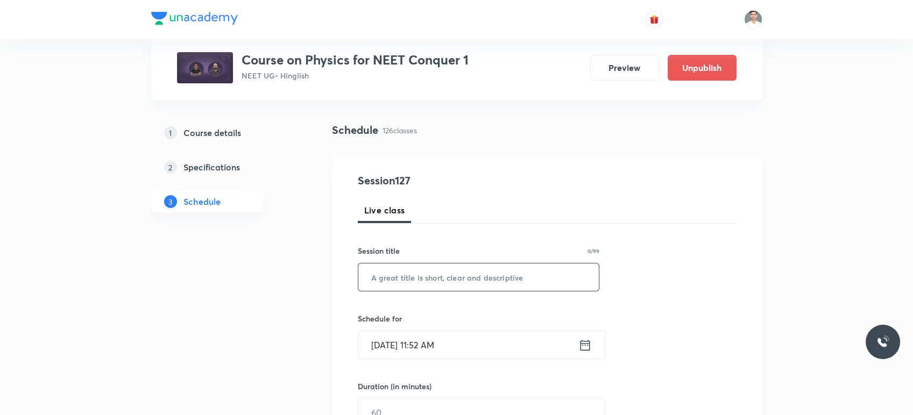
click at [435, 280] on input "text" at bounding box center [478, 277] width 241 height 27
paste input "KTG and Thermodynamics L-10"
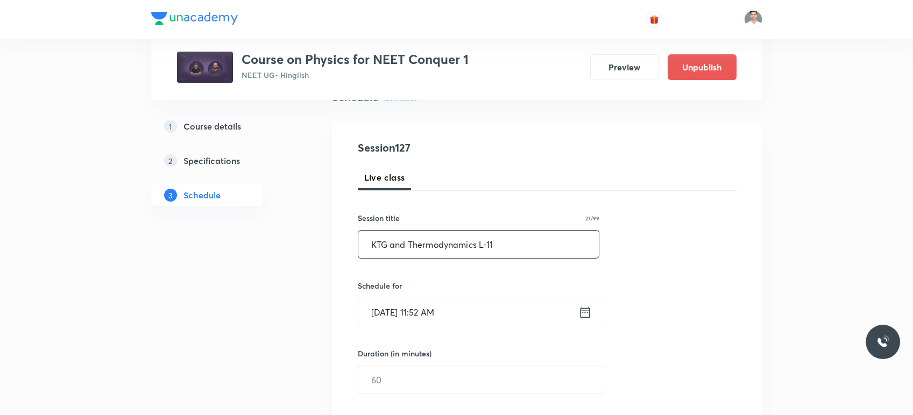
scroll to position [119, 0]
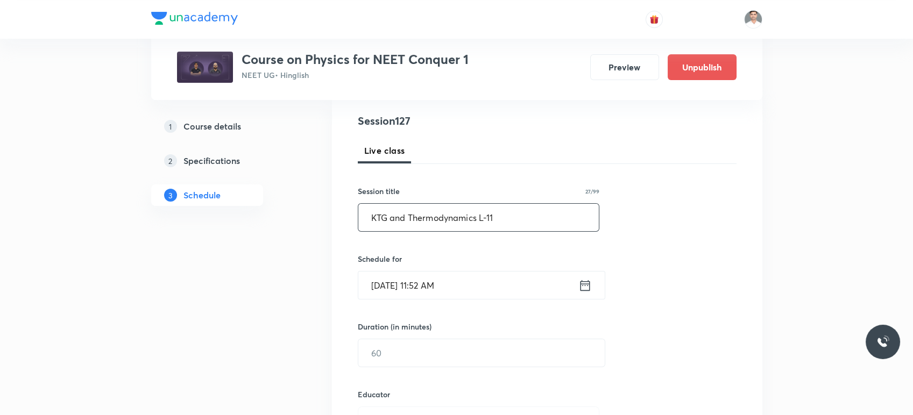
type input "KTG and Thermodynamics L-11"
click at [588, 287] on icon at bounding box center [584, 285] width 13 height 15
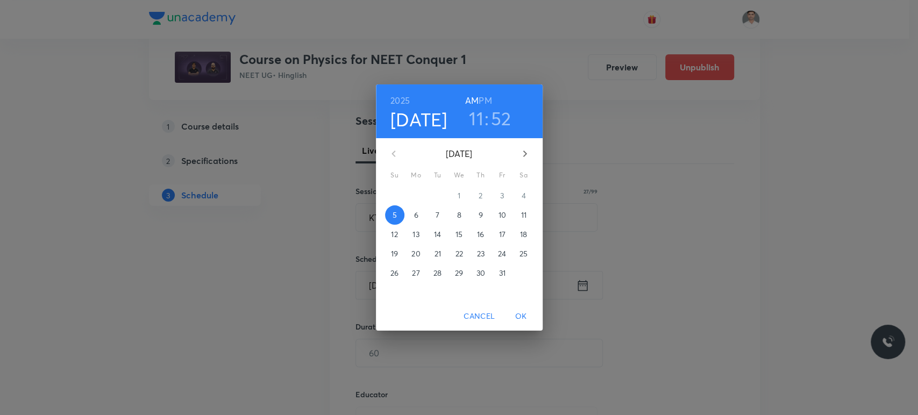
click at [457, 217] on p "8" at bounding box center [459, 215] width 4 height 11
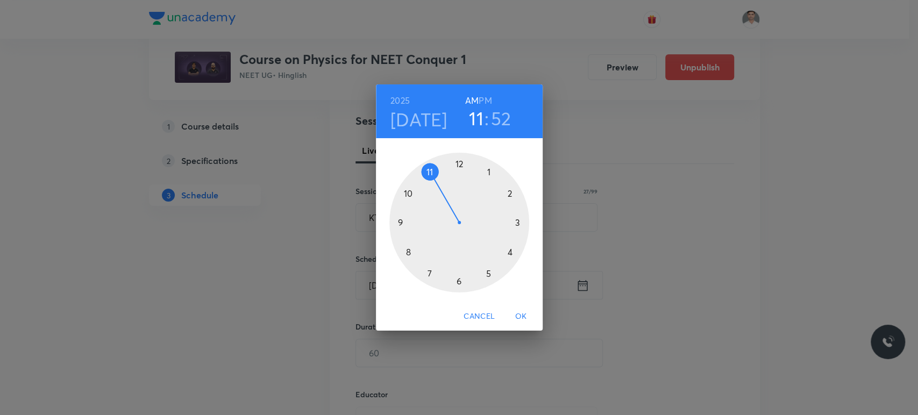
click at [430, 173] on div at bounding box center [459, 223] width 140 height 140
click at [457, 279] on div at bounding box center [459, 223] width 140 height 140
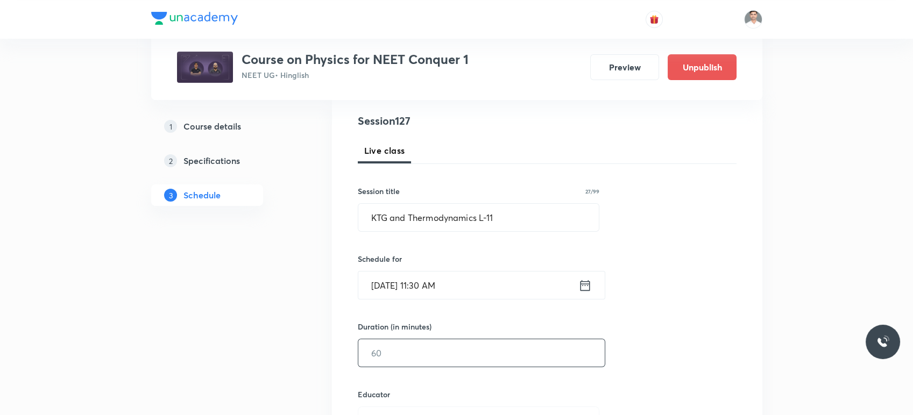
click at [435, 348] on input "text" at bounding box center [481, 352] width 246 height 27
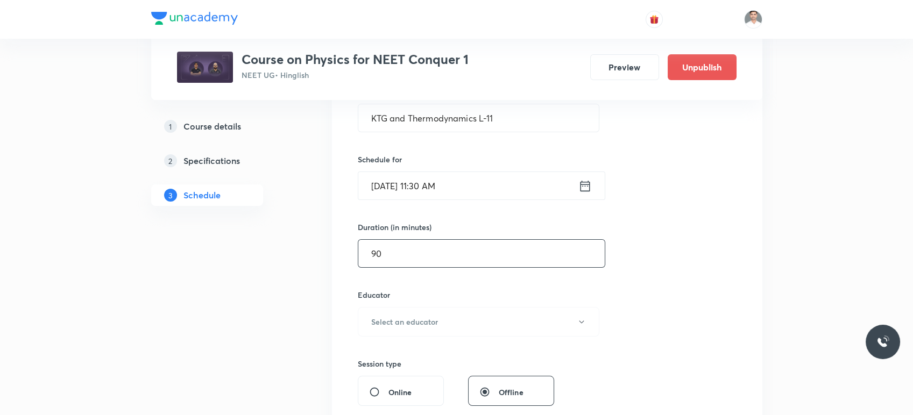
scroll to position [239, 0]
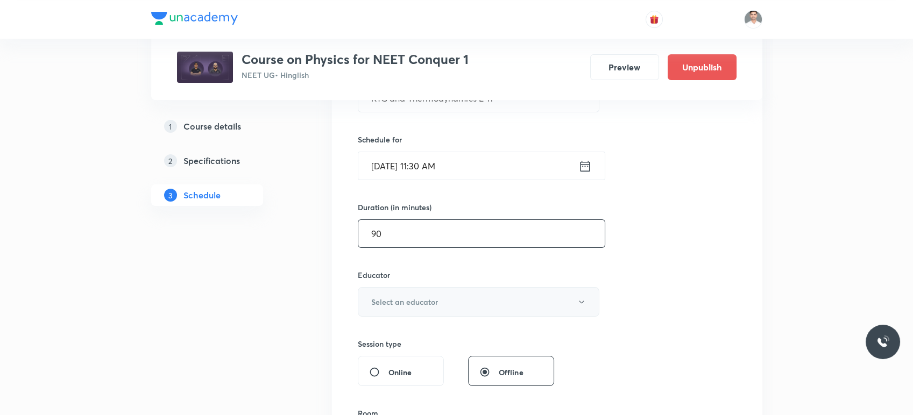
type input "90"
click at [436, 296] on h6 "Select an educator" at bounding box center [404, 301] width 67 height 11
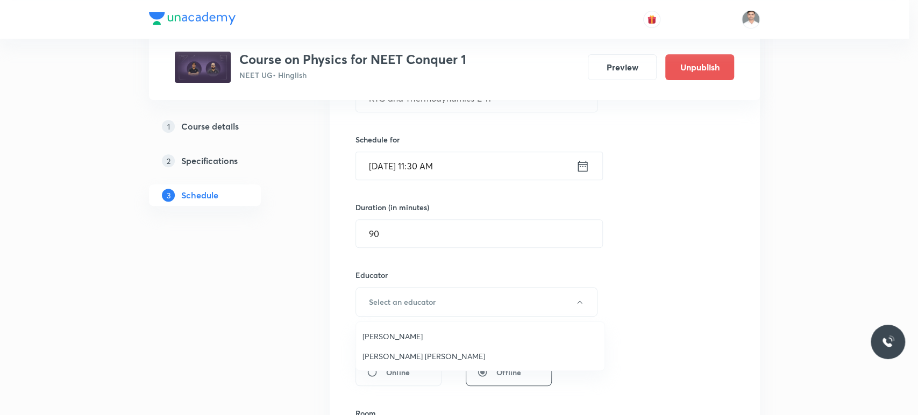
click at [416, 337] on span "[PERSON_NAME]" at bounding box center [480, 336] width 236 height 11
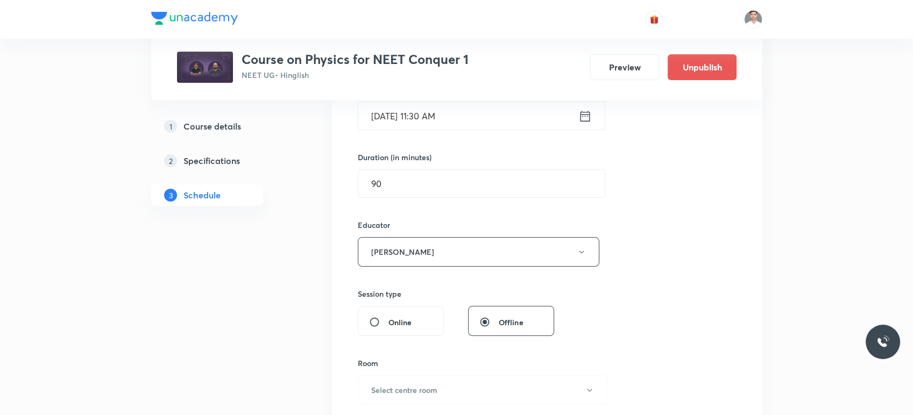
scroll to position [358, 0]
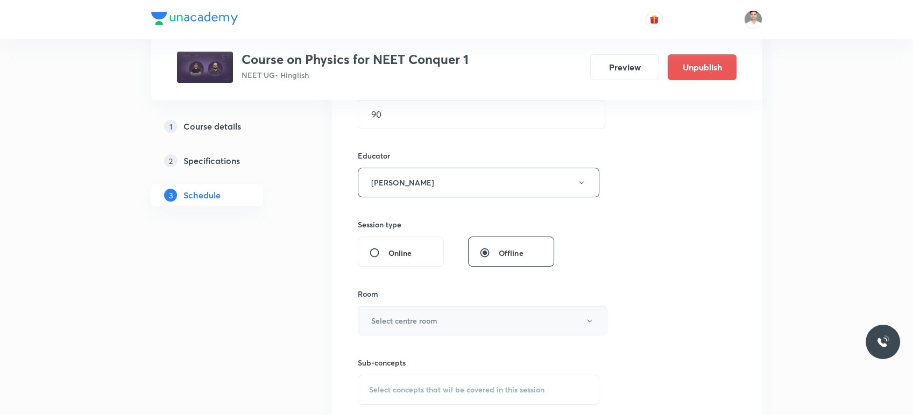
click at [417, 322] on h6 "Select centre room" at bounding box center [404, 320] width 66 height 11
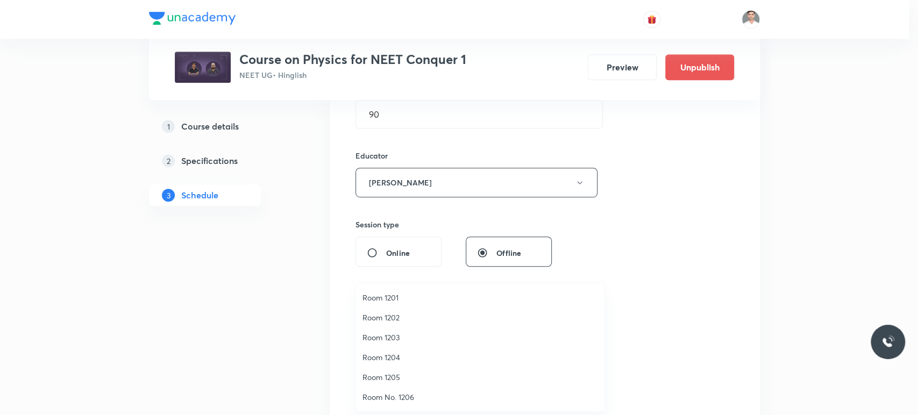
click at [387, 301] on span "Room 1201" at bounding box center [480, 297] width 236 height 11
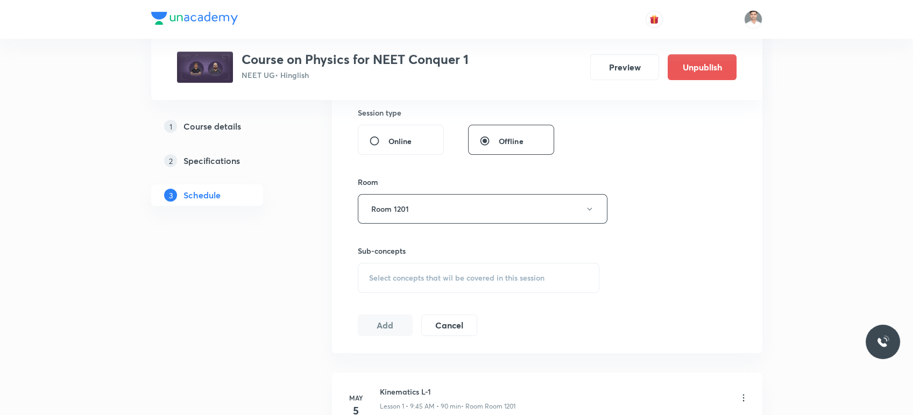
scroll to position [478, 0]
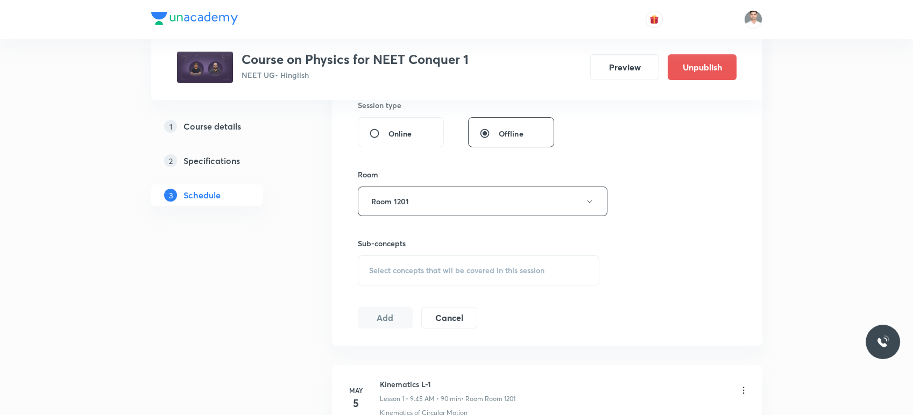
click at [447, 268] on span "Select concepts that wil be covered in this session" at bounding box center [456, 270] width 175 height 9
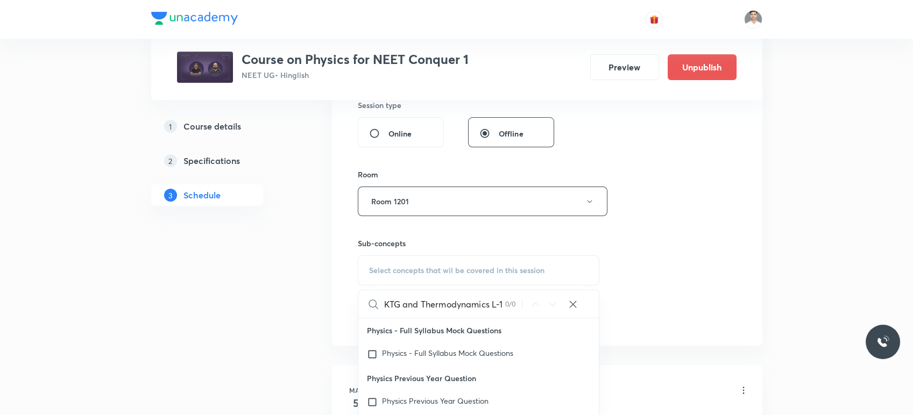
scroll to position [0, 0]
click at [423, 303] on input "KTG and Thermodynamics" at bounding box center [444, 303] width 121 height 27
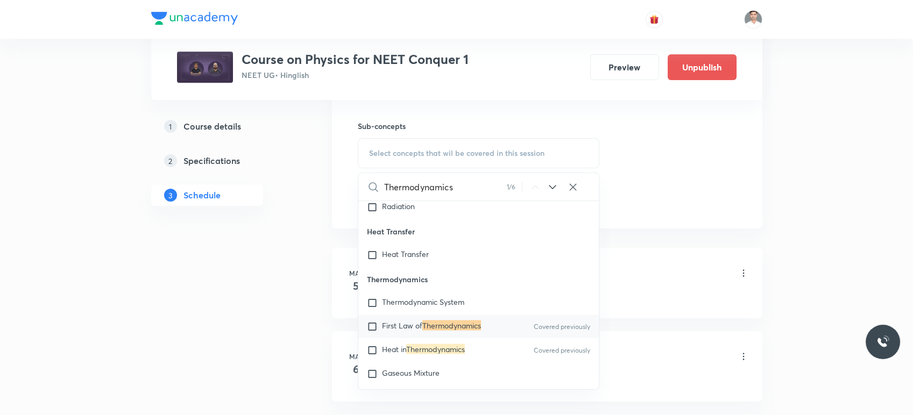
scroll to position [597, 0]
type input "Thermodynamics"
drag, startPoint x: 450, startPoint y: 357, endPoint x: 278, endPoint y: 328, distance: 174.1
click at [450, 351] on mark "Thermodynamics" at bounding box center [435, 346] width 59 height 10
checkbox input "true"
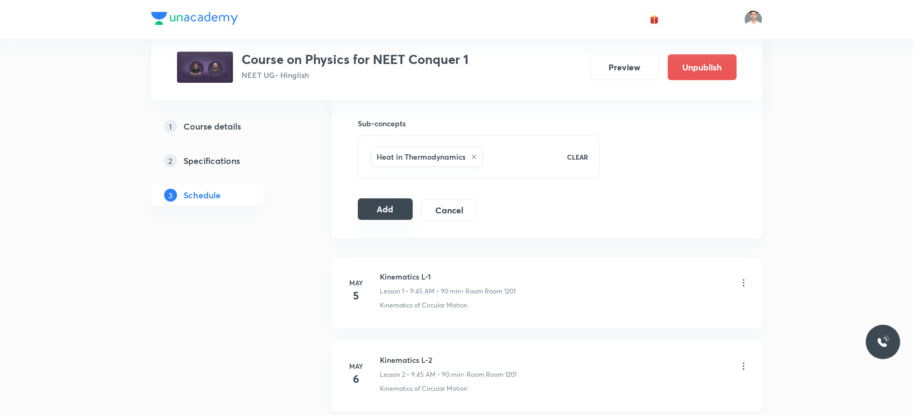
click at [402, 209] on button "Add" at bounding box center [385, 209] width 55 height 22
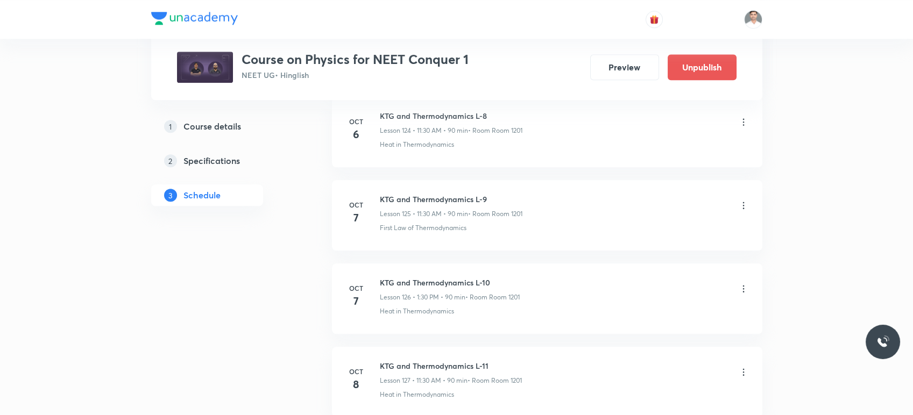
scroll to position [10525, 0]
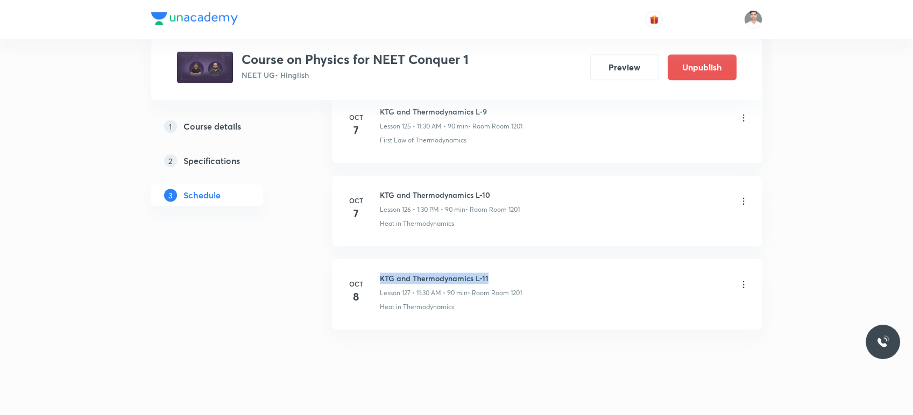
drag, startPoint x: 378, startPoint y: 259, endPoint x: 518, endPoint y: 250, distance: 140.7
click at [518, 259] on li "[DATE] KTG and Thermodynamics L-11 Lesson 127 • 11:30 AM • 90 min • Room Room 1…" at bounding box center [547, 294] width 430 height 70
copy h6 "KTG and Thermodynamics L-11"
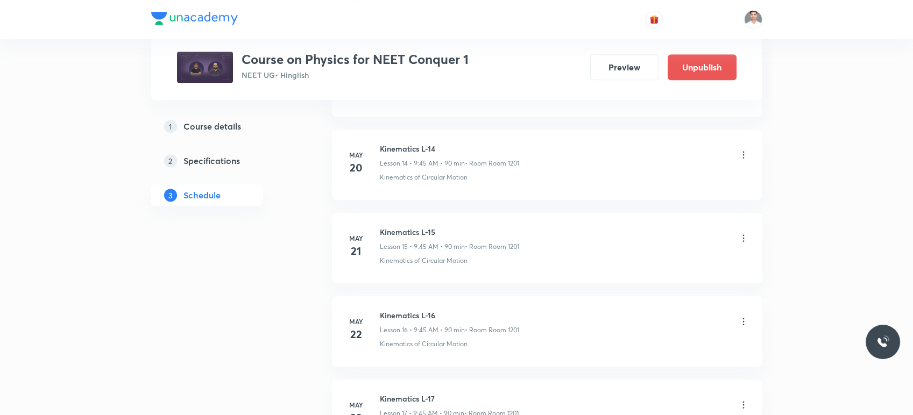
scroll to position [0, 0]
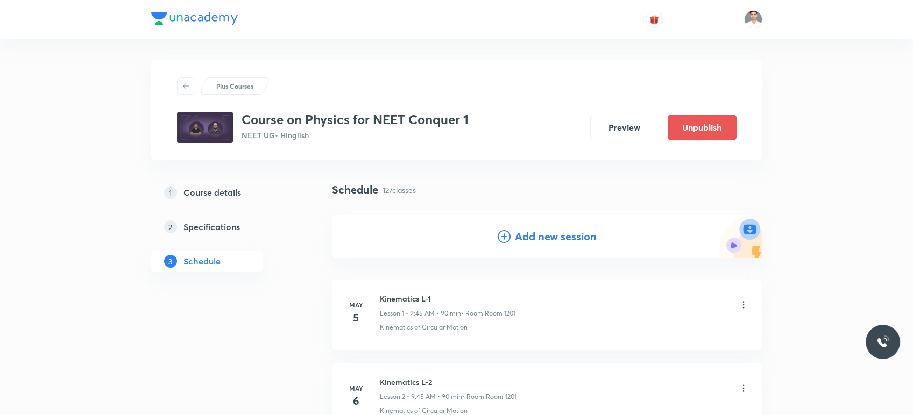
click at [552, 227] on div "Add new session" at bounding box center [547, 236] width 430 height 43
click at [551, 236] on h4 "Add new session" at bounding box center [556, 237] width 82 height 16
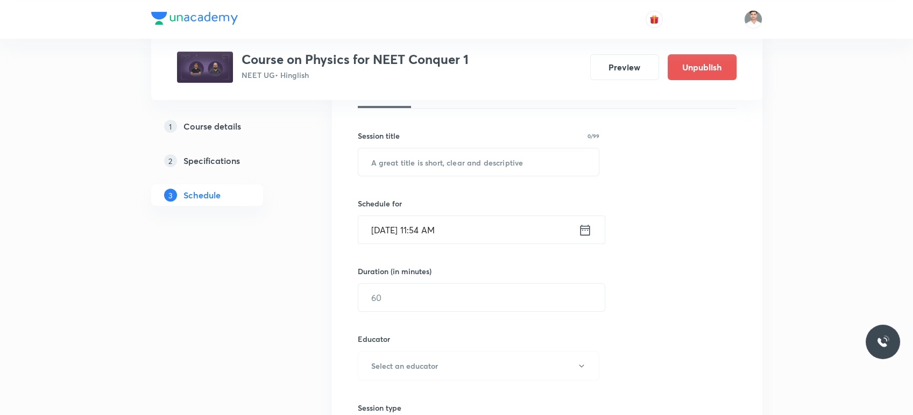
scroll to position [179, 0]
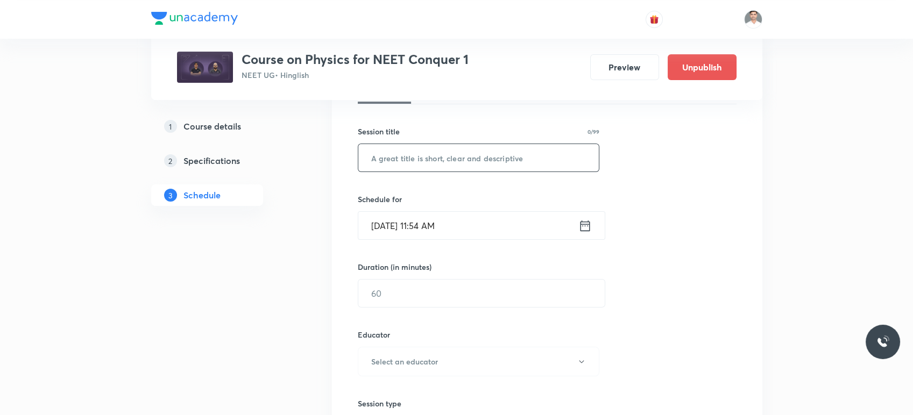
click at [445, 150] on input "text" at bounding box center [478, 157] width 241 height 27
paste input "KTG and Thermodynamics L-11"
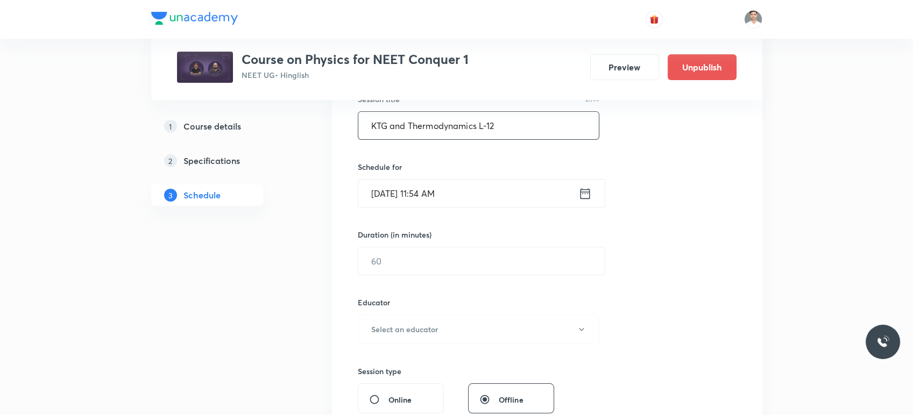
scroll to position [239, 0]
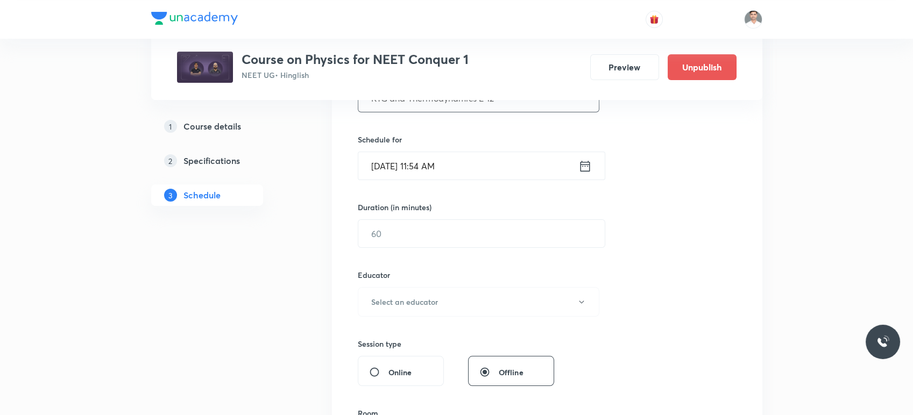
type input "KTG and Thermodynamics L-12"
click at [585, 174] on div "[DATE] 11:54 AM ​" at bounding box center [481, 166] width 247 height 29
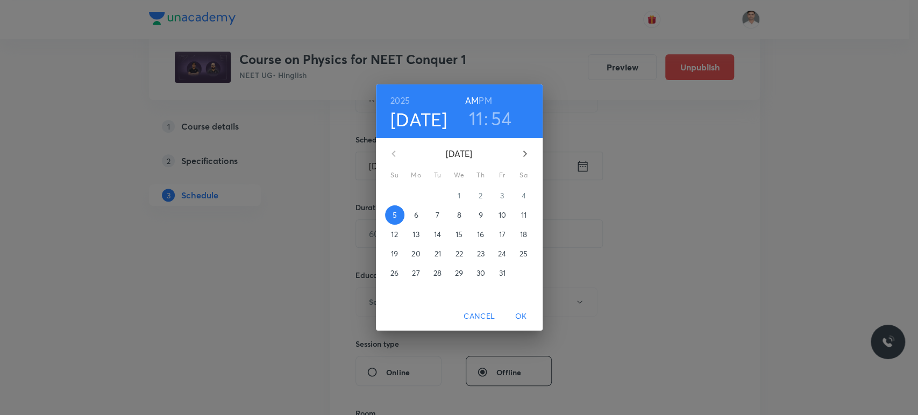
click at [480, 215] on p "9" at bounding box center [480, 215] width 4 height 11
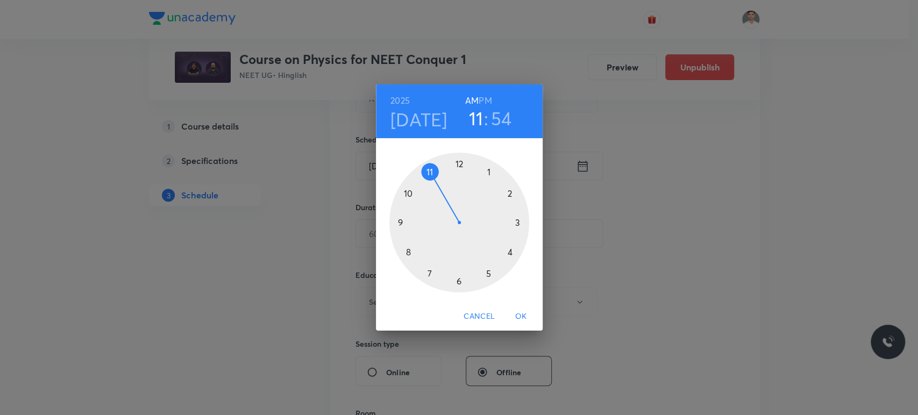
click at [399, 223] on div at bounding box center [459, 223] width 140 height 140
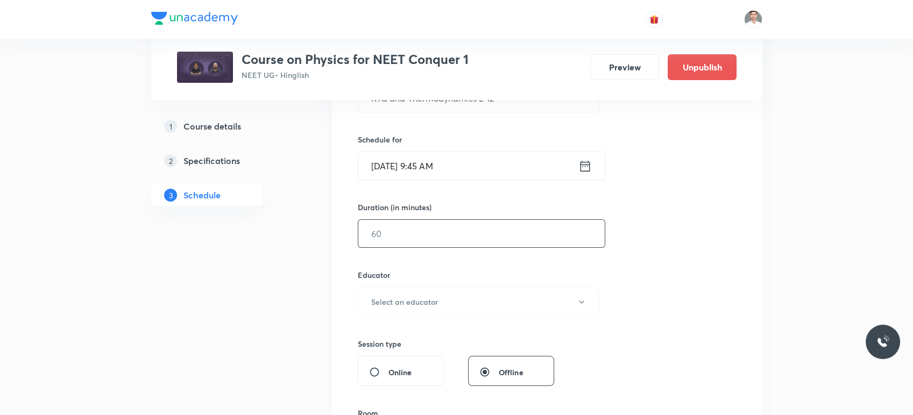
click at [413, 239] on input "text" at bounding box center [481, 233] width 246 height 27
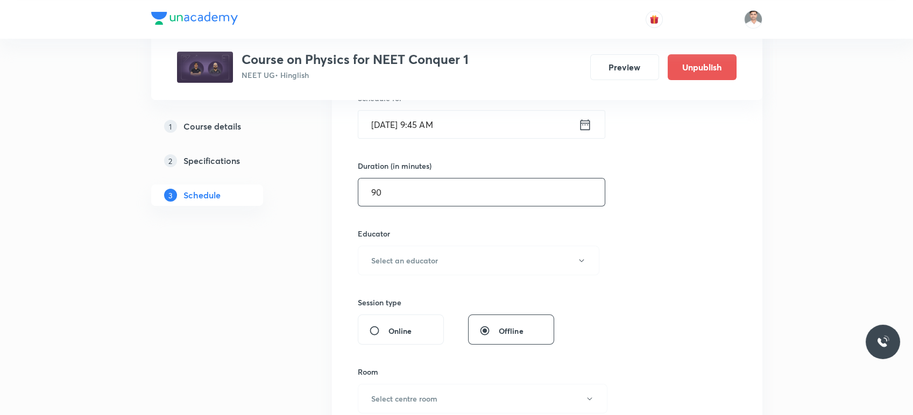
scroll to position [358, 0]
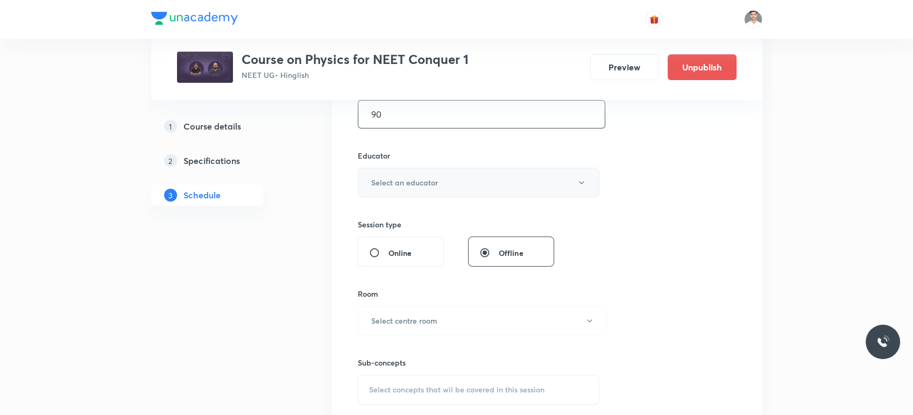
type input "90"
click at [410, 179] on h6 "Select an educator" at bounding box center [404, 182] width 67 height 11
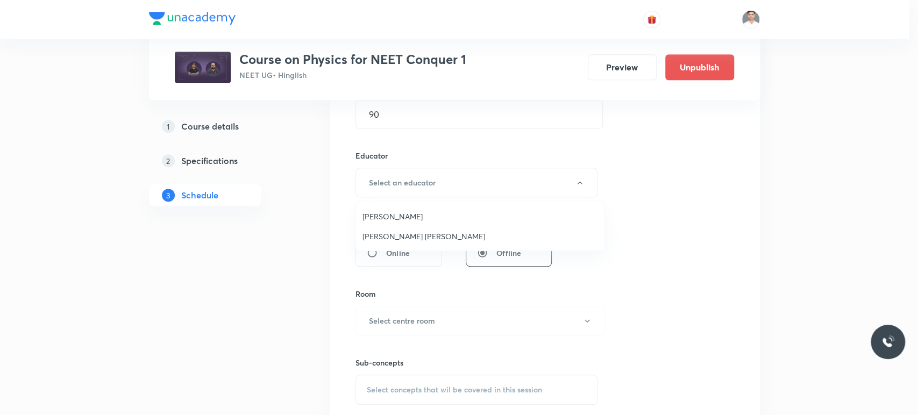
click at [410, 221] on span "[PERSON_NAME]" at bounding box center [480, 216] width 236 height 11
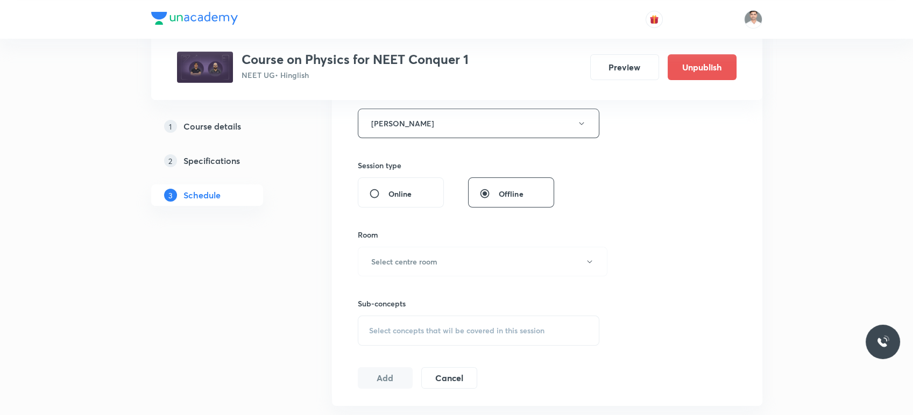
scroll to position [418, 0]
click at [436, 265] on h6 "Select centre room" at bounding box center [404, 260] width 66 height 11
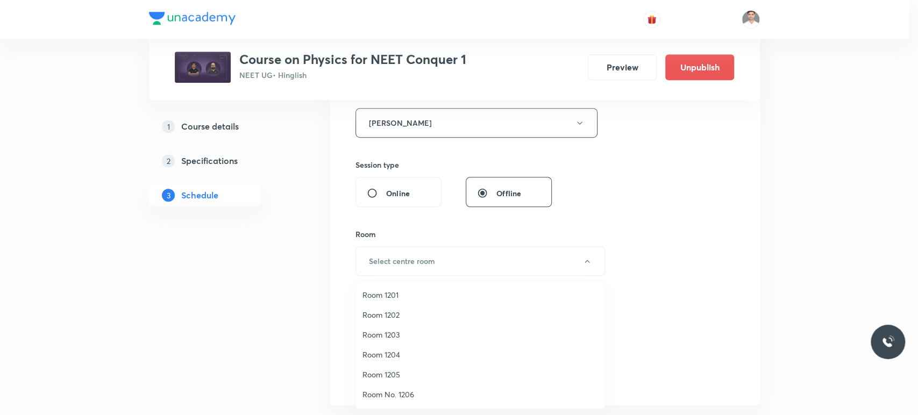
click at [389, 293] on span "Room 1201" at bounding box center [480, 294] width 236 height 11
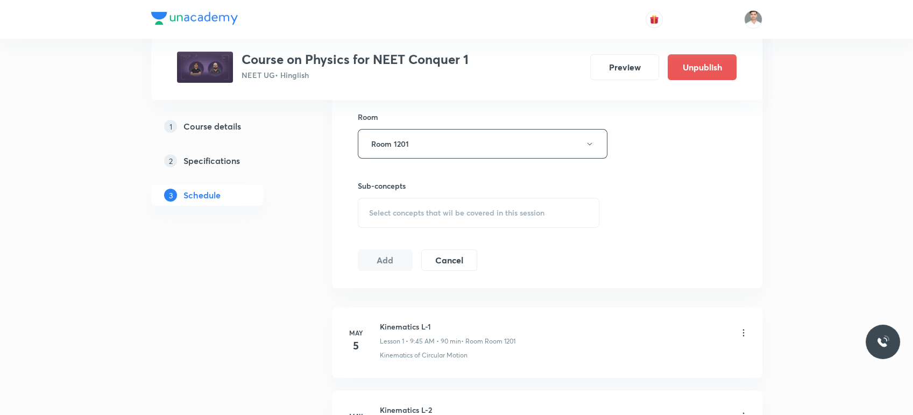
scroll to position [538, 0]
click at [438, 209] on span "Select concepts that wil be covered in this session" at bounding box center [456, 210] width 175 height 9
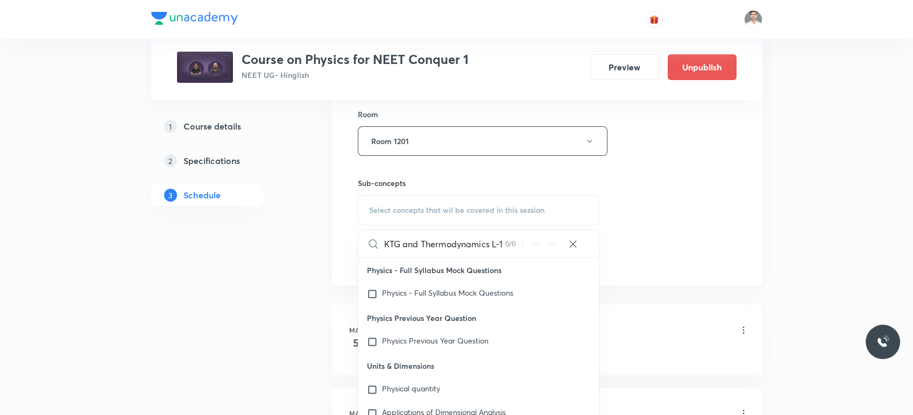
scroll to position [0, 0]
drag, startPoint x: 422, startPoint y: 244, endPoint x: 443, endPoint y: 244, distance: 21.5
click at [422, 244] on input "KTG and Thermodynamics" at bounding box center [444, 243] width 121 height 27
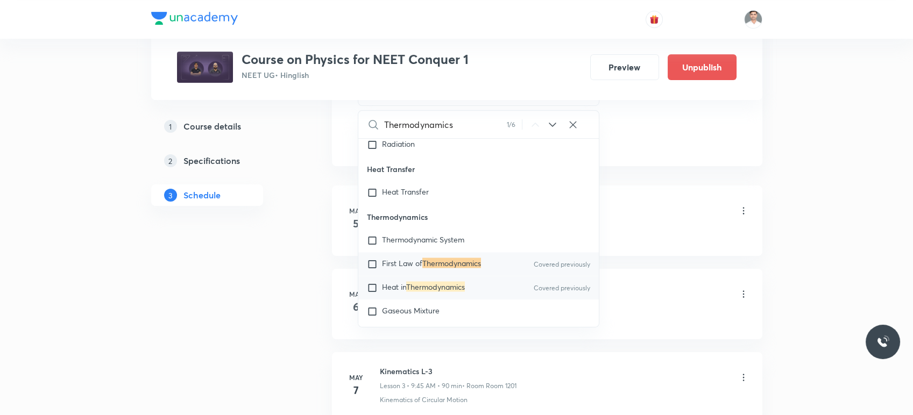
scroll to position [12504, 0]
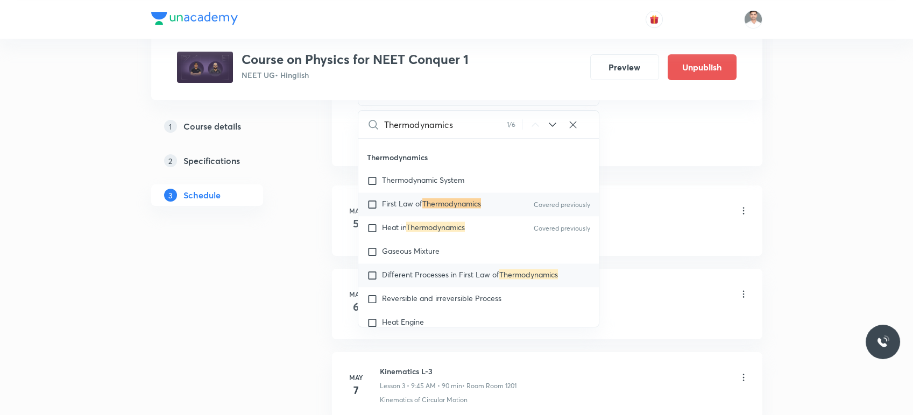
type input "Thermodynamics"
click at [529, 279] on mark "Thermodynamics" at bounding box center [528, 274] width 59 height 10
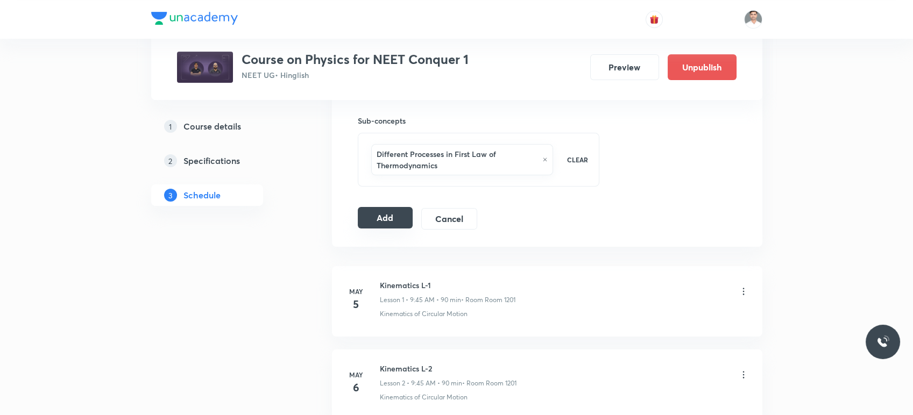
scroll to position [597, 0]
click at [389, 216] on button "Add" at bounding box center [385, 221] width 55 height 22
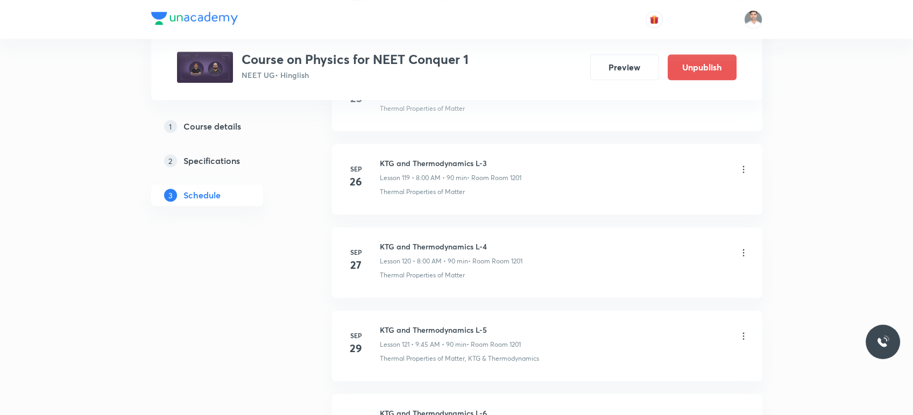
scroll to position [10608, 0]
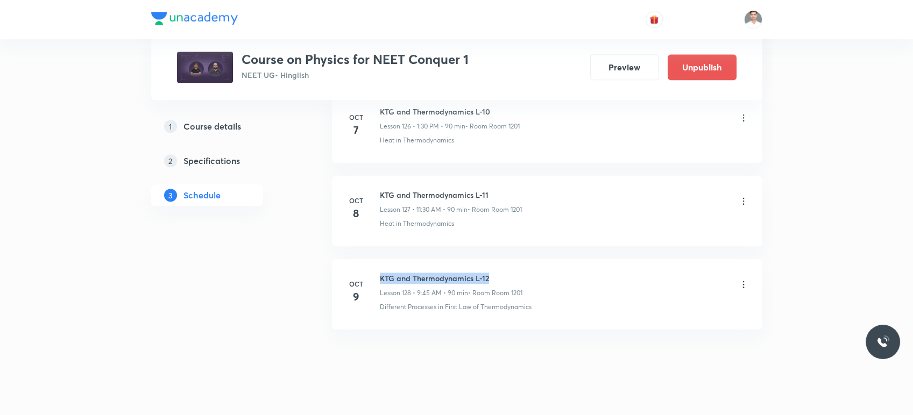
drag, startPoint x: 378, startPoint y: 261, endPoint x: 531, endPoint y: 252, distance: 153.0
click at [531, 259] on li "[DATE] KTG and Thermodynamics L-12 Lesson 128 • 9:45 AM • 90 min • Room Room 12…" at bounding box center [547, 294] width 430 height 70
copy h6 "KTG and Thermodynamics L-12"
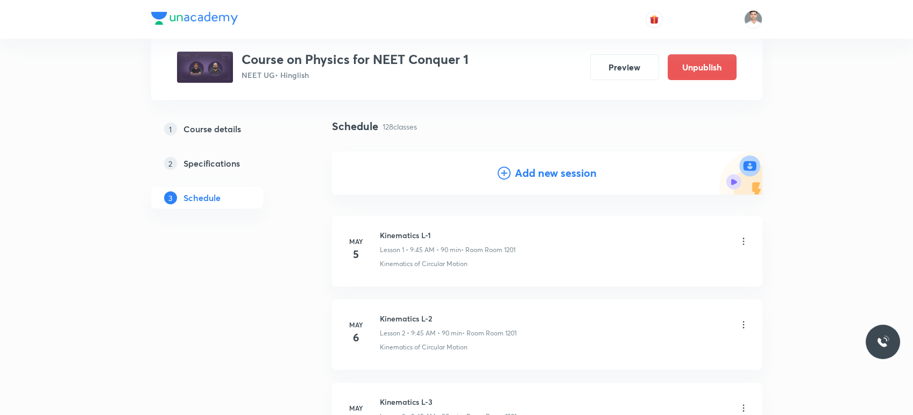
scroll to position [0, 0]
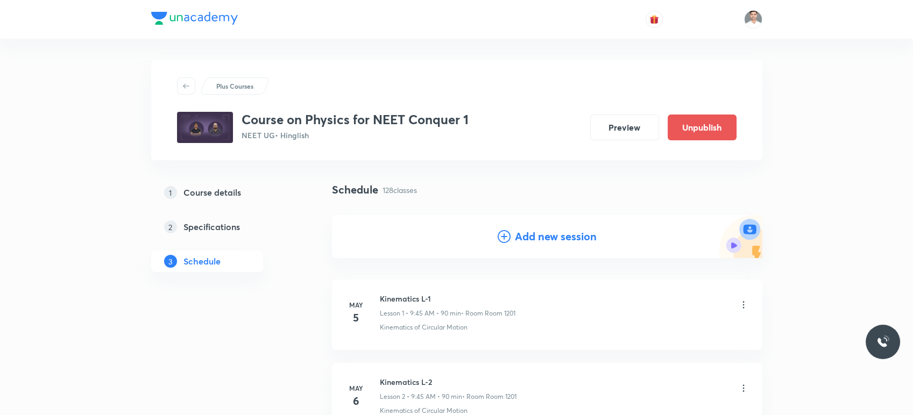
click at [545, 238] on h4 "Add new session" at bounding box center [556, 237] width 82 height 16
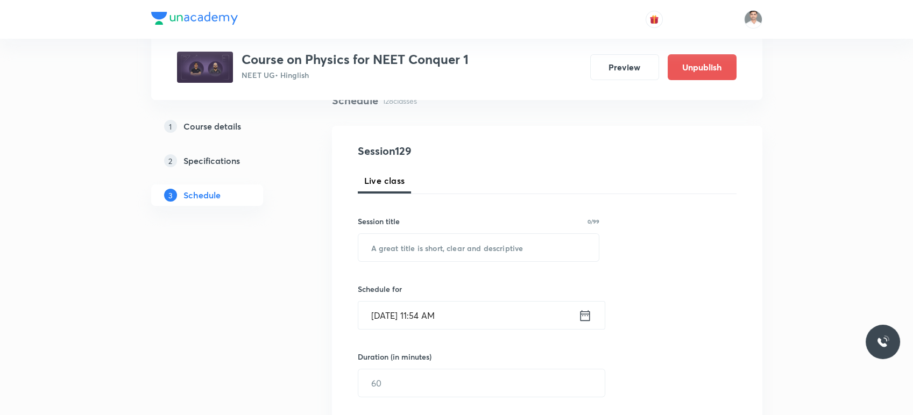
scroll to position [119, 0]
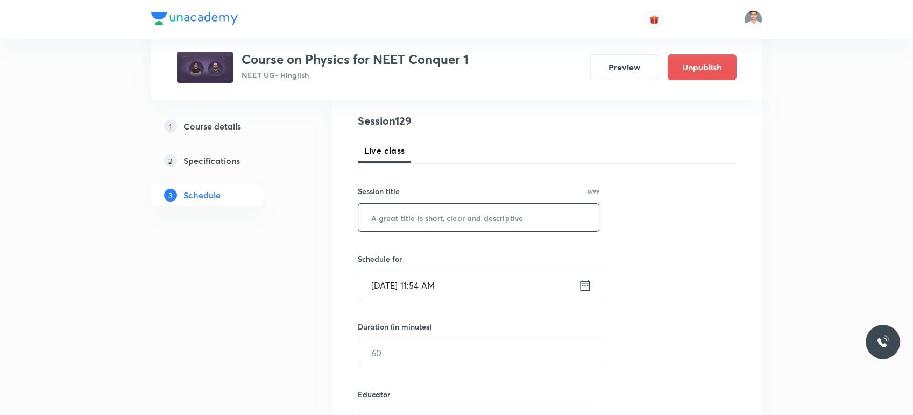
click at [452, 223] on input "text" at bounding box center [478, 217] width 241 height 27
paste input "KTG and Thermodynamics L-12"
type input "KTG and Thermodynamics L-13"
click at [577, 282] on input "[DATE] 11:54 AM" at bounding box center [468, 285] width 220 height 27
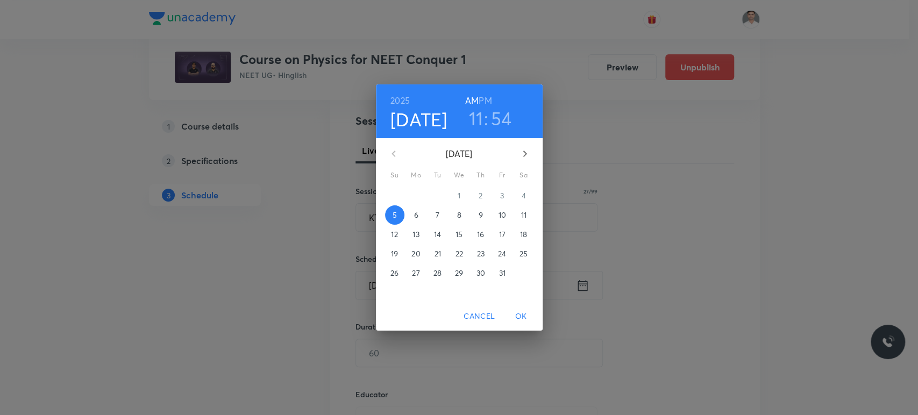
click at [501, 217] on p "10" at bounding box center [502, 215] width 8 height 11
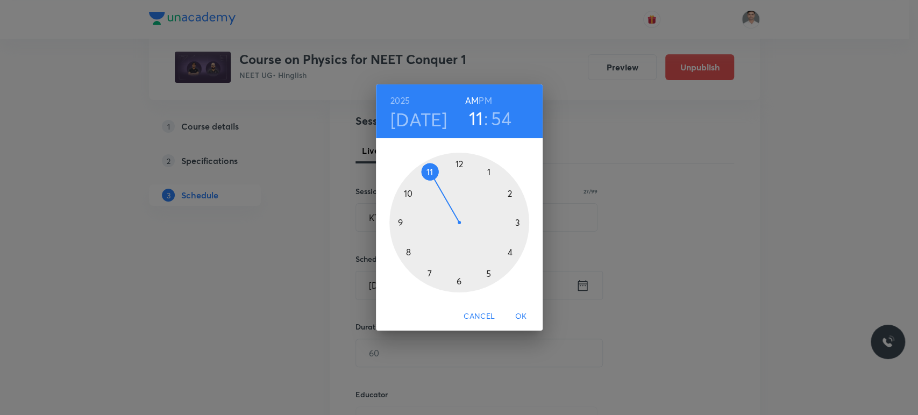
click at [431, 169] on div at bounding box center [459, 223] width 140 height 140
click at [457, 279] on div at bounding box center [459, 223] width 140 height 140
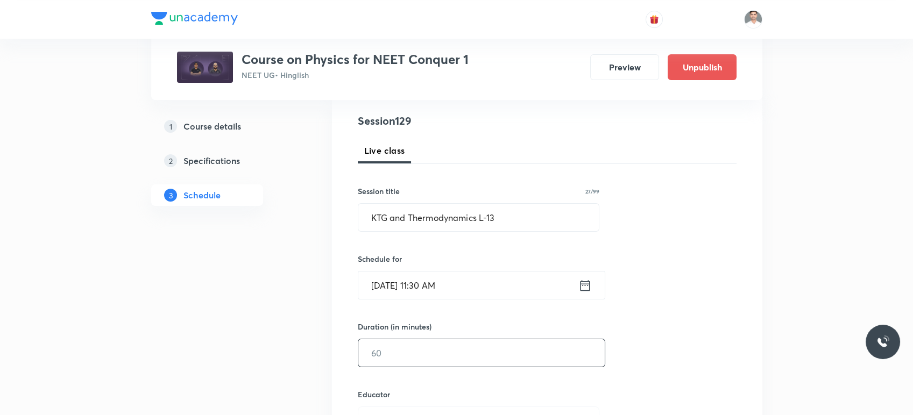
click at [412, 352] on input "text" at bounding box center [481, 352] width 246 height 27
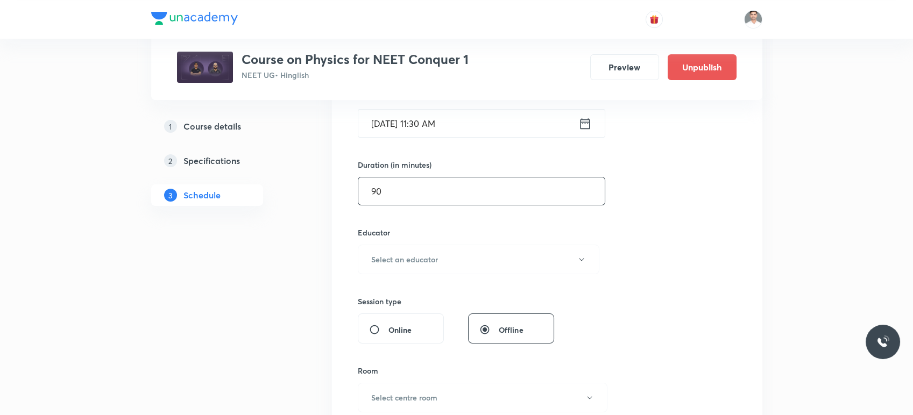
scroll to position [298, 0]
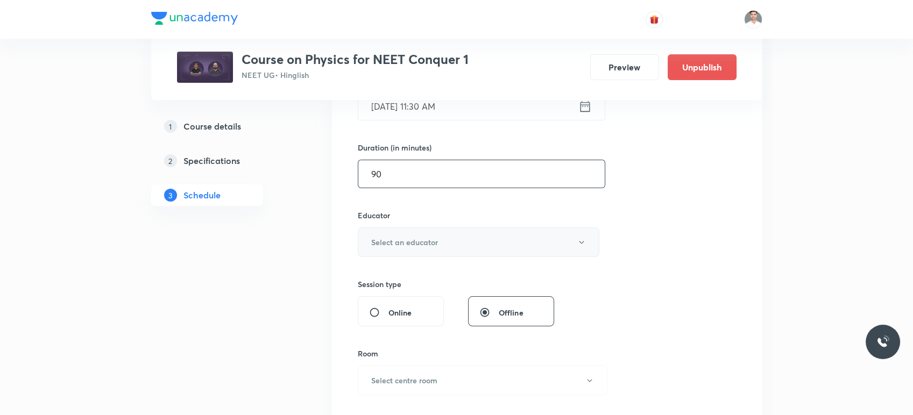
type input "90"
click at [435, 248] on button "Select an educator" at bounding box center [479, 242] width 242 height 30
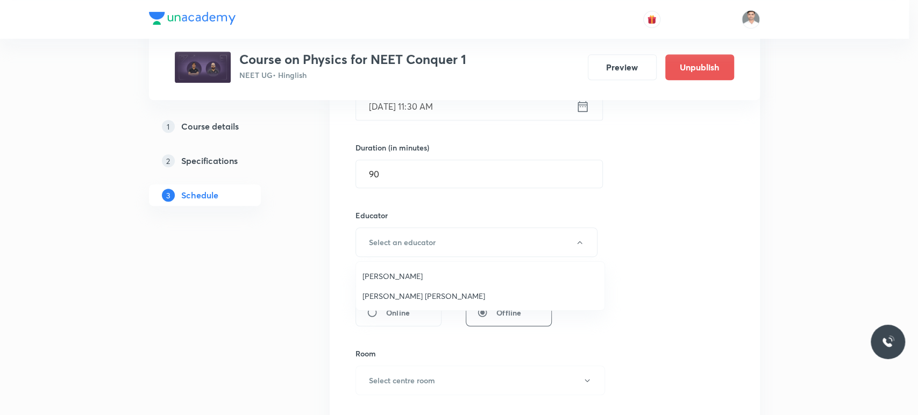
click at [396, 279] on span "[PERSON_NAME]" at bounding box center [480, 276] width 236 height 11
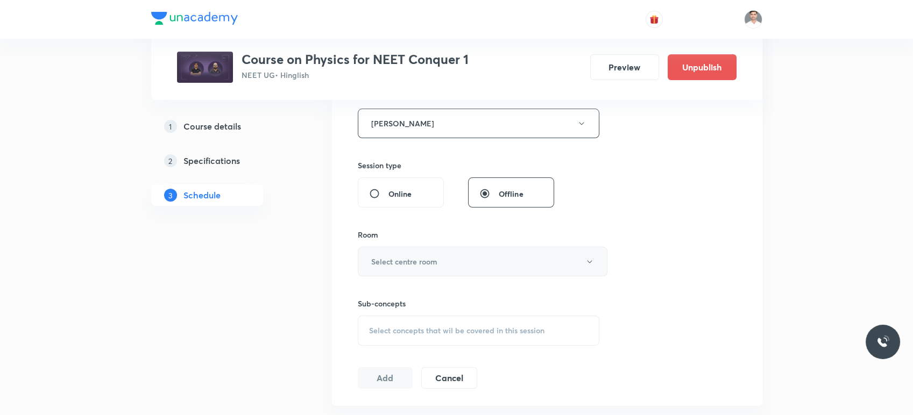
scroll to position [418, 0]
click at [429, 258] on h6 "Select centre room" at bounding box center [404, 260] width 66 height 11
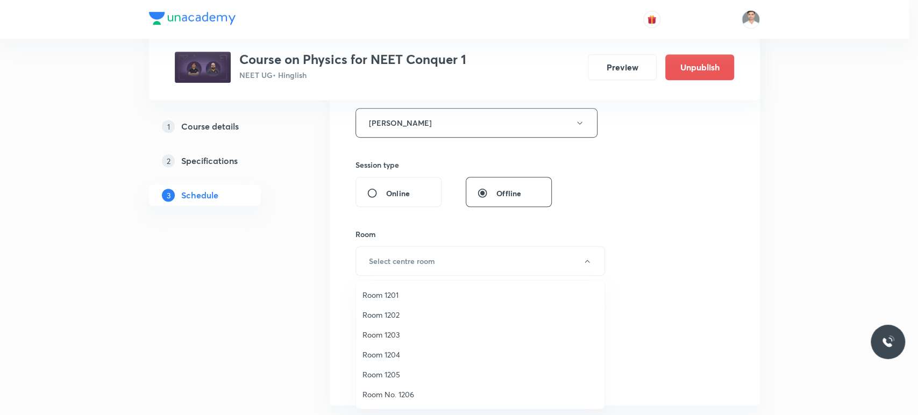
click at [400, 294] on span "Room 1201" at bounding box center [480, 294] width 236 height 11
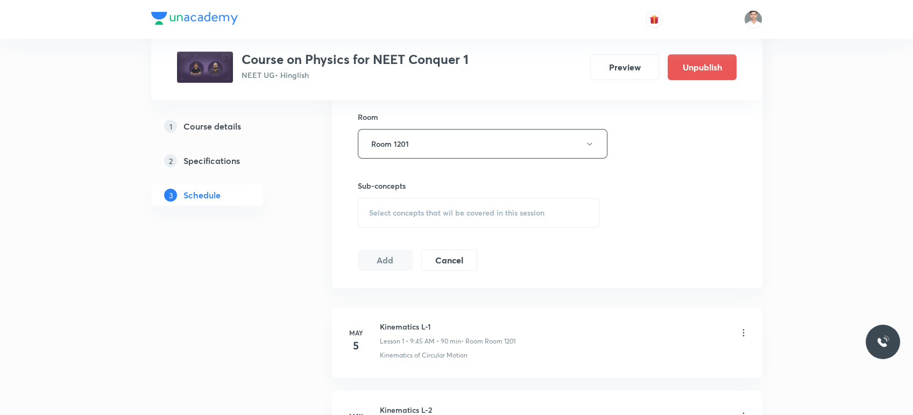
scroll to position [538, 0]
click at [405, 210] on span "Select concepts that wil be covered in this session" at bounding box center [456, 210] width 175 height 9
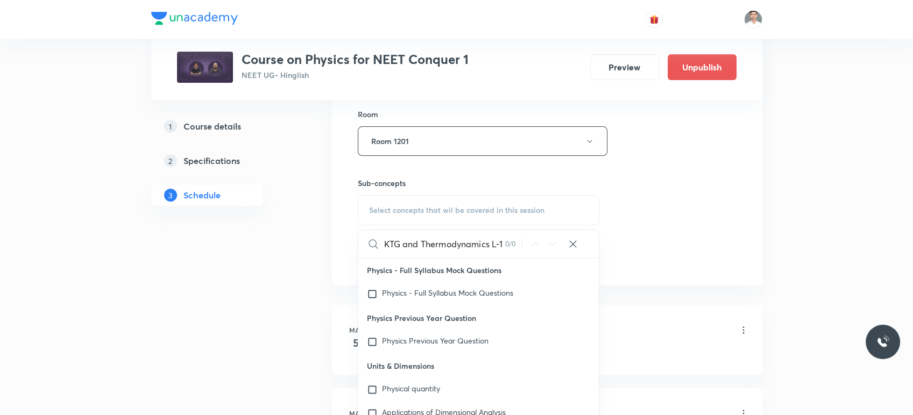
scroll to position [0, 0]
click at [423, 241] on input "KTG and Thermodynamics" at bounding box center [444, 243] width 121 height 27
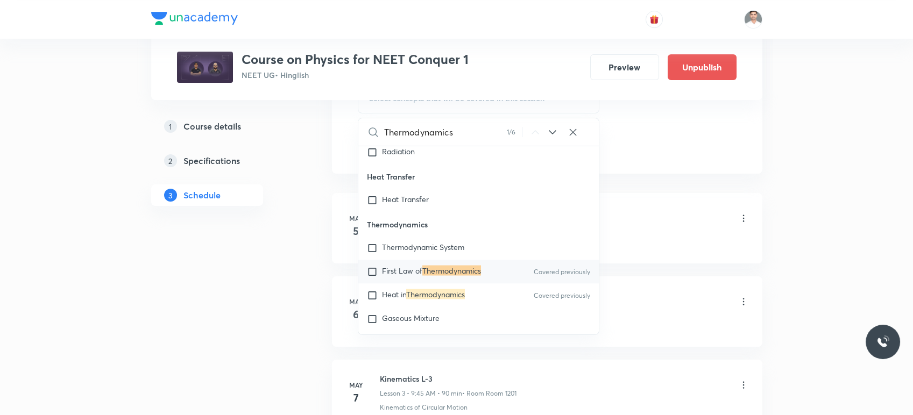
scroll to position [657, 0]
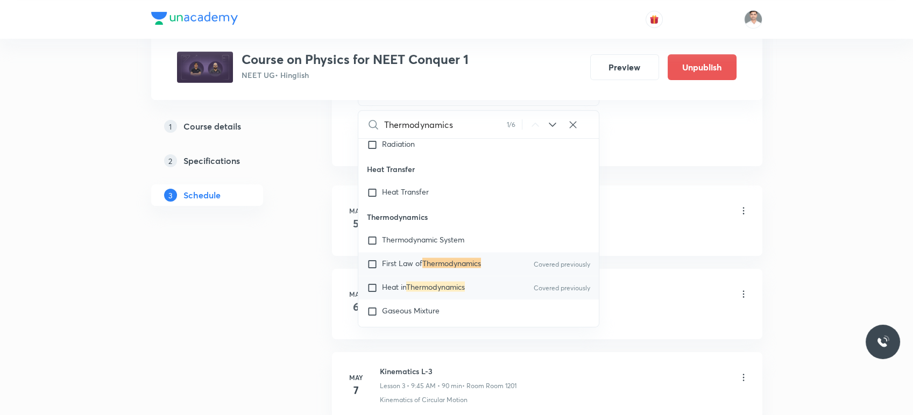
type input "Thermodynamics"
click at [439, 291] on mark "Thermodynamics" at bounding box center [435, 286] width 59 height 10
checkbox input "true"
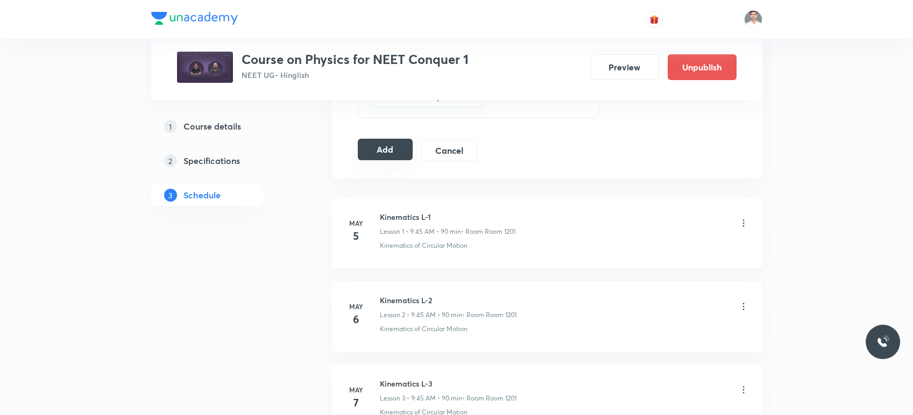
click at [398, 156] on button "Add" at bounding box center [385, 150] width 55 height 22
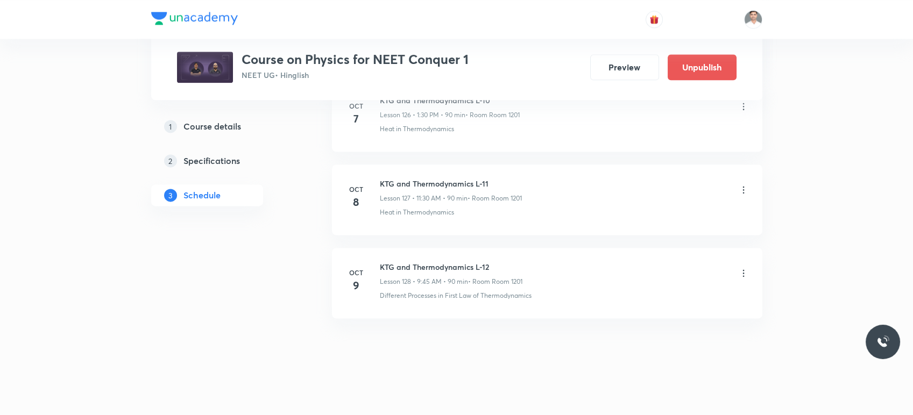
scroll to position [10608, 0]
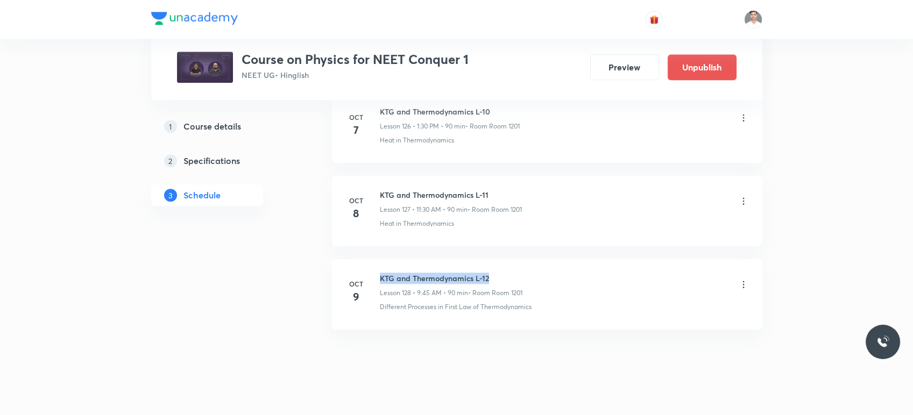
drag, startPoint x: 379, startPoint y: 260, endPoint x: 533, endPoint y: 259, distance: 154.9
click at [533, 273] on div "KTG and Thermodynamics L-12 Lesson 128 • 9:45 AM • 90 min • Room Room 1201" at bounding box center [564, 285] width 369 height 25
copy h6 "KTG and Thermodynamics L-12"
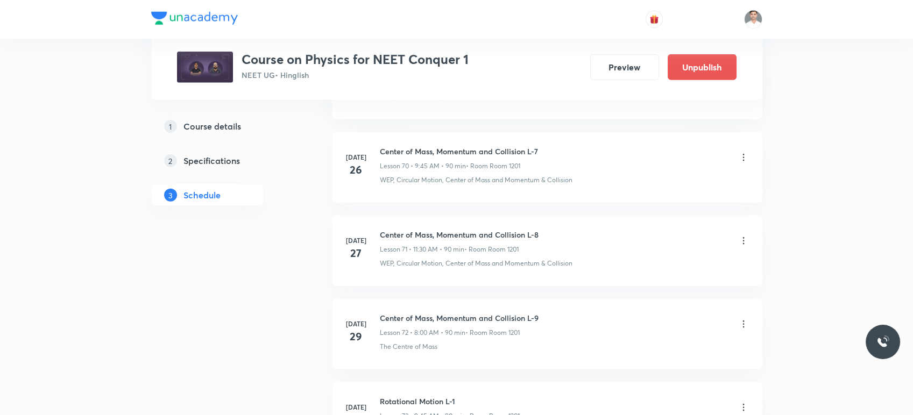
scroll to position [0, 0]
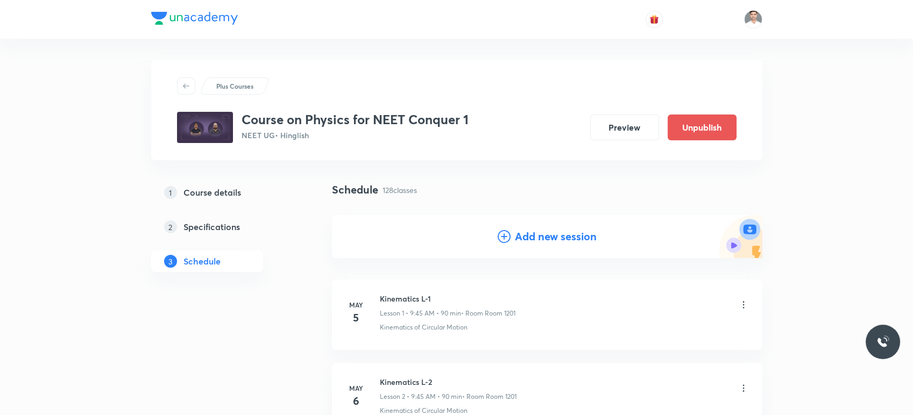
click at [539, 229] on h4 "Add new session" at bounding box center [556, 237] width 82 height 16
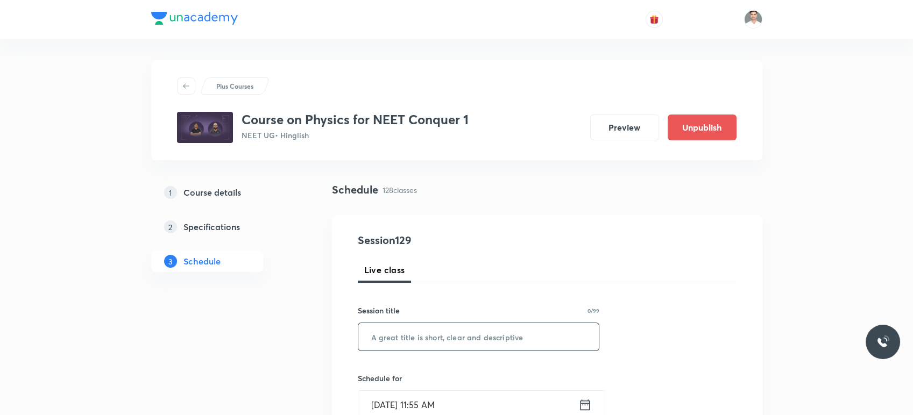
click at [450, 340] on input "text" at bounding box center [478, 336] width 241 height 27
paste input "KTG and Thermodynamics L-12"
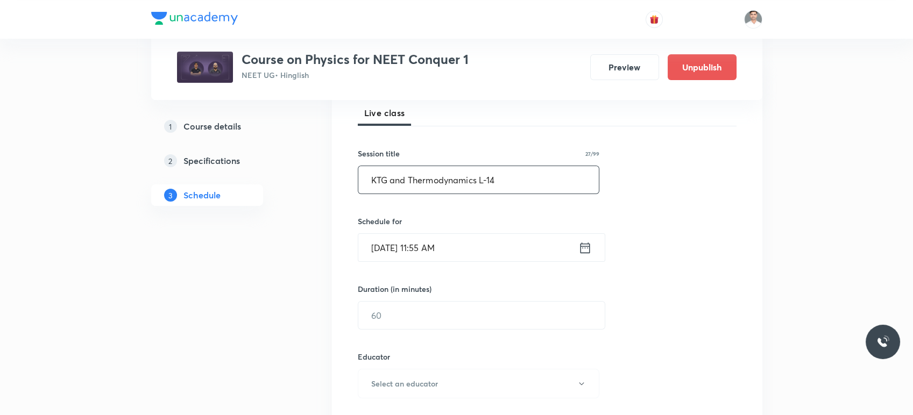
scroll to position [179, 0]
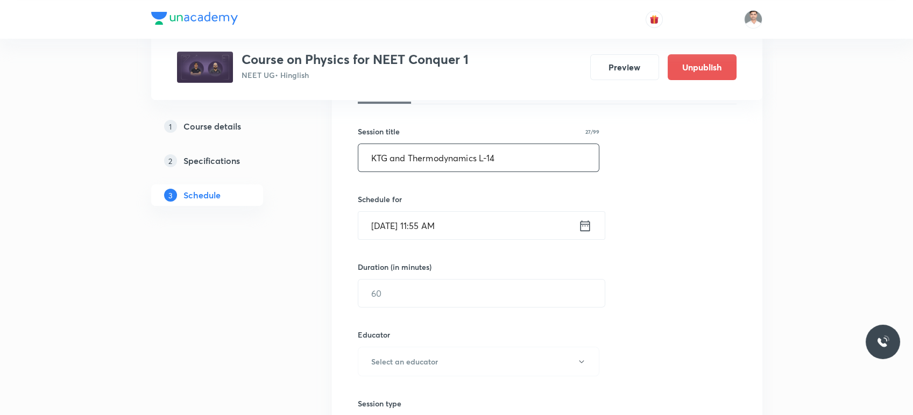
type input "KTG and Thermodynamics L-14"
click at [584, 227] on icon at bounding box center [584, 225] width 13 height 15
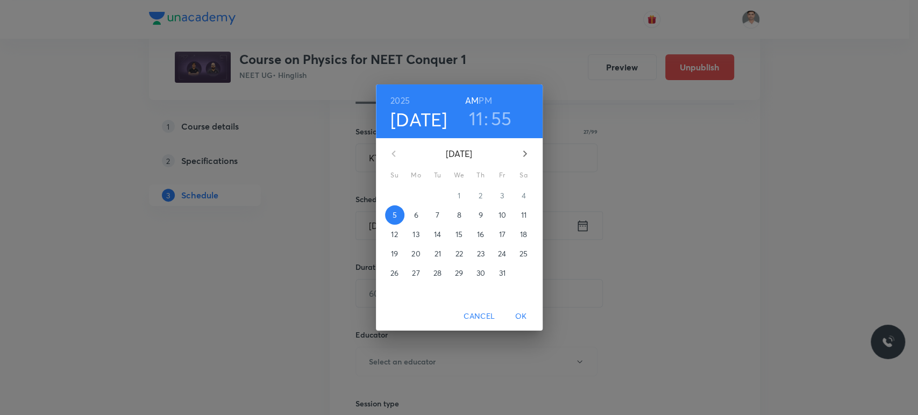
click at [525, 217] on p "11" at bounding box center [523, 215] width 5 height 11
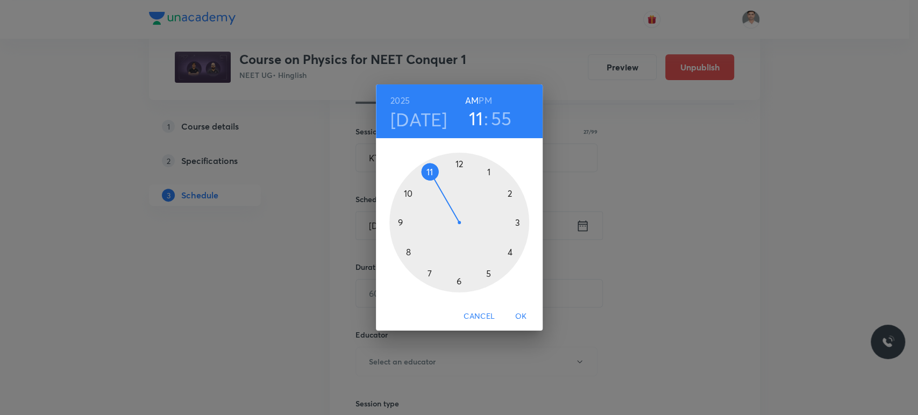
click at [409, 252] on div at bounding box center [459, 223] width 140 height 140
click at [458, 163] on div at bounding box center [459, 223] width 140 height 140
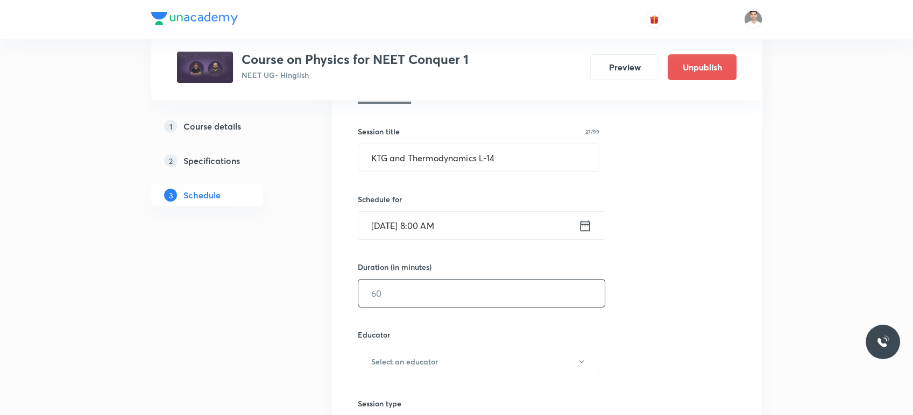
click at [436, 292] on input "text" at bounding box center [481, 293] width 246 height 27
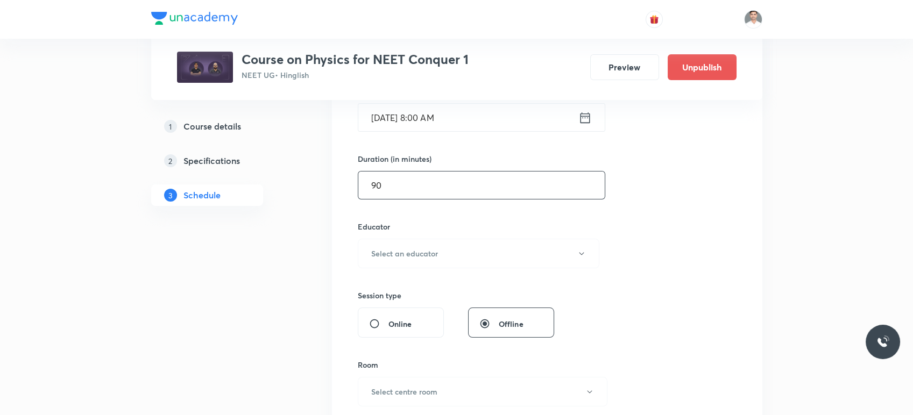
scroll to position [298, 0]
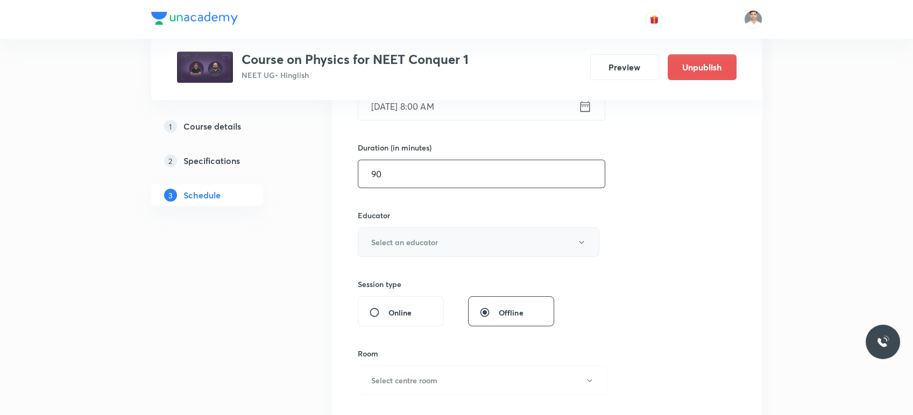
type input "90"
click at [432, 250] on button "Select an educator" at bounding box center [479, 242] width 242 height 30
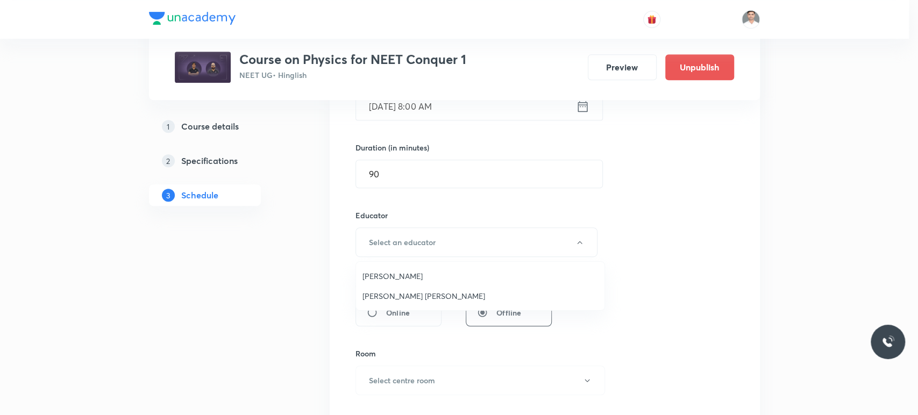
click at [415, 273] on span "[PERSON_NAME]" at bounding box center [480, 276] width 236 height 11
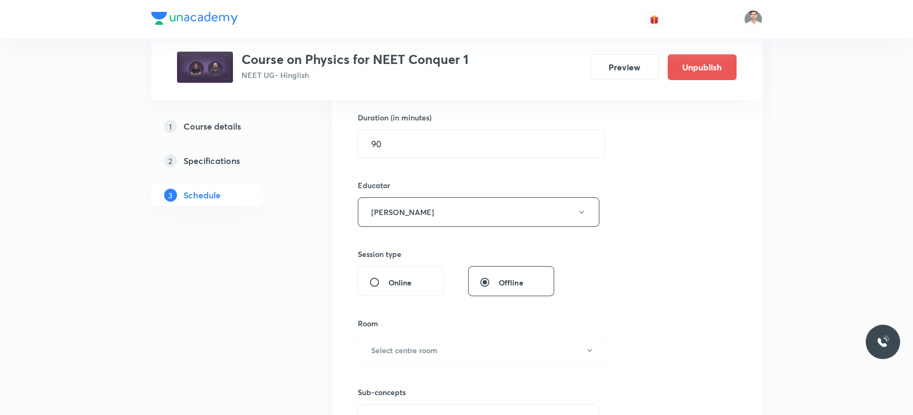
scroll to position [358, 0]
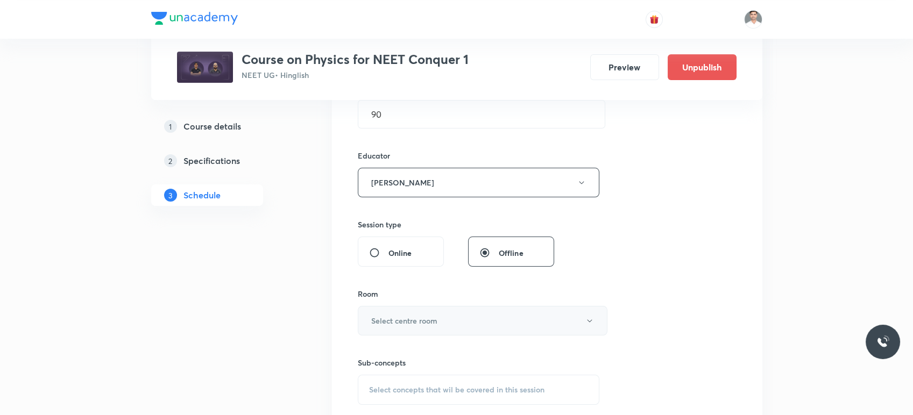
click at [436, 313] on button "Select centre room" at bounding box center [483, 321] width 250 height 30
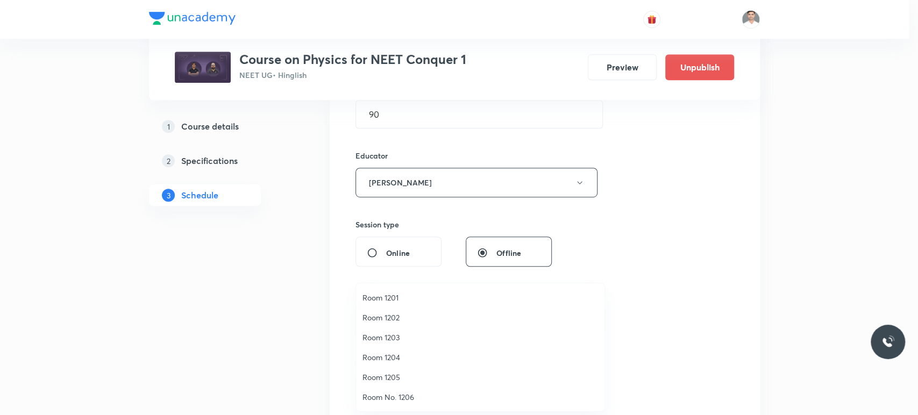
click at [389, 300] on span "Room 1201" at bounding box center [480, 297] width 236 height 11
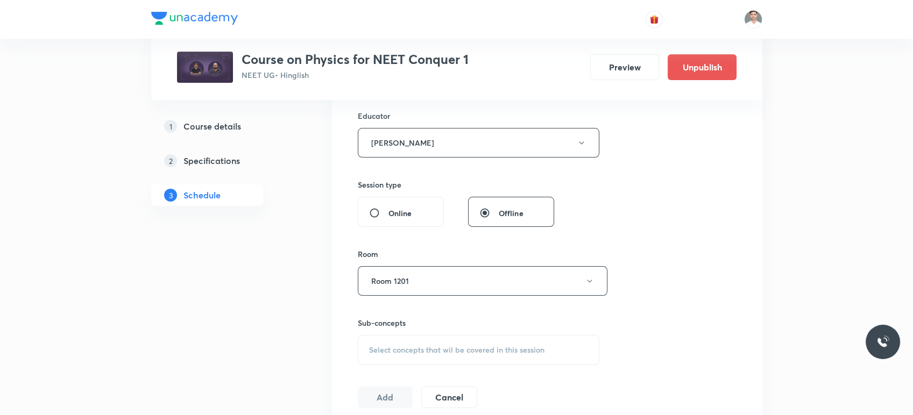
scroll to position [478, 0]
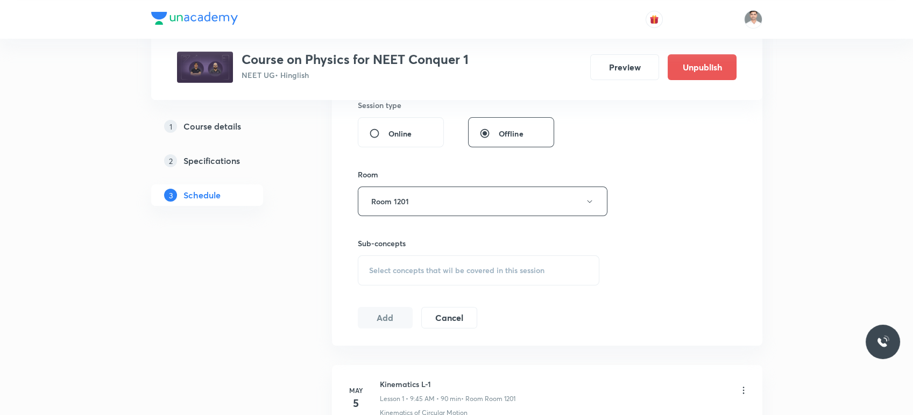
click at [410, 274] on div "Select concepts that wil be covered in this session" at bounding box center [479, 270] width 242 height 30
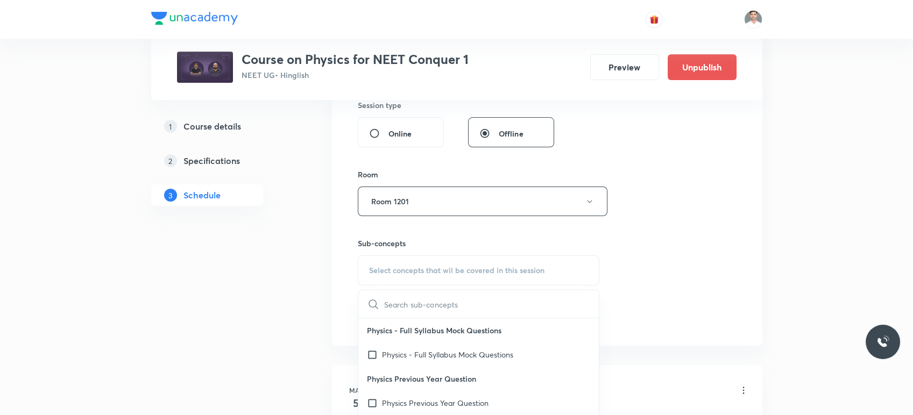
paste input "KTG and Thermodynamics L-12"
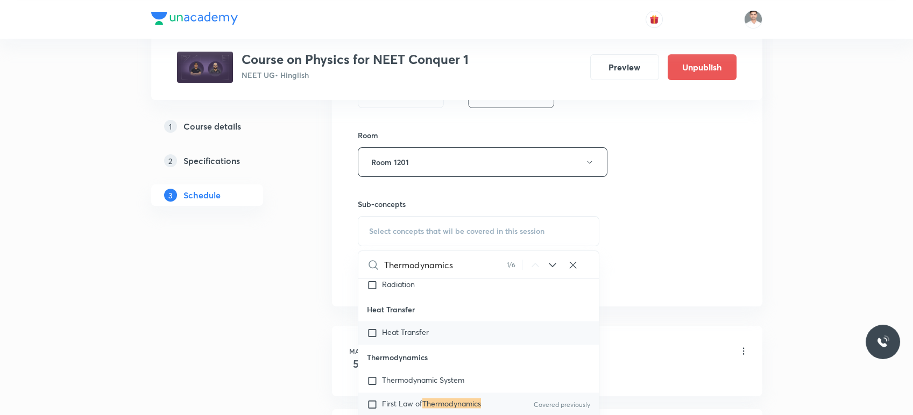
scroll to position [538, 0]
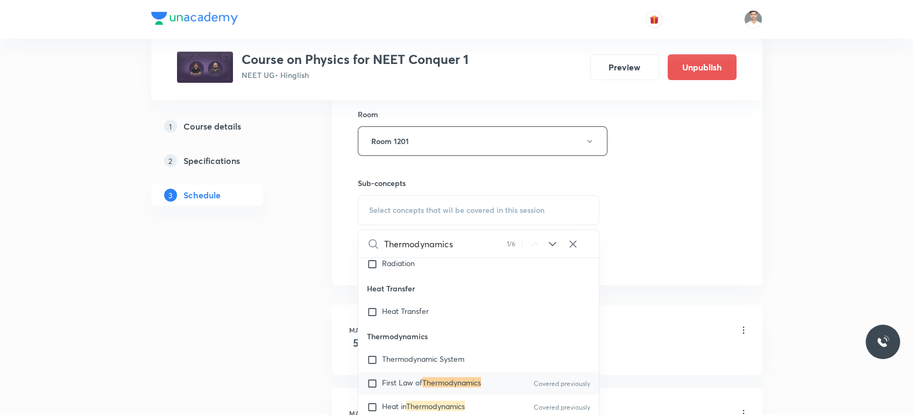
type input "Thermodynamics"
click at [441, 387] on mark "Thermodynamics" at bounding box center [451, 382] width 59 height 10
checkbox input "true"
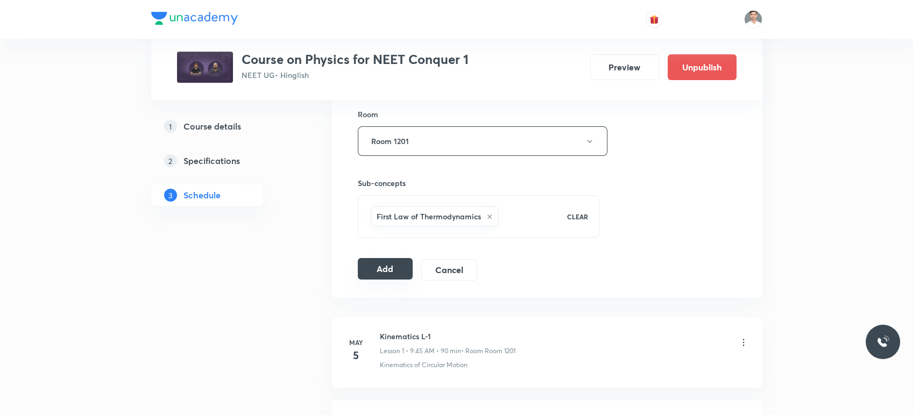
click at [402, 273] on button "Add" at bounding box center [385, 269] width 55 height 22
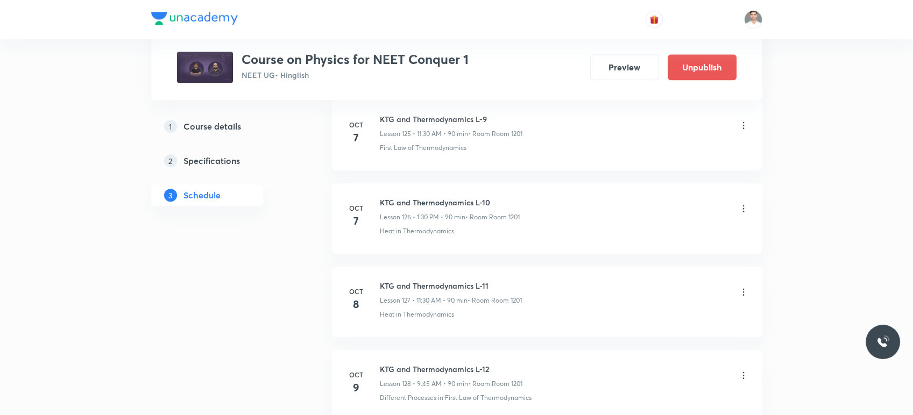
scroll to position [10774, 0]
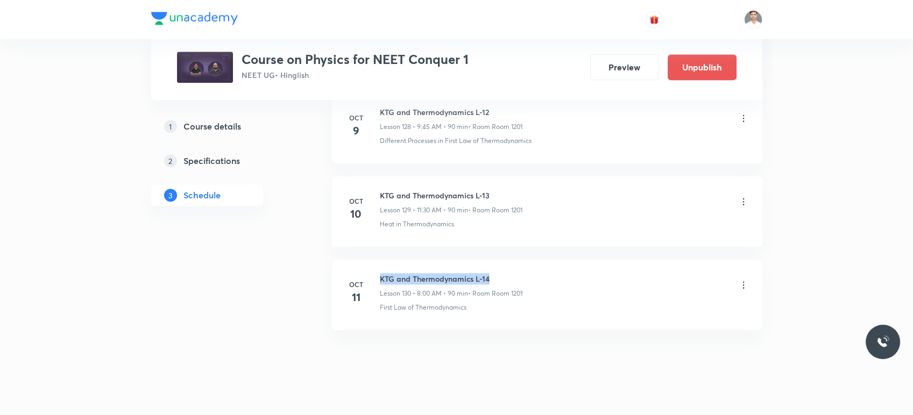
drag, startPoint x: 378, startPoint y: 262, endPoint x: 529, endPoint y: 257, distance: 151.2
click at [529, 260] on li "Oct 11 KTG and Thermodynamics L-14 Lesson 130 • 8:00 AM • 90 min • Room Room 12…" at bounding box center [547, 295] width 430 height 70
copy h6 "KTG and Thermodynamics L-14"
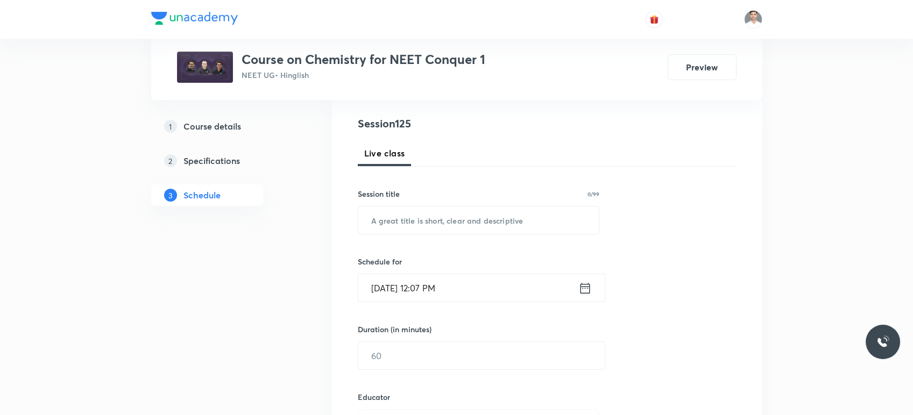
scroll to position [119, 0]
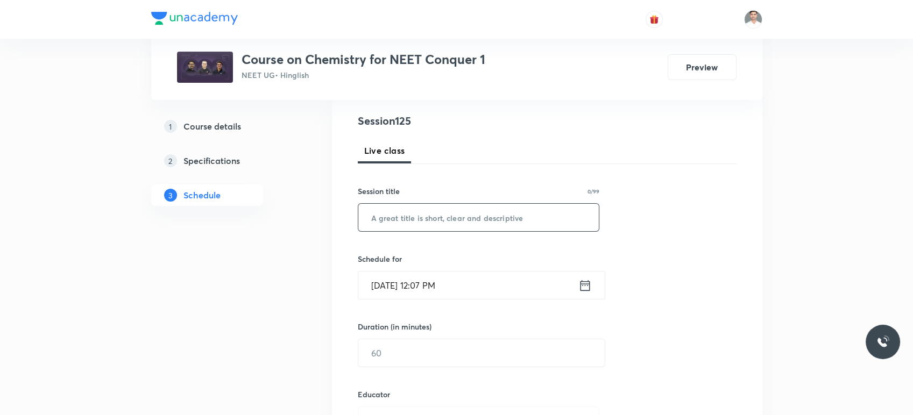
click at [435, 222] on input "text" at bounding box center [478, 217] width 241 height 27
paste input "General Organic Chemistry"
type input "General Organic Chemistry L-1"
click at [592, 289] on div "[DATE] 12:07 PM ​" at bounding box center [481, 285] width 247 height 29
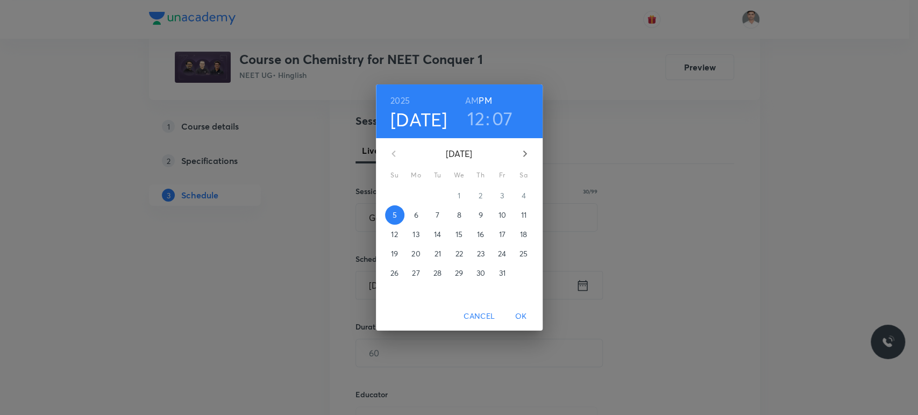
click at [416, 213] on p "6" at bounding box center [416, 215] width 4 height 11
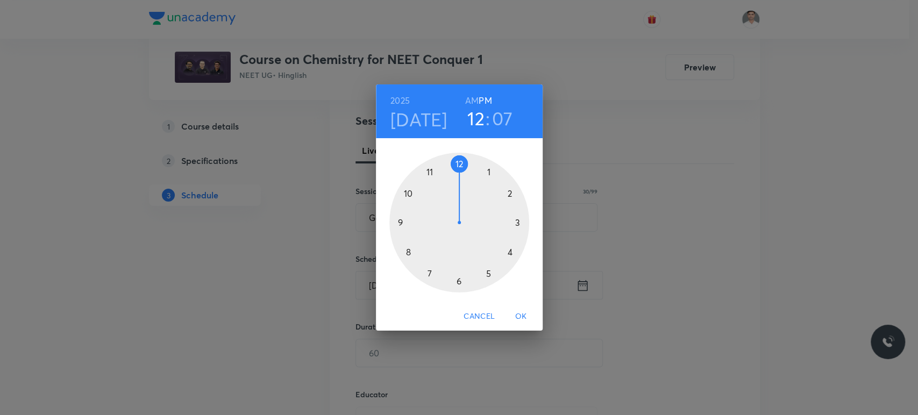
click at [487, 169] on div at bounding box center [459, 223] width 140 height 140
click at [458, 280] on div at bounding box center [459, 223] width 140 height 140
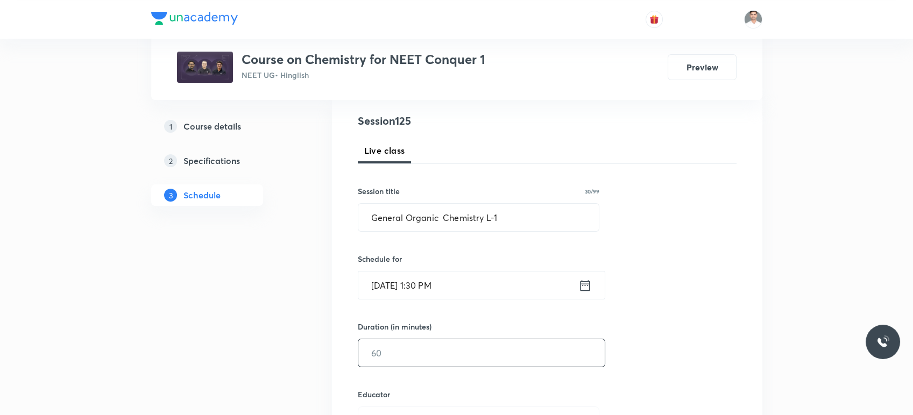
click at [431, 342] on input "text" at bounding box center [481, 352] width 246 height 27
type input "90"
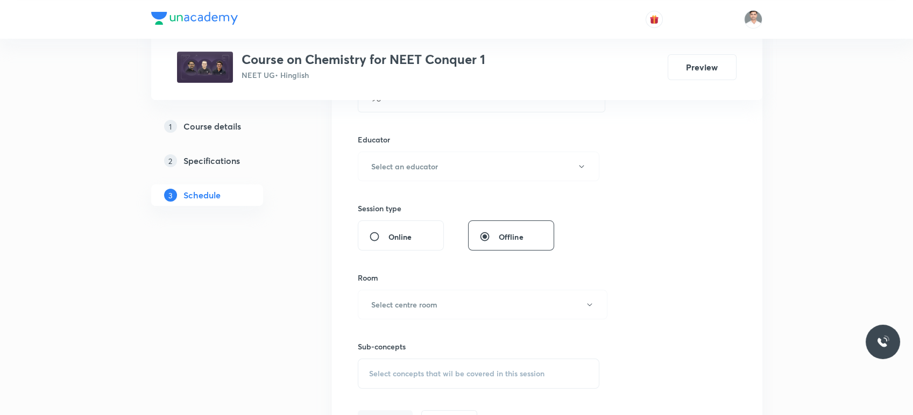
scroll to position [379, 0]
click at [404, 161] on h6 "Select an educator" at bounding box center [404, 161] width 67 height 11
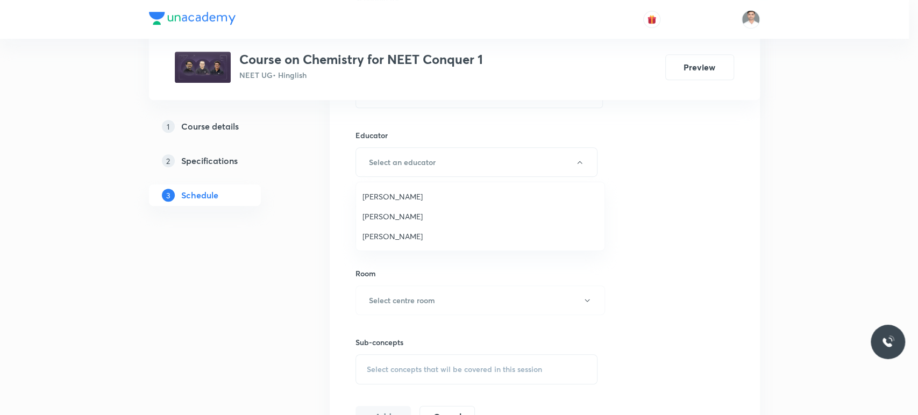
click at [406, 214] on span "[PERSON_NAME]" at bounding box center [480, 216] width 236 height 11
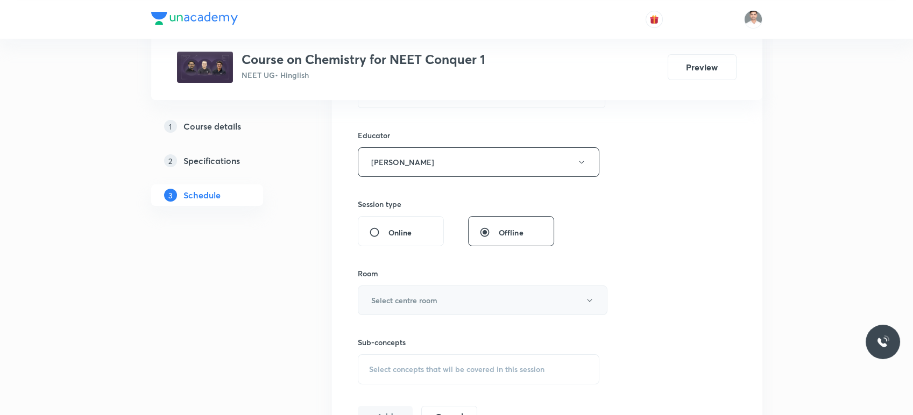
click at [417, 304] on h6 "Select centre room" at bounding box center [404, 300] width 66 height 11
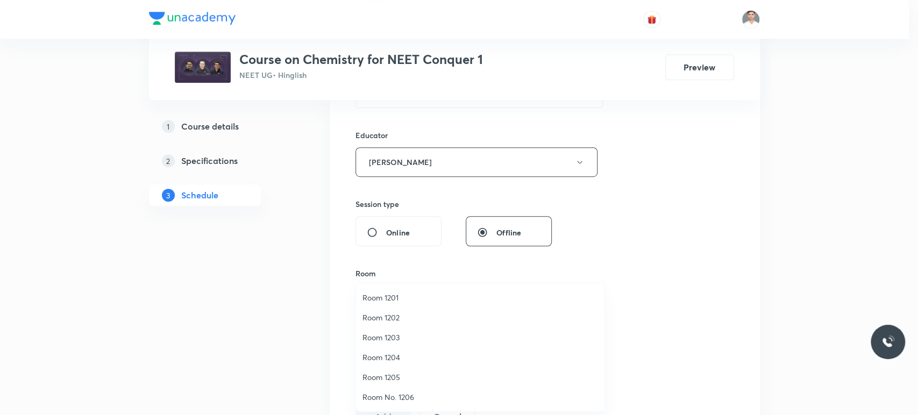
click at [387, 302] on span "Room 1201" at bounding box center [480, 297] width 236 height 11
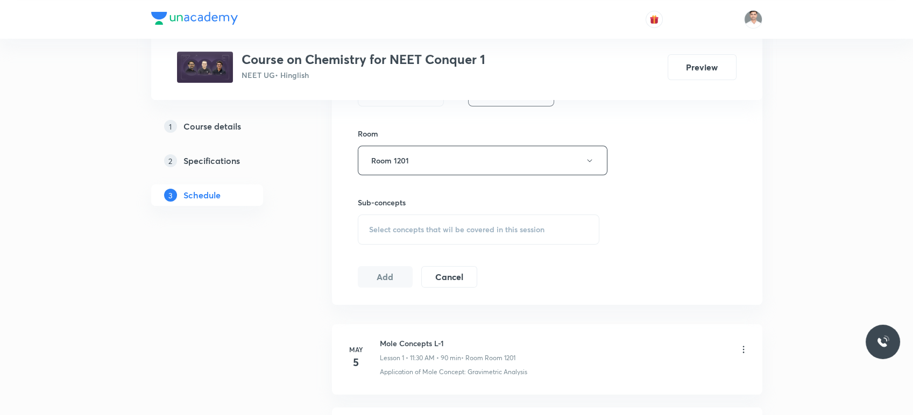
scroll to position [558, 0]
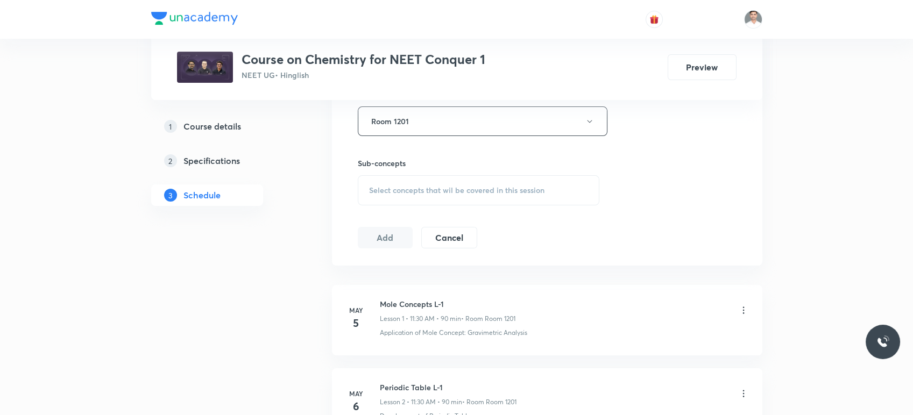
click at [416, 186] on span "Select concepts that wil be covered in this session" at bounding box center [456, 190] width 175 height 9
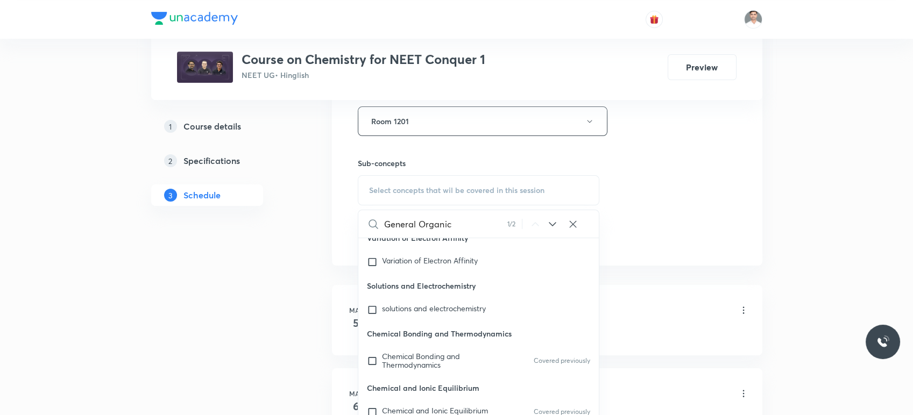
scroll to position [11995, 0]
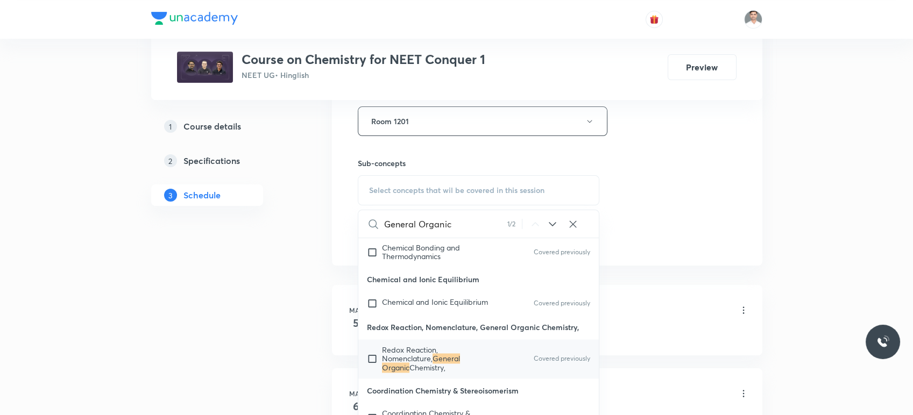
type input "General Organic"
click at [438, 372] on mark "General Organic" at bounding box center [421, 362] width 78 height 19
checkbox input "true"
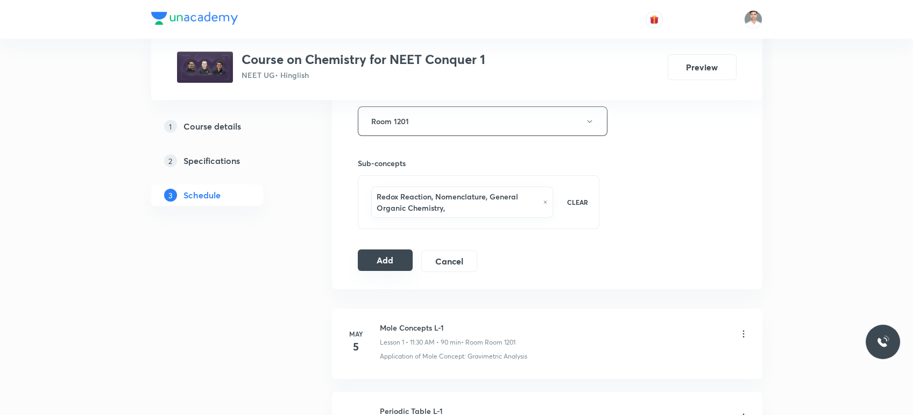
click at [393, 262] on button "Add" at bounding box center [385, 261] width 55 height 22
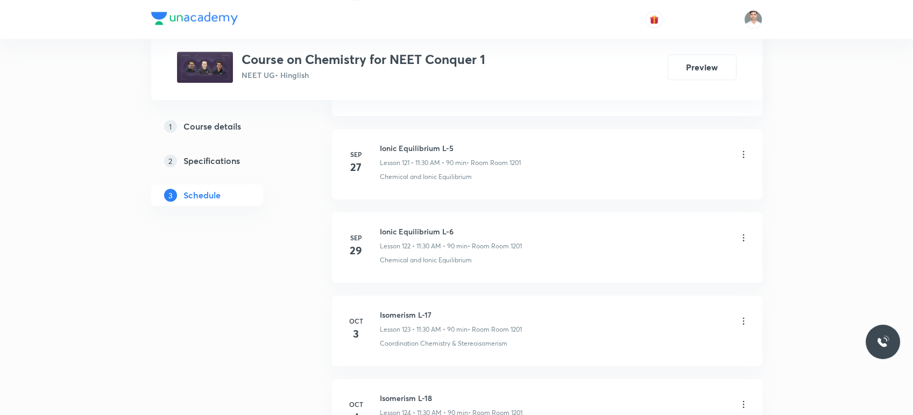
scroll to position [10681, 0]
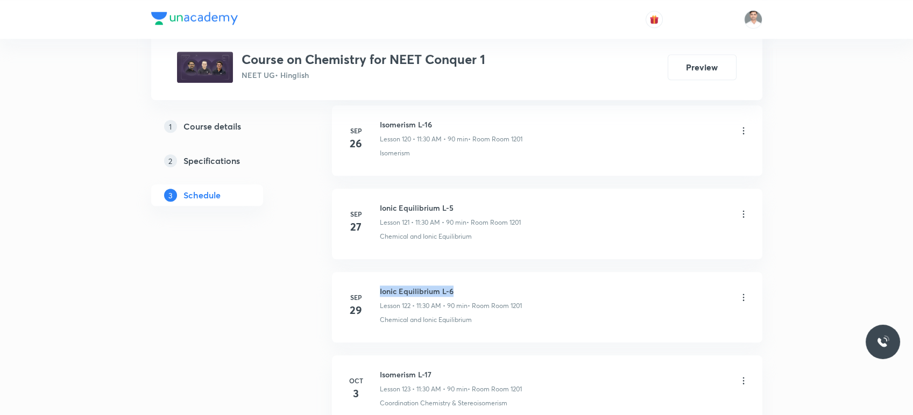
drag, startPoint x: 379, startPoint y: 274, endPoint x: 515, endPoint y: 272, distance: 136.6
click at [515, 286] on h6 "Ionic Equilibrium L-6" at bounding box center [451, 291] width 142 height 11
copy h6 "Ionic Equilibrium L-6"
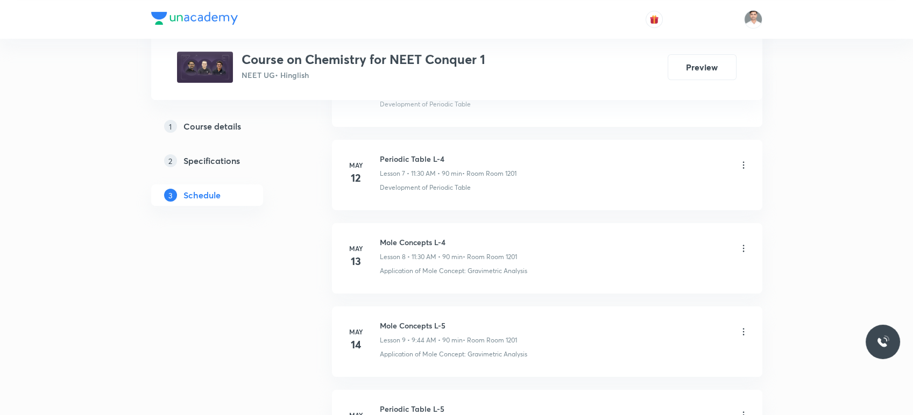
scroll to position [0, 0]
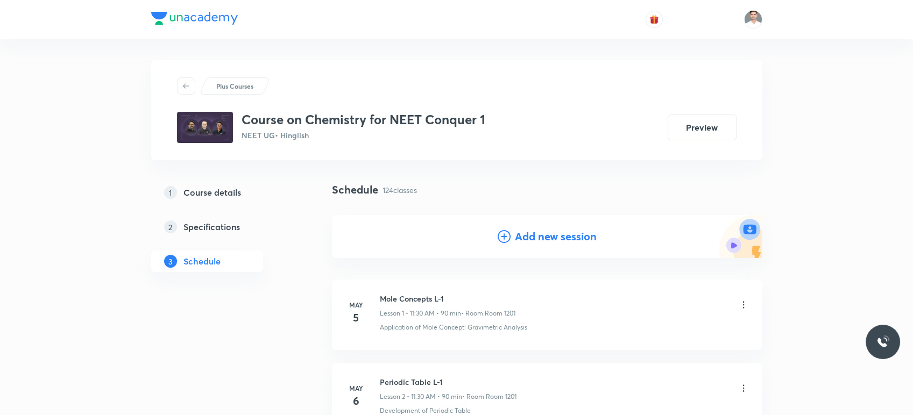
click at [559, 244] on h4 "Add new session" at bounding box center [556, 237] width 82 height 16
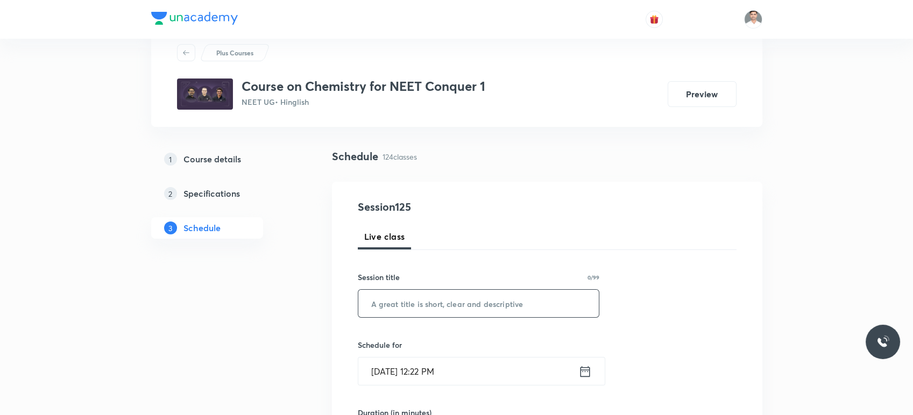
scroll to position [60, 0]
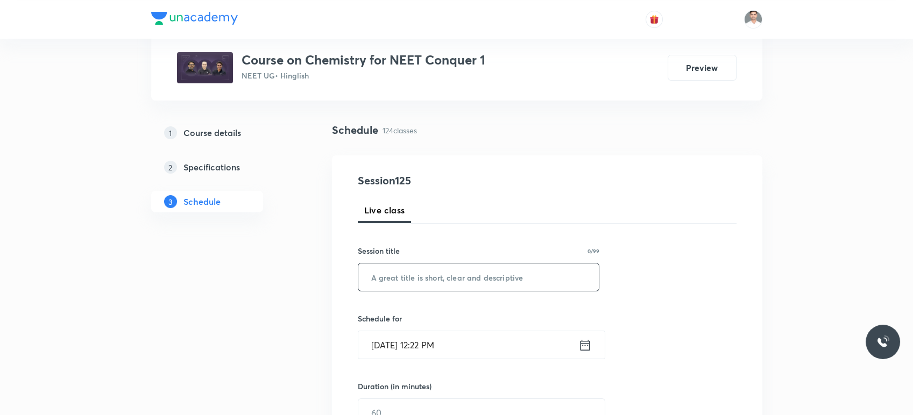
click at [451, 282] on input "text" at bounding box center [478, 277] width 241 height 27
paste input "Ionic Equilibrium L-6"
type input "Ionic Equilibrium L-7"
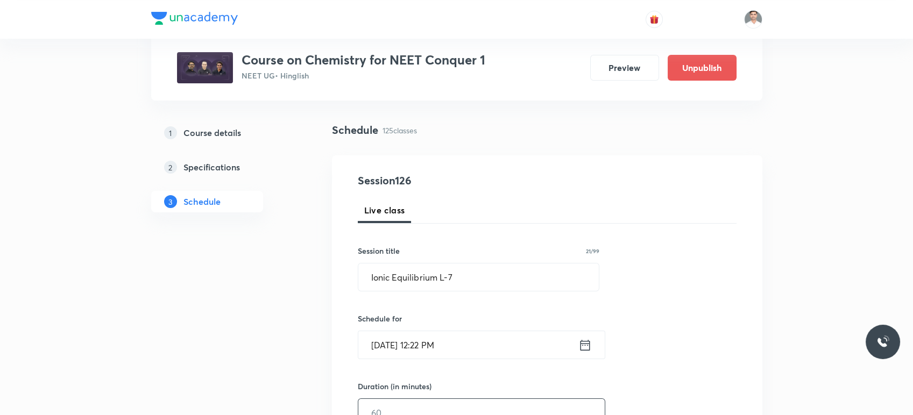
scroll to position [119, 0]
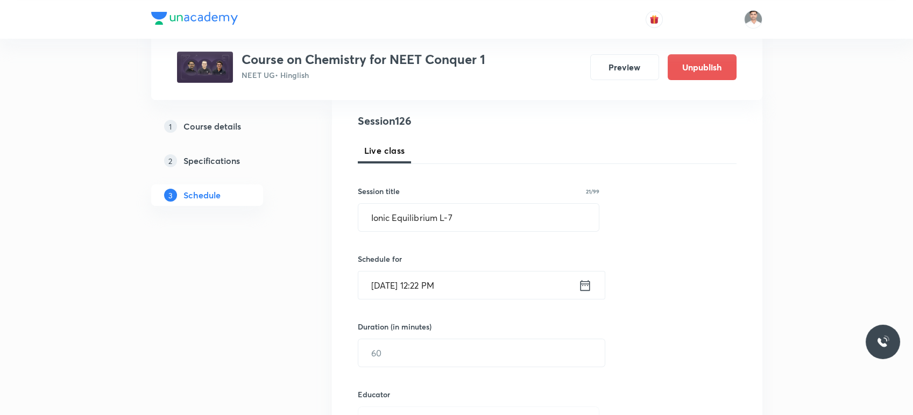
click at [589, 286] on icon at bounding box center [585, 285] width 10 height 11
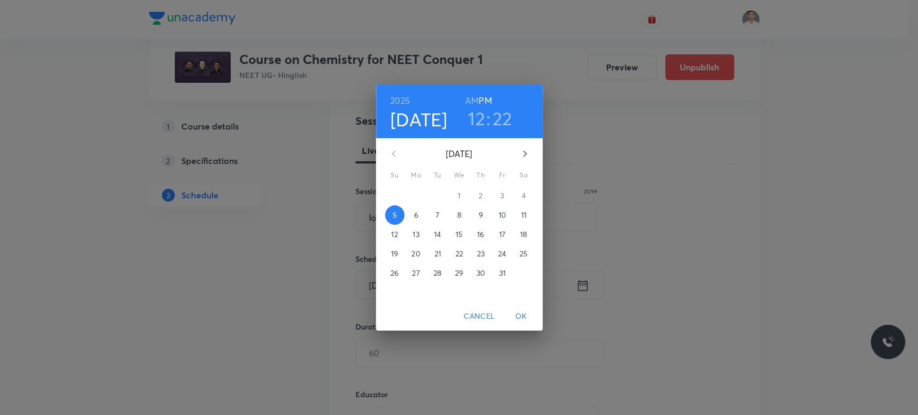
click at [418, 212] on span "6" at bounding box center [416, 215] width 19 height 11
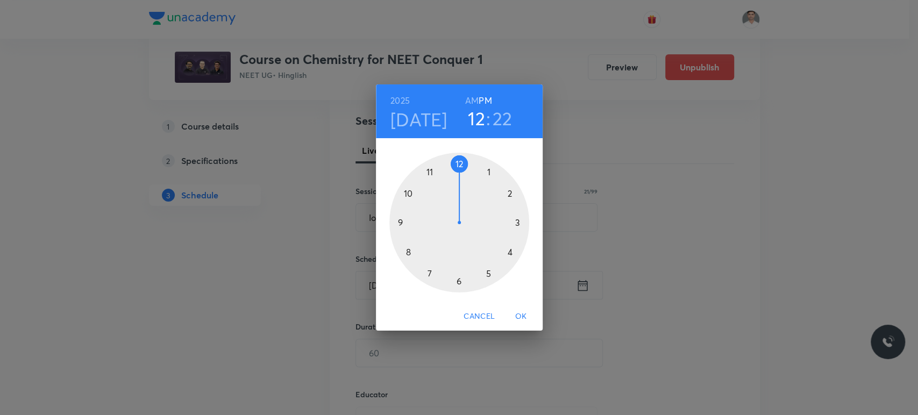
click at [471, 100] on h6 "AM" at bounding box center [471, 100] width 13 height 15
click at [398, 223] on div at bounding box center [459, 223] width 140 height 140
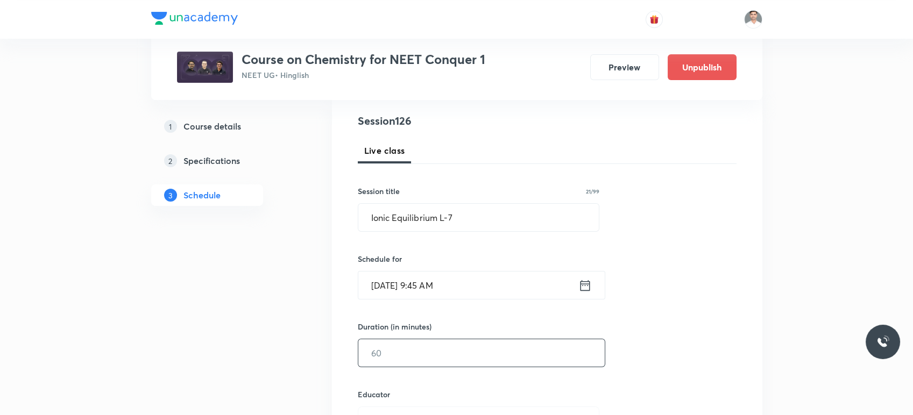
click at [401, 365] on input "text" at bounding box center [481, 352] width 246 height 27
type input "90"
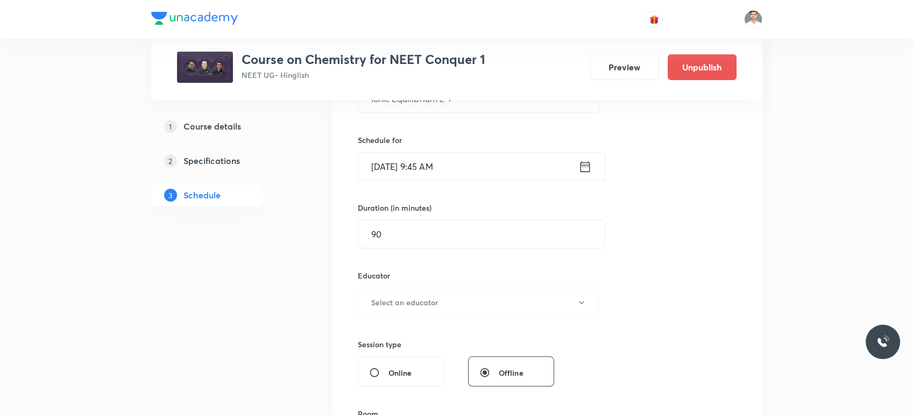
scroll to position [259, 0]
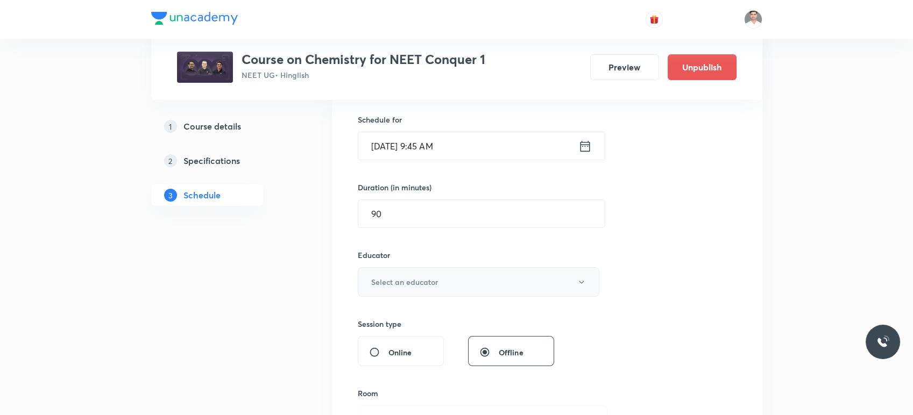
click at [450, 280] on button "Select an educator" at bounding box center [479, 282] width 242 height 30
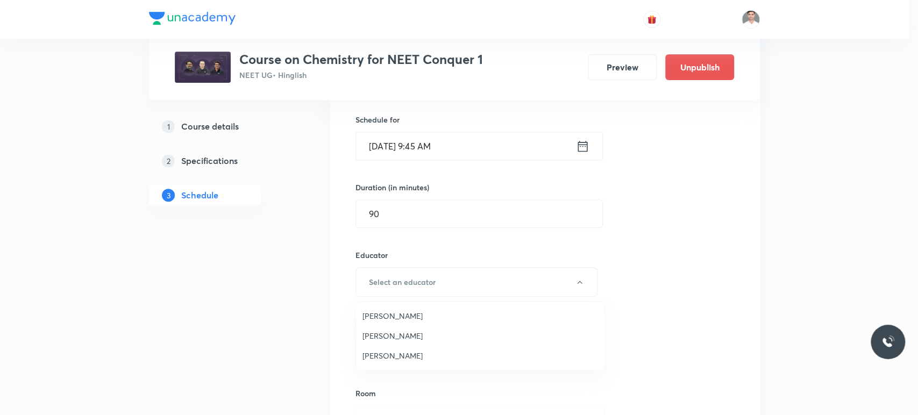
click at [409, 356] on span "[PERSON_NAME]" at bounding box center [480, 355] width 236 height 11
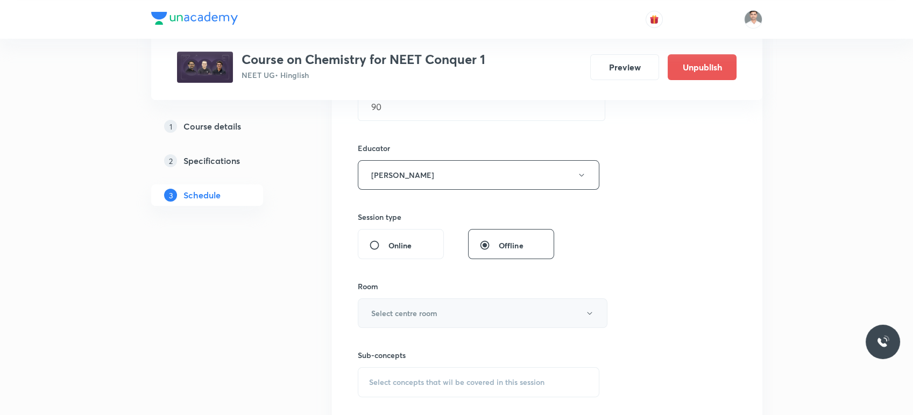
scroll to position [379, 0]
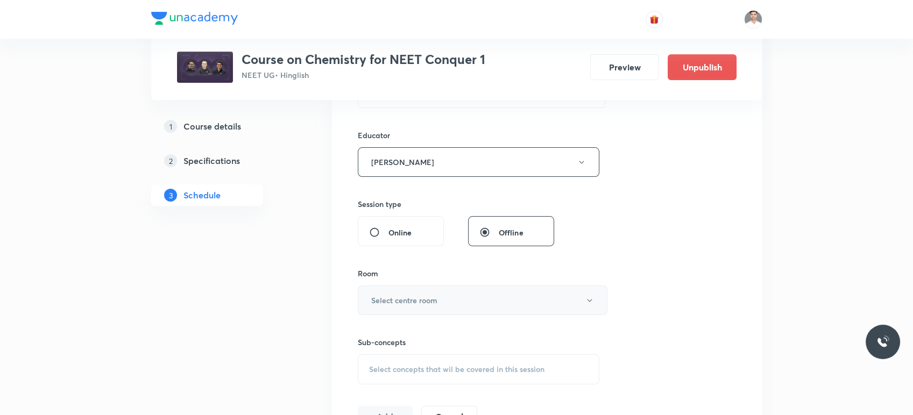
click at [419, 295] on h6 "Select centre room" at bounding box center [404, 300] width 66 height 11
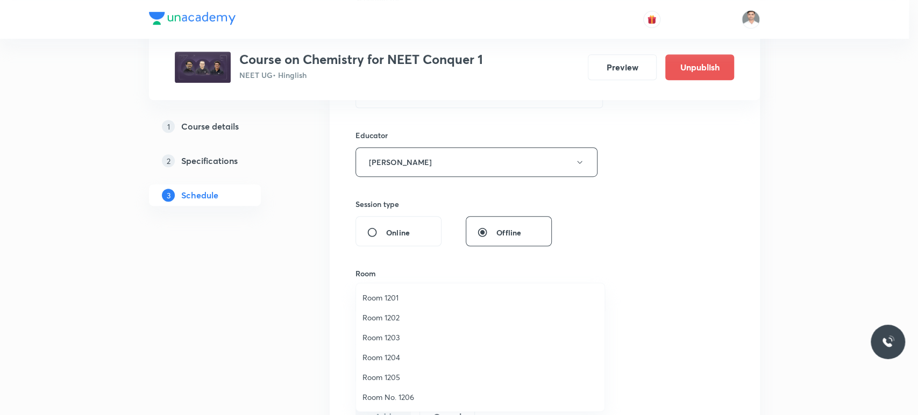
click at [385, 296] on span "Room 1201" at bounding box center [480, 297] width 236 height 11
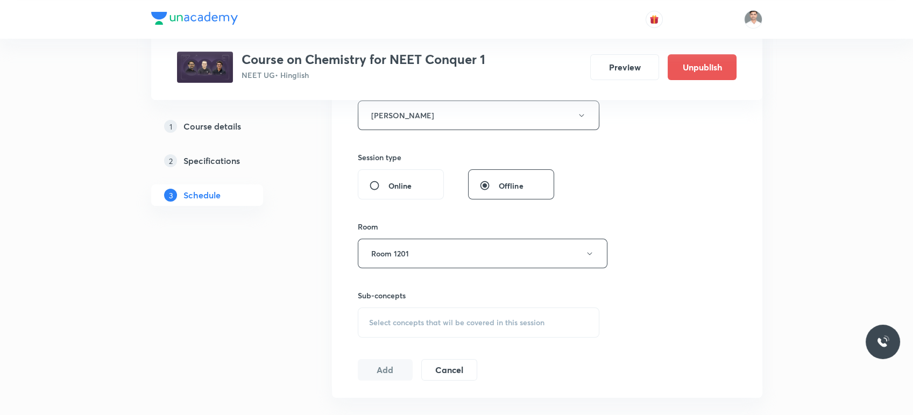
scroll to position [438, 0]
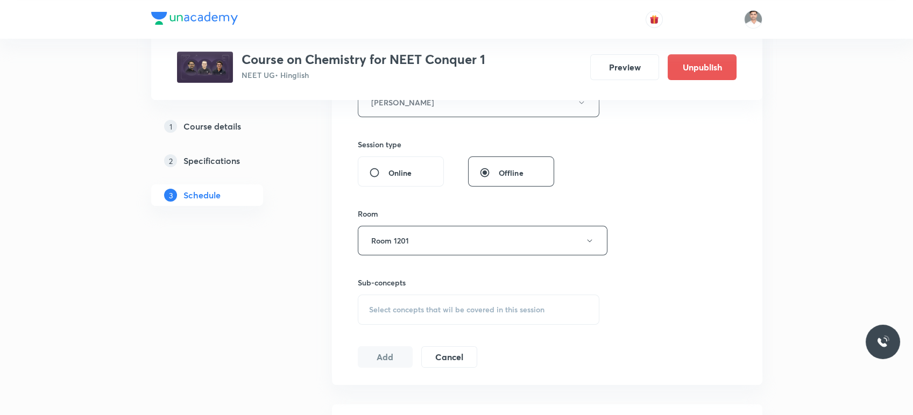
click at [412, 309] on span "Select concepts that wil be covered in this session" at bounding box center [456, 309] width 175 height 9
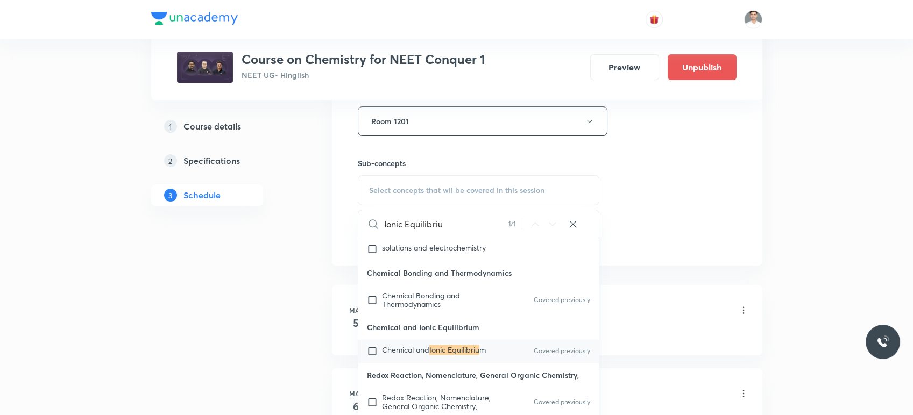
scroll to position [11948, 0]
type input "Ionic Equilibriu"
click at [439, 354] on mark "Ionic Equilibriu" at bounding box center [454, 349] width 50 height 10
checkbox input "true"
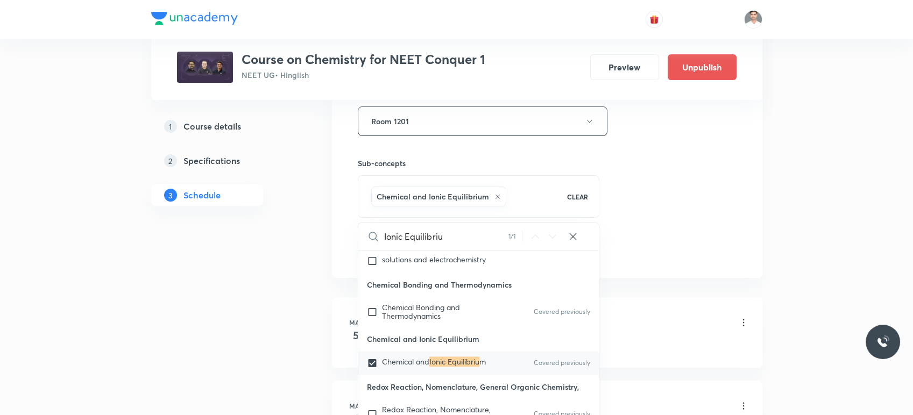
drag, startPoint x: 293, startPoint y: 313, endPoint x: 358, endPoint y: 271, distance: 77.9
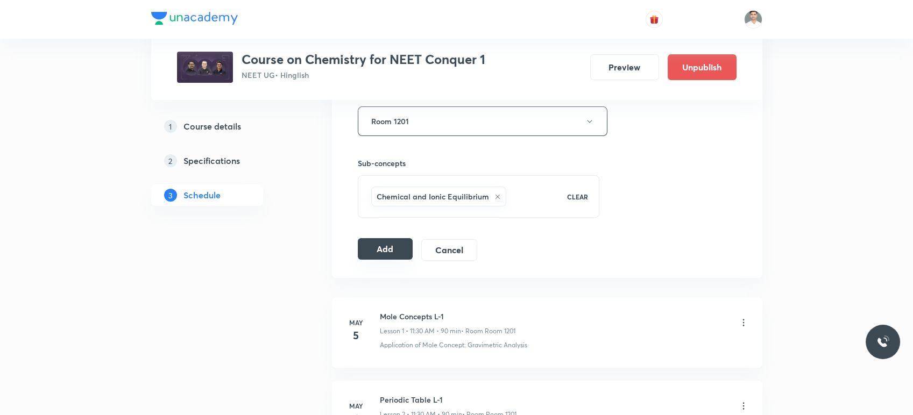
click at [398, 245] on button "Add" at bounding box center [385, 249] width 55 height 22
